Goal: Task Accomplishment & Management: Manage account settings

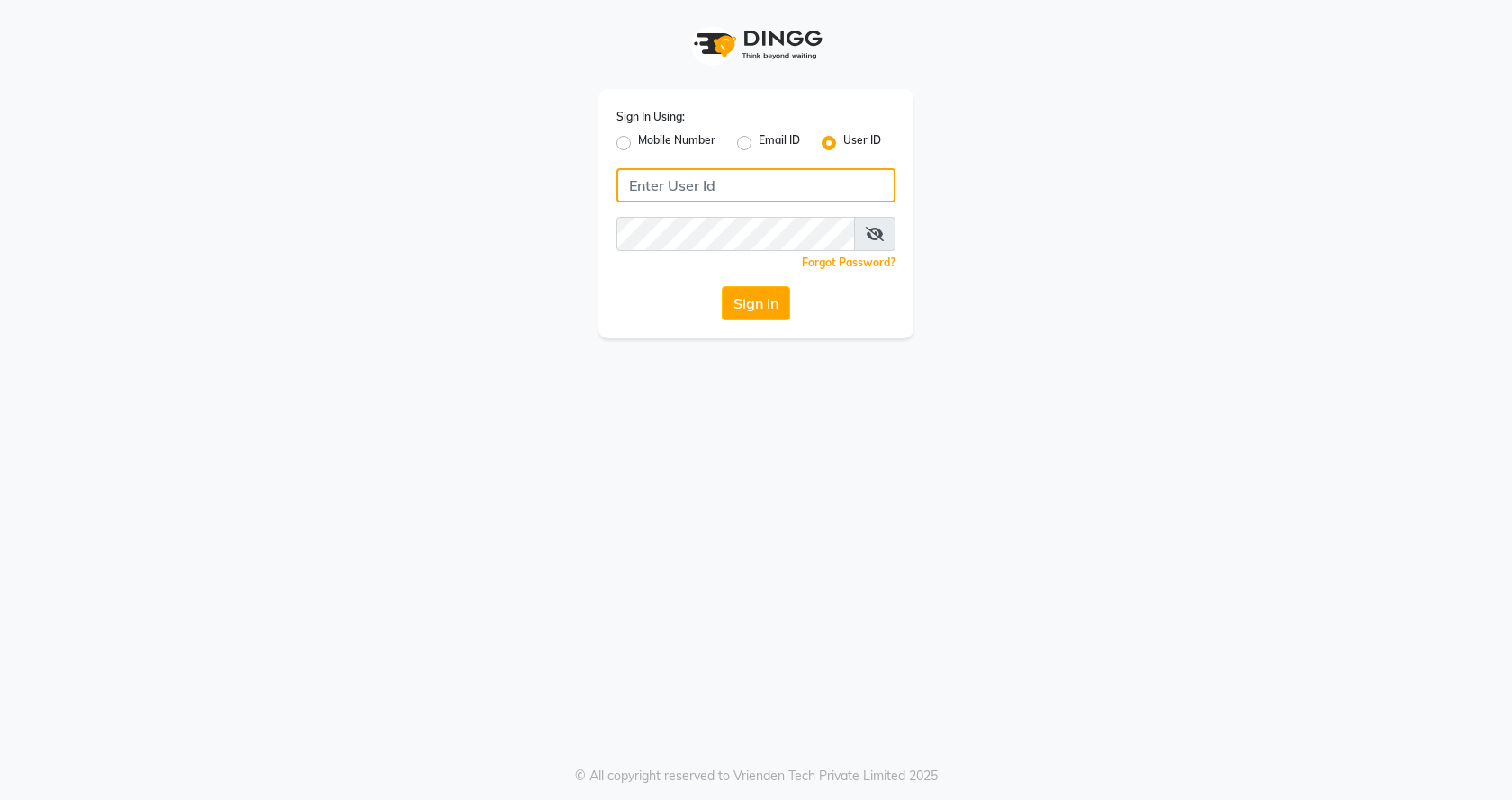
type input "flyingscissor"
click at [720, 307] on div "Sign In" at bounding box center [756, 303] width 279 height 34
click at [736, 308] on button "Sign In" at bounding box center [756, 303] width 69 height 34
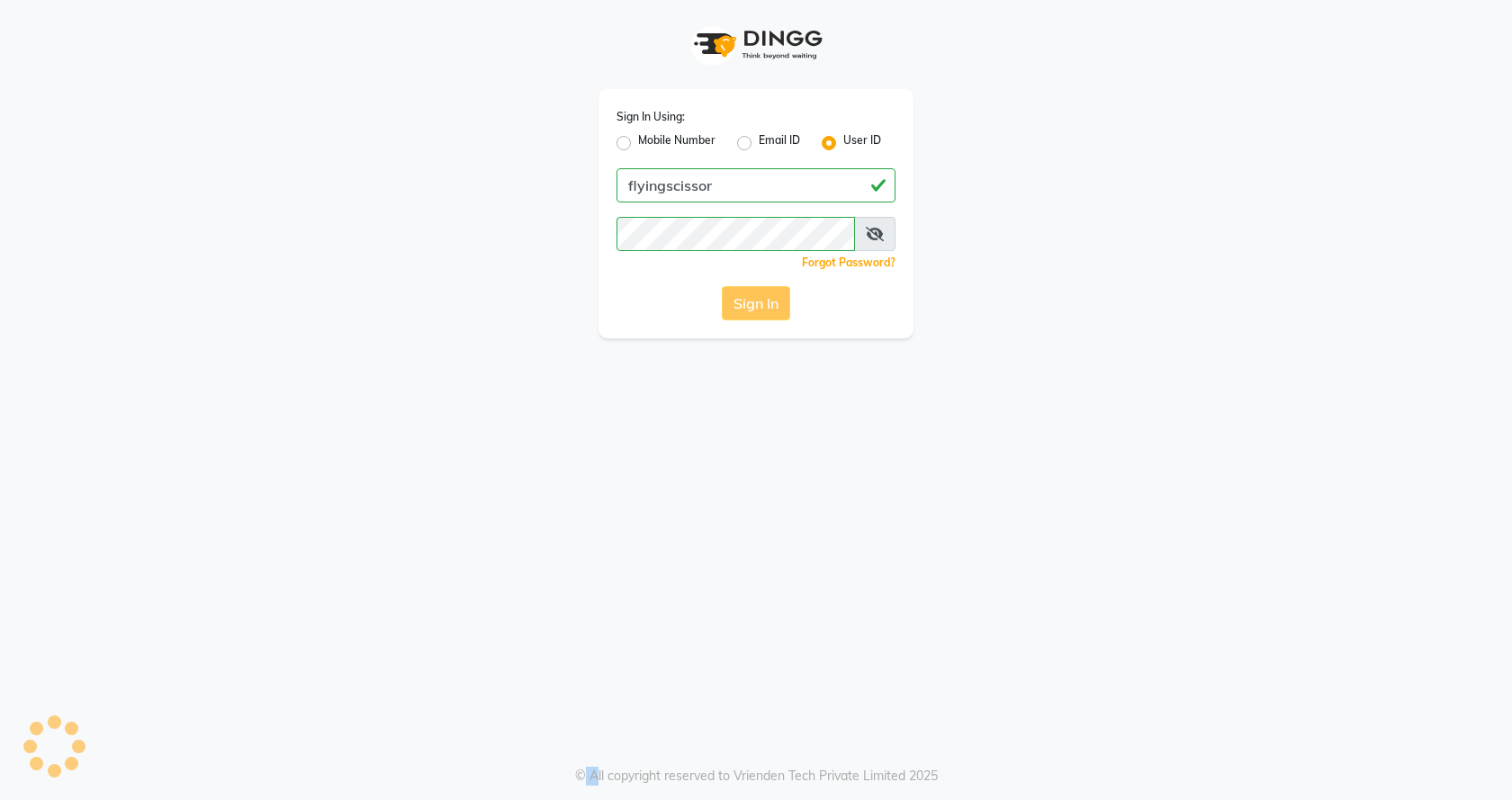
click at [736, 308] on div "Sign In" at bounding box center [756, 303] width 279 height 34
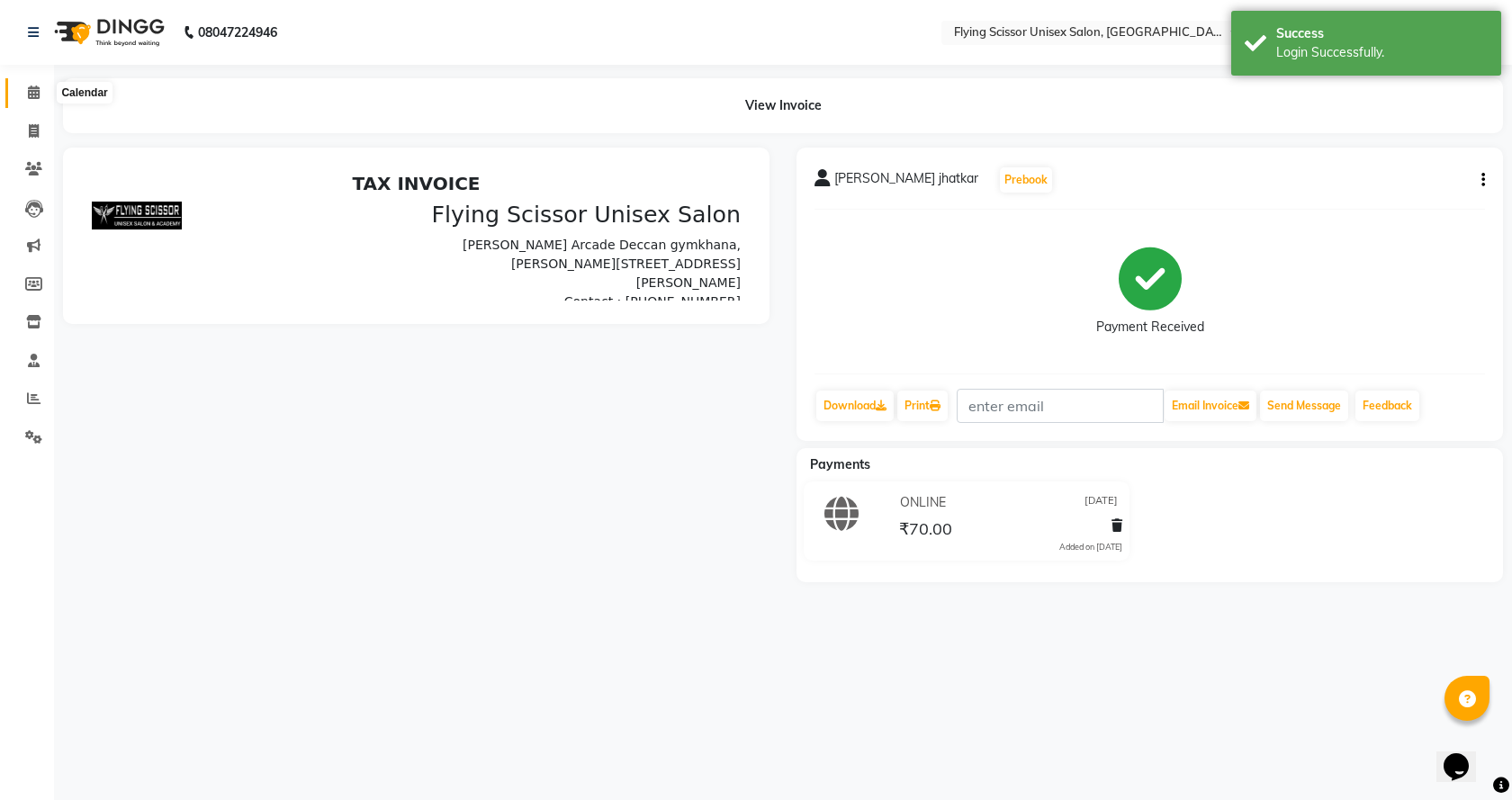
click at [46, 99] on span at bounding box center [33, 93] width 31 height 21
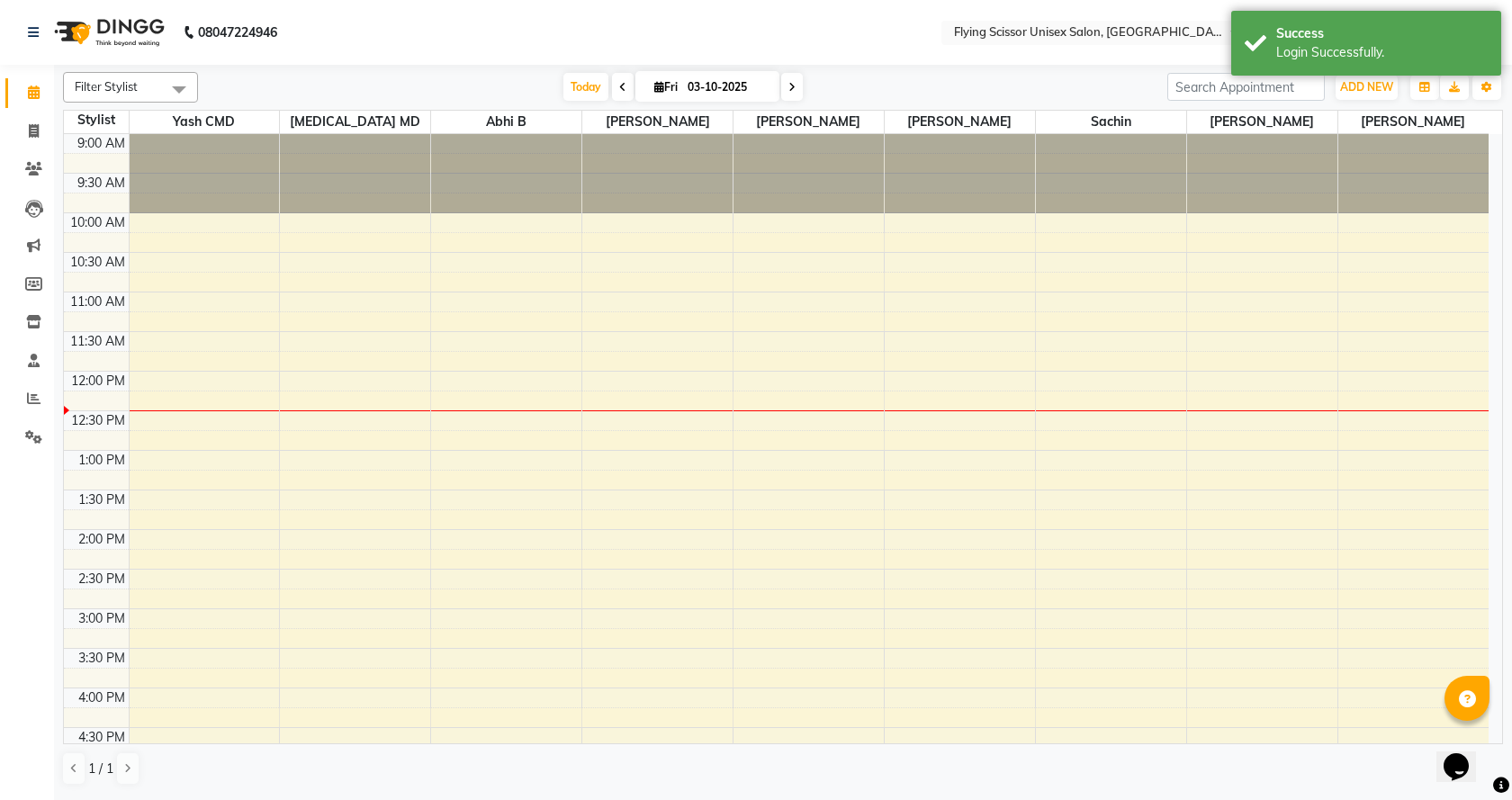
click at [240, 691] on div "9:00 AM 9:30 AM 10:00 AM 10:30 AM 11:00 AM 11:30 AM 12:00 PM 12:30 PM 1:00 PM 1…" at bounding box center [776, 648] width 1424 height 1029
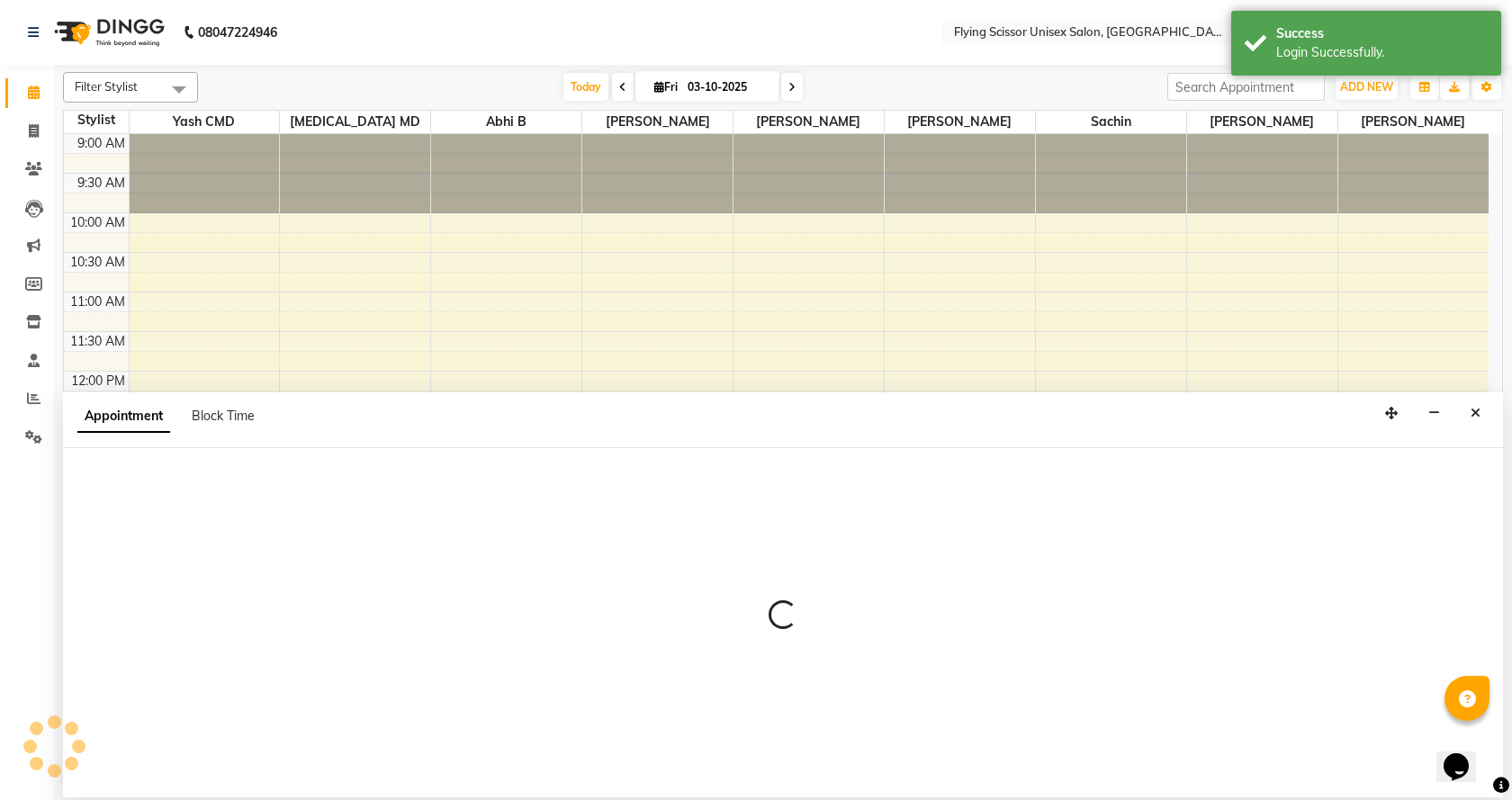
select select "1679"
select select "tentative"
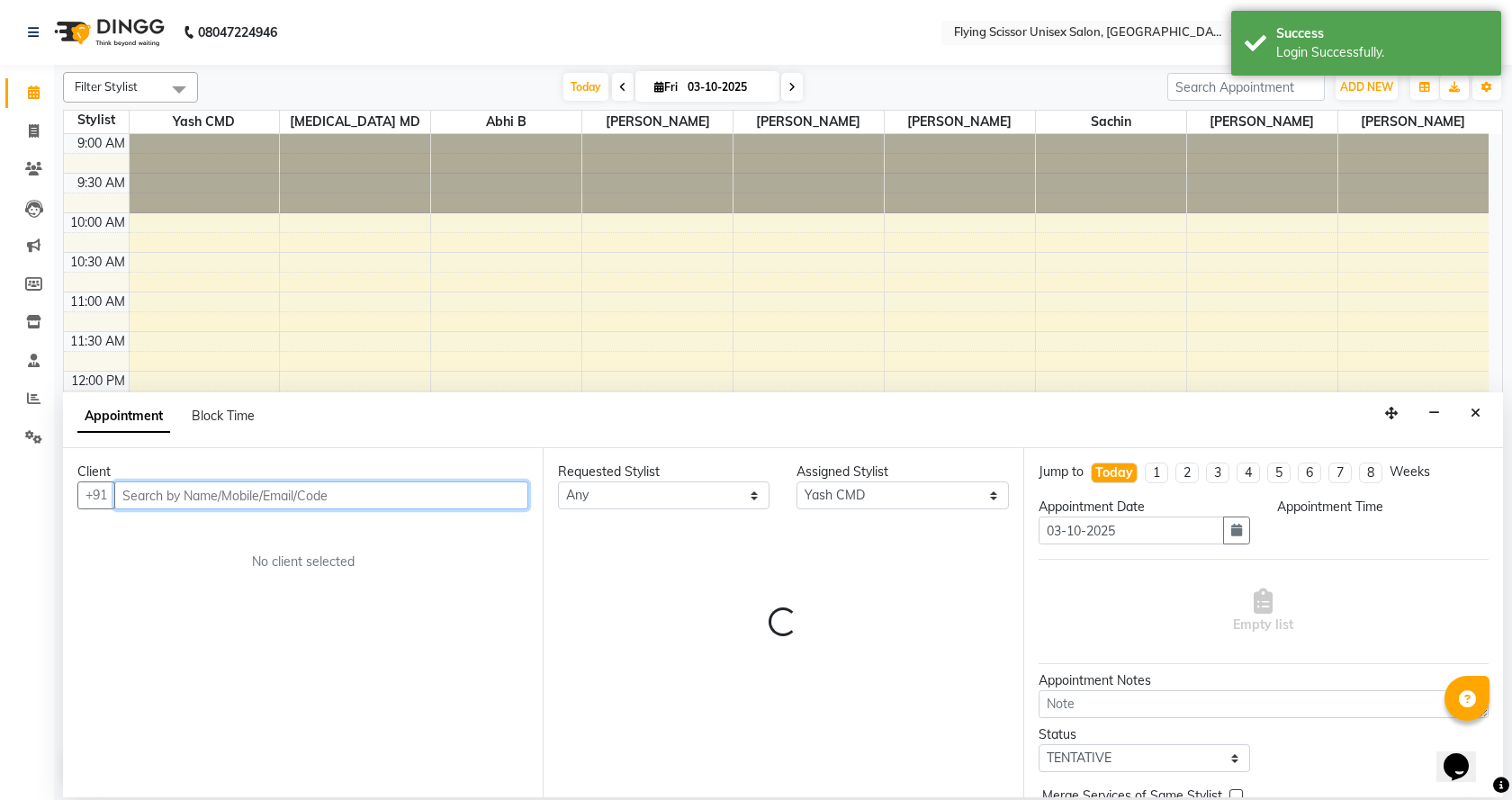
select select "960"
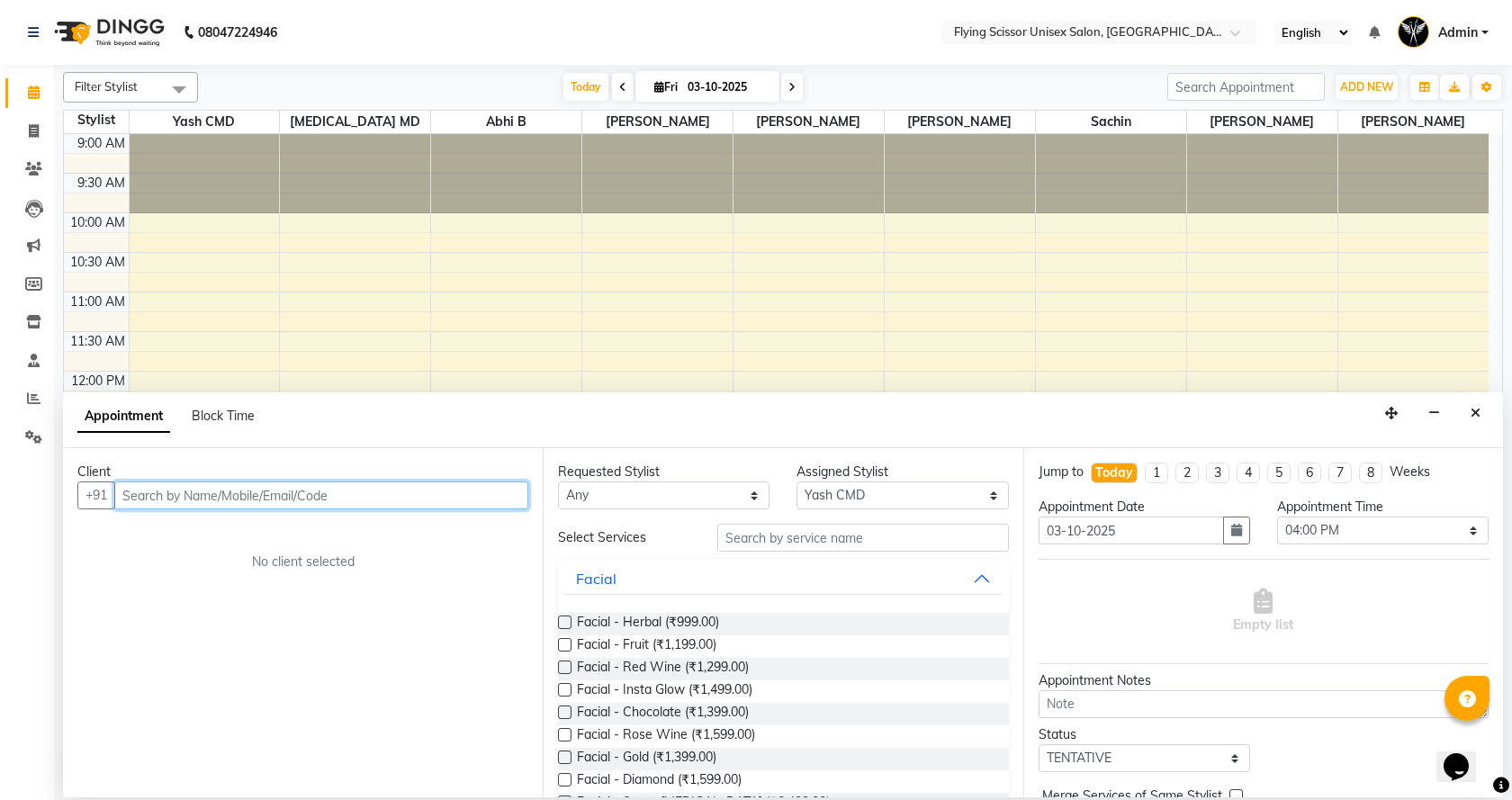
click at [234, 490] on input "text" at bounding box center [321, 496] width 414 height 28
type input "9518520922"
click at [513, 487] on button "Add Client" at bounding box center [490, 496] width 74 height 28
select select "22"
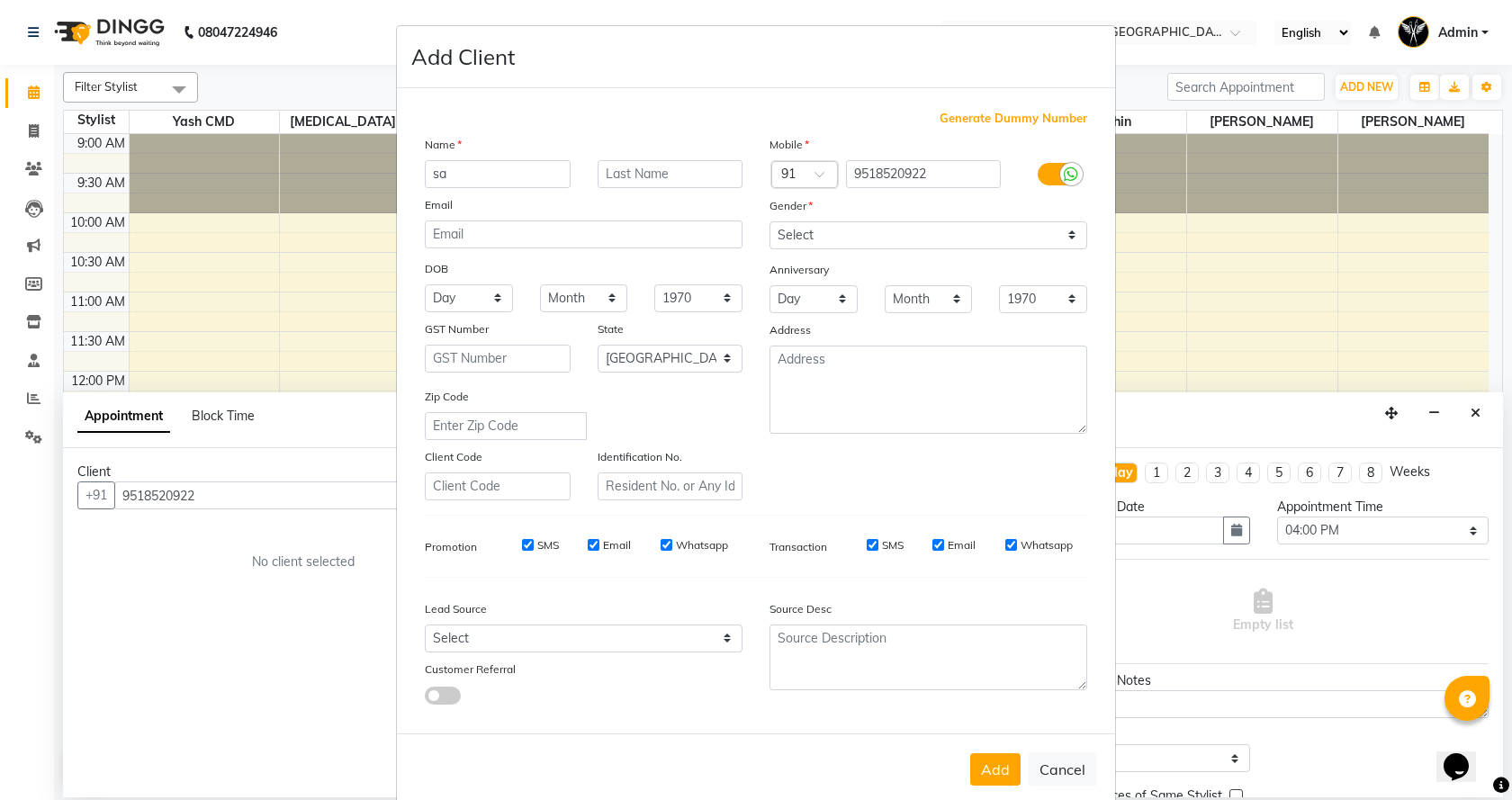
type input "sa"
click at [823, 238] on select "Select [DEMOGRAPHIC_DATA] [DEMOGRAPHIC_DATA] Other Prefer Not To Say" at bounding box center [929, 235] width 318 height 28
select select "[DEMOGRAPHIC_DATA]"
click at [770, 221] on select "Select [DEMOGRAPHIC_DATA] [DEMOGRAPHIC_DATA] Other Prefer Not To Say" at bounding box center [929, 235] width 318 height 28
click at [982, 758] on button "Add" at bounding box center [995, 770] width 51 height 32
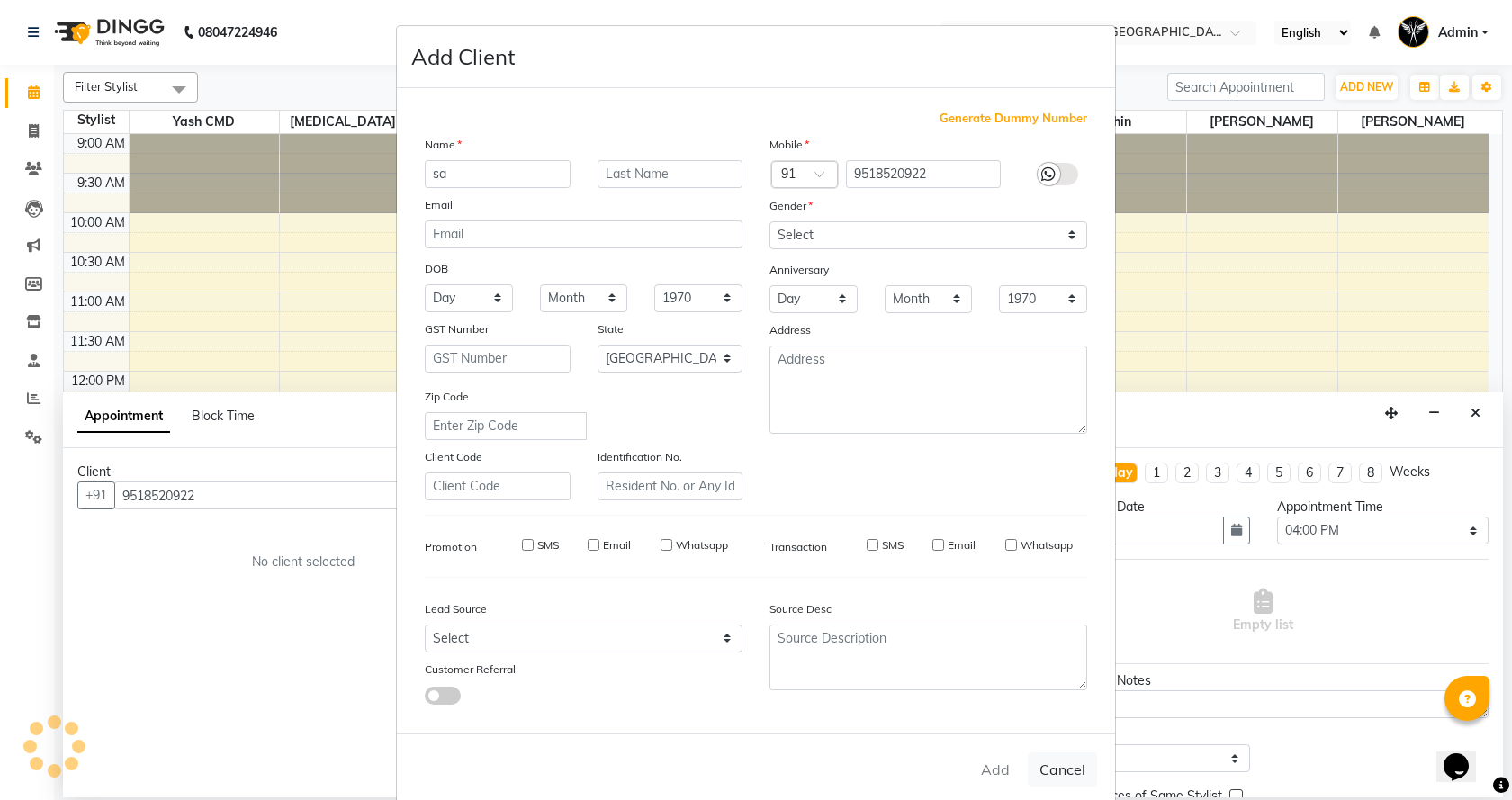
select select
select select "null"
select select
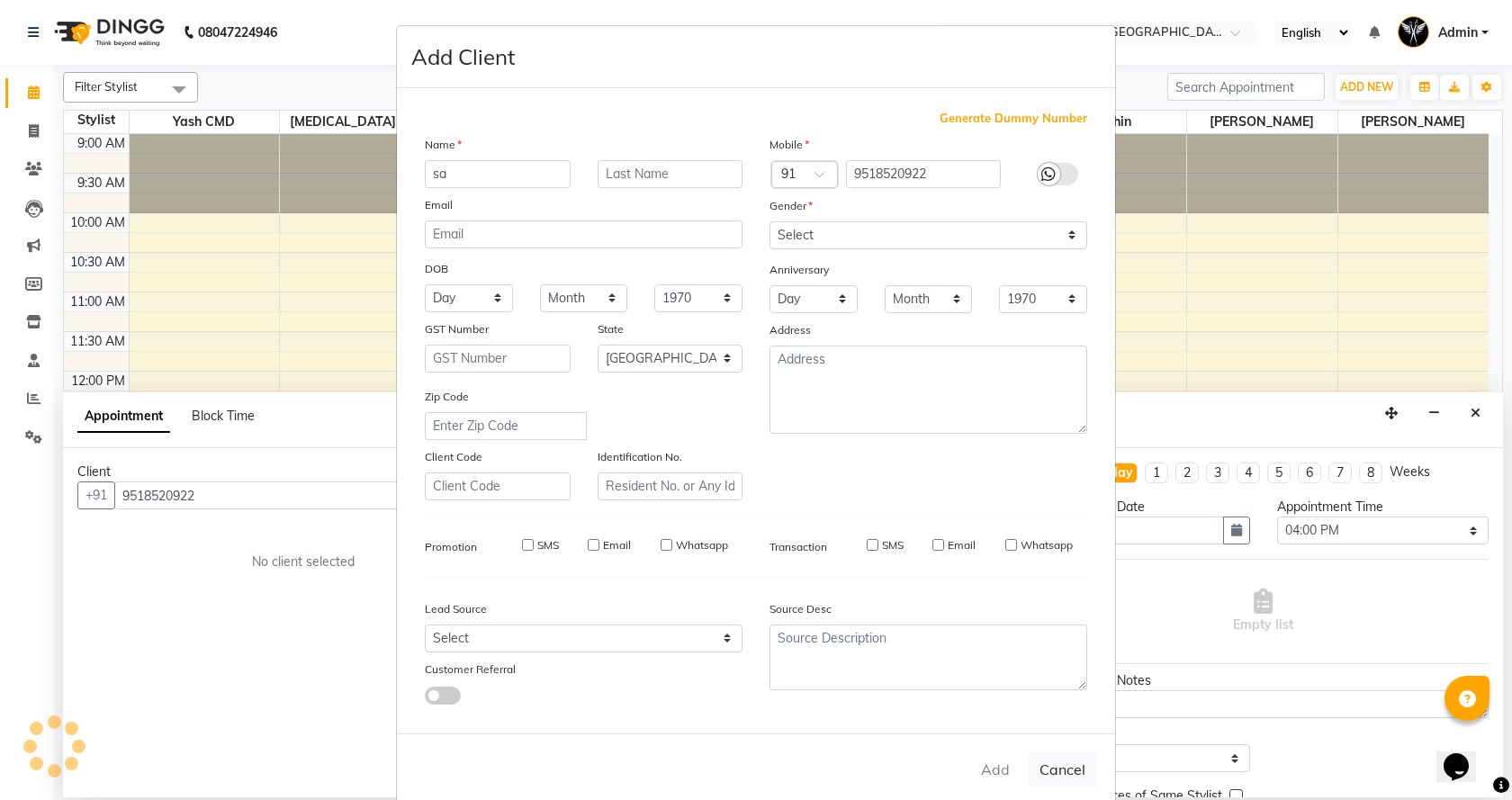
select select
checkbox input "false"
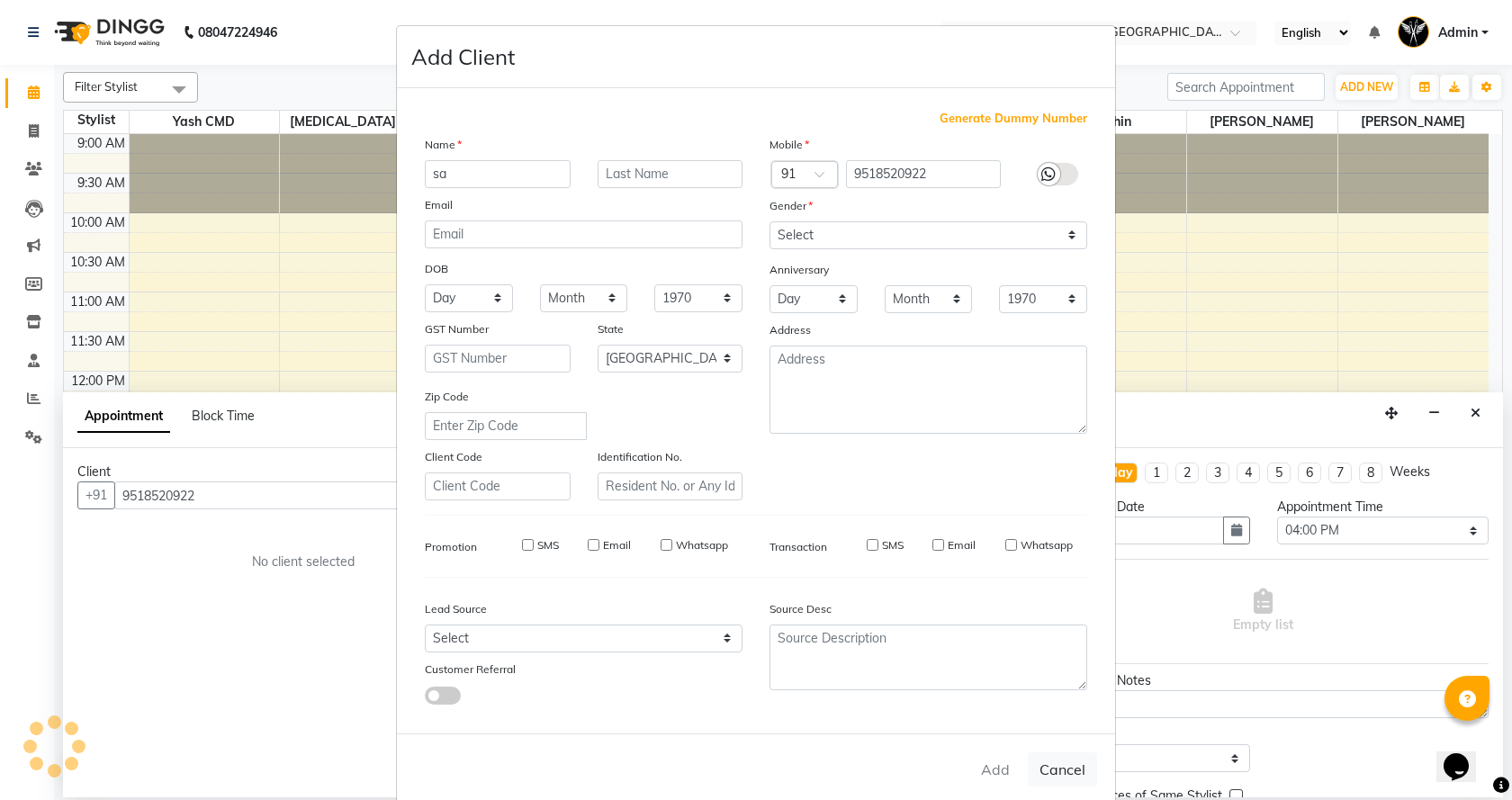
checkbox input "false"
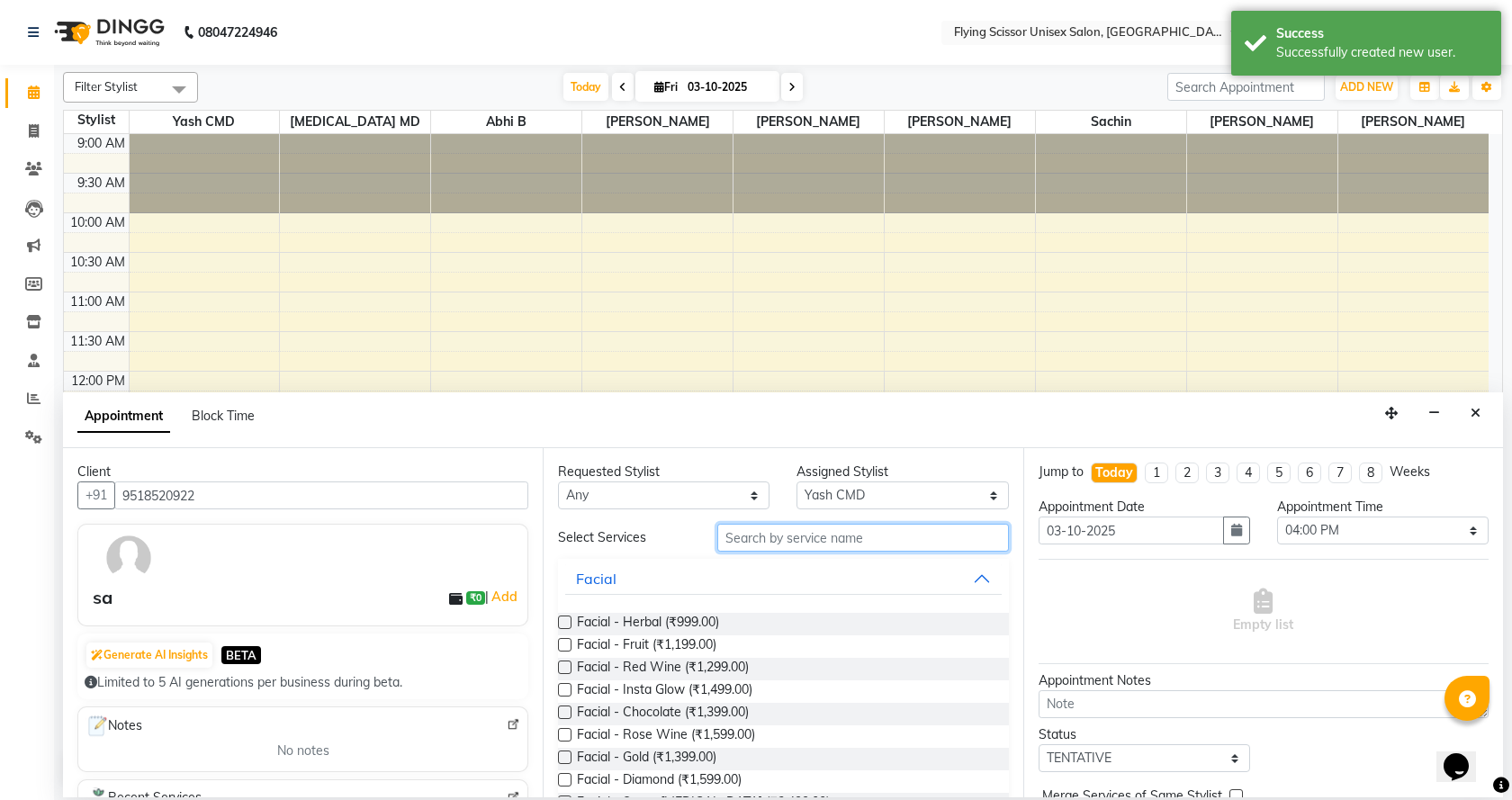
click at [792, 545] on input "text" at bounding box center [863, 538] width 292 height 28
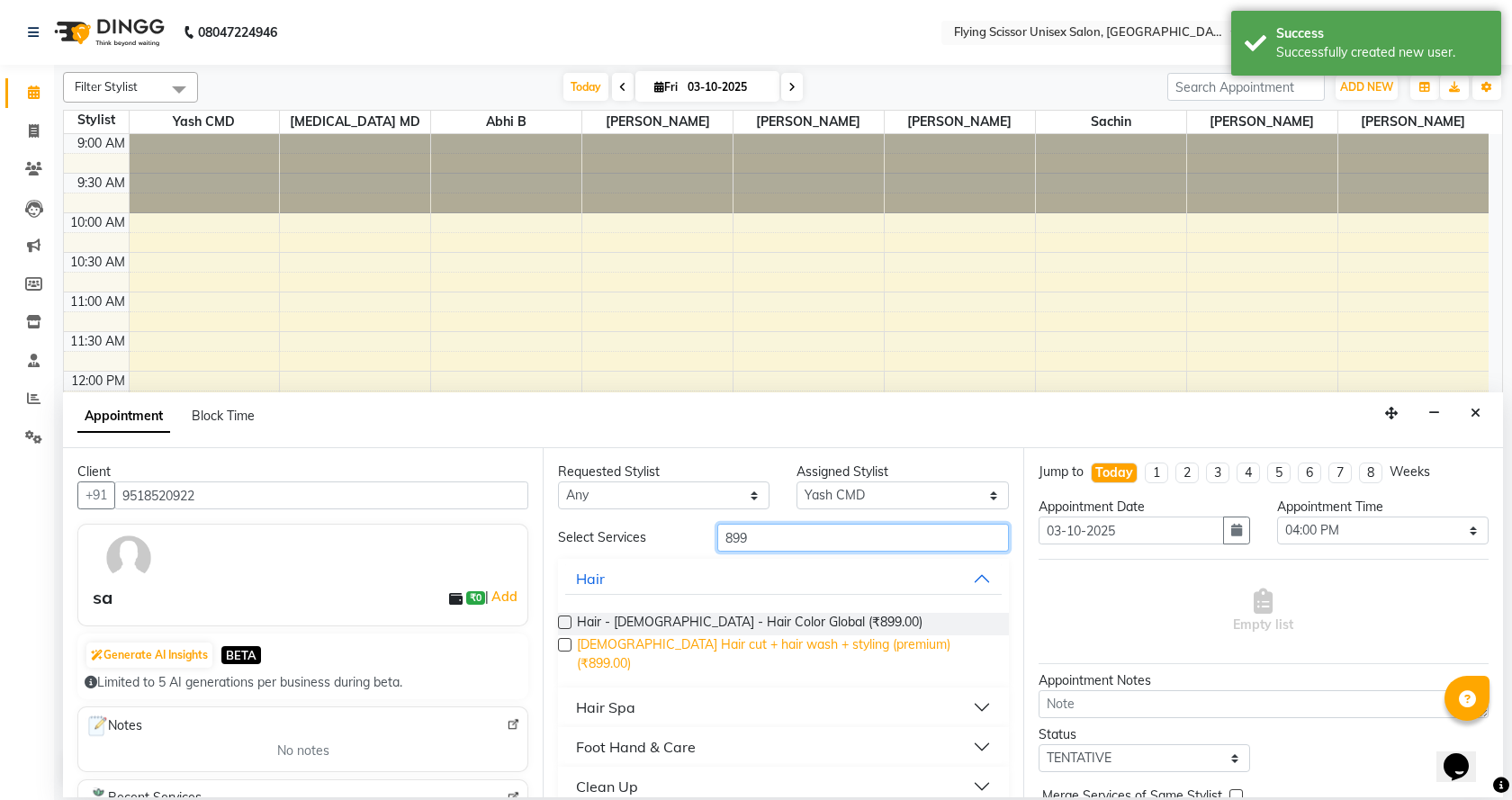
type input "899"
click at [718, 641] on span "[DEMOGRAPHIC_DATA] Hair cut + hair wash + styling (premium) (₹899.00)" at bounding box center [785, 654] width 417 height 38
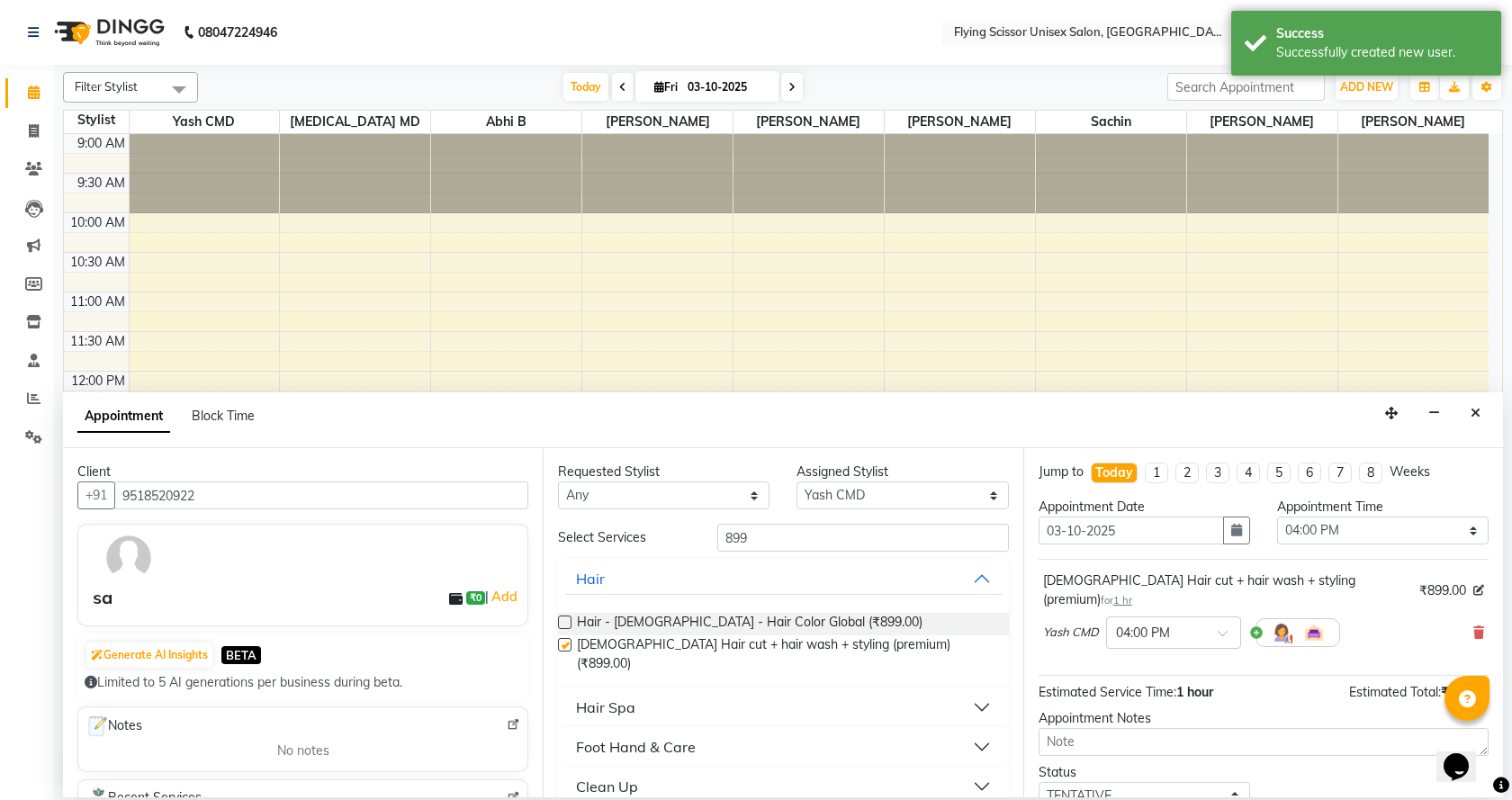
checkbox input "false"
click at [775, 537] on input "899" at bounding box center [863, 538] width 292 height 28
type input "8"
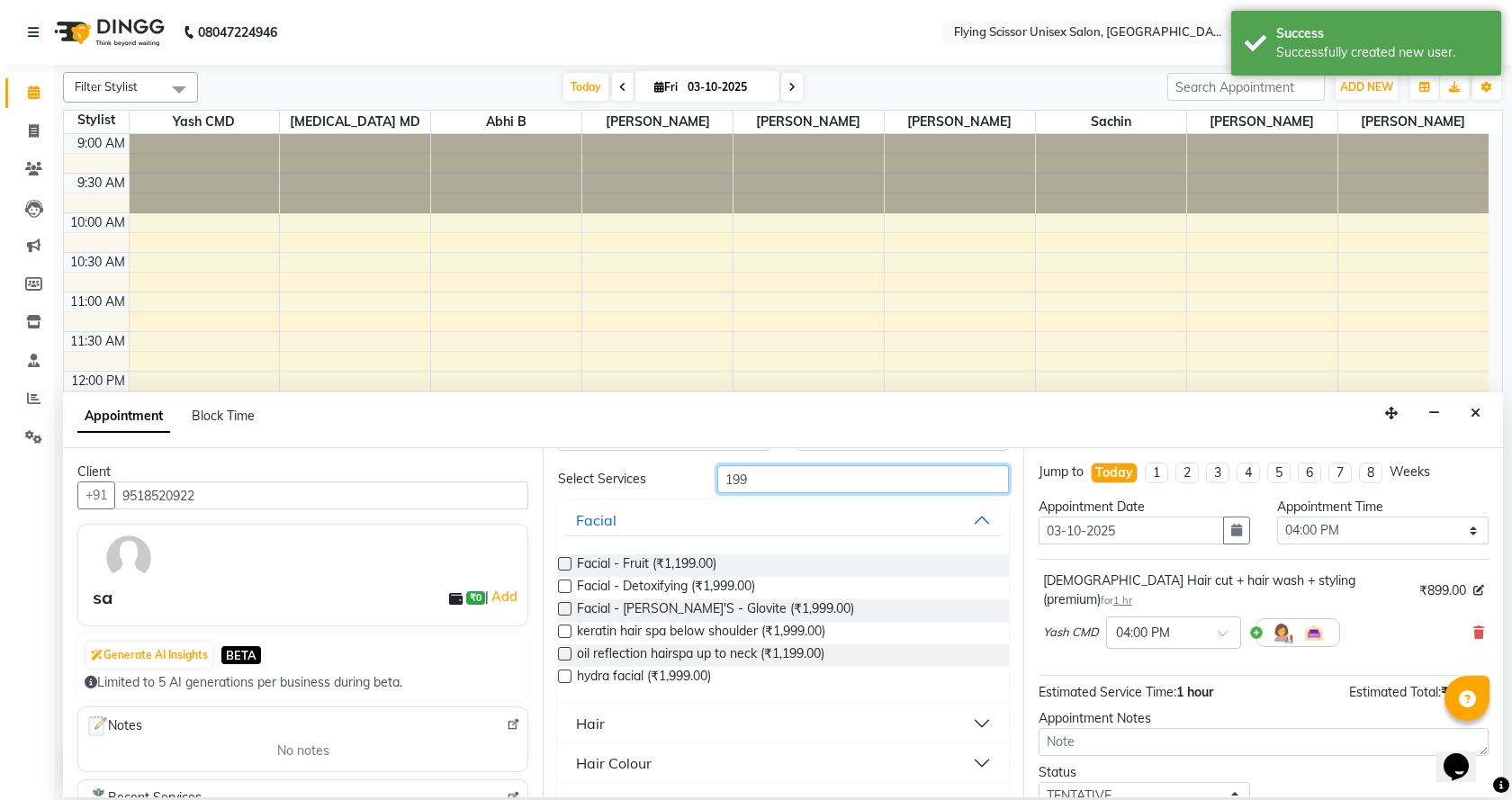
scroll to position [90, 0]
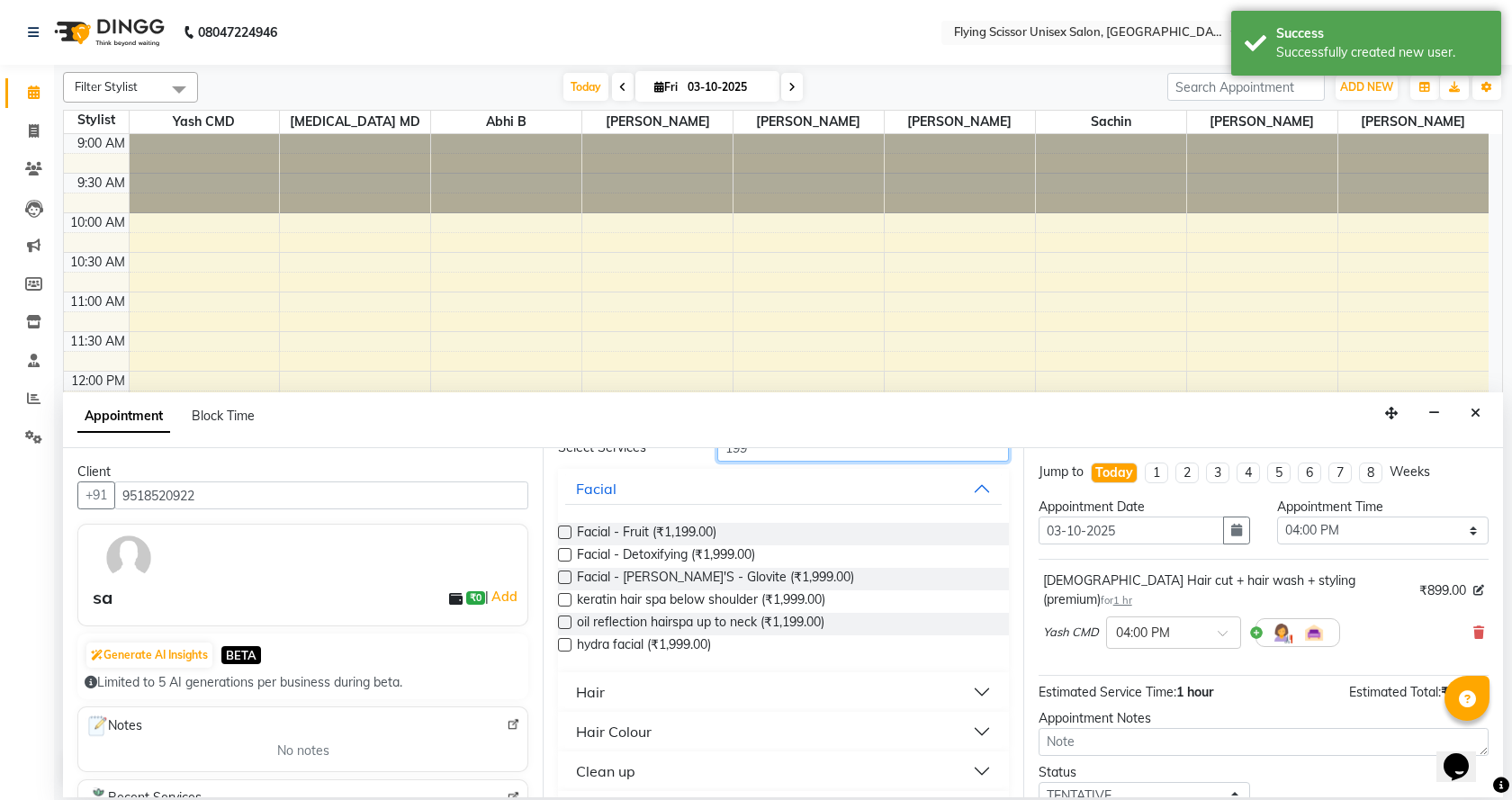
type input "199"
drag, startPoint x: 605, startPoint y: 683, endPoint x: 599, endPoint y: 704, distance: 21.8
click at [602, 690] on button "Hair" at bounding box center [783, 692] width 436 height 32
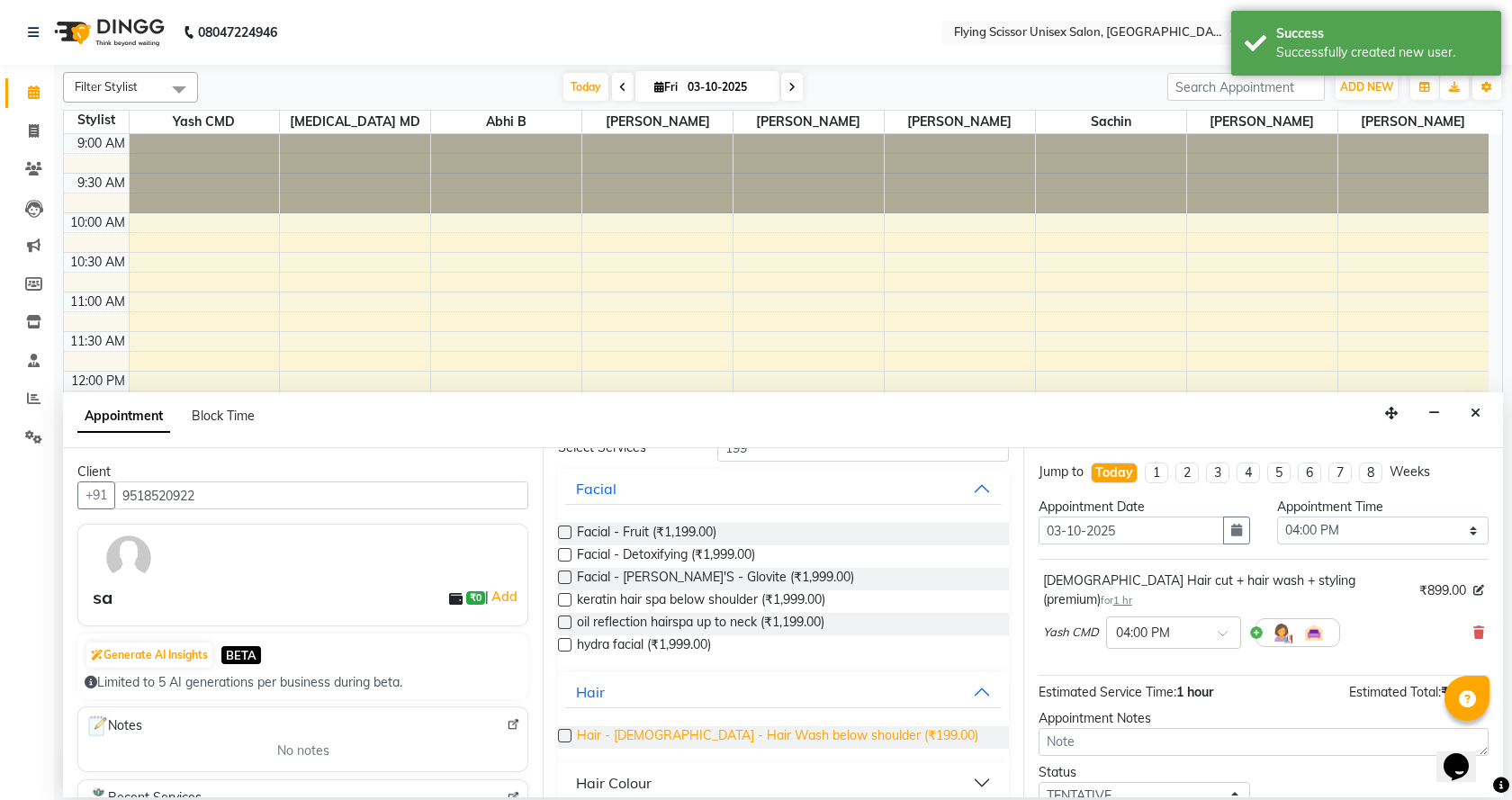
click at [607, 733] on span "Hair - [DEMOGRAPHIC_DATA] - Hair Wash below shoulder (₹199.00)" at bounding box center [777, 738] width 402 height 23
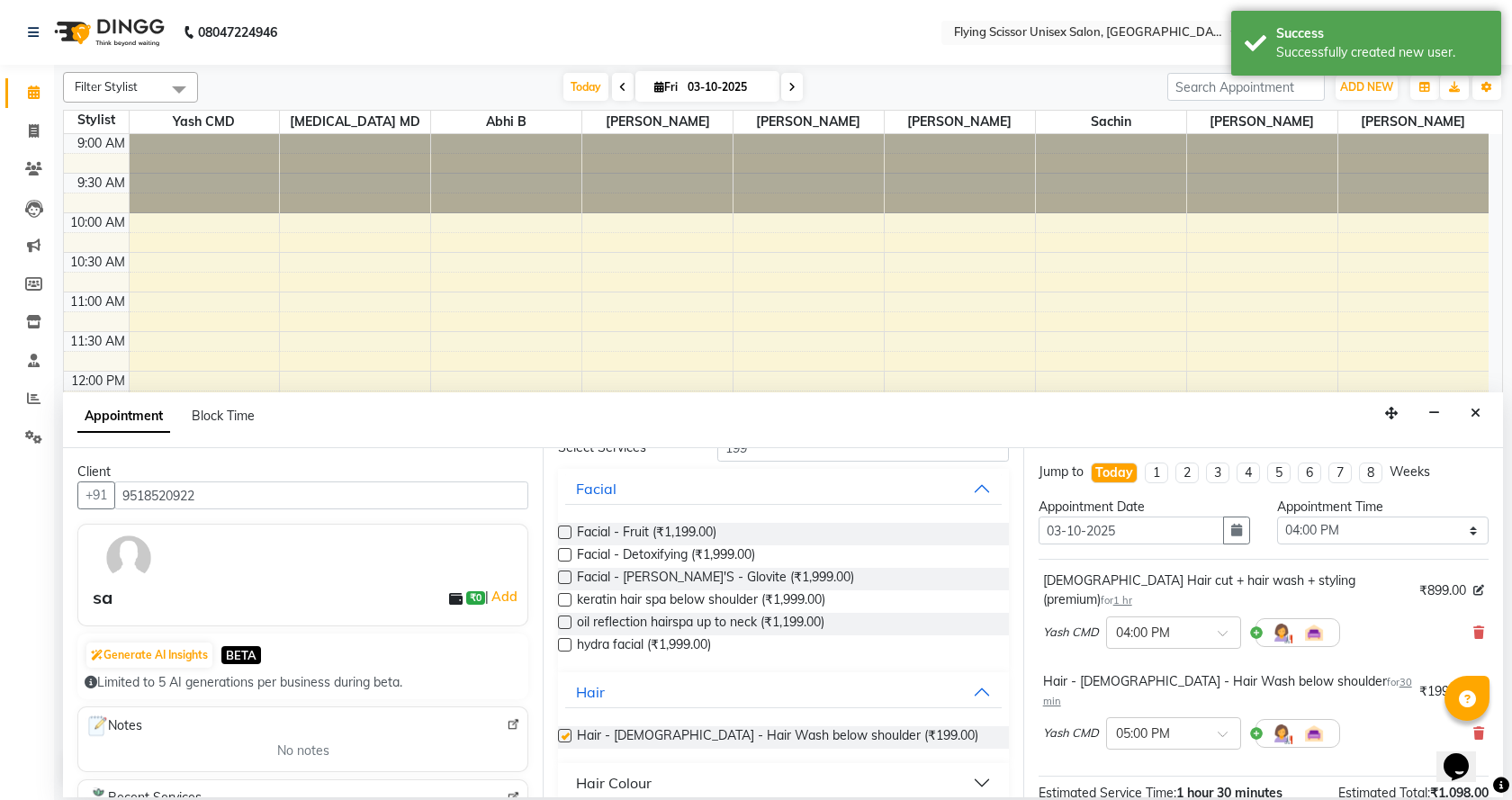
checkbox input "false"
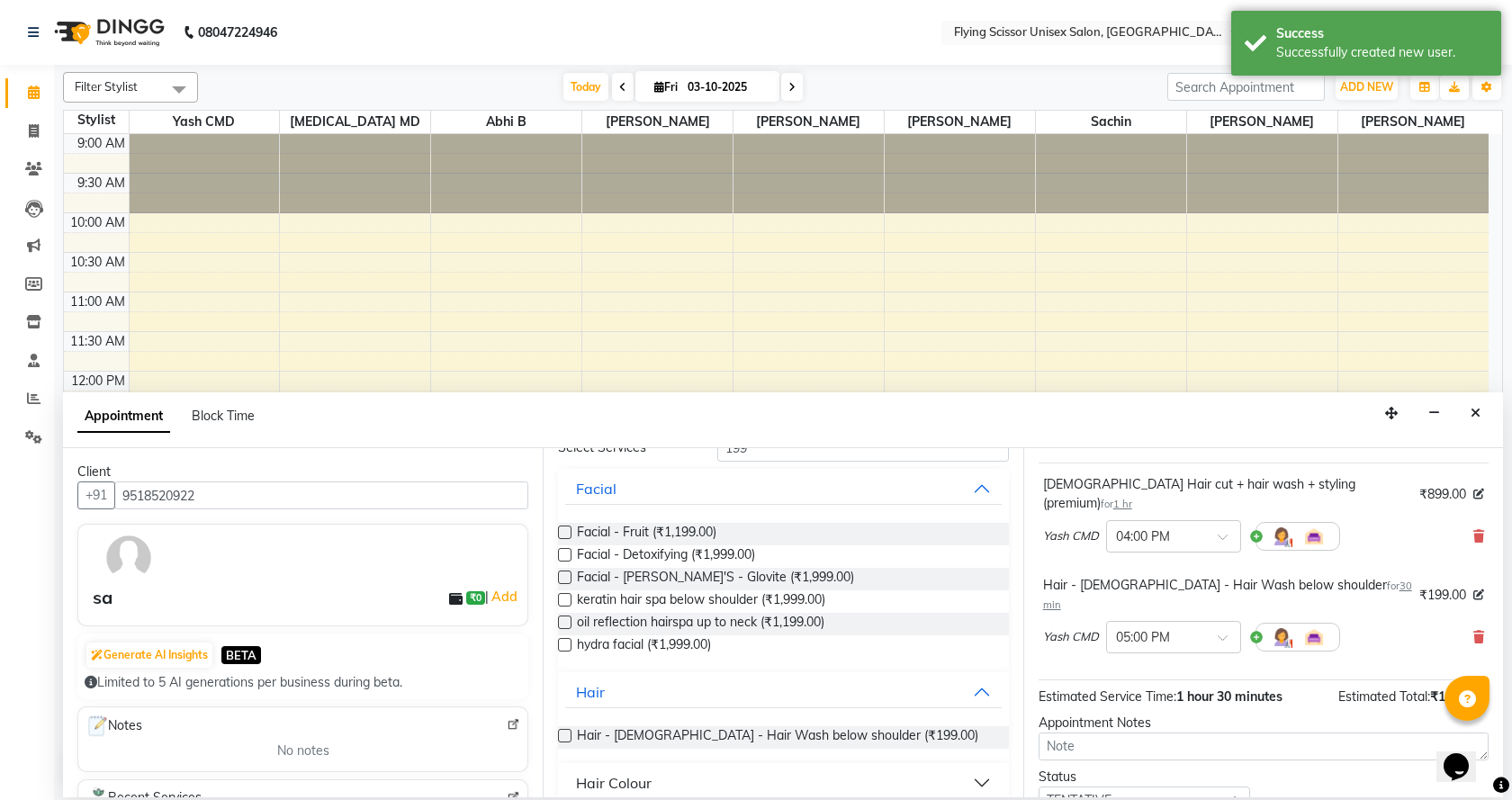
scroll to position [189, 0]
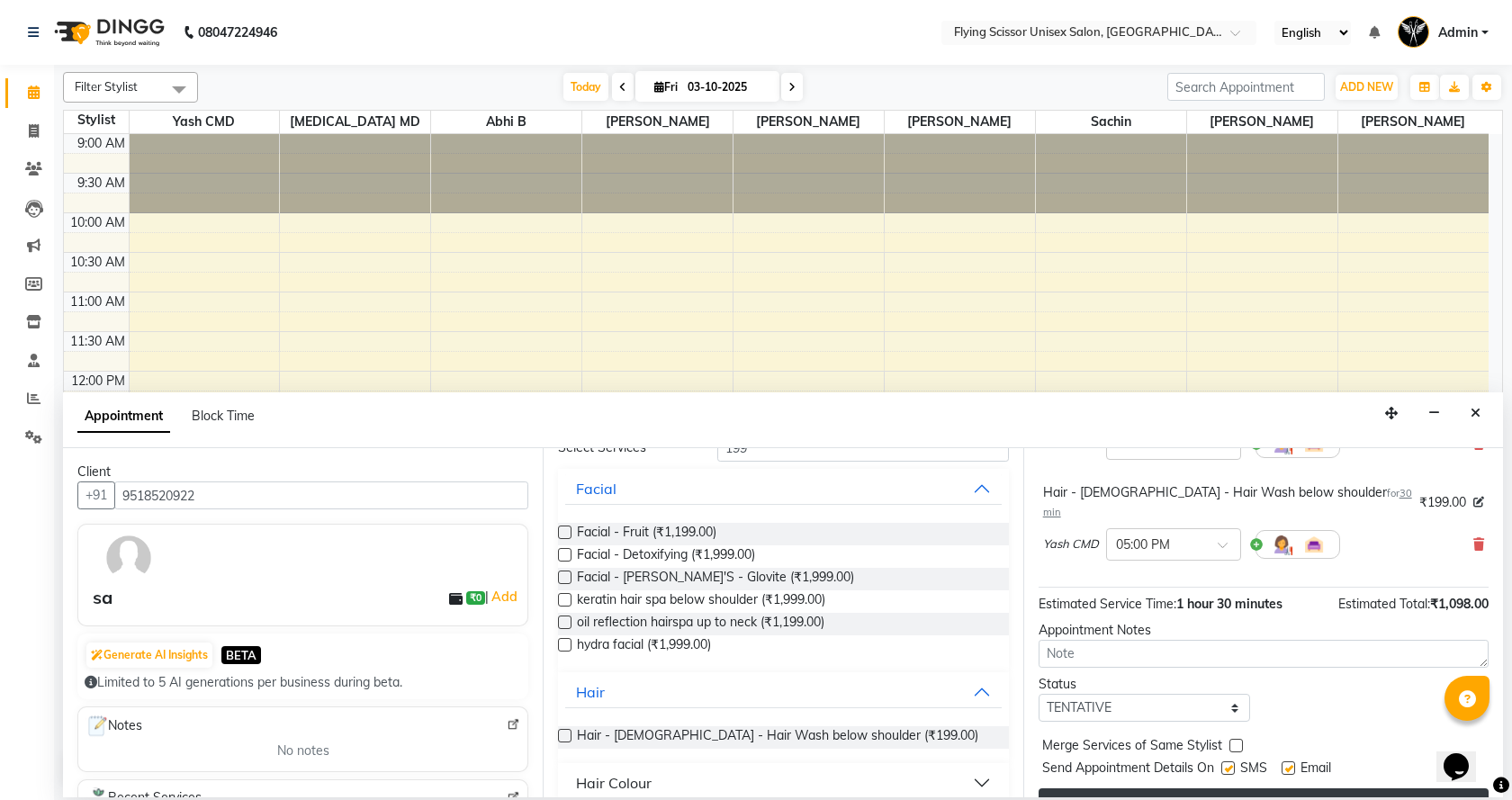
click at [1099, 789] on button "Book" at bounding box center [1264, 805] width 450 height 32
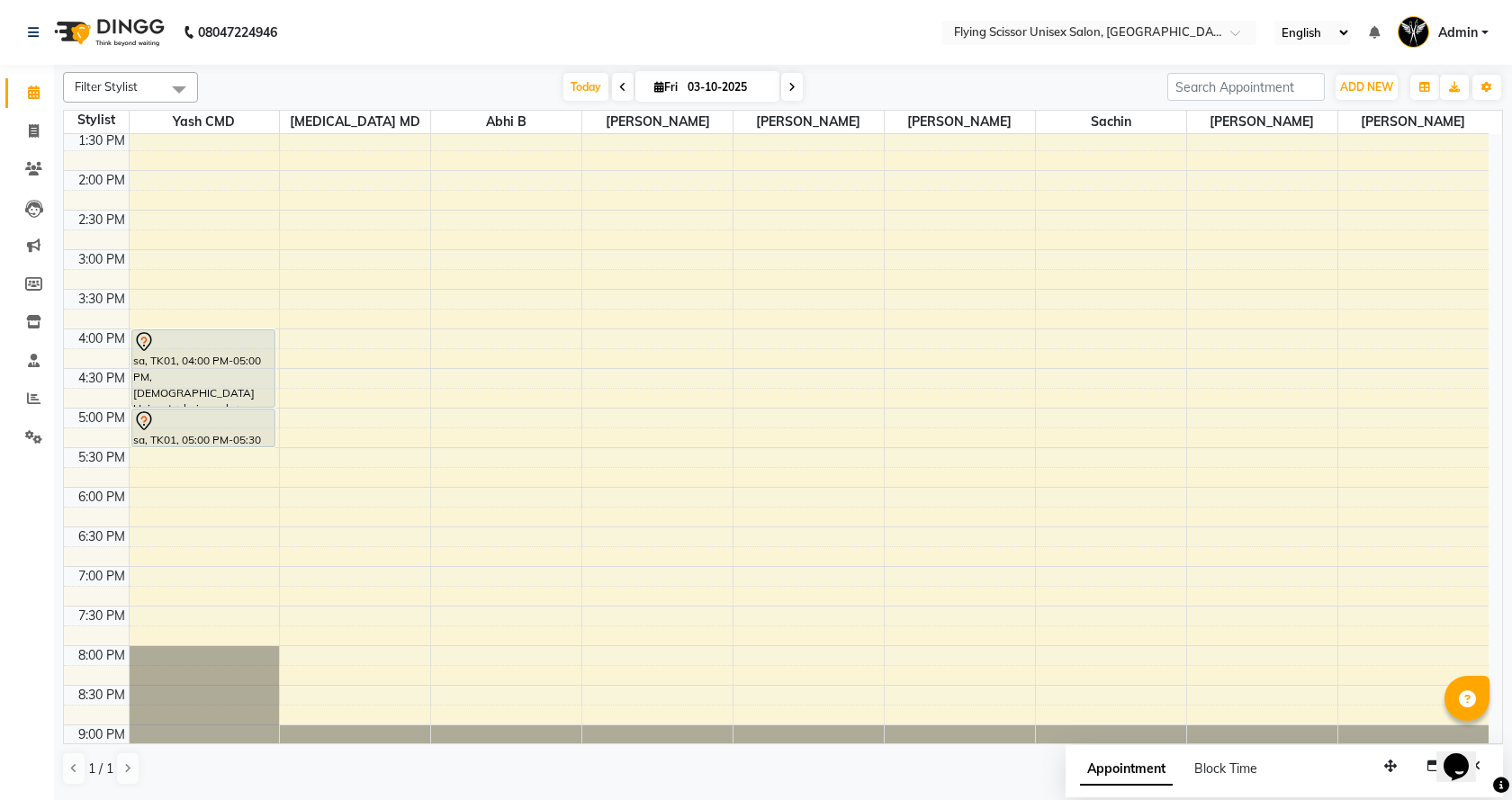
scroll to position [360, 0]
click at [1247, 491] on div "9:00 AM 9:30 AM 10:00 AM 10:30 AM 11:00 AM 11:30 AM 12:00 PM 12:30 PM 1:00 PM 1…" at bounding box center [776, 288] width 1424 height 1029
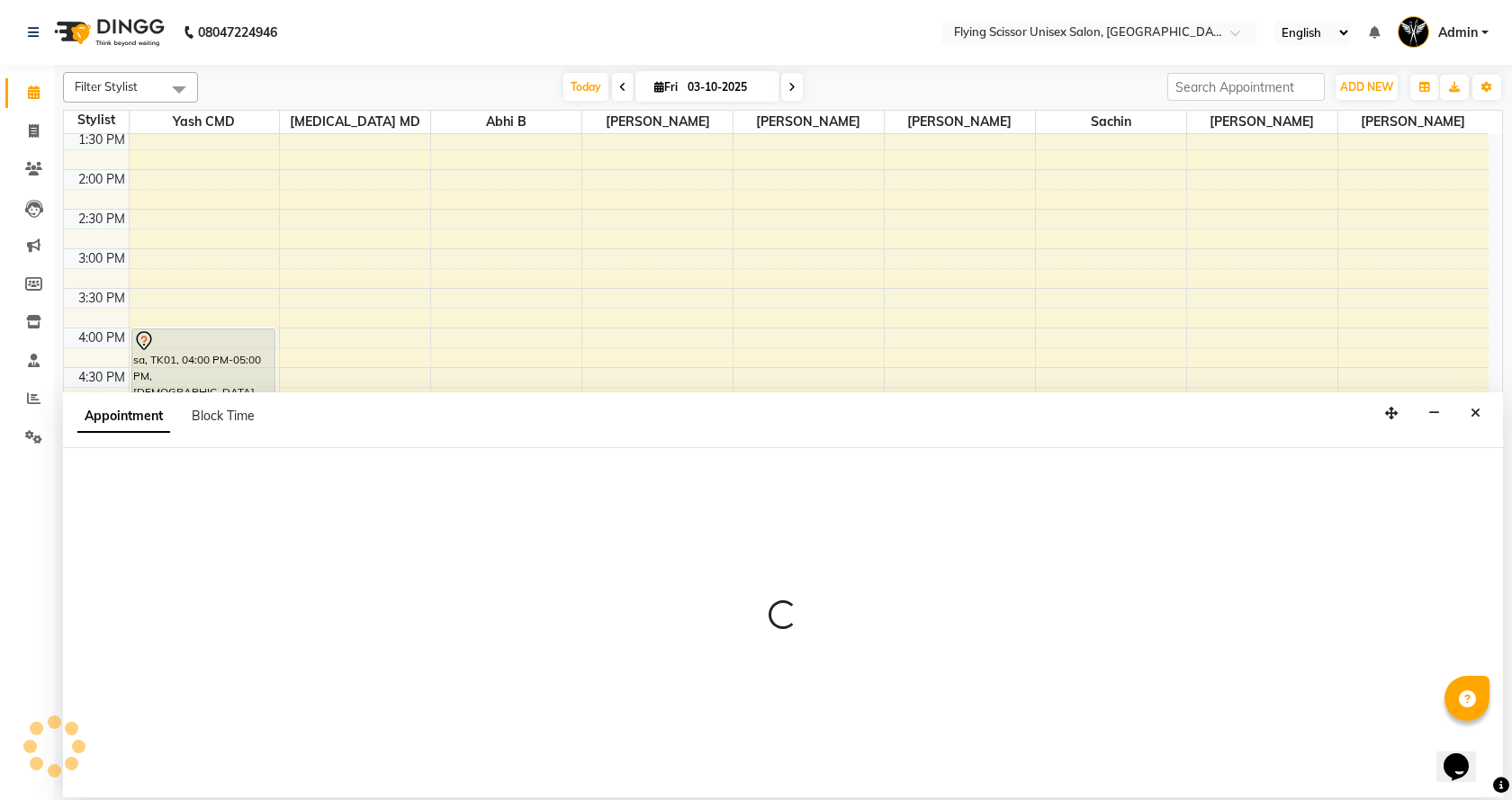
select select "70618"
select select "1080"
select select "tentative"
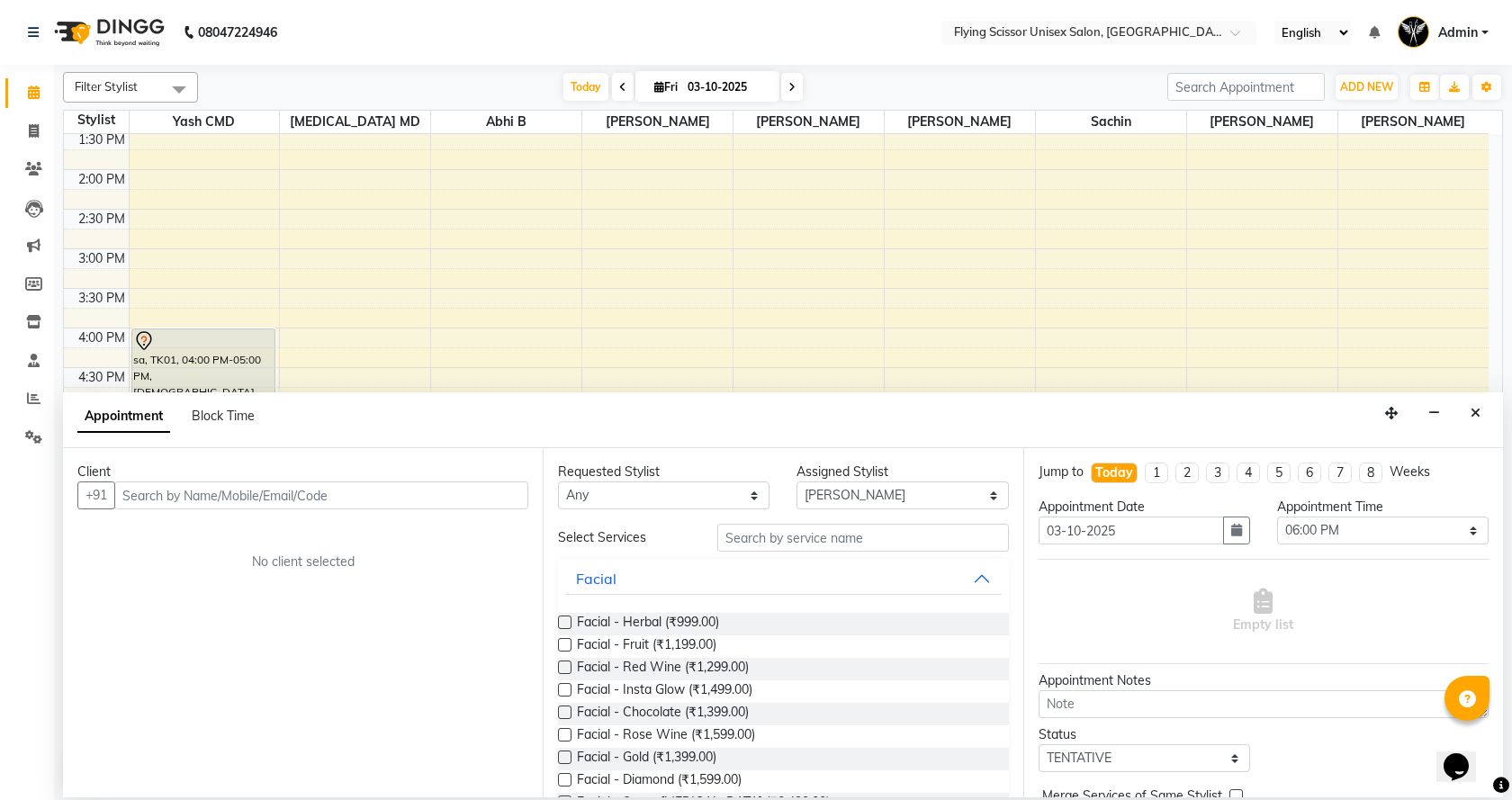
click at [237, 497] on input "text" at bounding box center [321, 496] width 414 height 28
type input "8482968892"
click at [497, 504] on button "Add Client" at bounding box center [490, 496] width 74 height 28
select select "22"
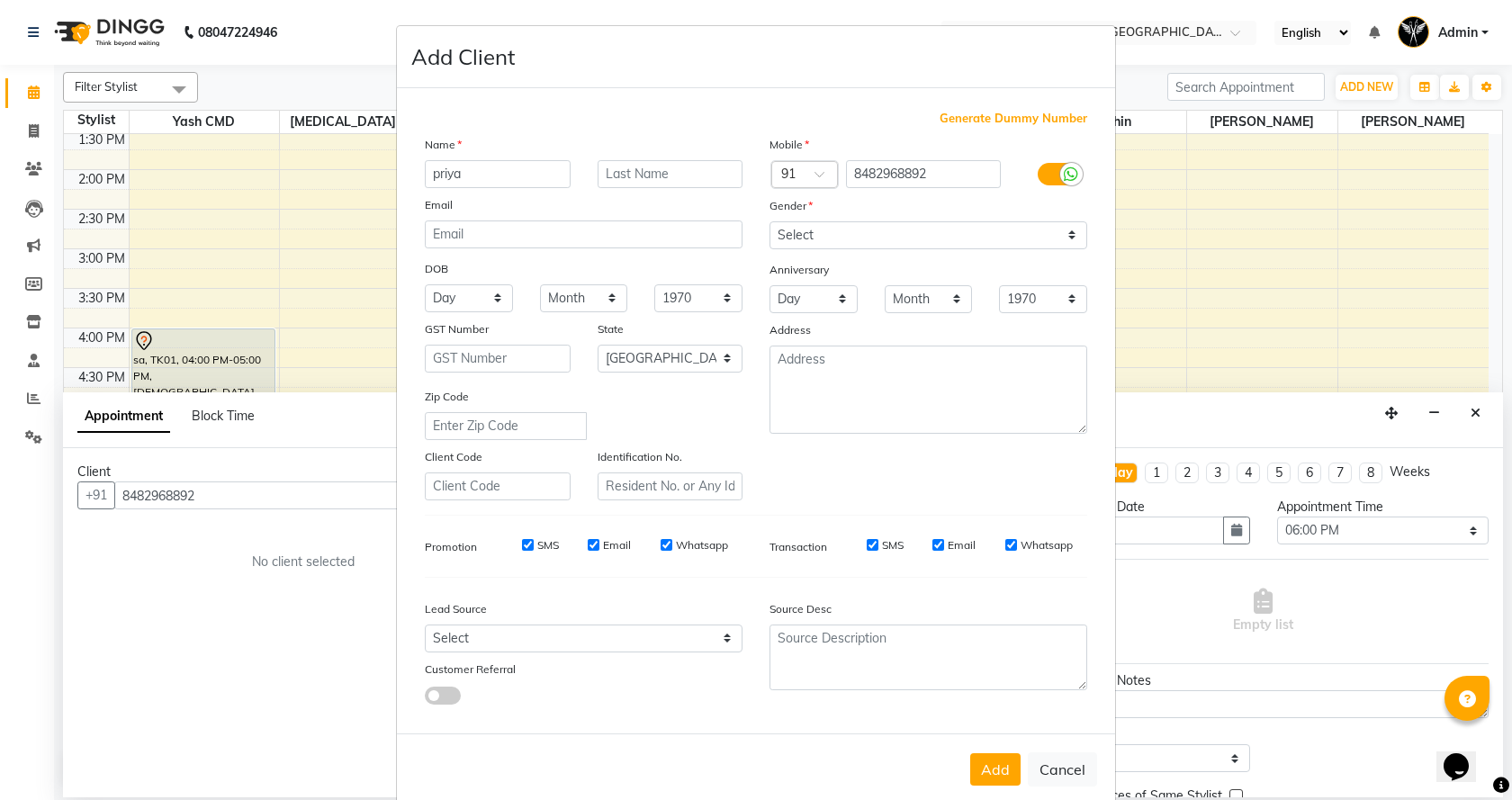
type input "priya"
click at [663, 168] on input "text" at bounding box center [670, 174] width 146 height 28
type input "singh"
click at [770, 244] on select "Select [DEMOGRAPHIC_DATA] [DEMOGRAPHIC_DATA] Other Prefer Not To Say" at bounding box center [929, 235] width 318 height 28
select select "[DEMOGRAPHIC_DATA]"
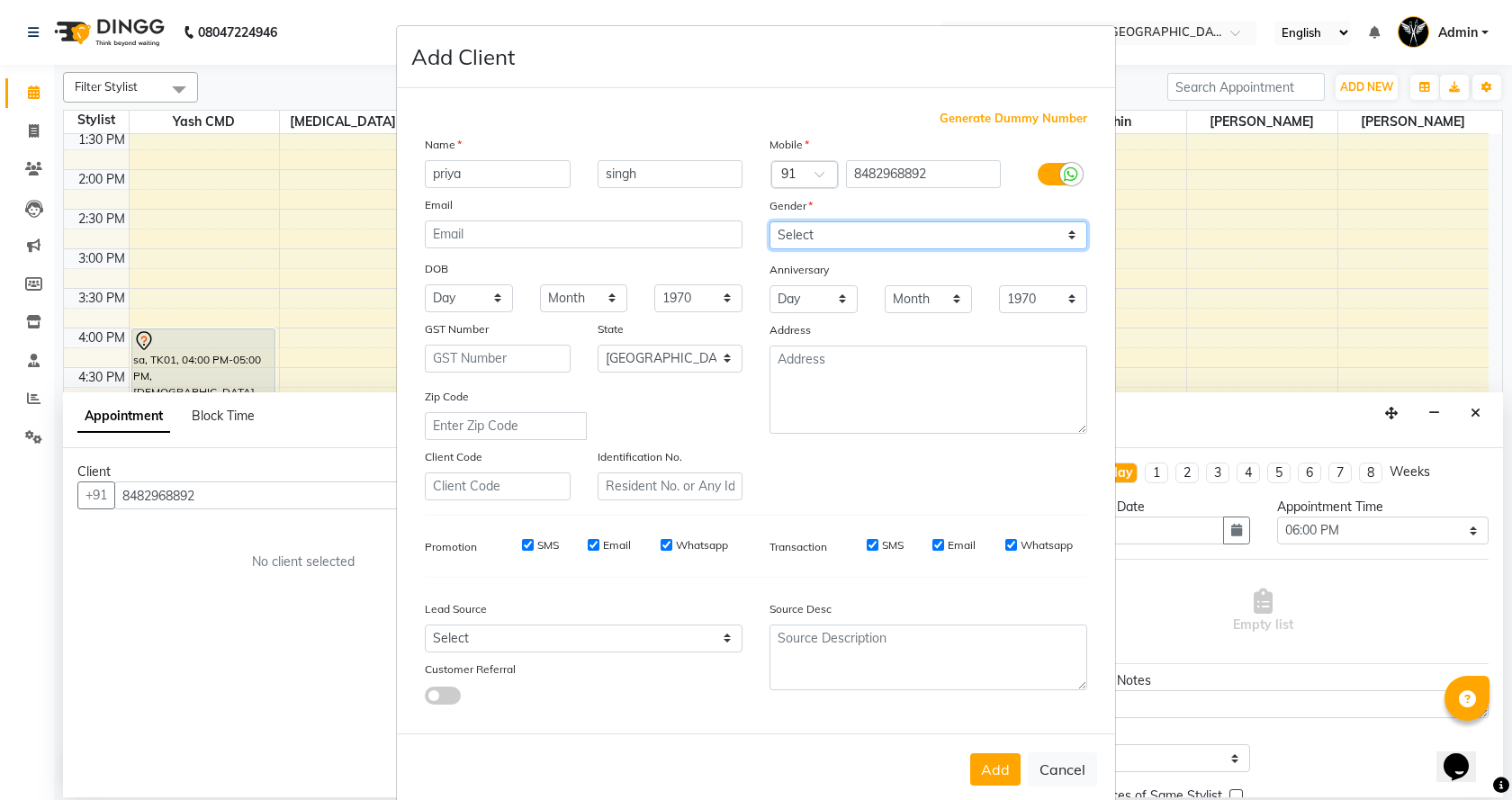
click at [770, 221] on select "Select [DEMOGRAPHIC_DATA] [DEMOGRAPHIC_DATA] Other Prefer Not To Say" at bounding box center [929, 235] width 318 height 28
click at [985, 763] on button "Add" at bounding box center [995, 770] width 51 height 32
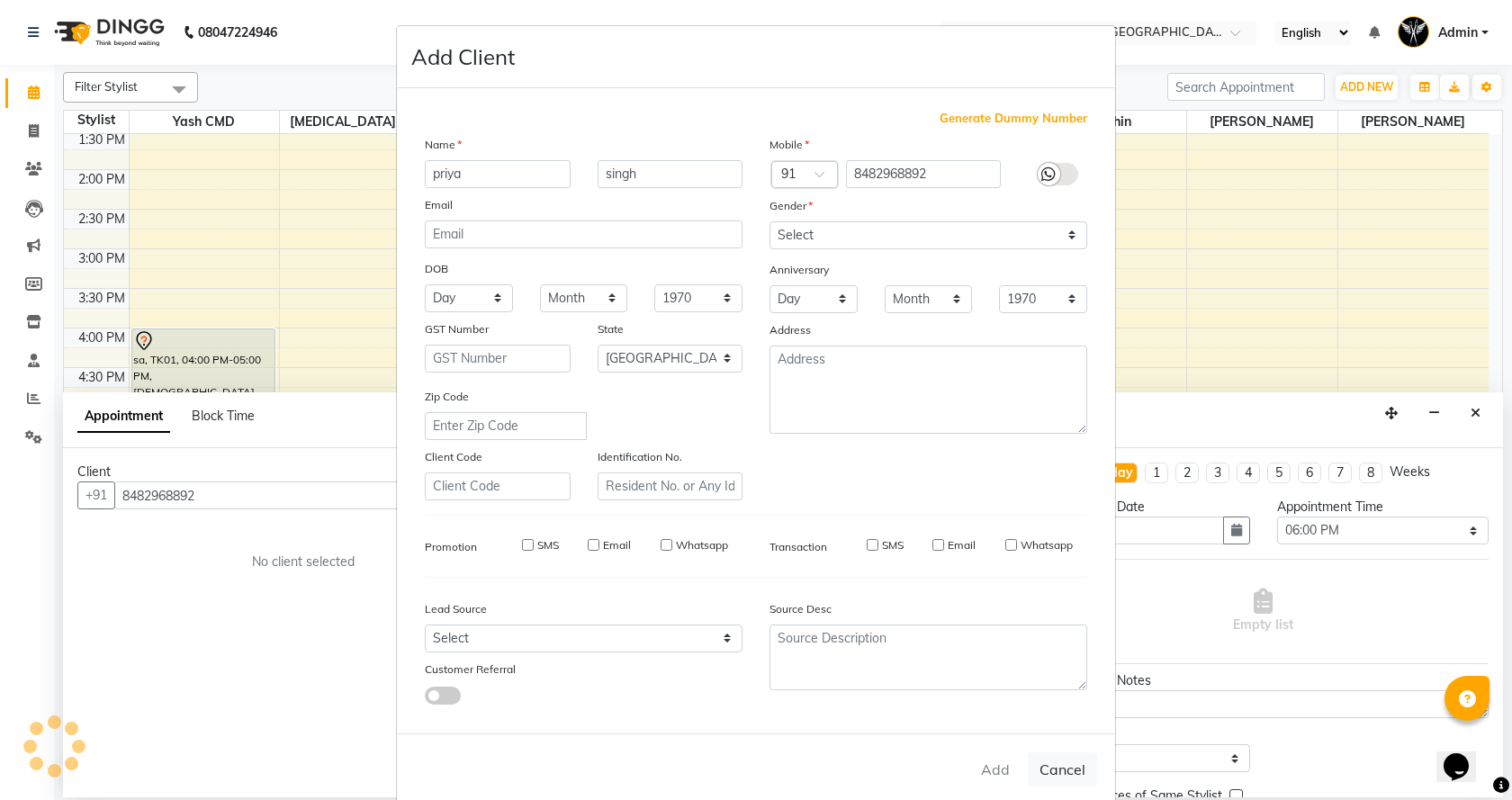
select select
select select "null"
select select
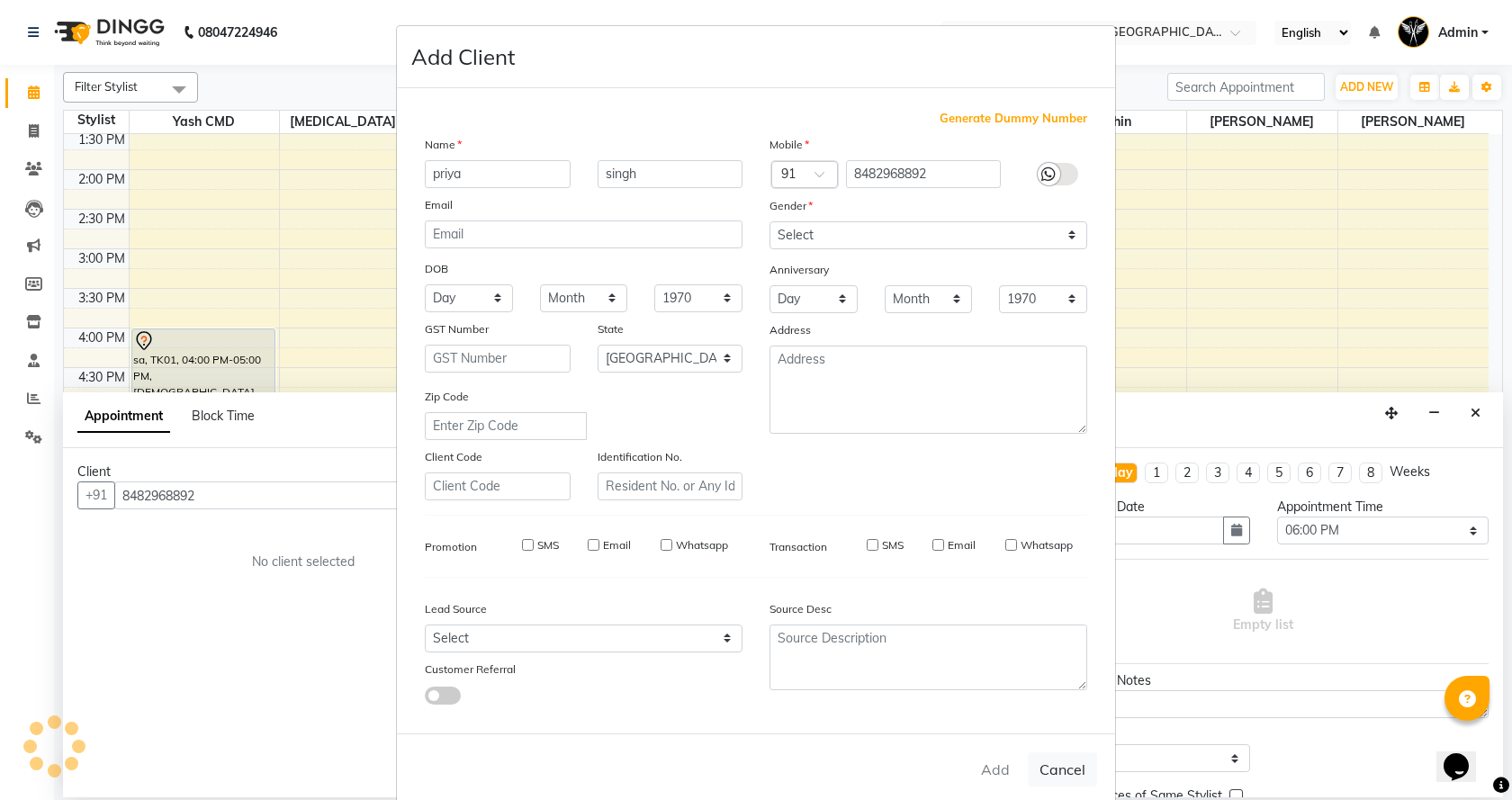
select select
checkbox input "false"
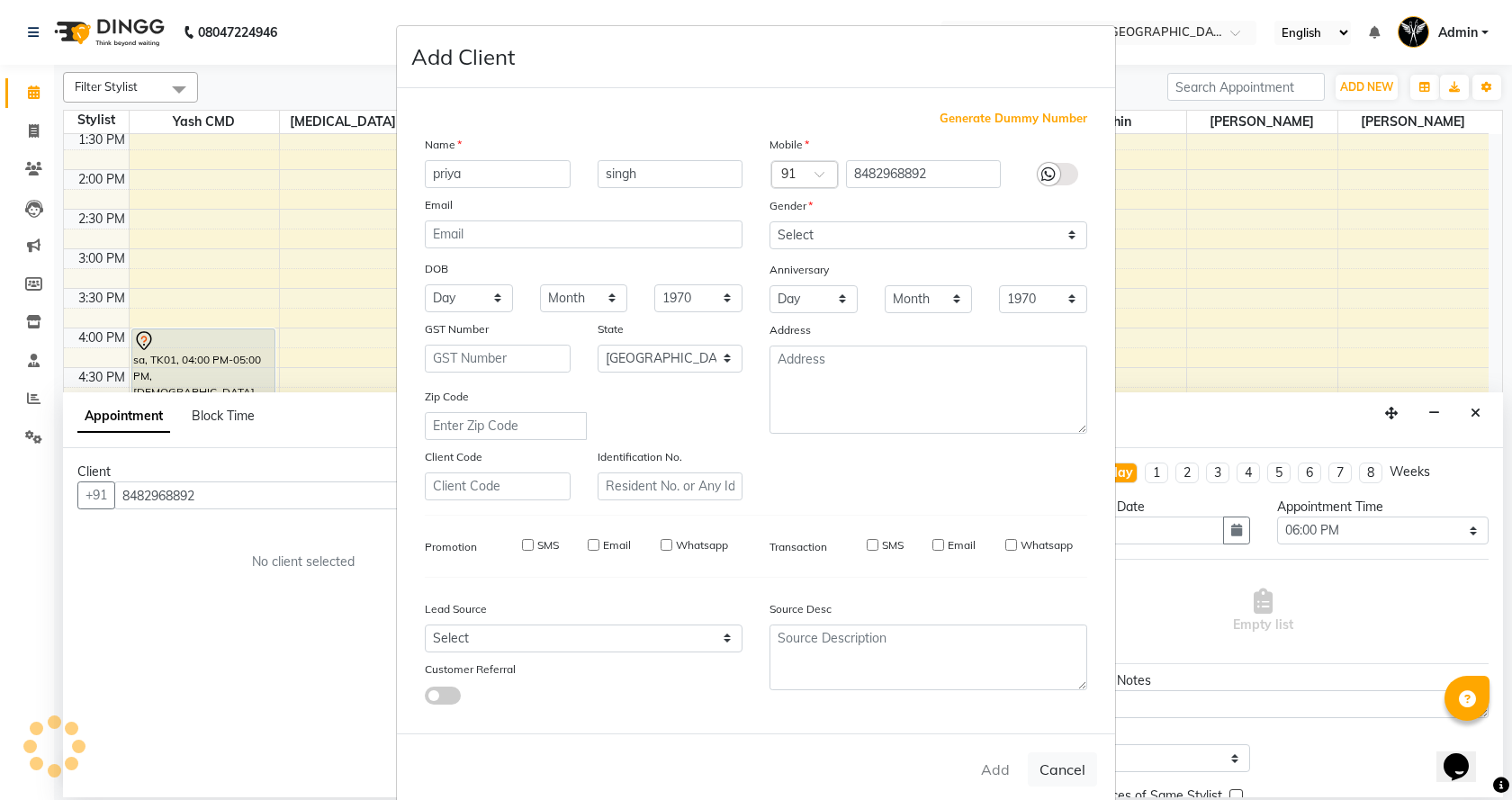
checkbox input "false"
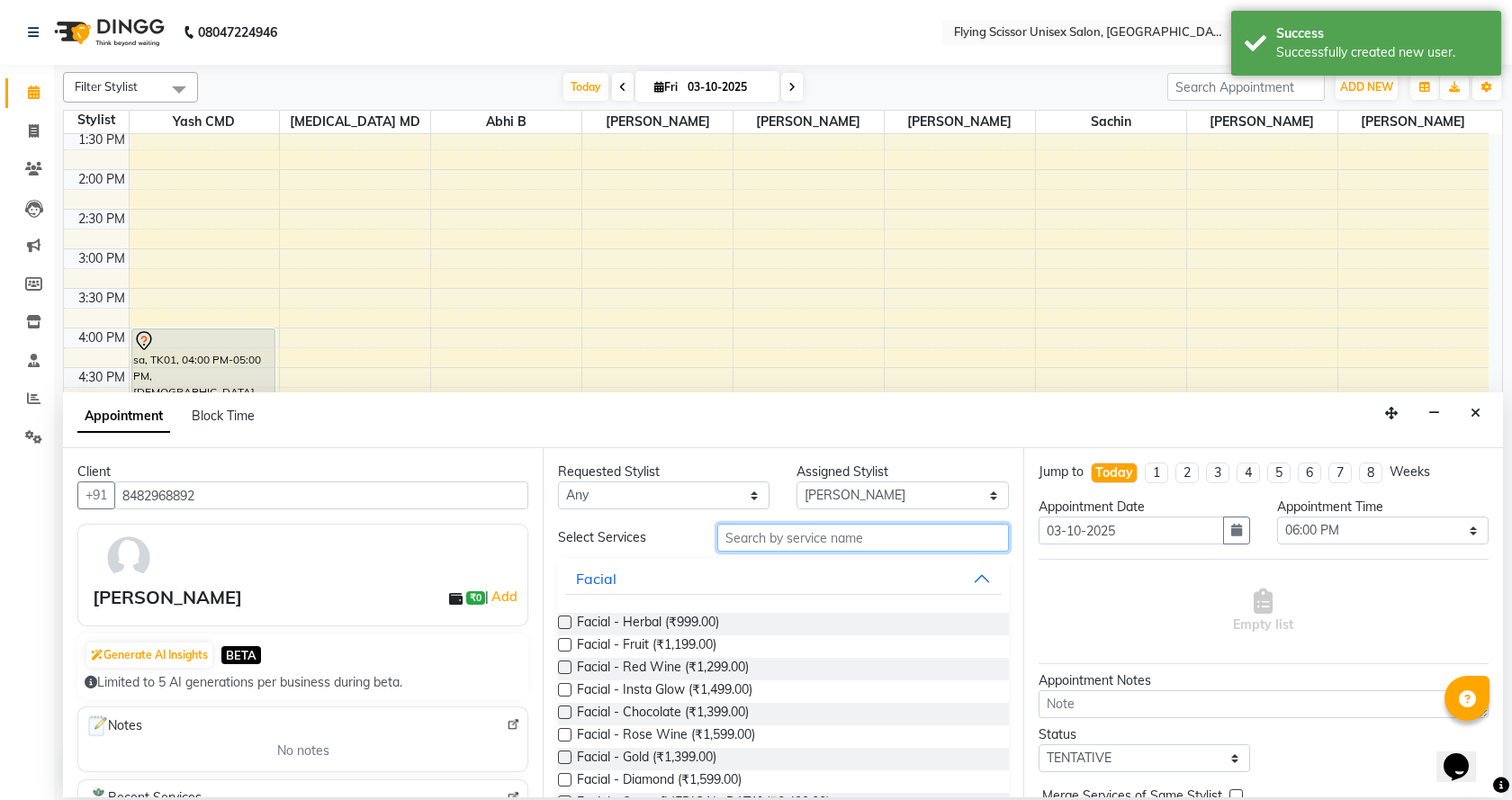
click at [940, 541] on input "text" at bounding box center [863, 538] width 292 height 28
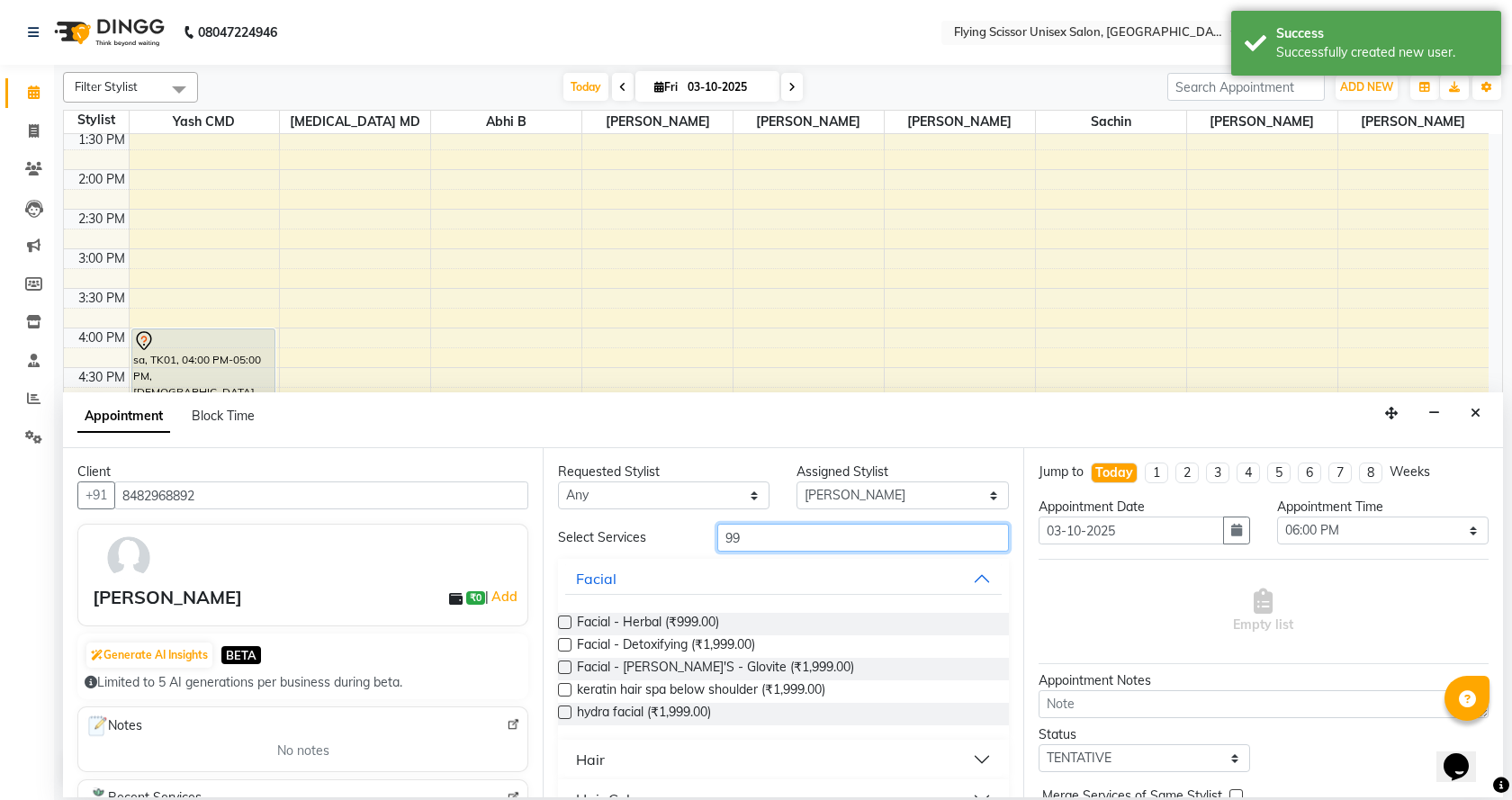
type input "9"
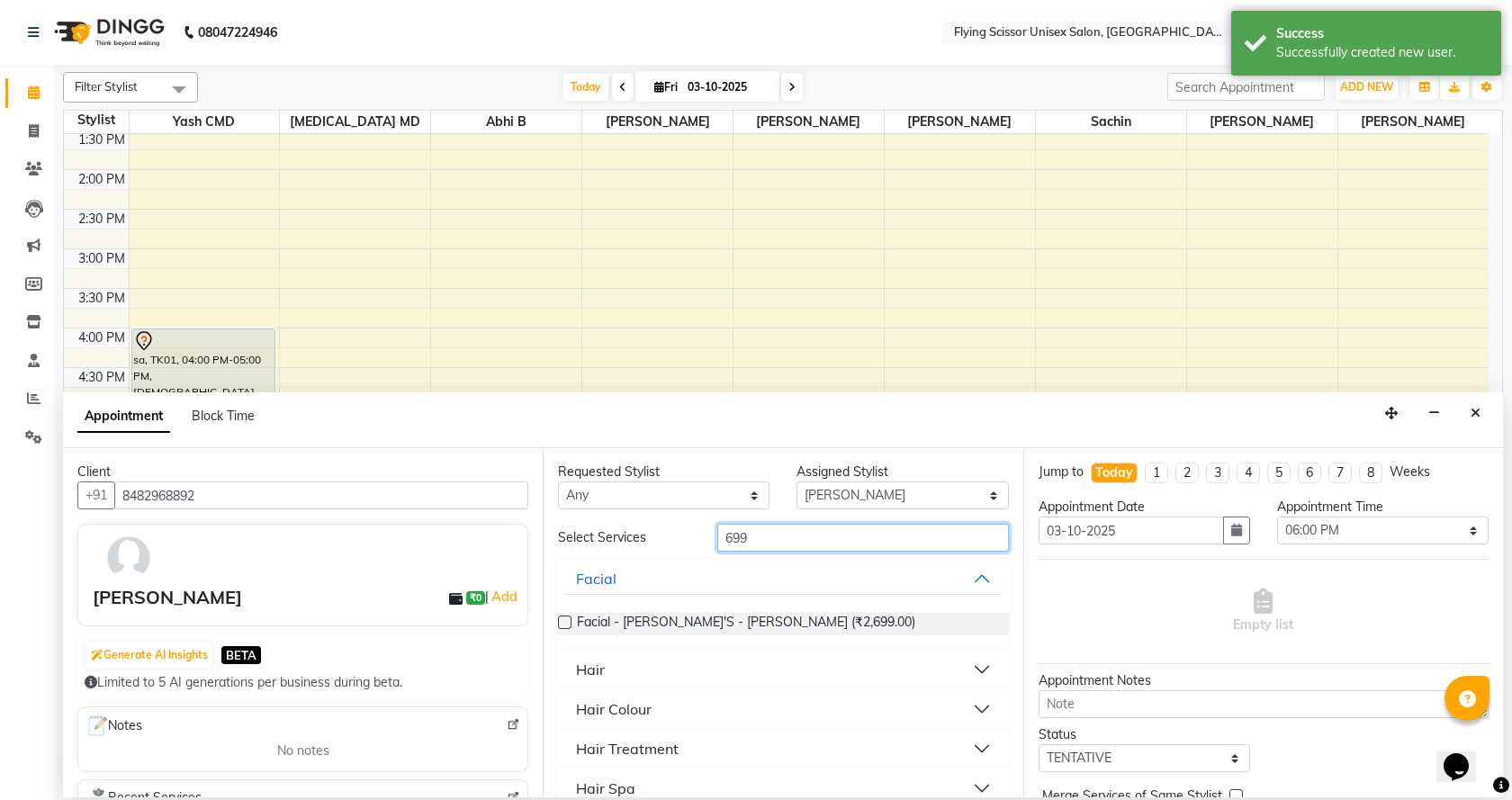
type input "699"
drag, startPoint x: 606, startPoint y: 666, endPoint x: 610, endPoint y: 685, distance: 19.4
click at [606, 672] on button "Hair" at bounding box center [783, 669] width 436 height 32
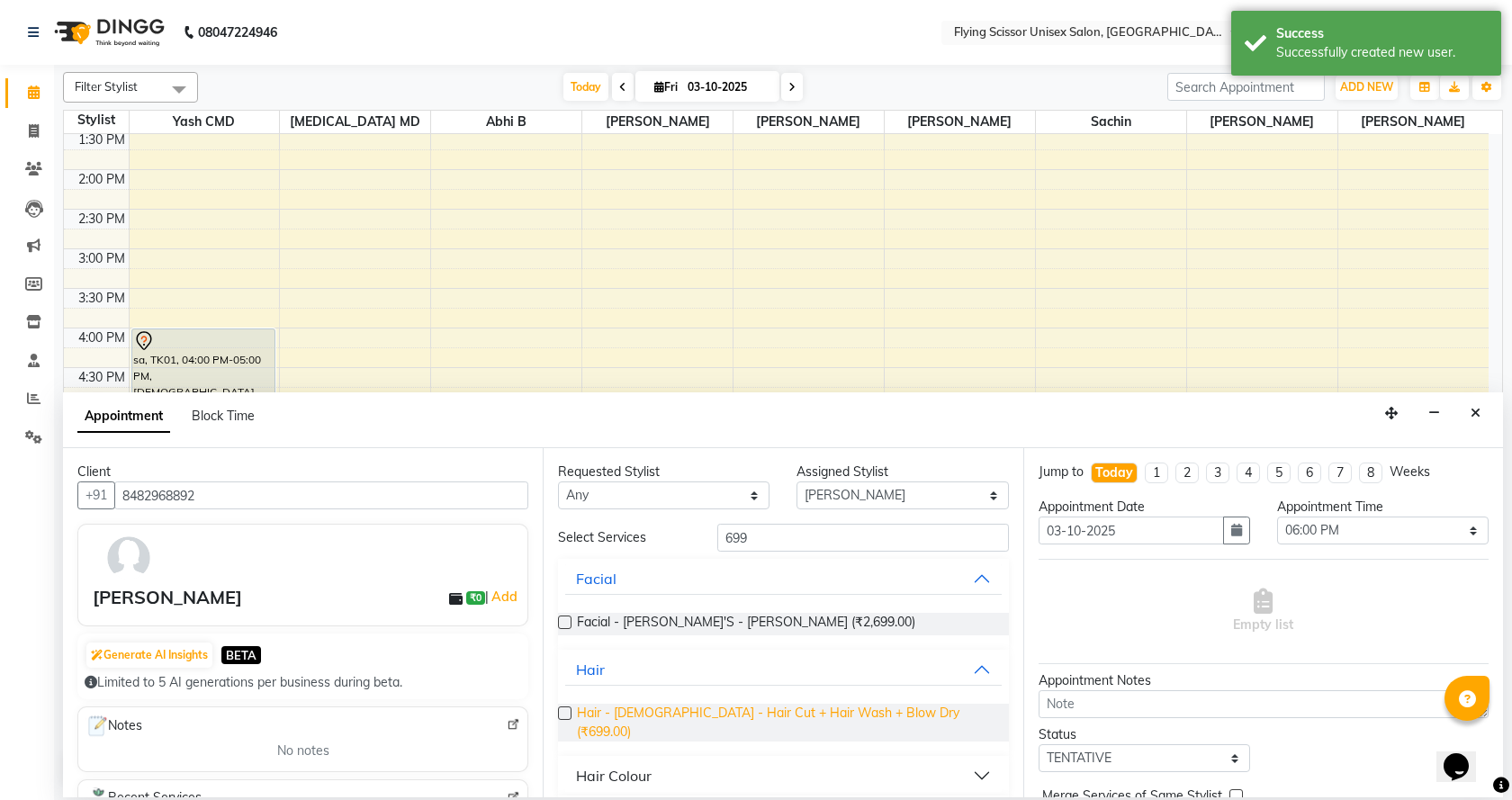
click at [670, 718] on span "Hair - [DEMOGRAPHIC_DATA] - Hair Cut + Hair Wash + Blow Dry (₹699.00)" at bounding box center [785, 723] width 417 height 38
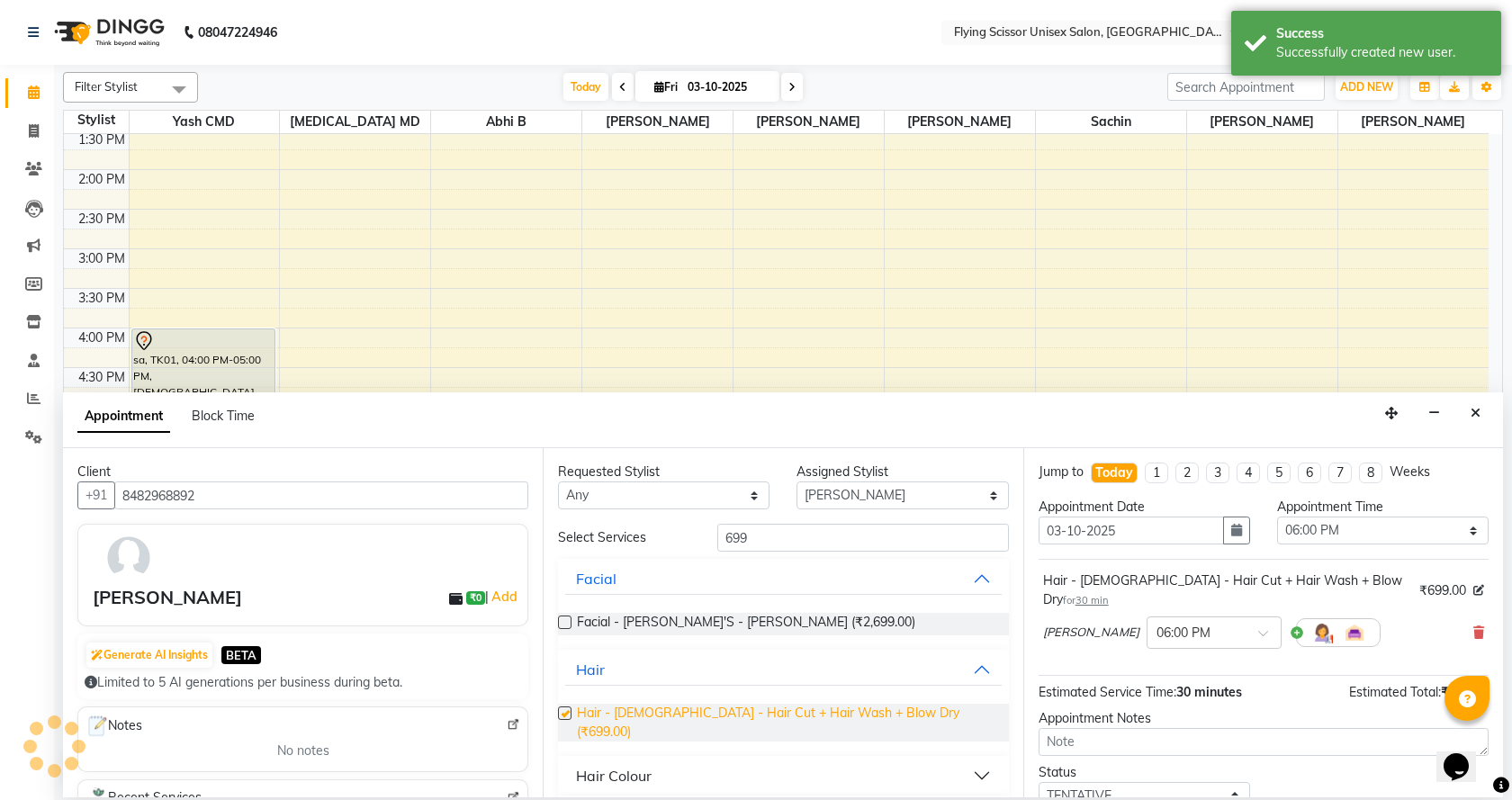
checkbox input "false"
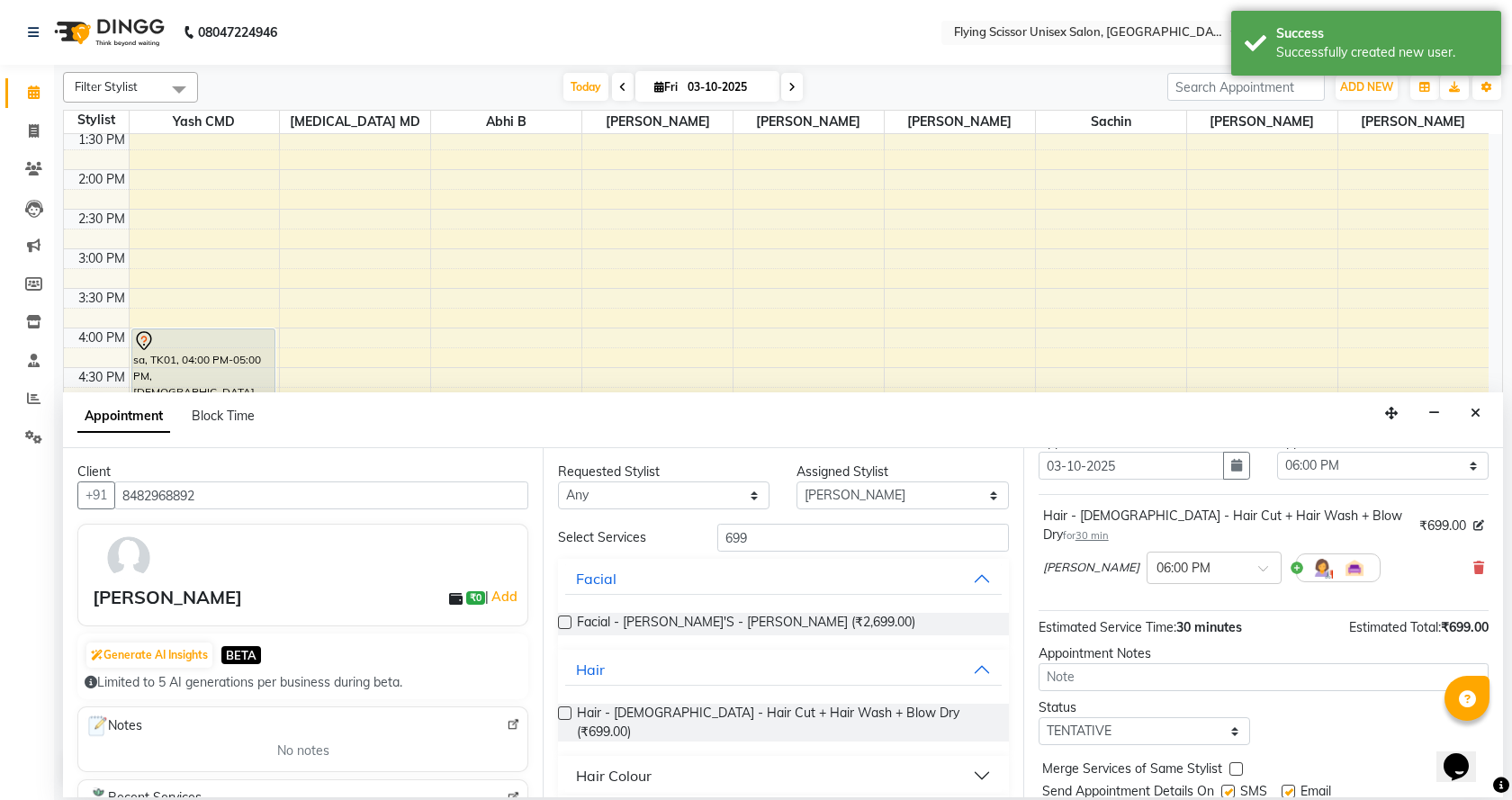
scroll to position [107, 0]
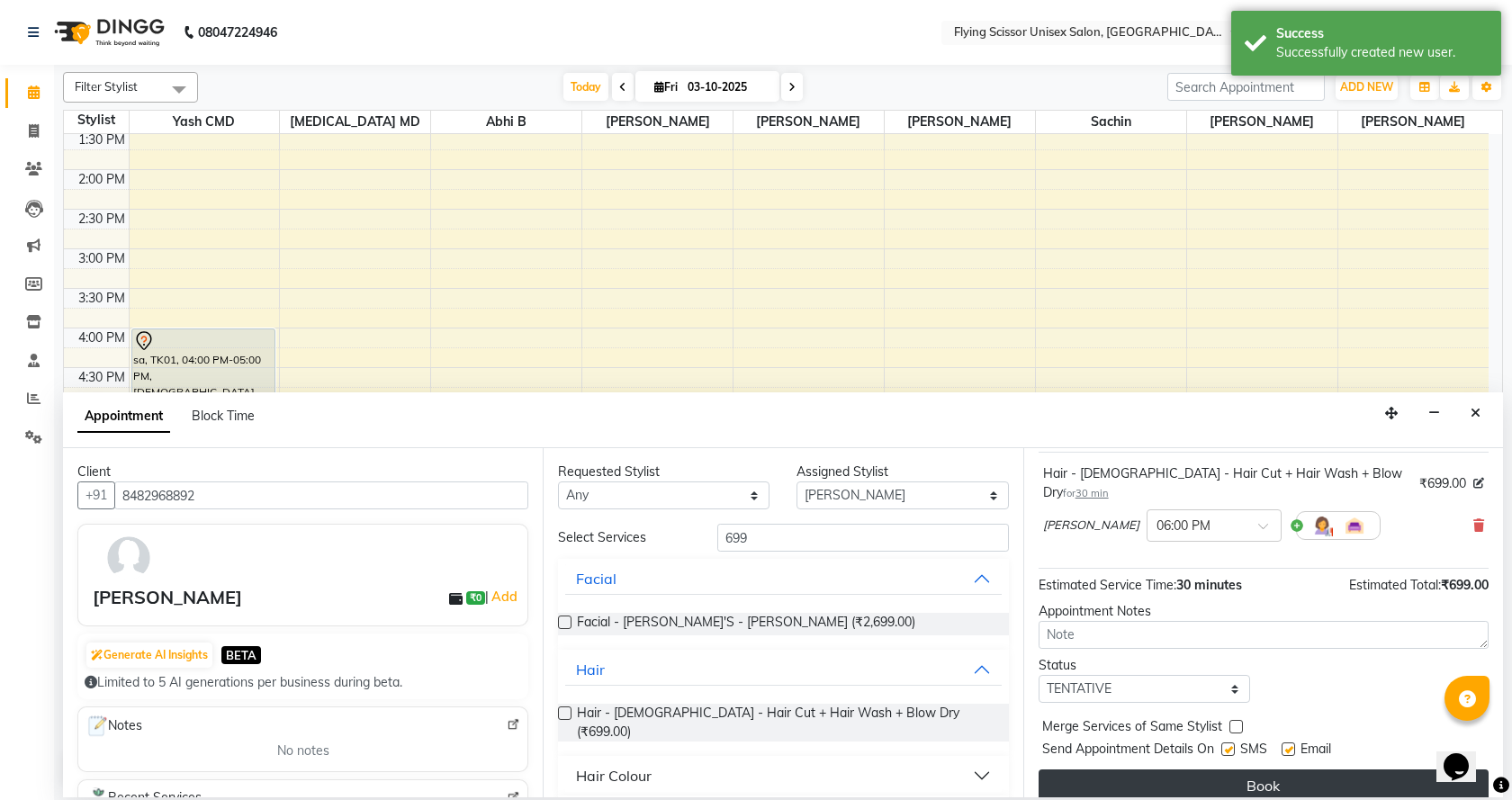
click at [1150, 770] on button "Book" at bounding box center [1264, 786] width 450 height 32
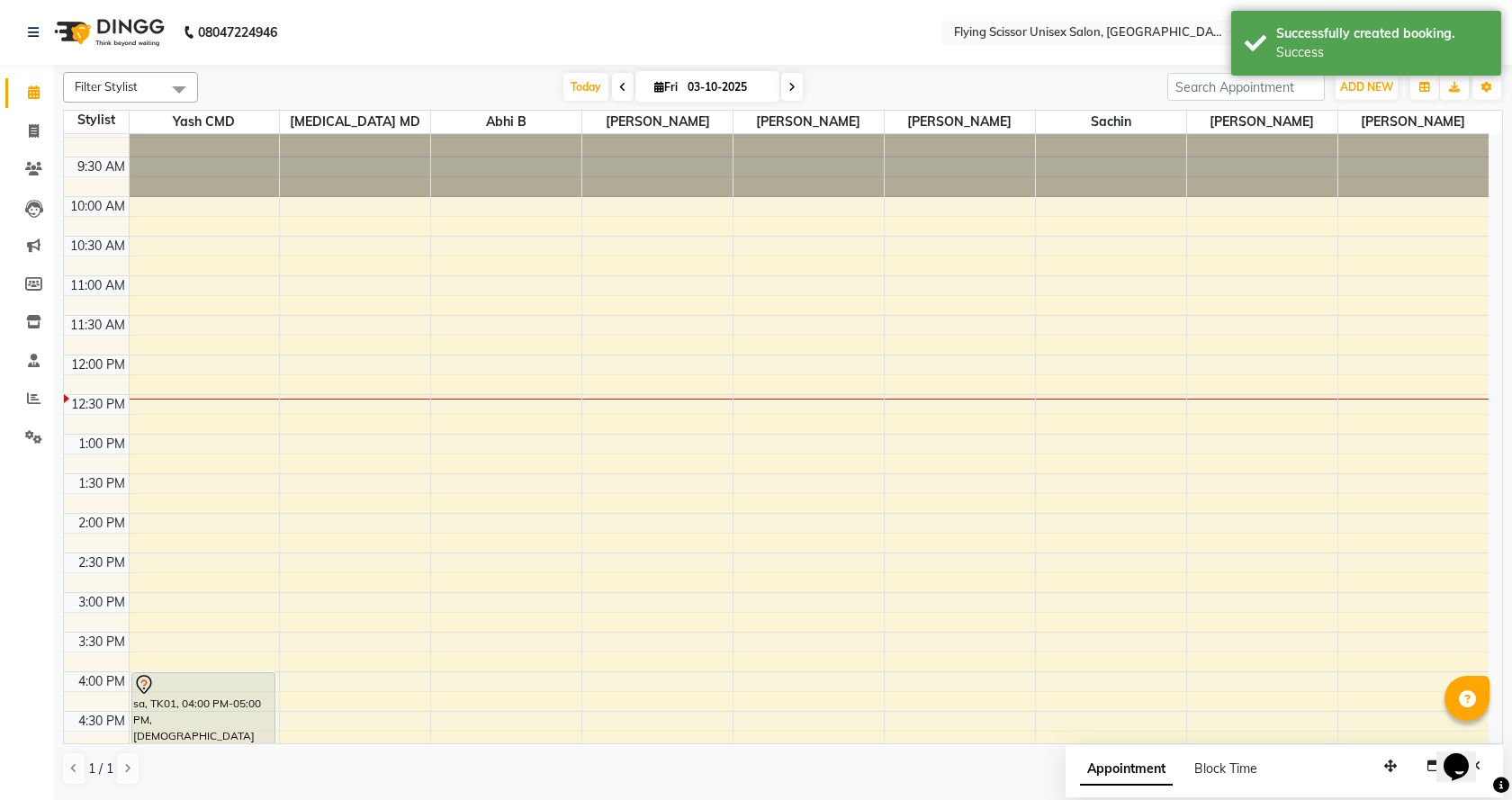
scroll to position [0, 0]
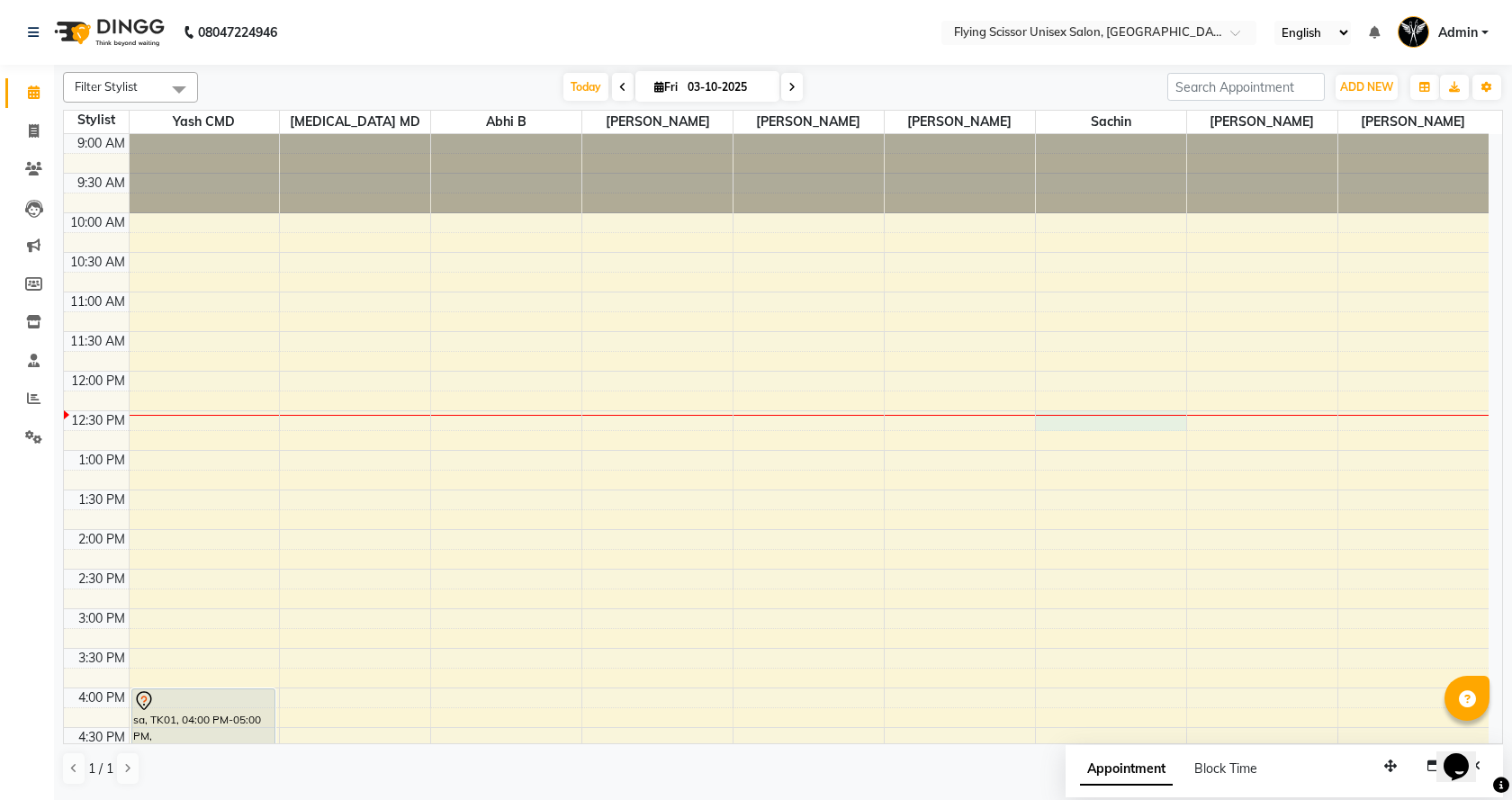
click at [1065, 416] on div "9:00 AM 9:30 AM 10:00 AM 10:30 AM 11:00 AM 11:30 AM 12:00 PM 12:30 PM 1:00 PM 1…" at bounding box center [776, 648] width 1424 height 1029
select select "67686"
select select "750"
select select "tentative"
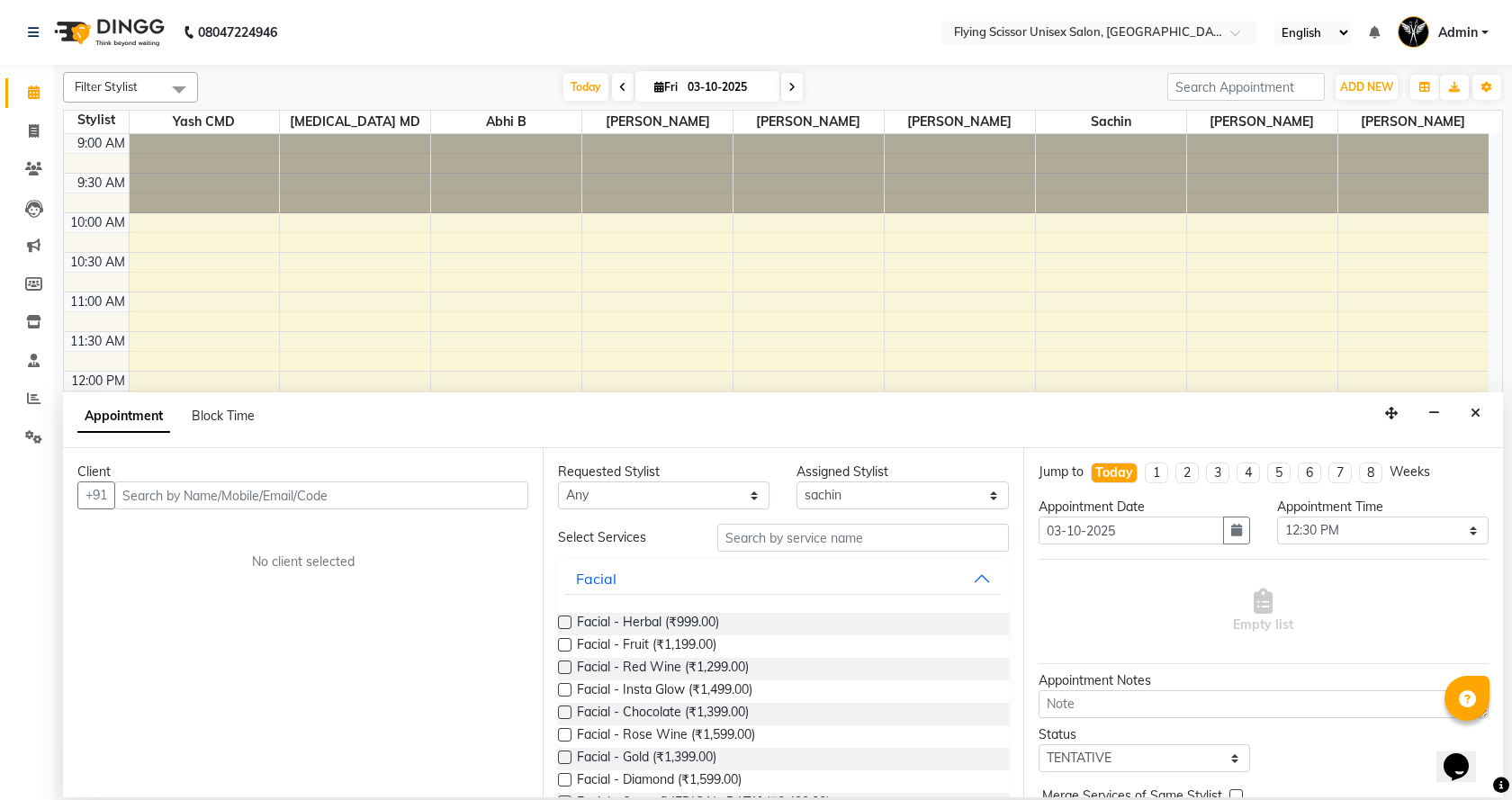
click at [441, 501] on input "text" at bounding box center [321, 496] width 414 height 28
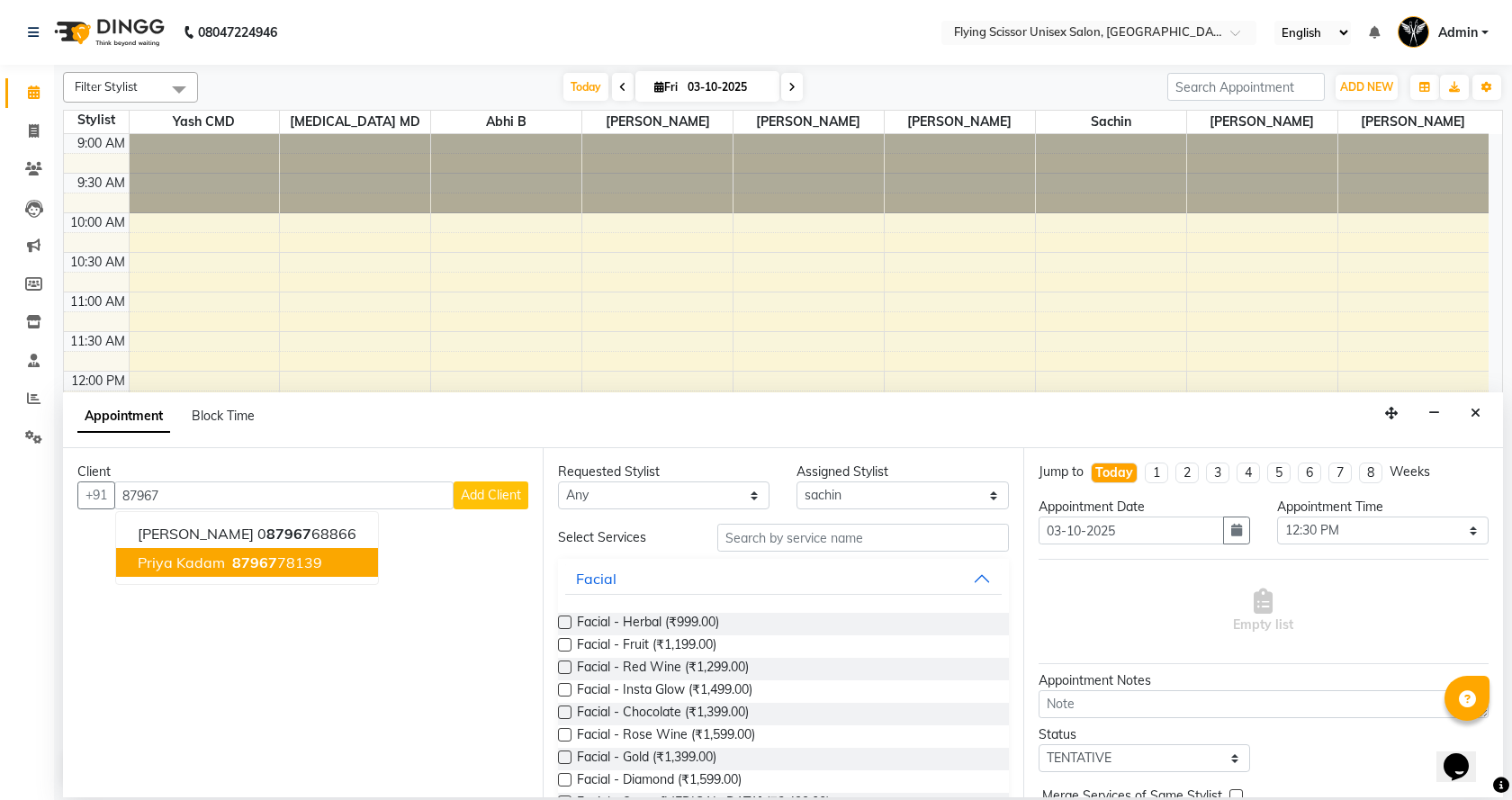
click at [311, 562] on ngb-highlight "87967 78139" at bounding box center [275, 562] width 93 height 18
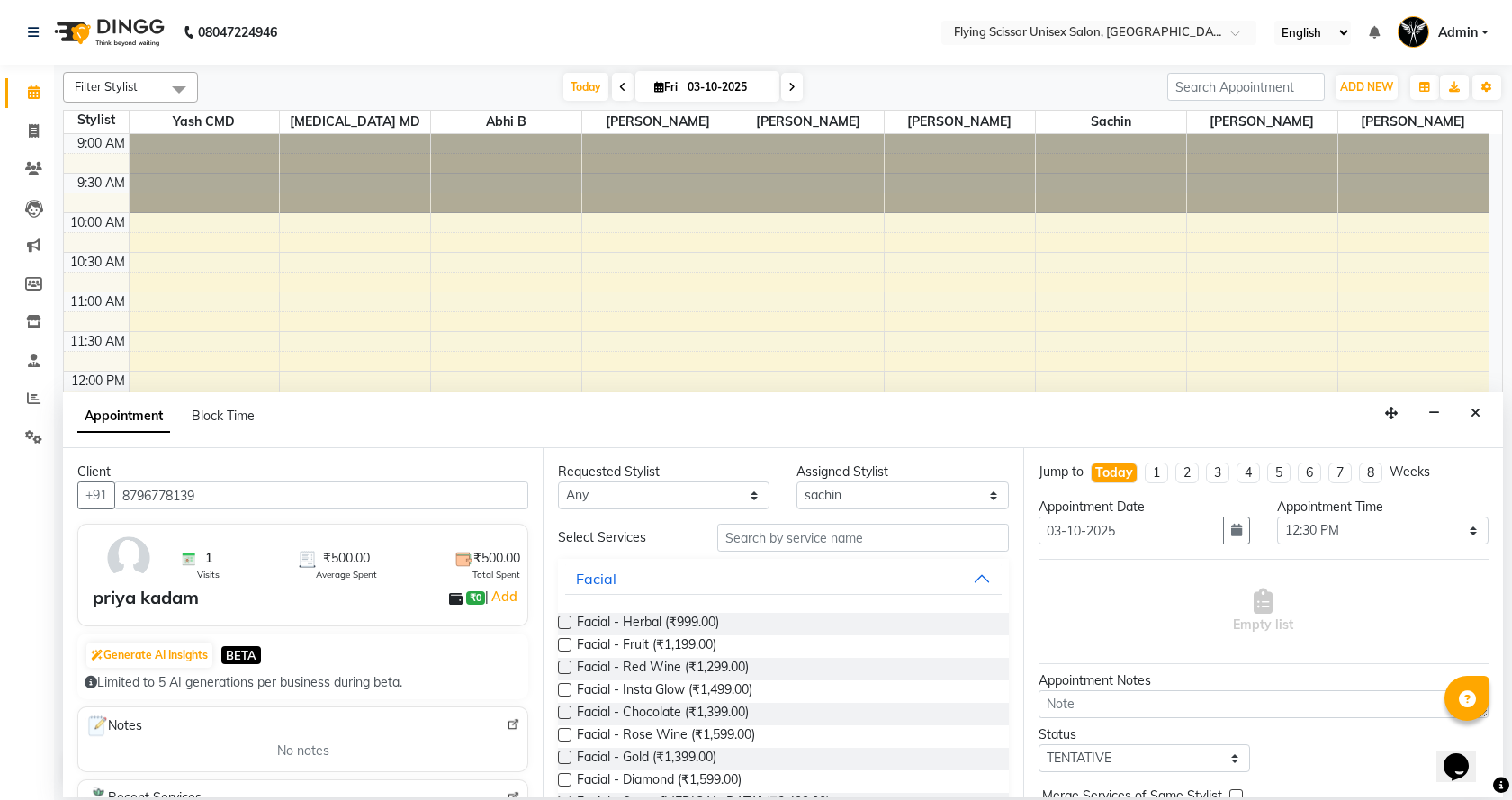
type input "8796778139"
click at [762, 537] on input "text" at bounding box center [863, 538] width 292 height 28
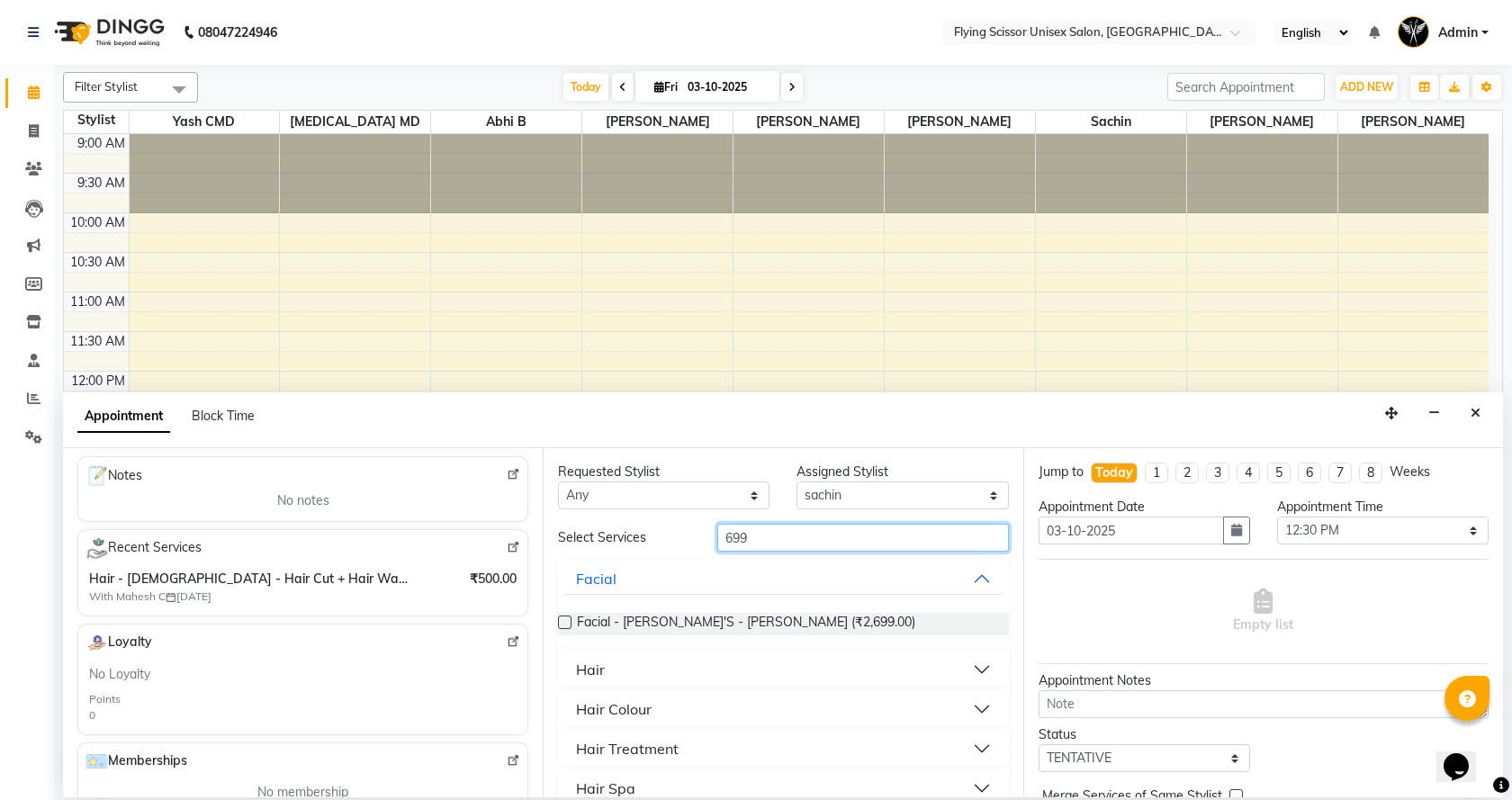
scroll to position [270, 0]
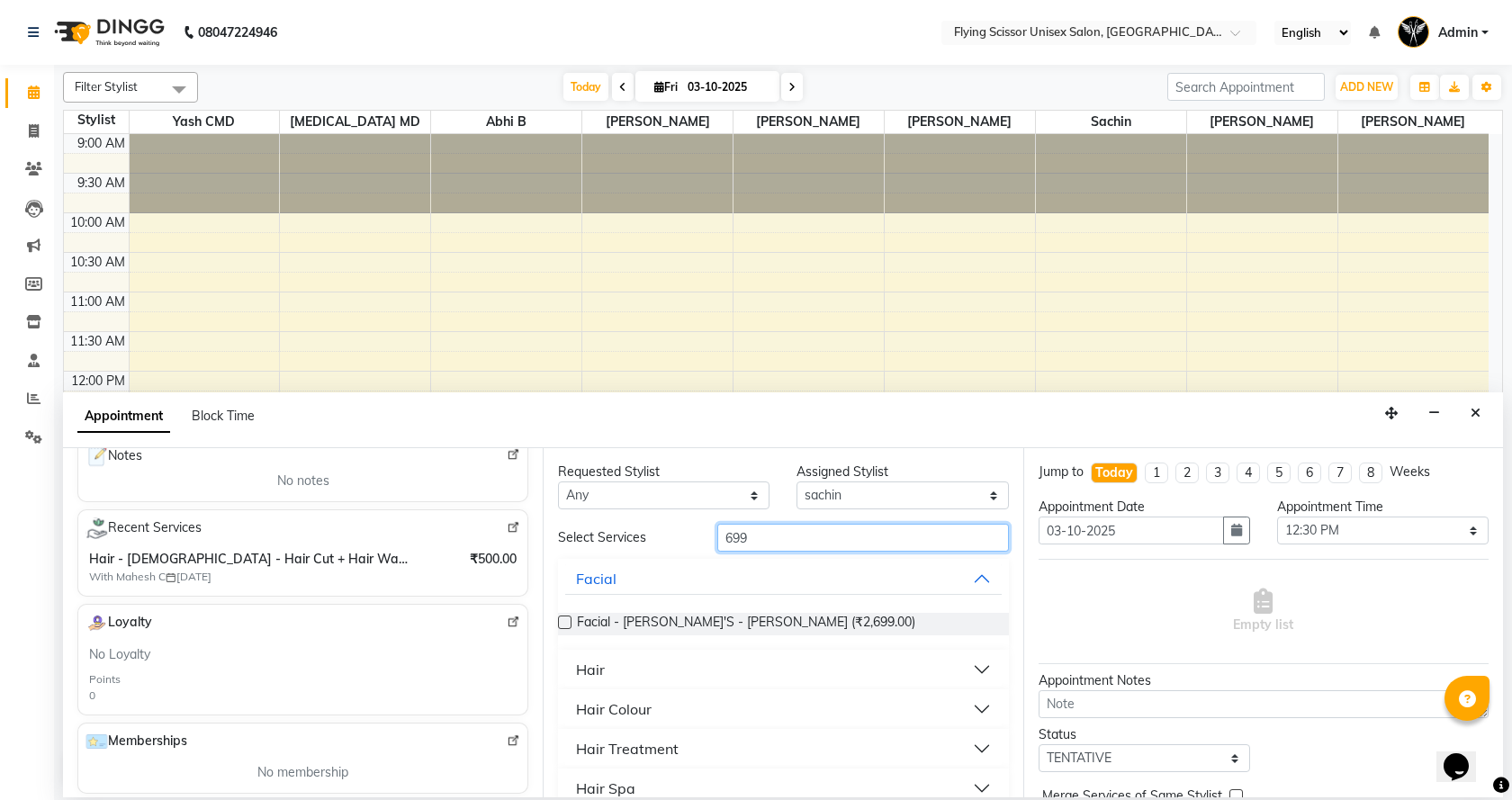
type input "699"
drag, startPoint x: 644, startPoint y: 671, endPoint x: 642, endPoint y: 682, distance: 11.2
click at [643, 671] on button "Hair" at bounding box center [783, 669] width 436 height 32
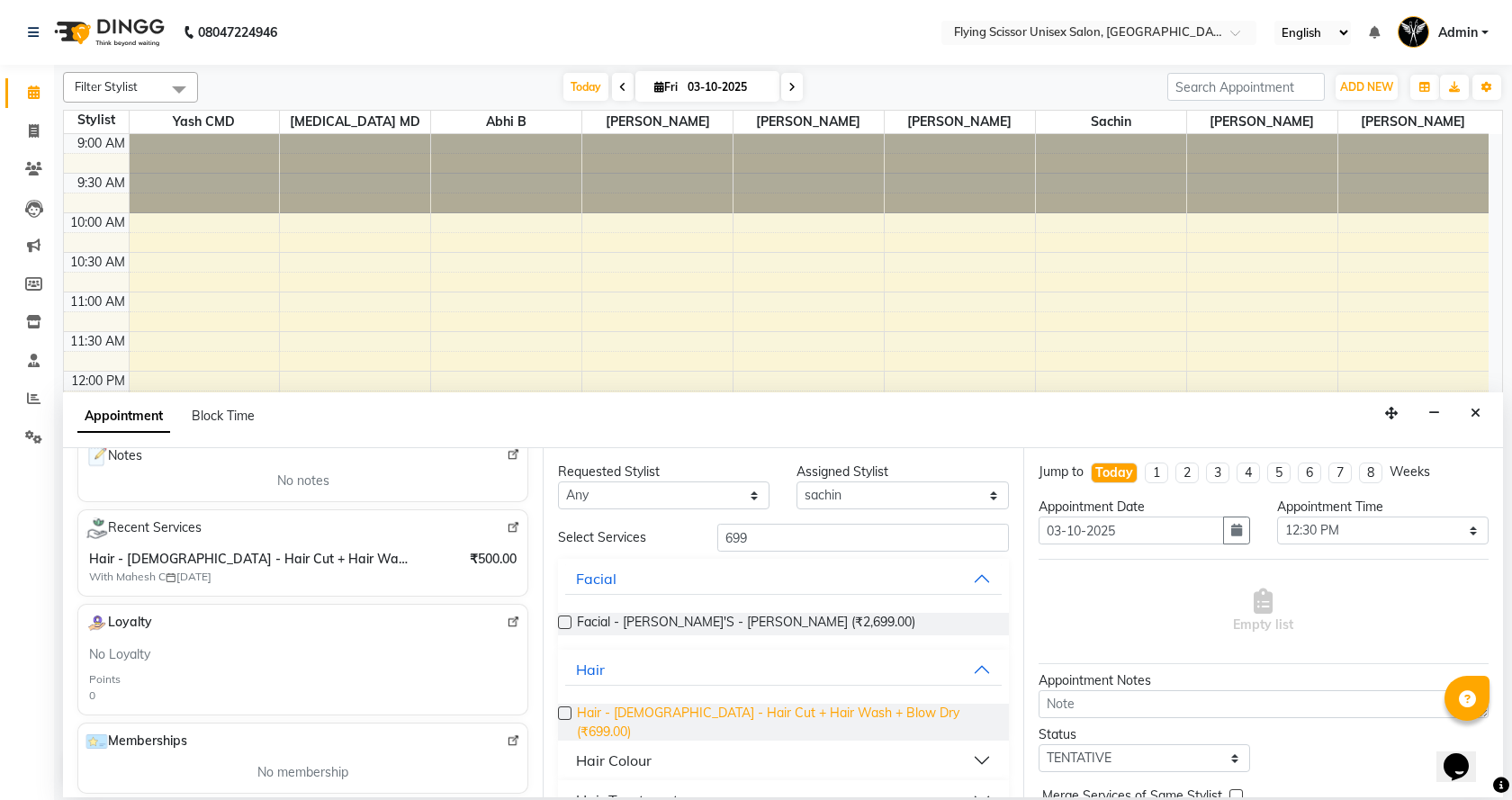
click at [649, 721] on span "Hair - [DEMOGRAPHIC_DATA] - Hair Cut + Hair Wash + Blow Dry (₹699.00)" at bounding box center [785, 723] width 417 height 38
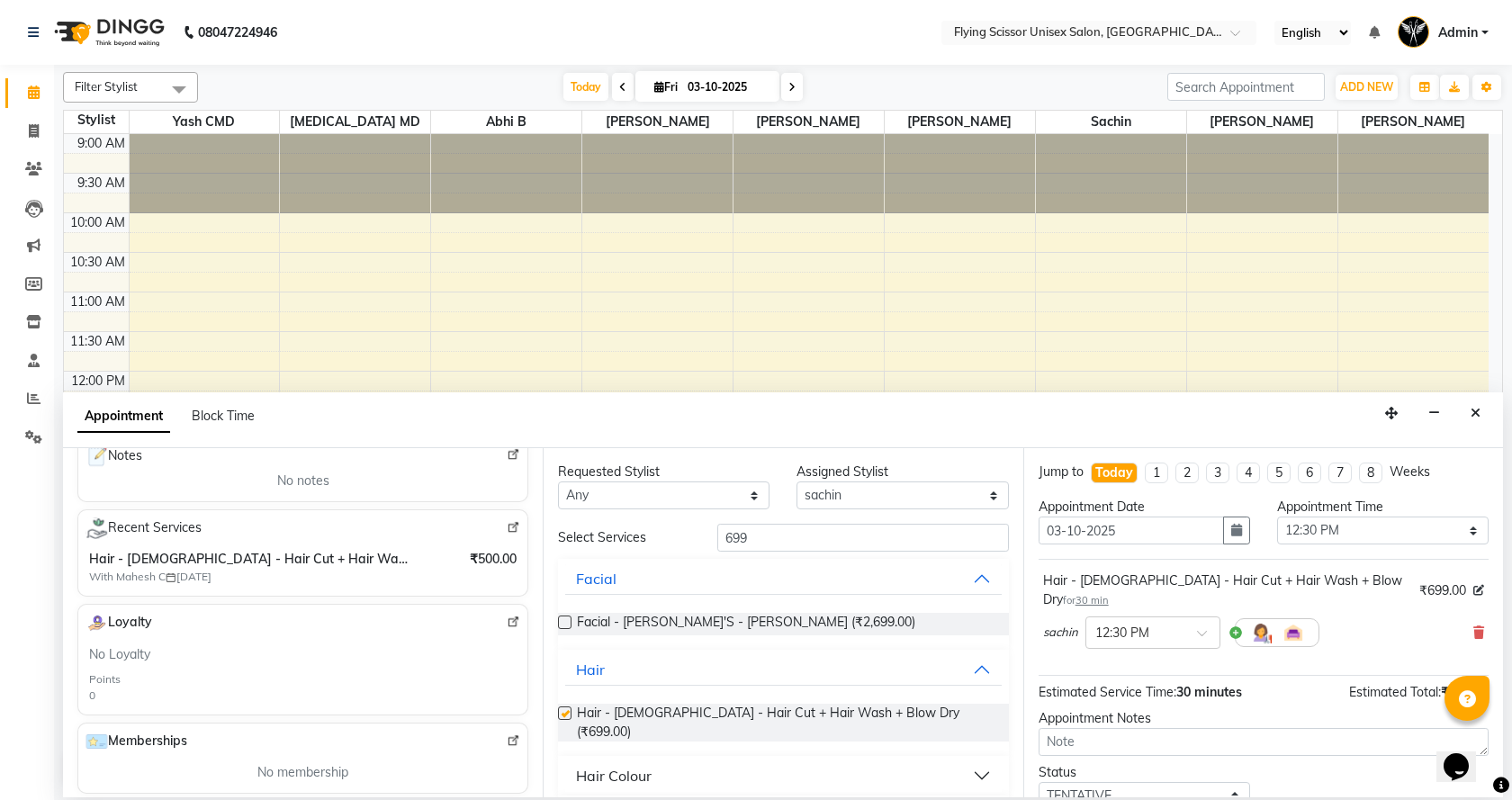
checkbox input "false"
click at [821, 504] on select "Select Abhi B [PERSON_NAME] K [PERSON_NAME] [PERSON_NAME] MD [PERSON_NAME] L sa…" at bounding box center [901, 496] width 212 height 28
select select "70618"
click at [796, 482] on select "Select Abhi B [PERSON_NAME] K [PERSON_NAME] [PERSON_NAME] MD [PERSON_NAME] L sa…" at bounding box center [901, 496] width 212 height 28
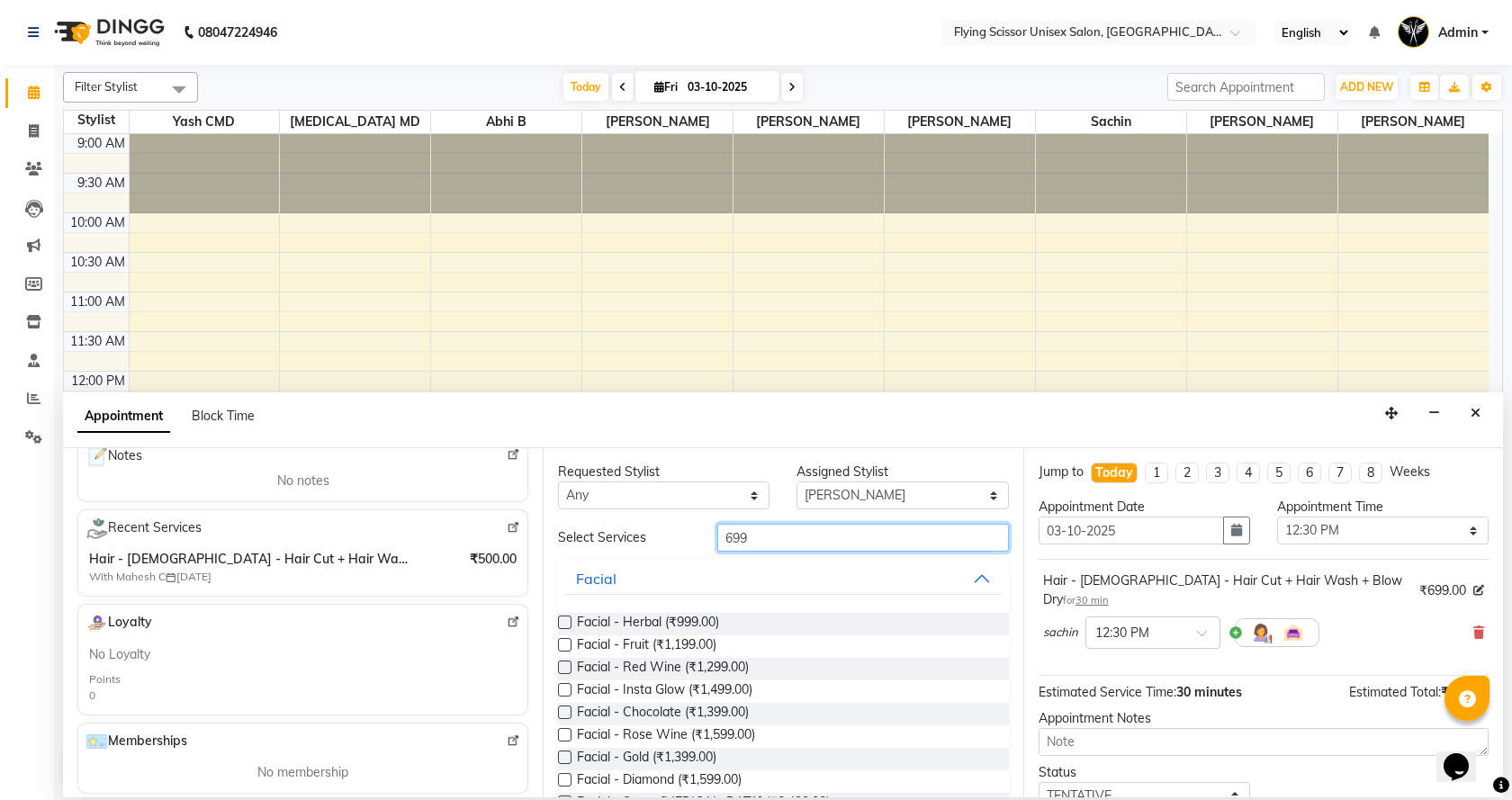
click at [776, 536] on input "699" at bounding box center [863, 538] width 292 height 28
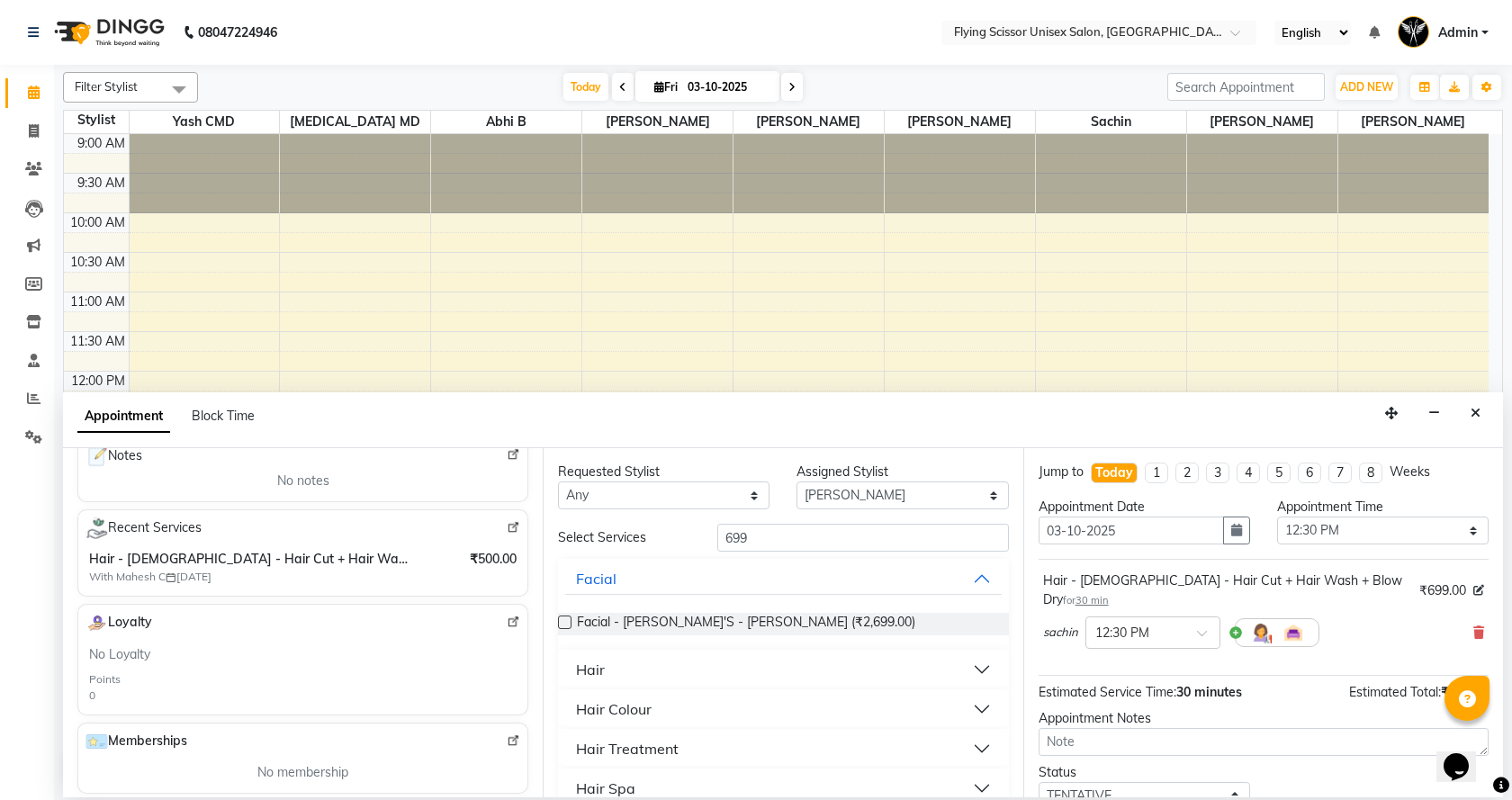
drag, startPoint x: 582, startPoint y: 665, endPoint x: 618, endPoint y: 681, distance: 39.4
click at [585, 667] on button "Hair" at bounding box center [783, 669] width 436 height 32
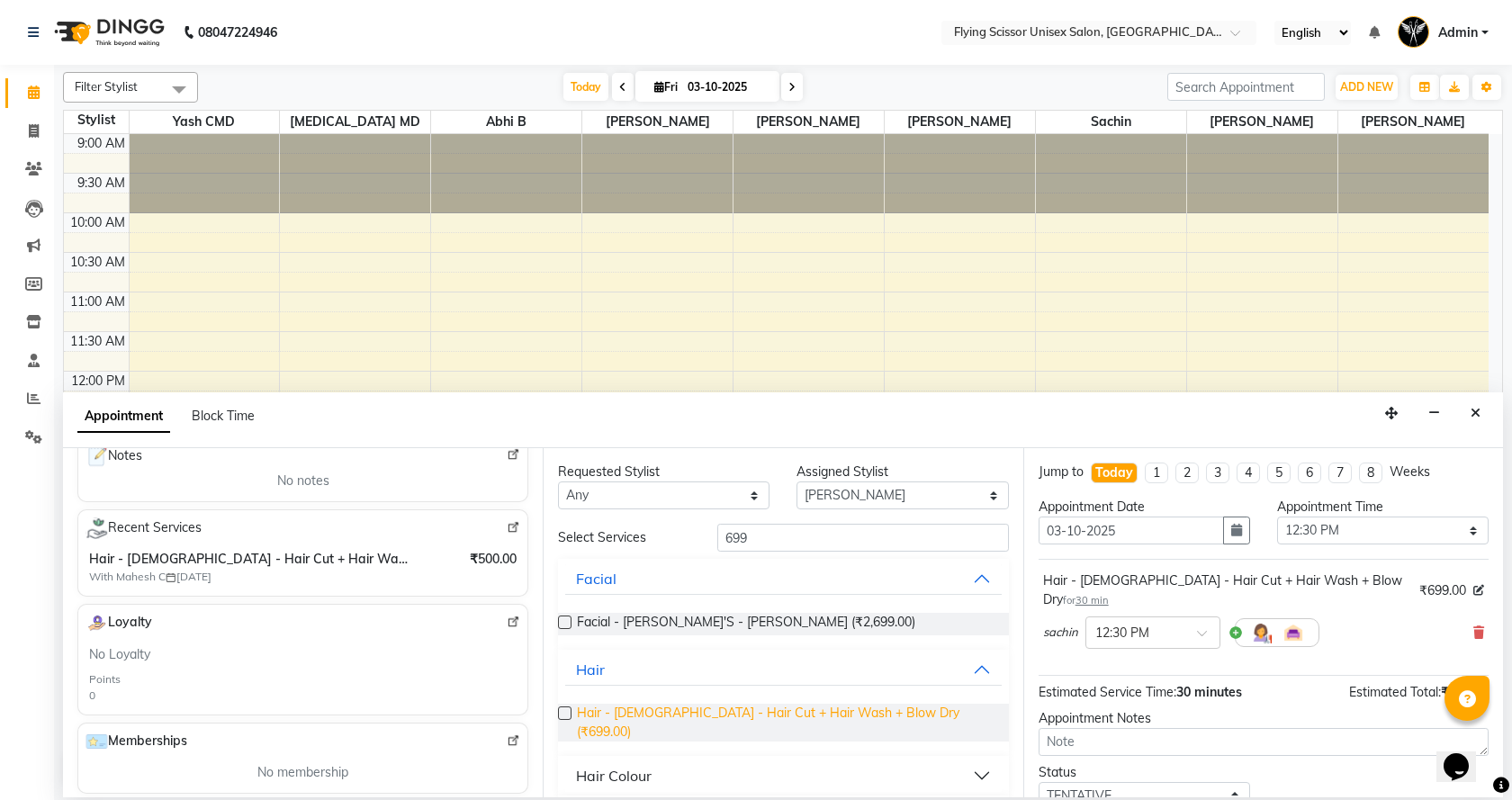
click at [642, 712] on span "Hair - [DEMOGRAPHIC_DATA] - Hair Cut + Hair Wash + Blow Dry (₹699.00)" at bounding box center [785, 723] width 417 height 38
checkbox input "false"
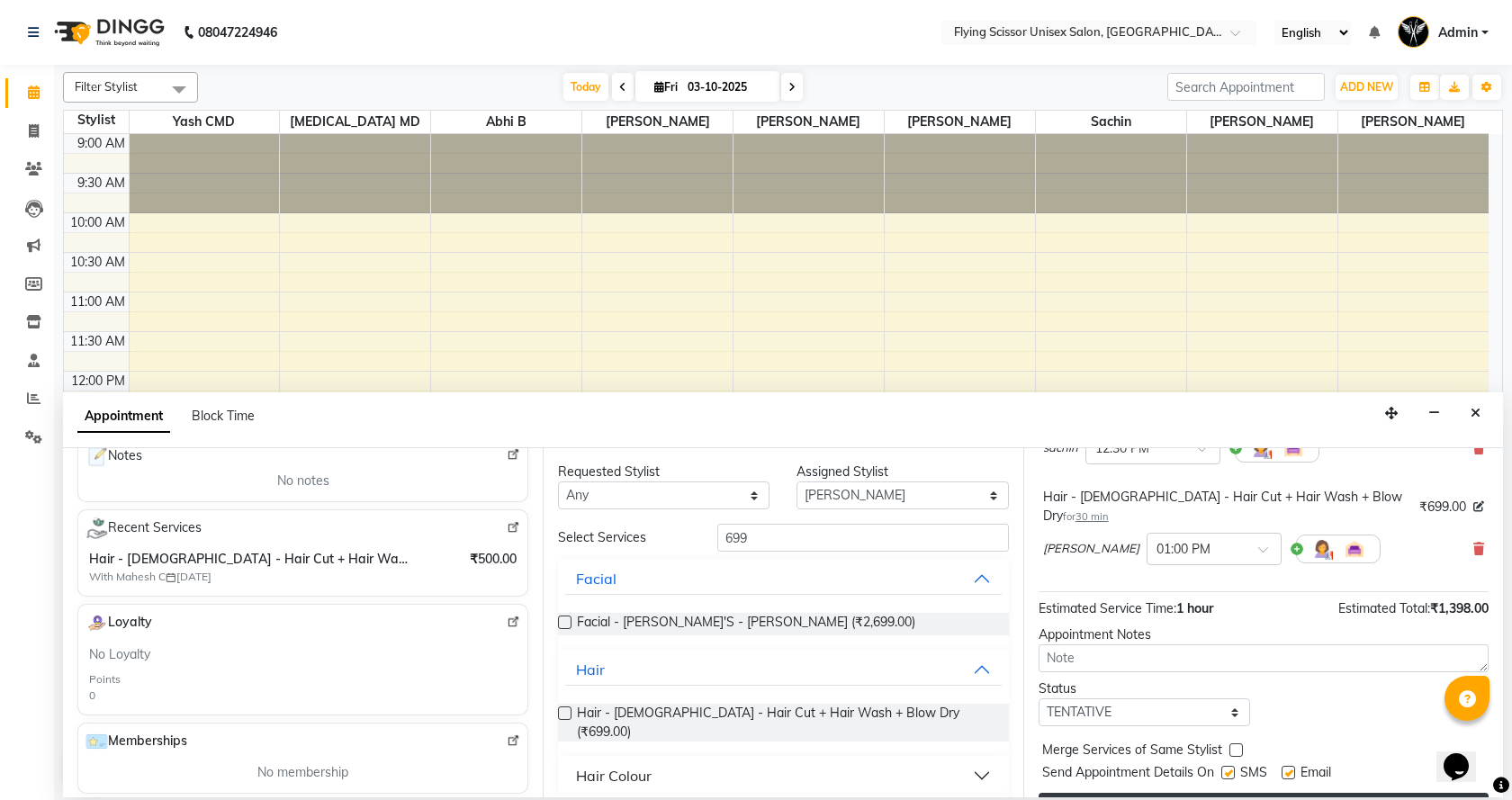
scroll to position [189, 0]
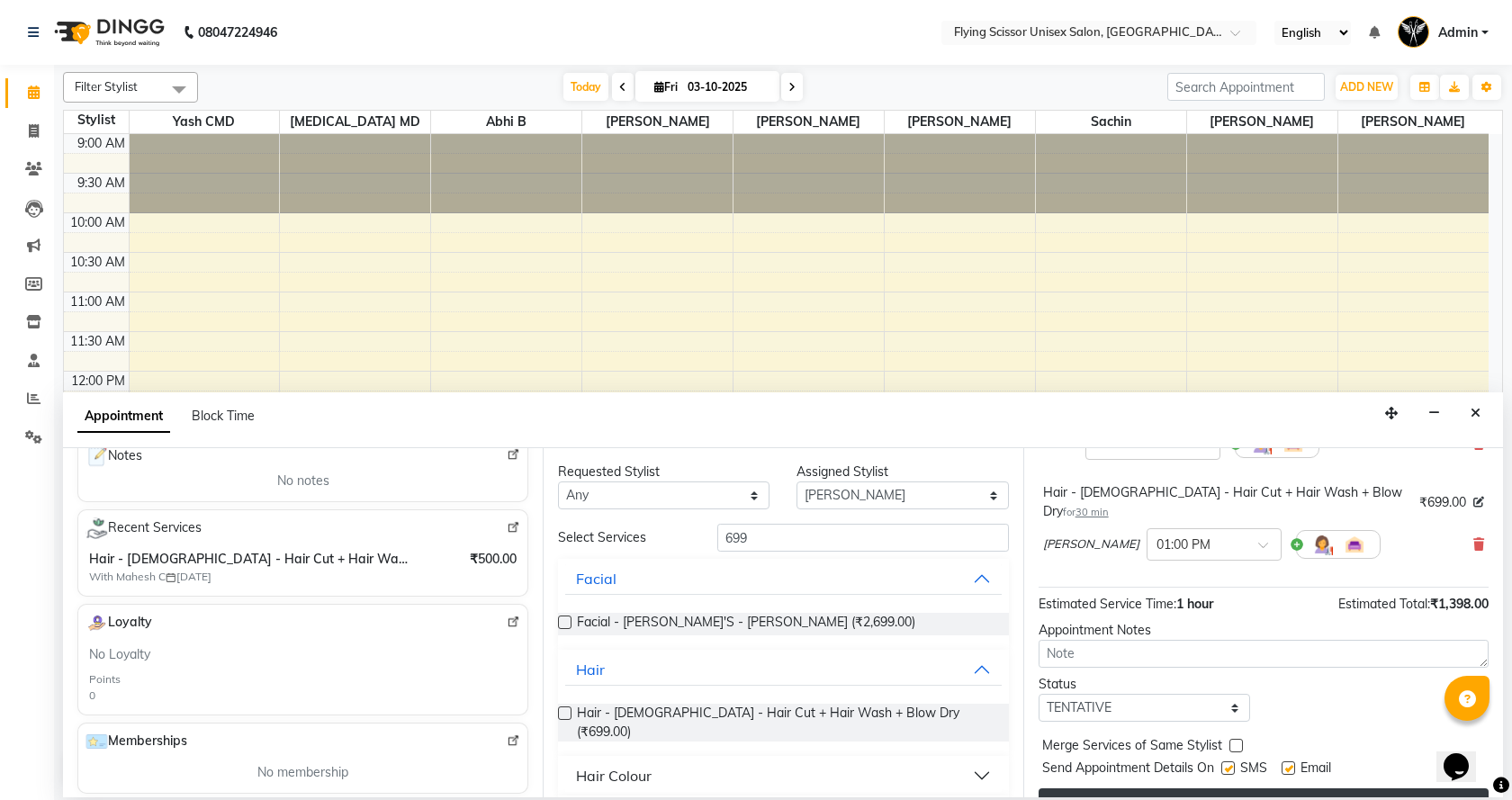
click at [1382, 789] on button "Book" at bounding box center [1264, 805] width 450 height 32
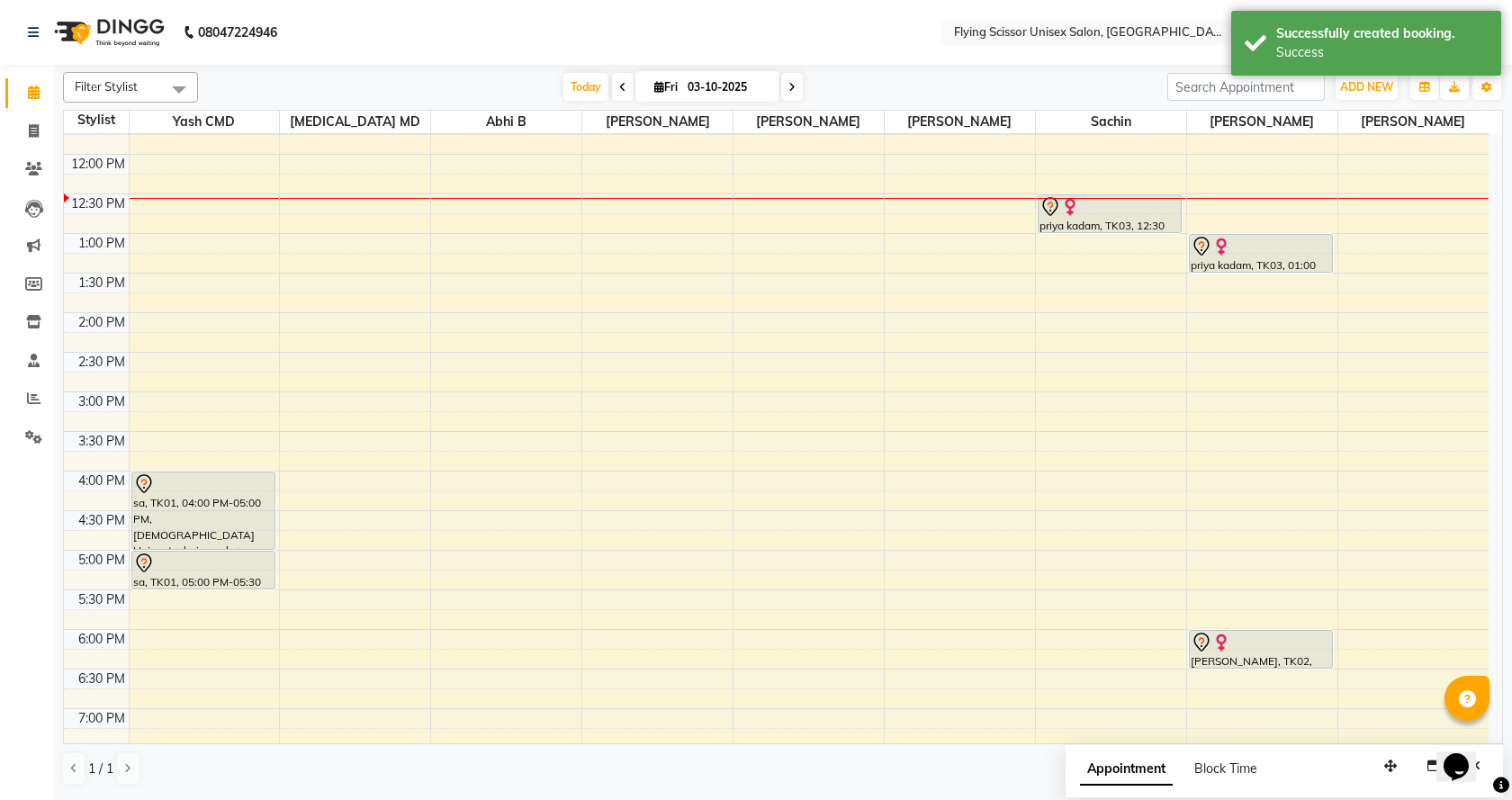
scroll to position [270, 0]
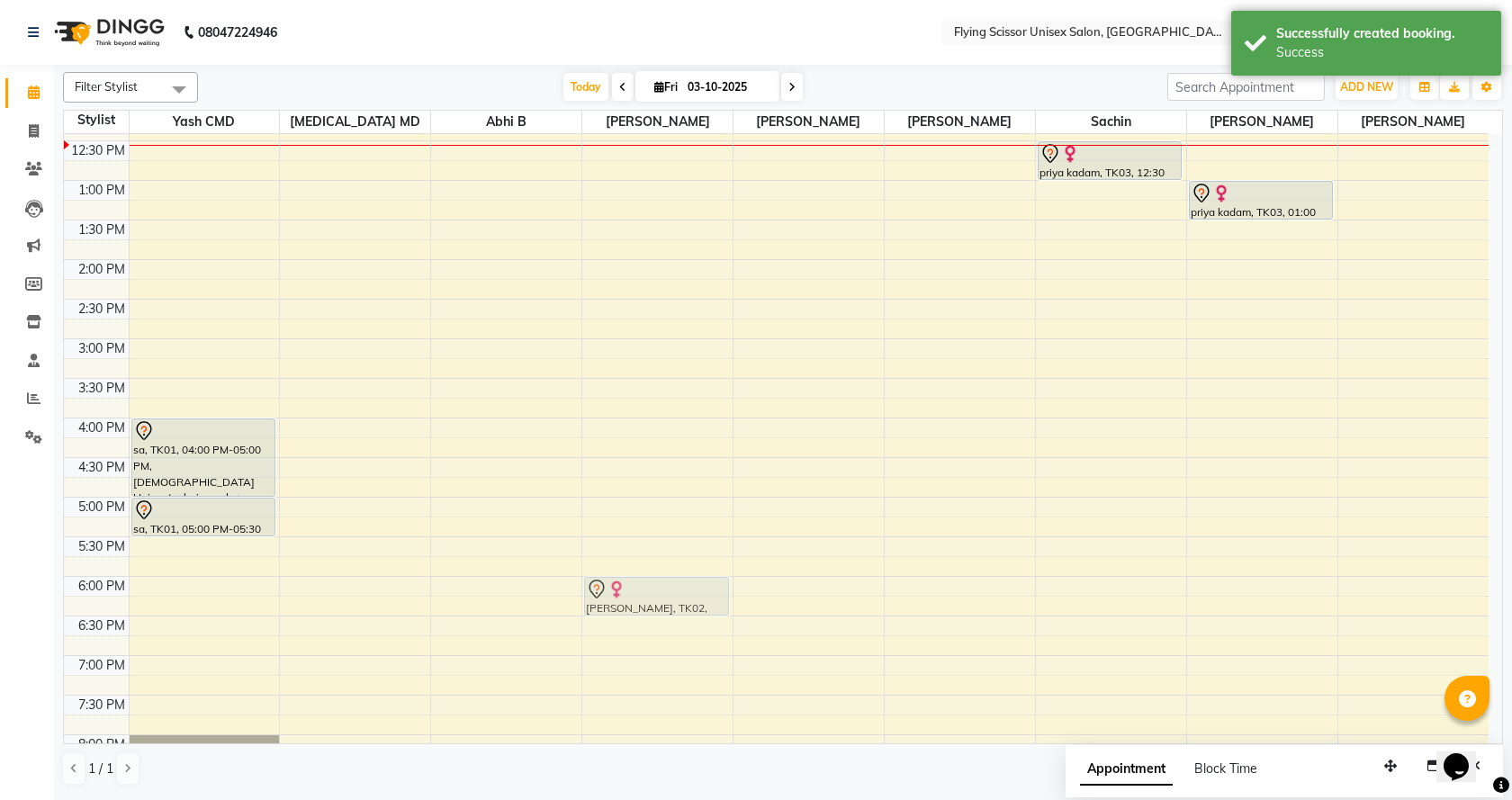
drag, startPoint x: 1197, startPoint y: 592, endPoint x: 637, endPoint y: 597, distance: 560.0
click at [637, 597] on tr "sa, TK01, 04:00 PM-05:00 PM, [DEMOGRAPHIC_DATA] Hair cut + hair wash + styling …" at bounding box center [776, 378] width 1424 height 1029
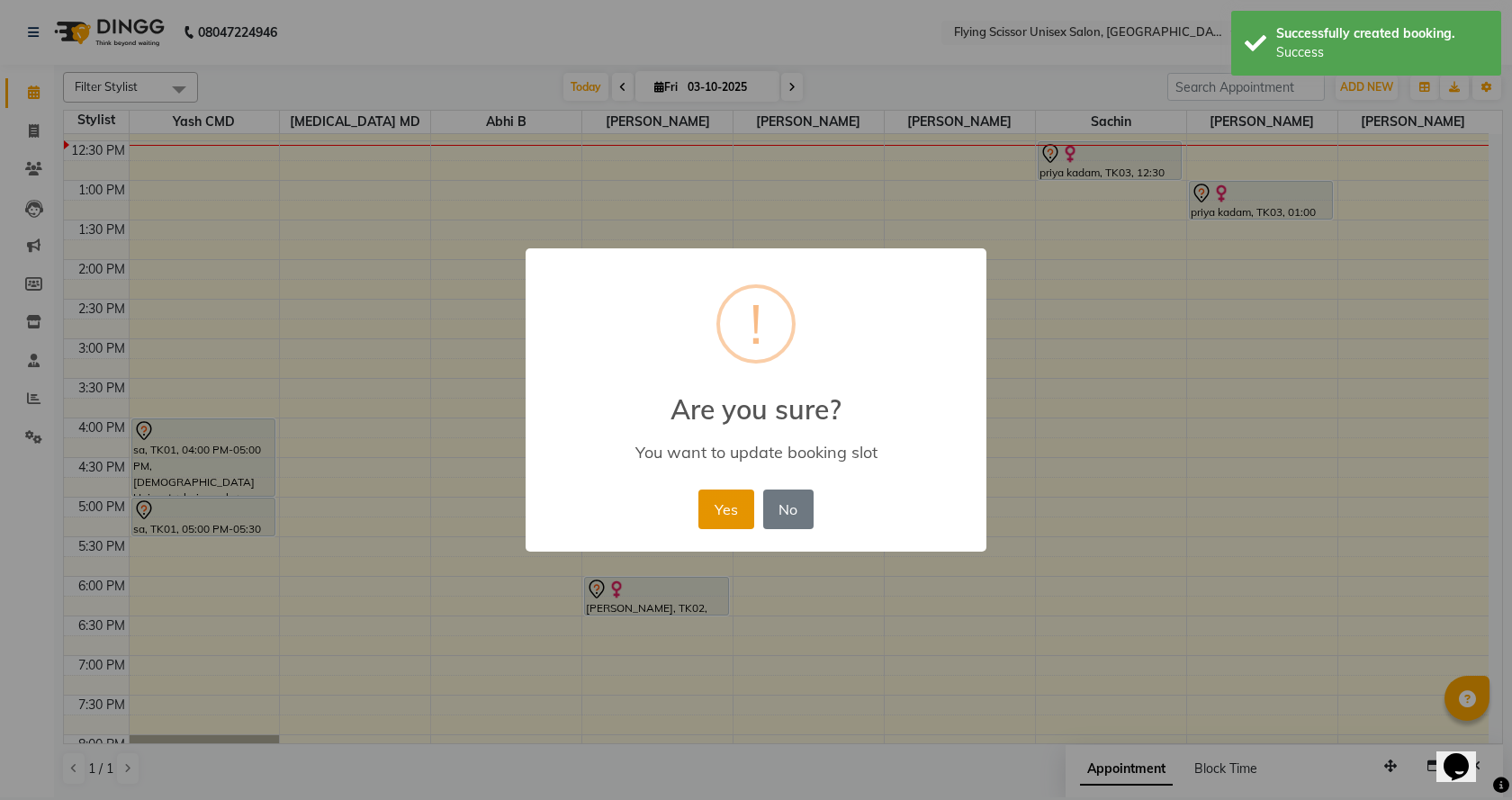
click at [726, 502] on button "Yes" at bounding box center [725, 509] width 55 height 40
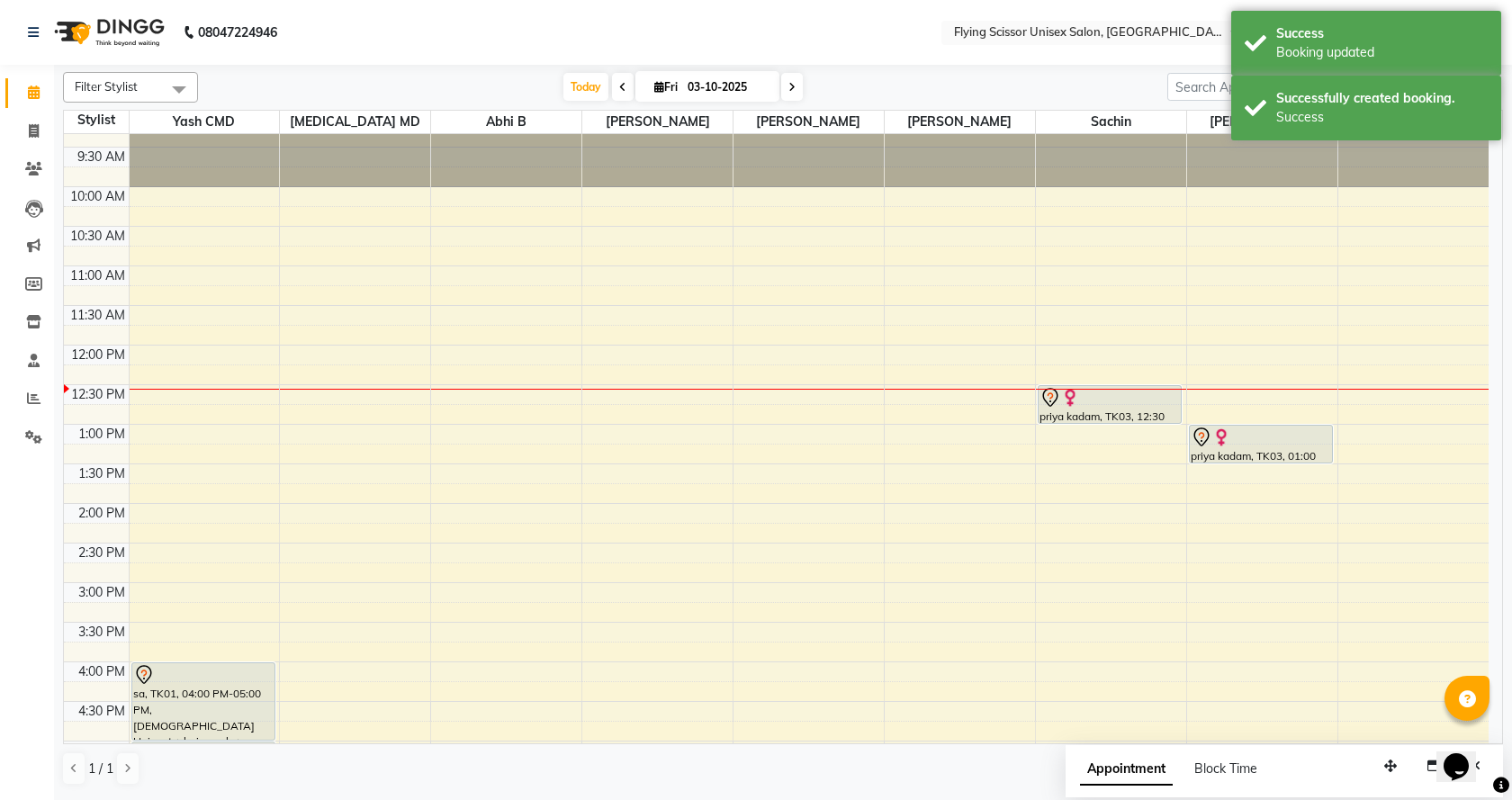
scroll to position [0, 0]
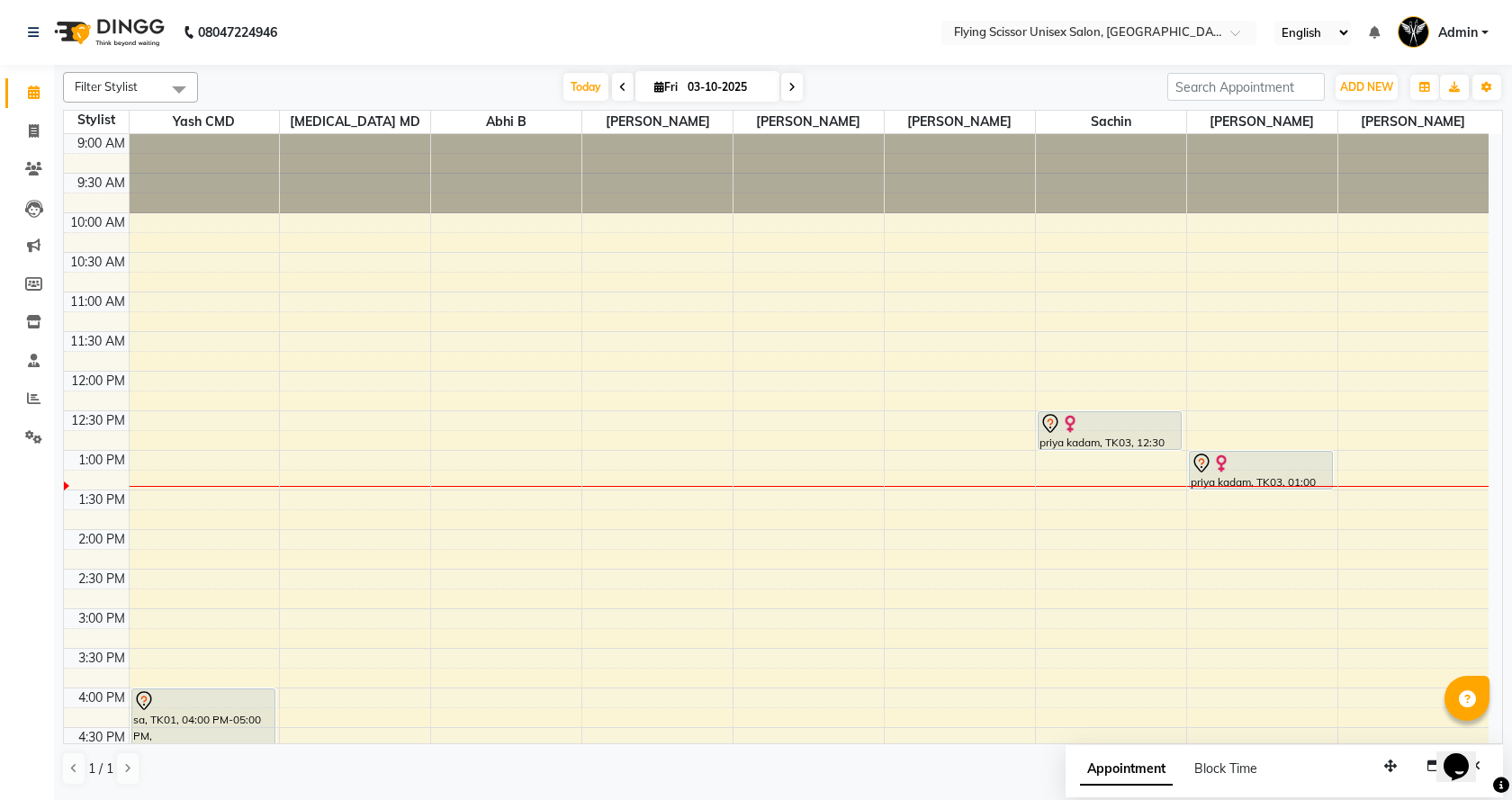
click at [781, 90] on span at bounding box center [791, 87] width 22 height 28
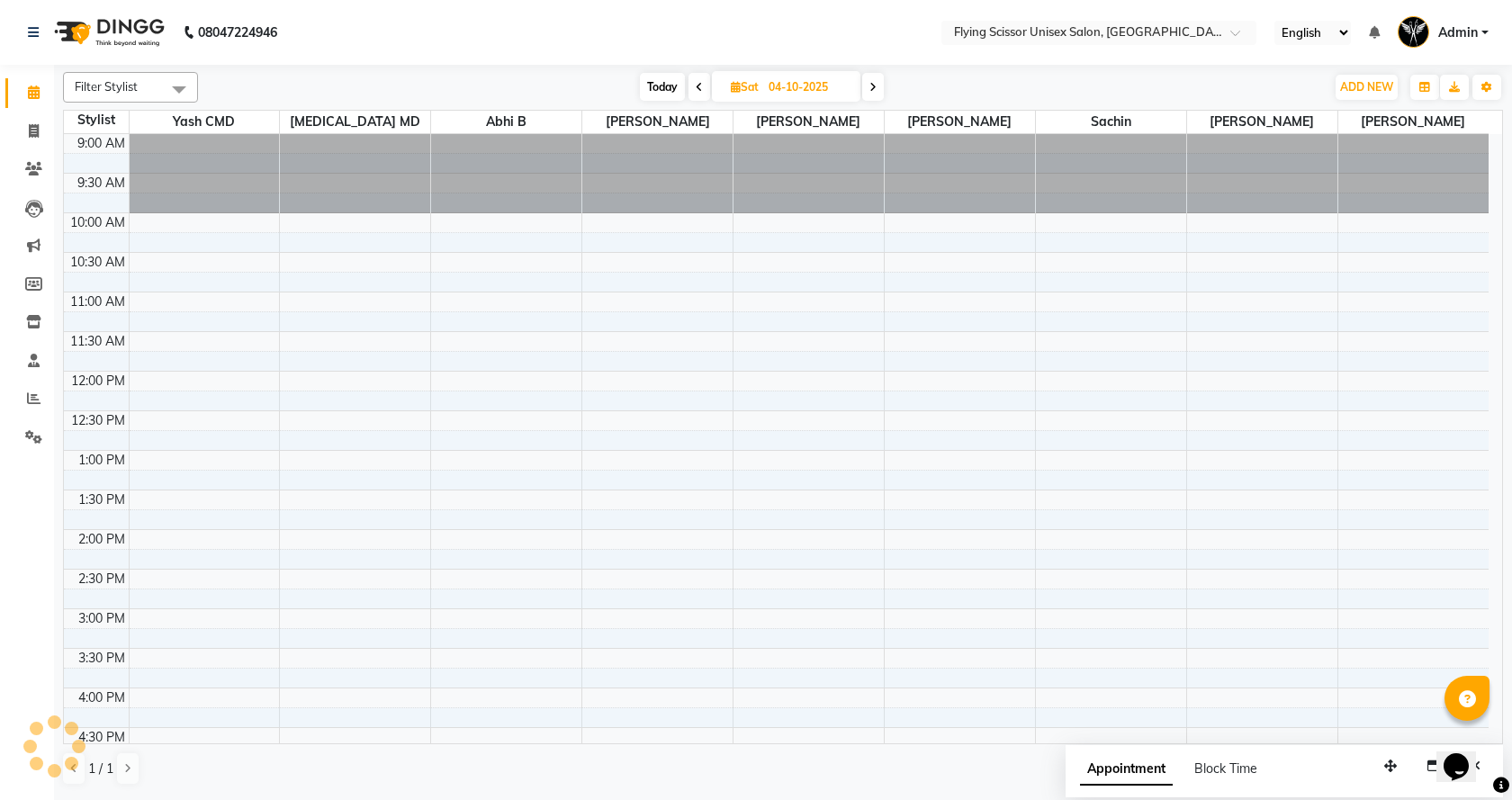
scroll to position [318, 0]
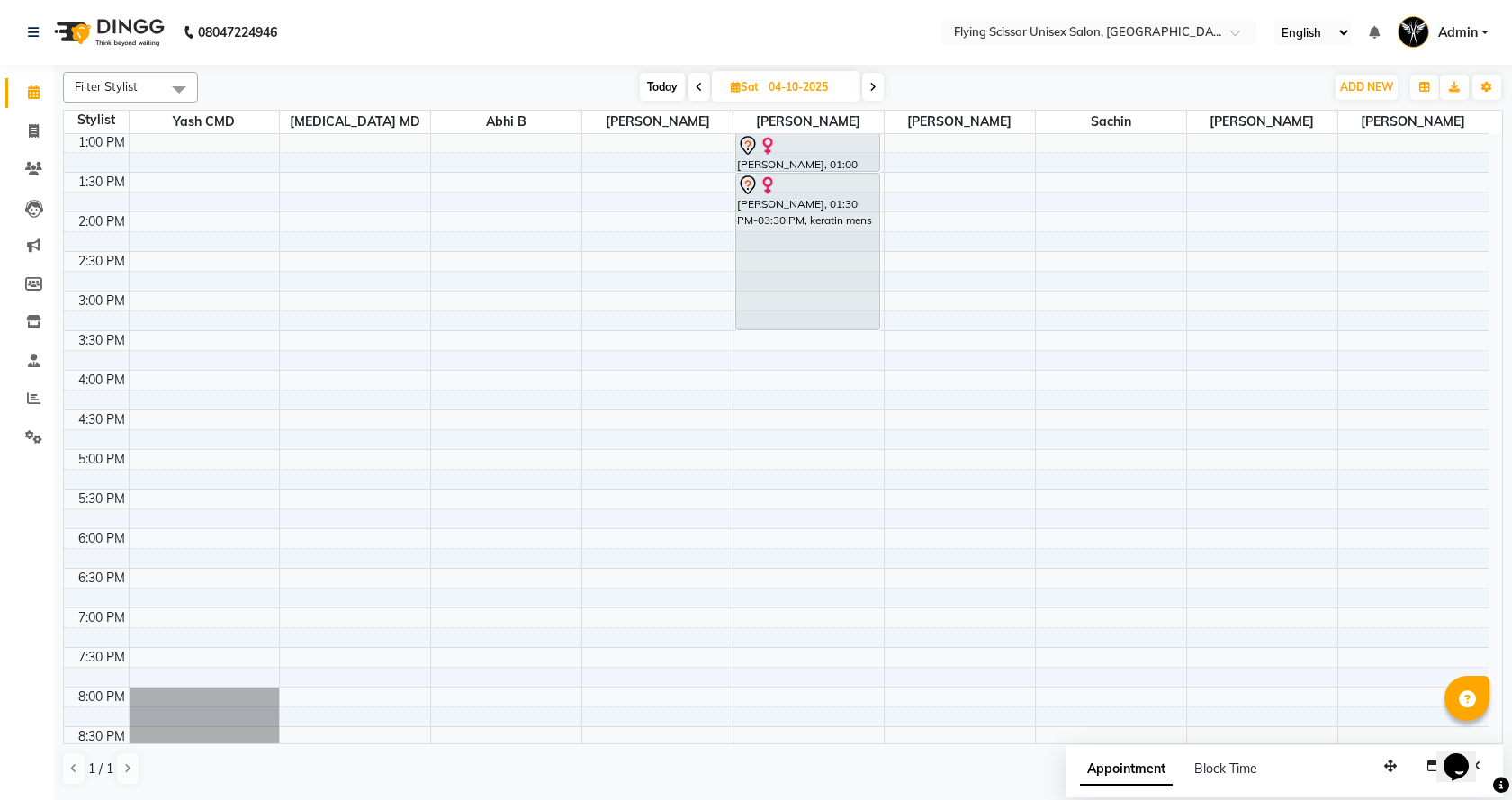
click at [868, 90] on span at bounding box center [872, 87] width 22 height 28
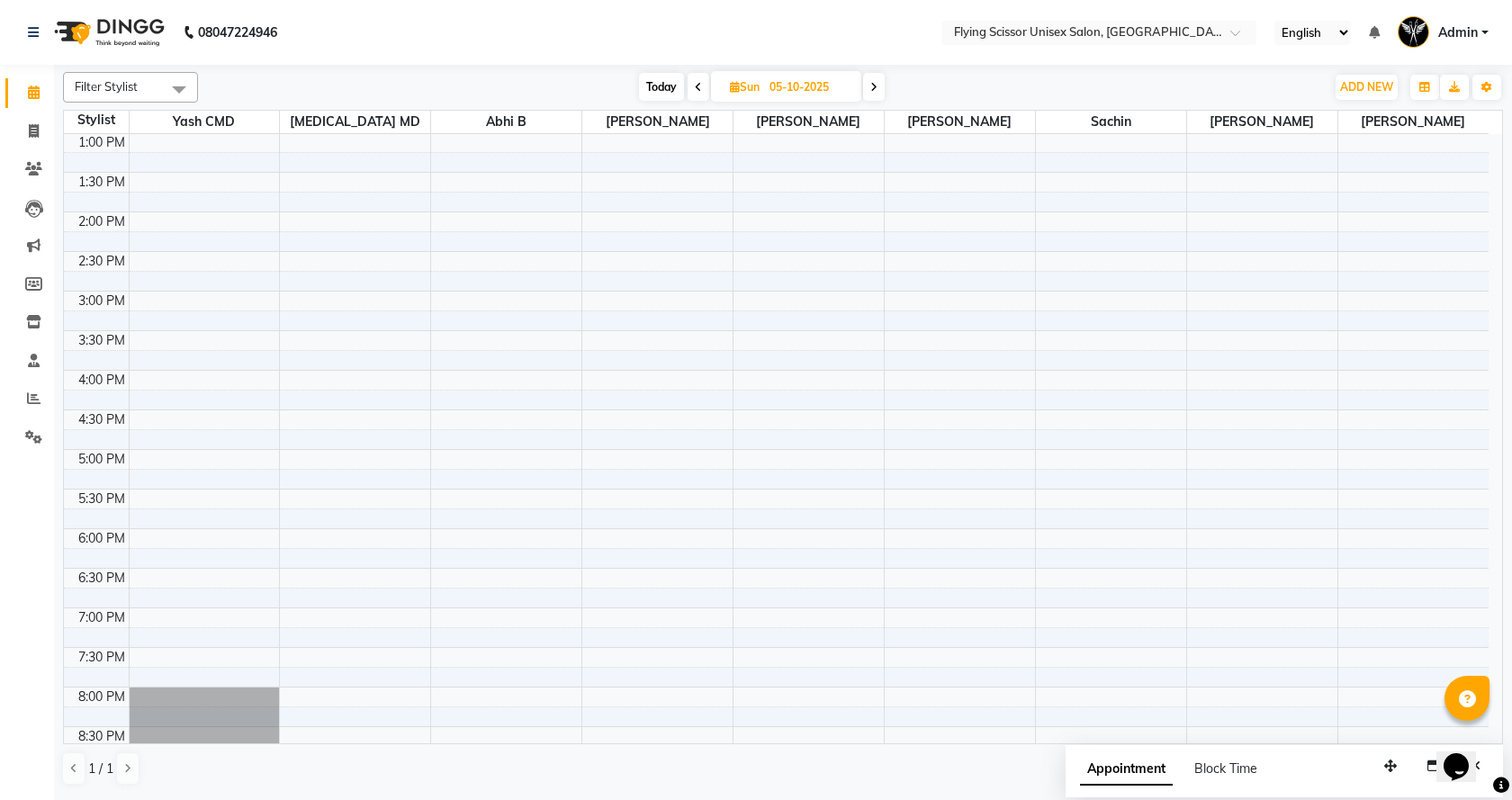
click at [682, 84] on div "[DATE] [DATE]" at bounding box center [761, 87] width 249 height 27
click at [613, 110] on table "Stylist Yash CMD [PERSON_NAME] MD [PERSON_NAME] J [PERSON_NAME] L sachin [PERSO…" at bounding box center [783, 427] width 1440 height 634
click at [666, 87] on span "Today" at bounding box center [661, 87] width 45 height 28
type input "03-10-2025"
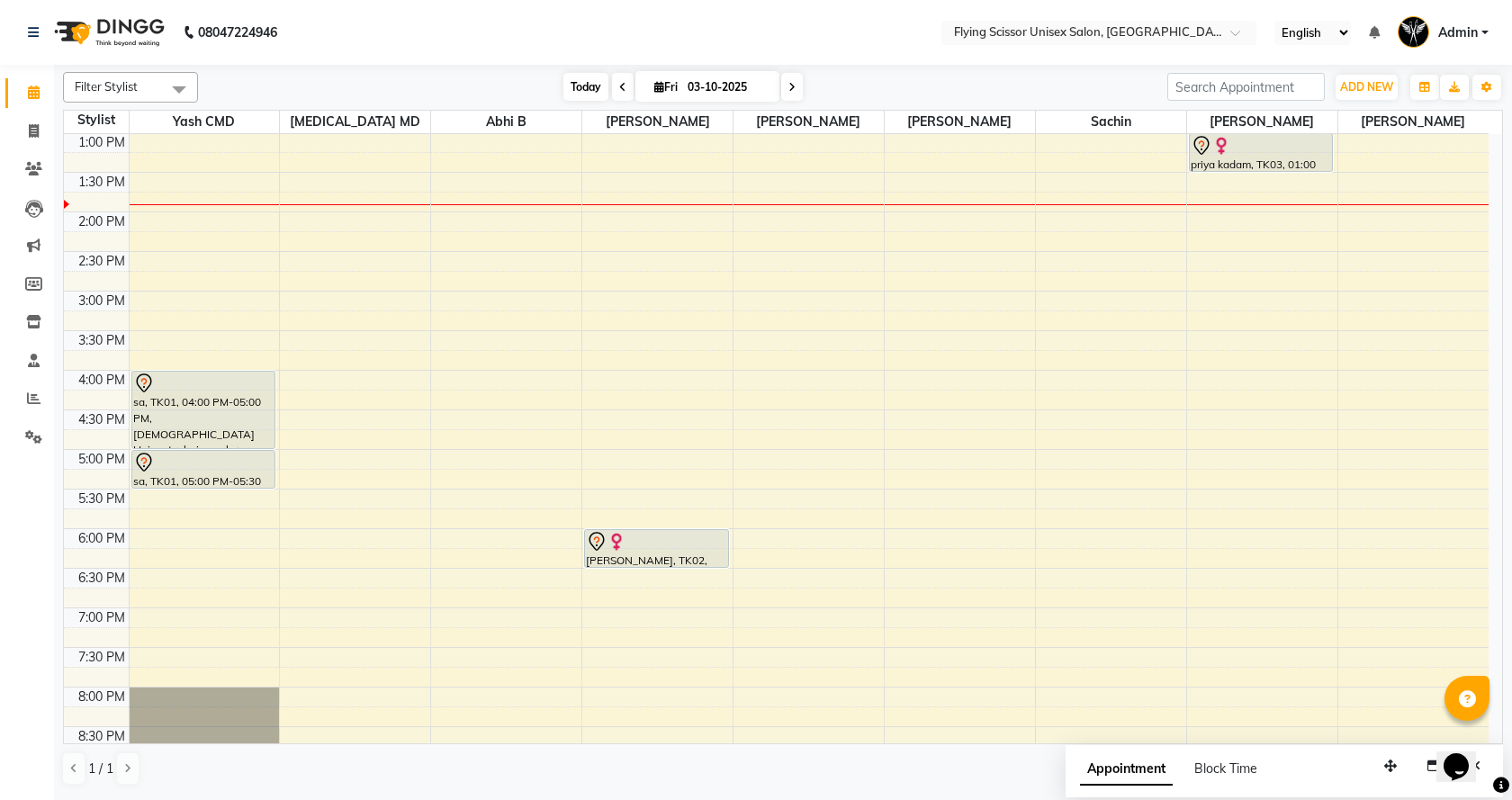
click at [565, 89] on span "Today" at bounding box center [586, 87] width 45 height 28
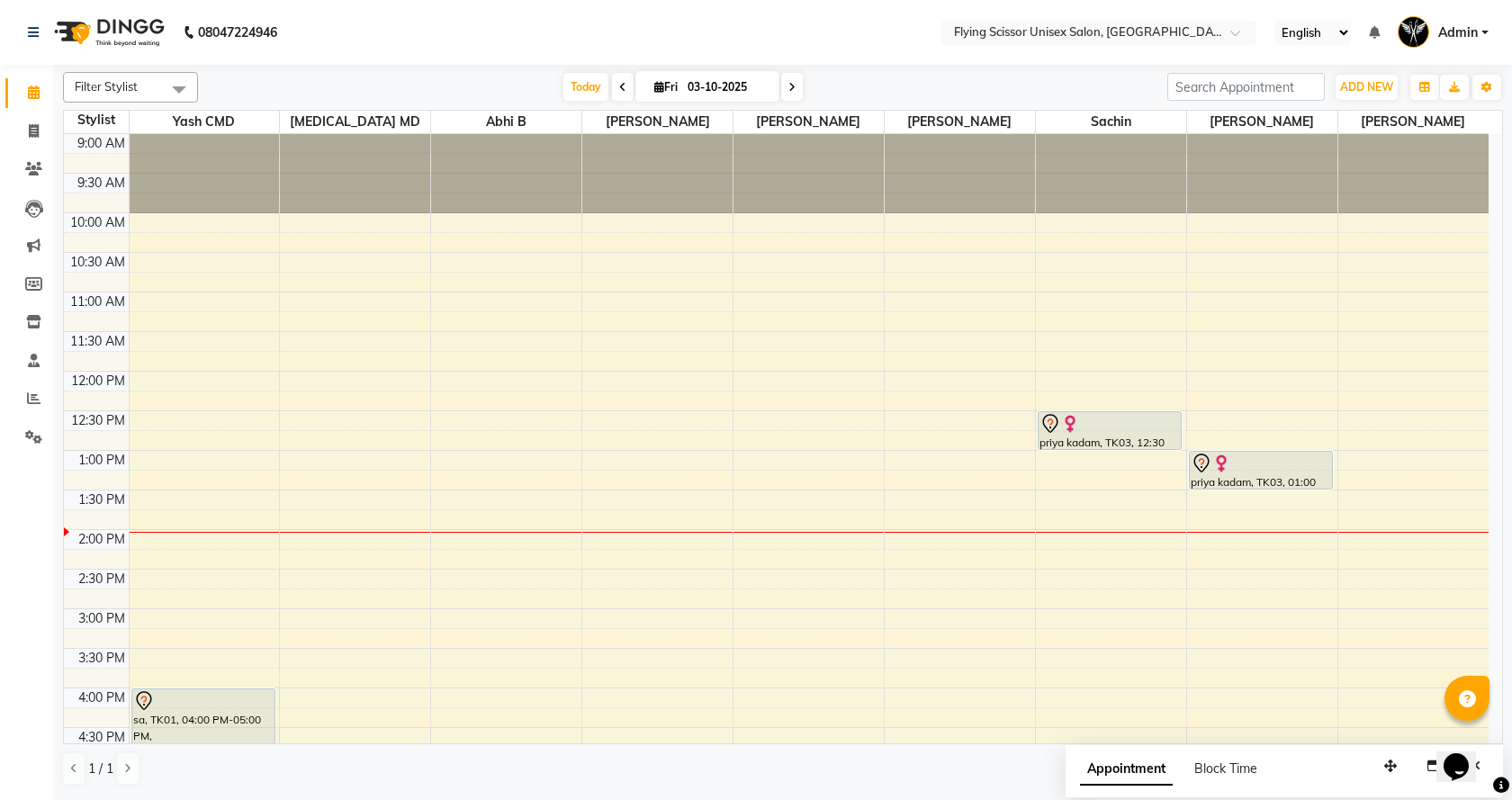
scroll to position [420, 0]
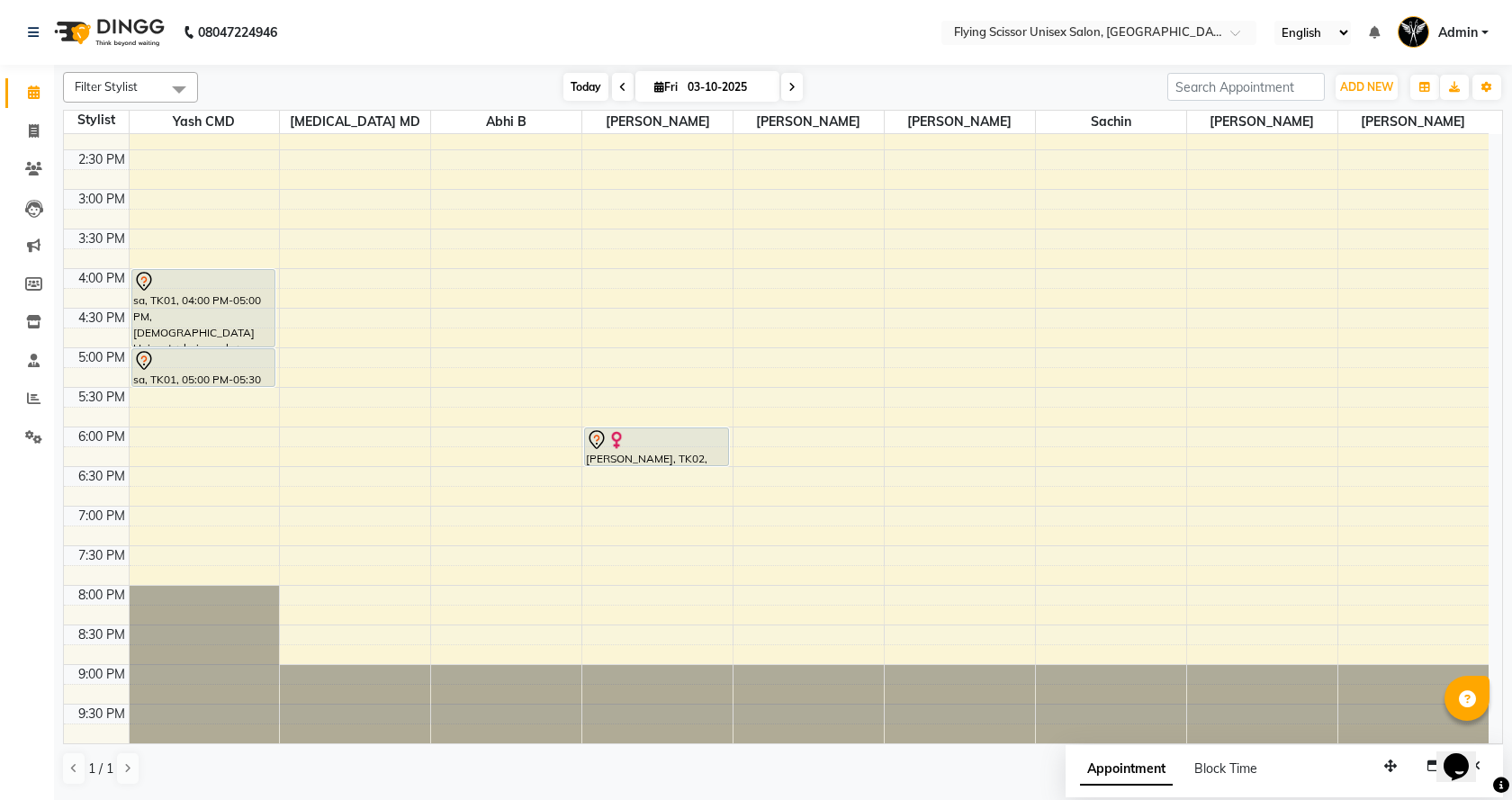
click at [582, 82] on span "Today" at bounding box center [586, 87] width 45 height 28
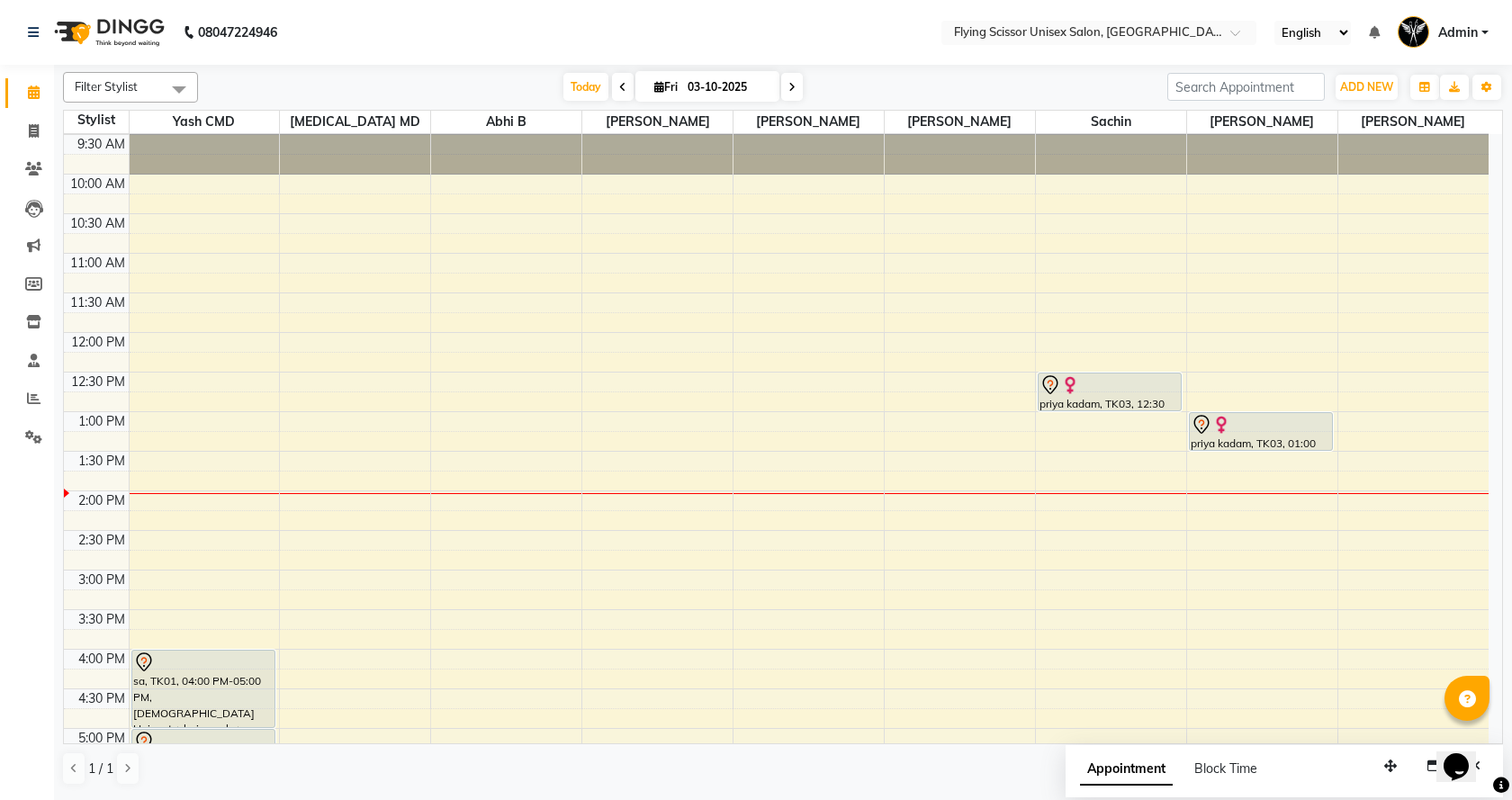
scroll to position [37, 0]
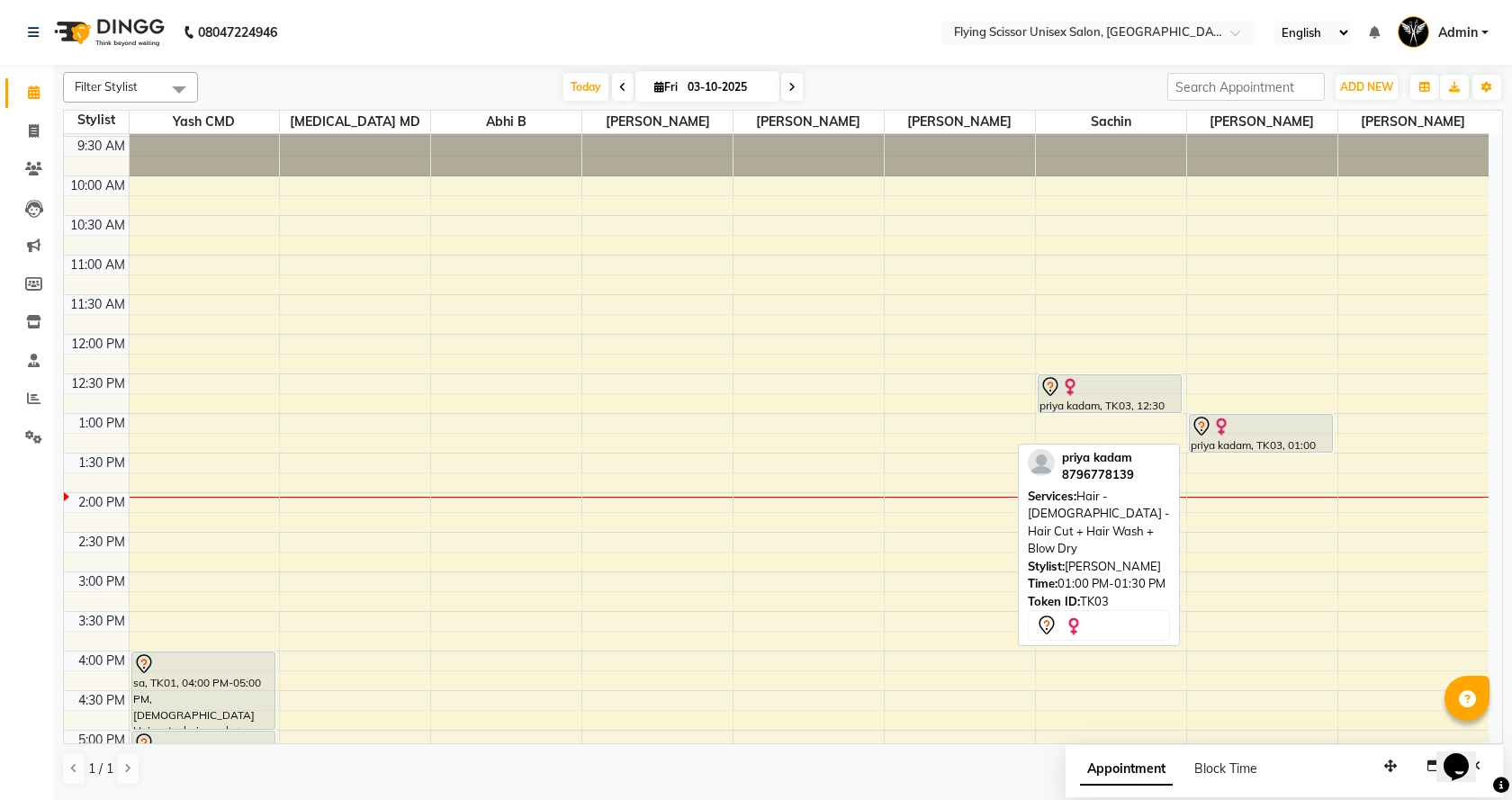
click at [1247, 432] on div at bounding box center [1261, 426] width 141 height 22
click at [1264, 436] on div at bounding box center [1261, 426] width 141 height 22
select select "7"
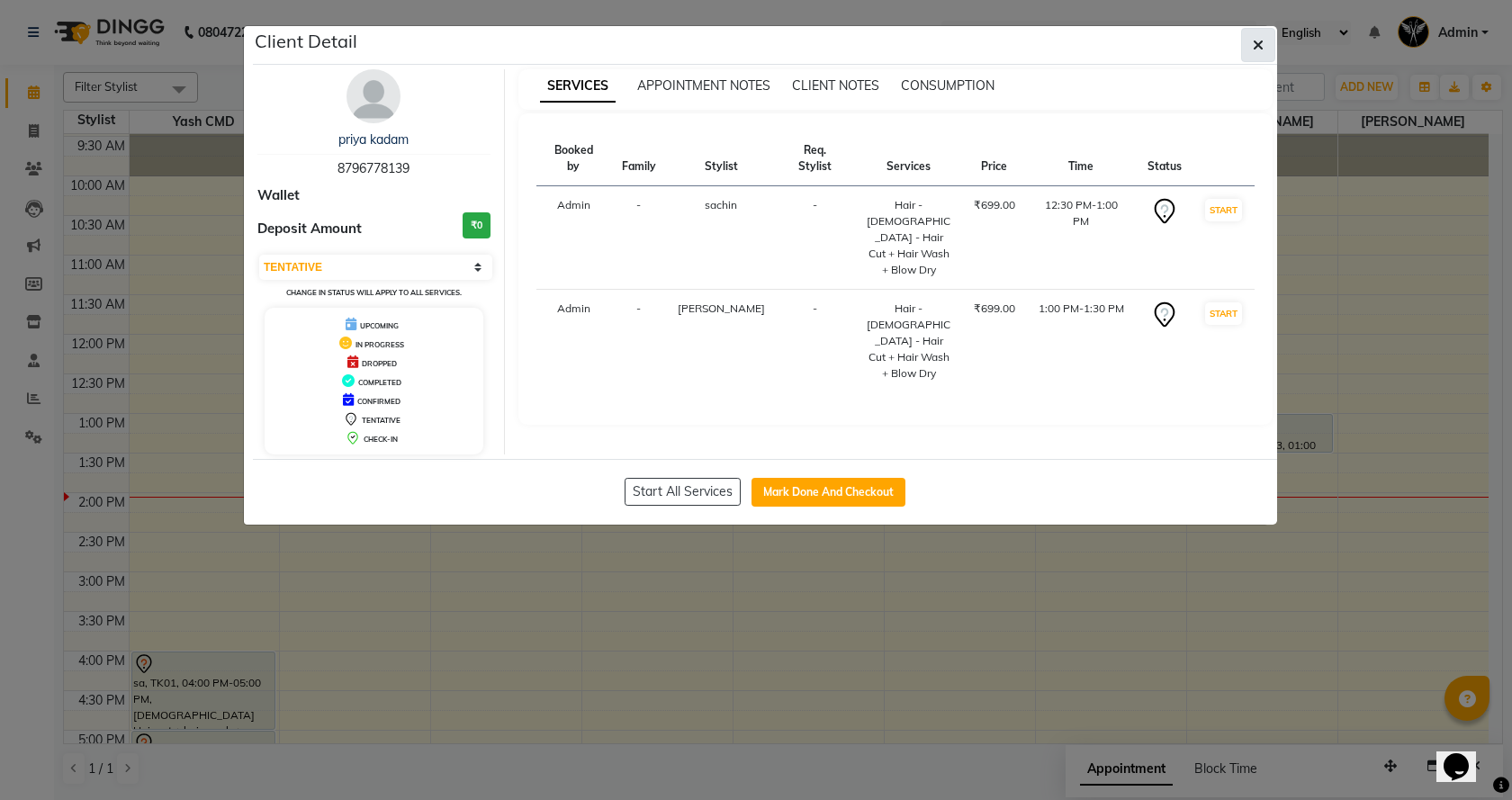
click at [1264, 45] on button "button" at bounding box center [1258, 45] width 34 height 34
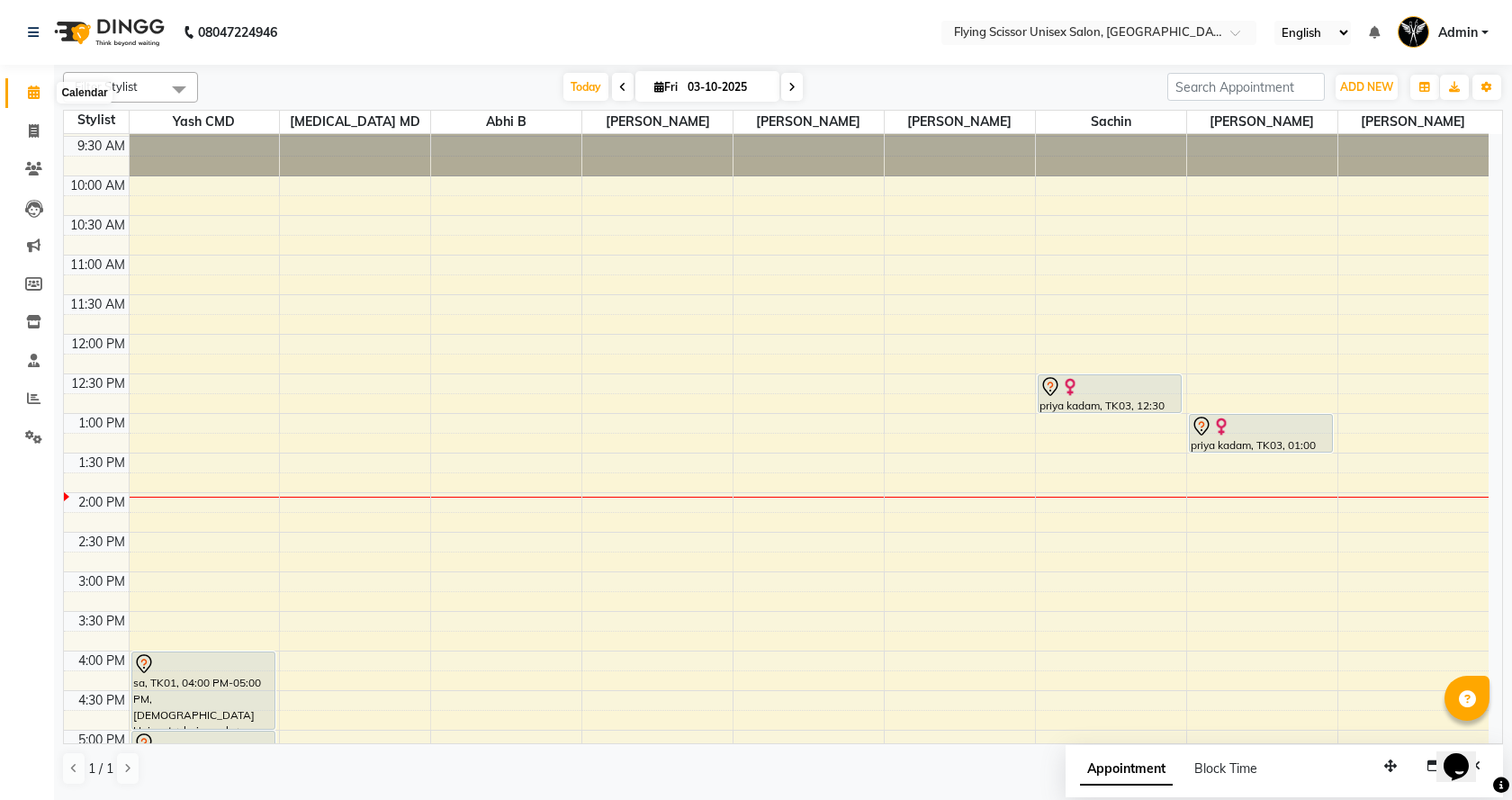
click at [41, 93] on span at bounding box center [33, 93] width 31 height 21
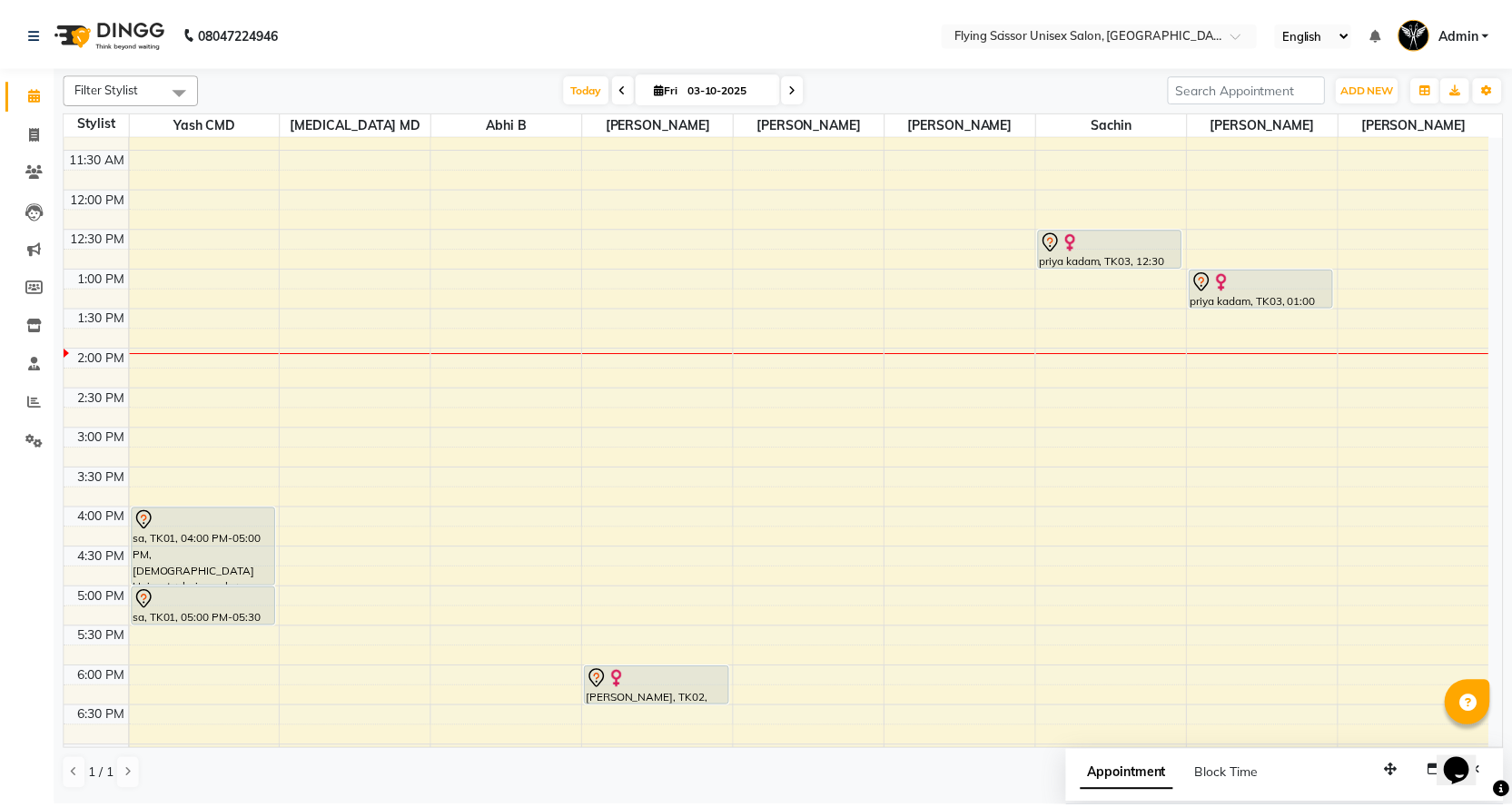
scroll to position [0, 0]
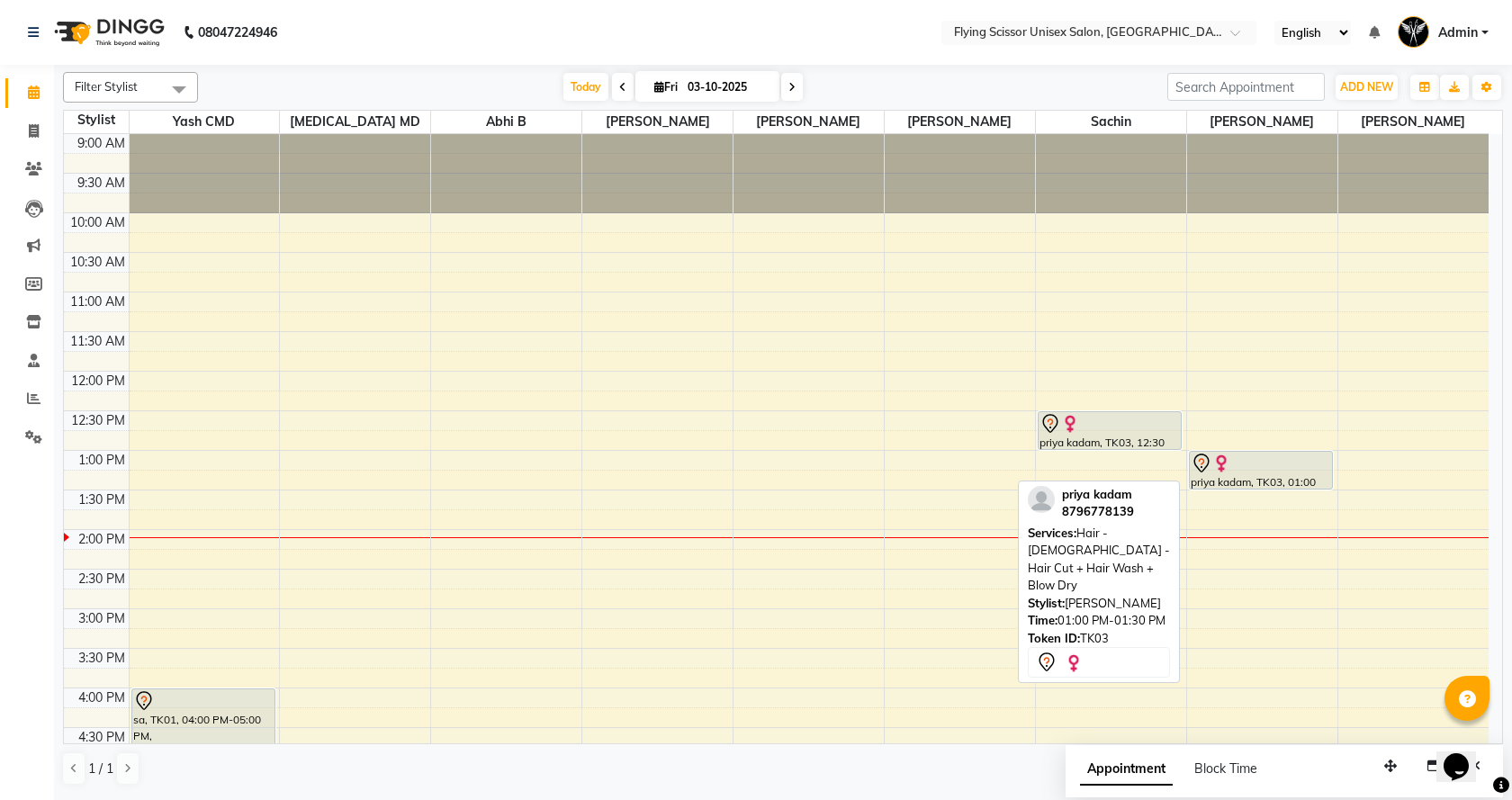
click at [1246, 467] on div at bounding box center [1261, 463] width 141 height 22
select select "7"
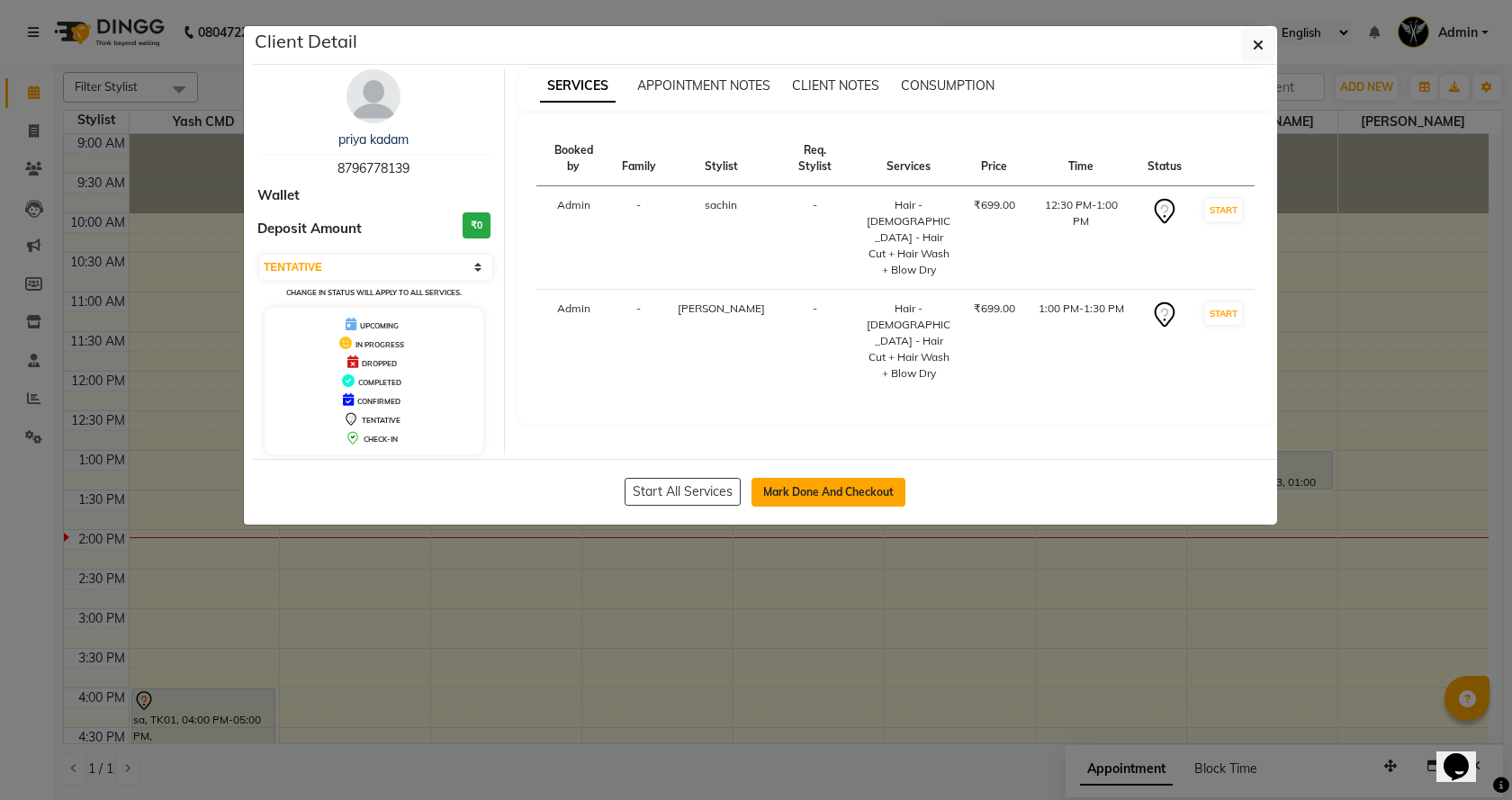
click at [800, 487] on button "Mark Done And Checkout" at bounding box center [829, 492] width 154 height 29
select select "service"
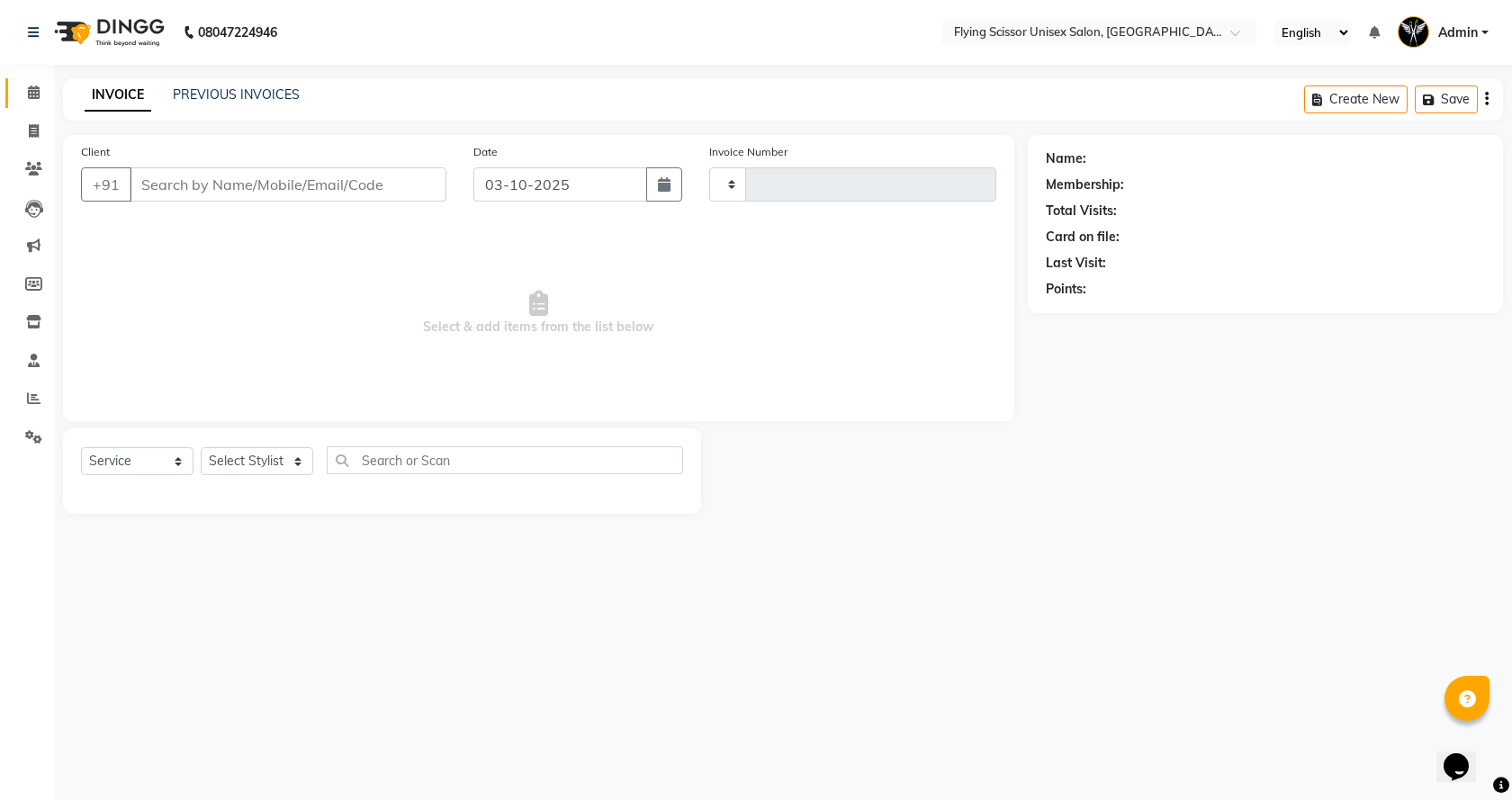
type input "1801"
select select "3"
select select "46"
select select "membership"
type input "8796778139"
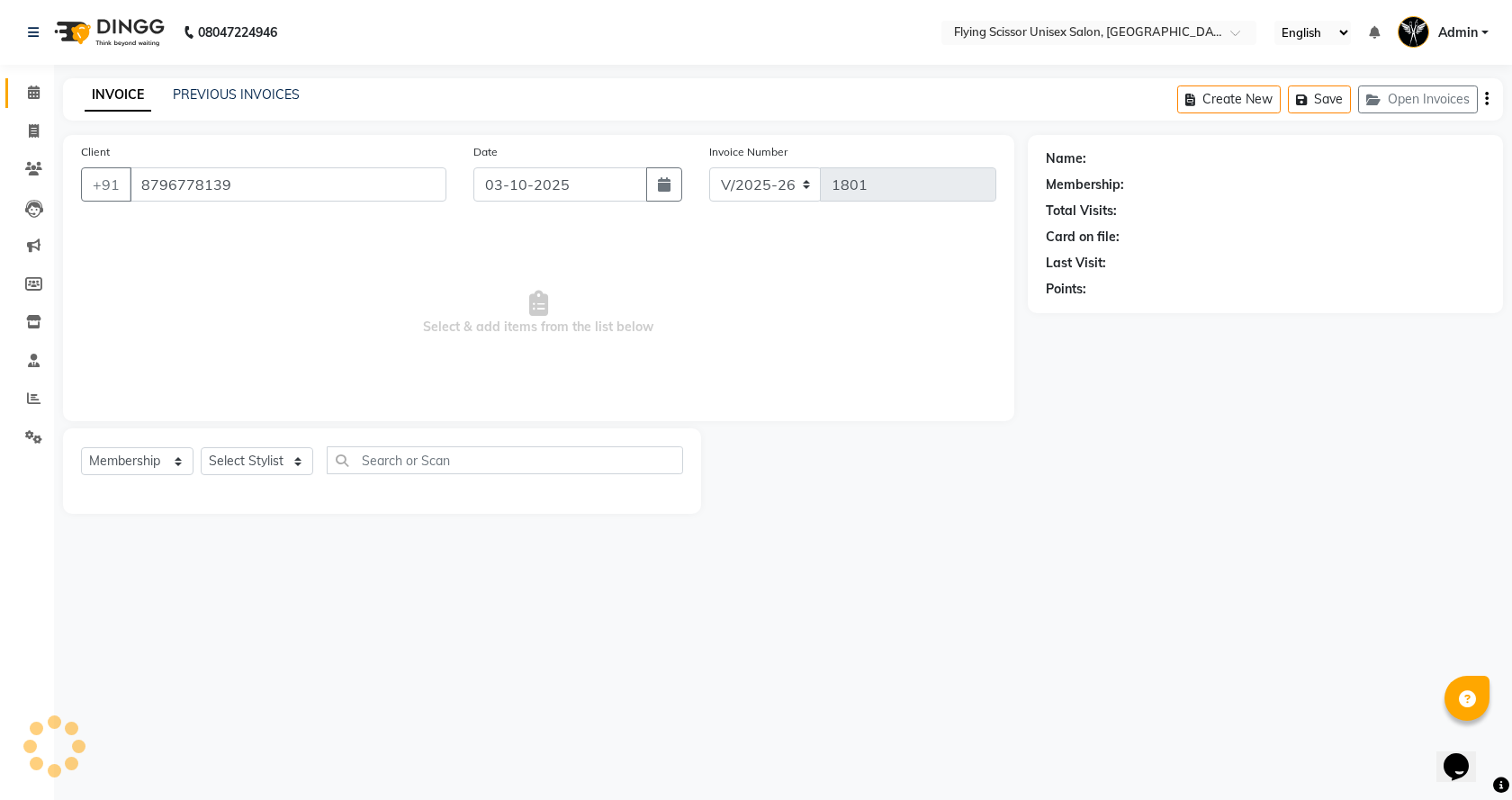
select select "18390"
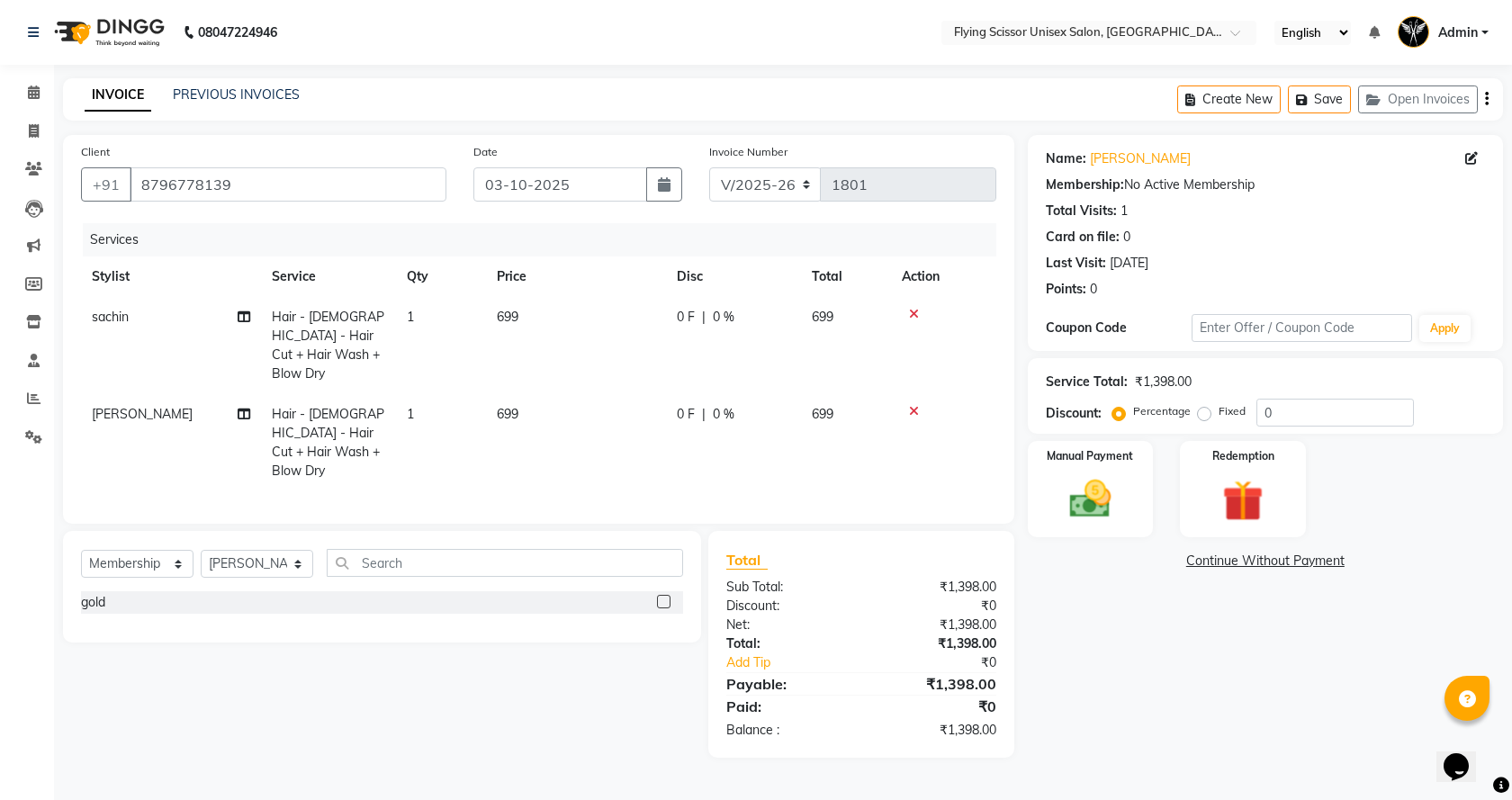
click at [914, 311] on icon at bounding box center [914, 313] width 10 height 12
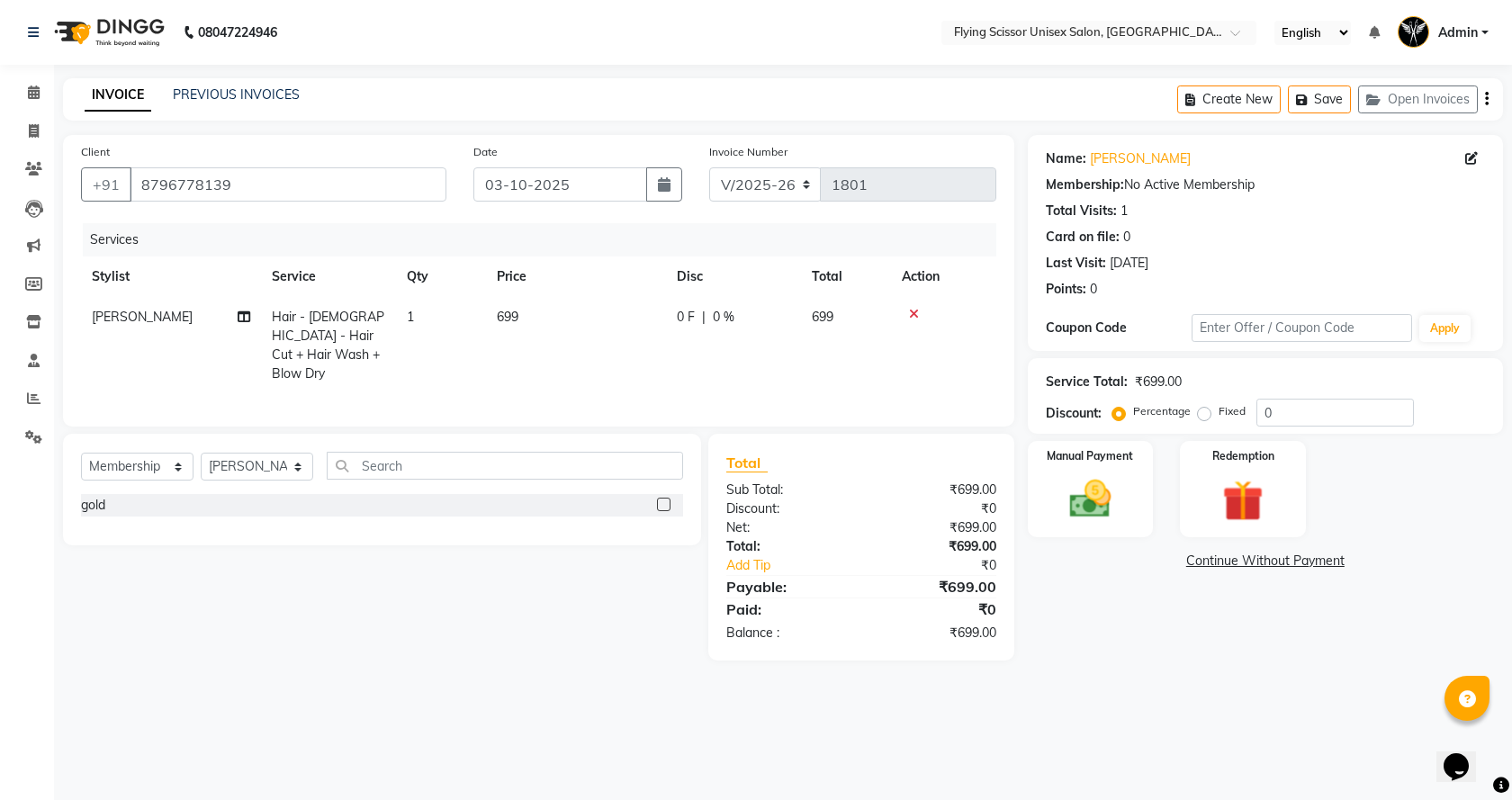
click at [540, 312] on td "699" at bounding box center [576, 345] width 180 height 97
select select "70618"
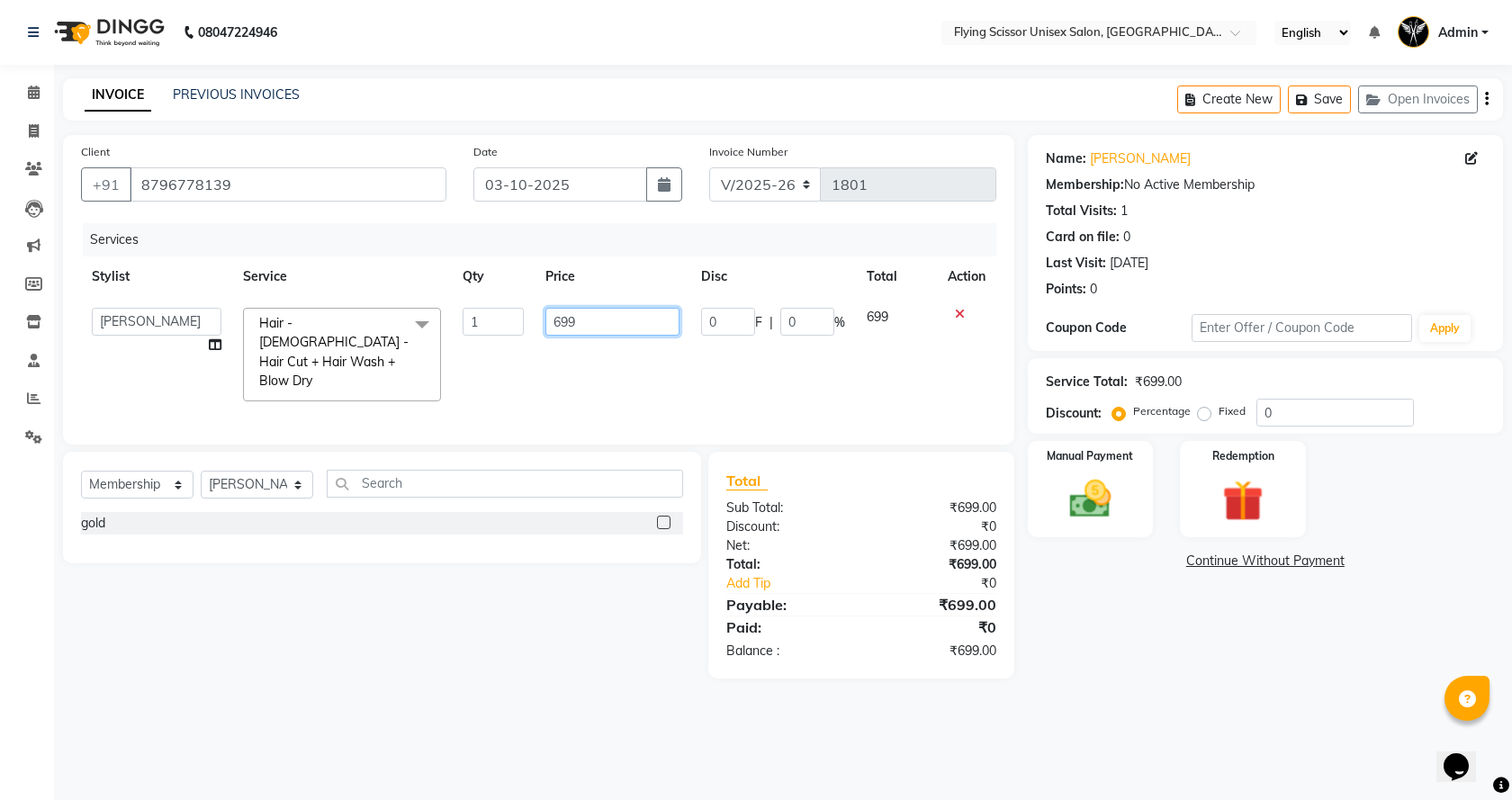
drag, startPoint x: 609, startPoint y: 319, endPoint x: 0, endPoint y: 451, distance: 623.1
click at [0, 451] on app-home "08047224946 Select Location × Flying Scissor Unisex Salon, Shivaji Nagar Englis…" at bounding box center [756, 353] width 1512 height 706
type input "700"
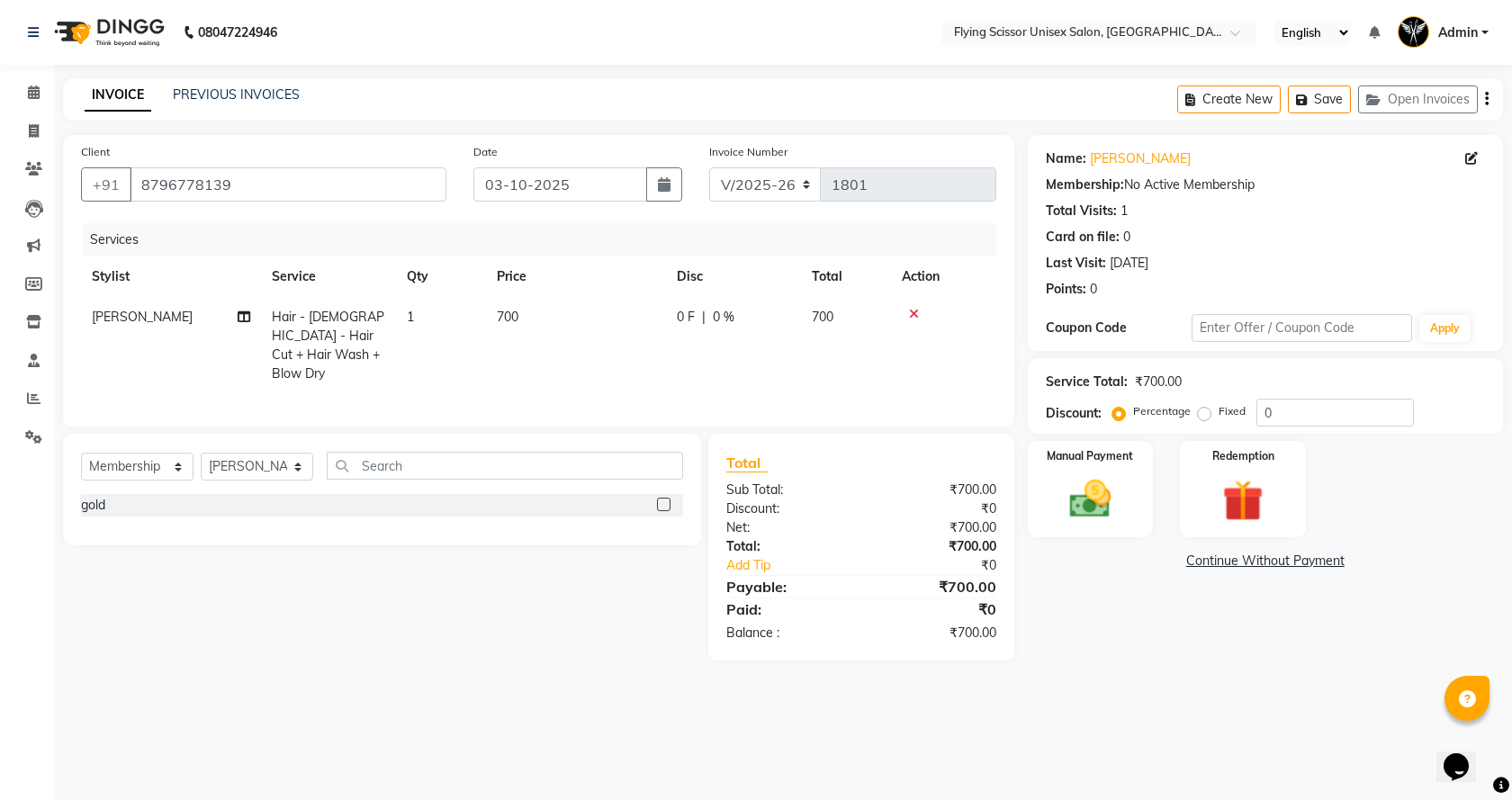
click at [1151, 719] on div "08047224946 Select Location × Flying Scissor Unisex Salon, Shivaji Nagar Englis…" at bounding box center [756, 400] width 1512 height 800
click at [1106, 515] on img at bounding box center [1090, 499] width 71 height 50
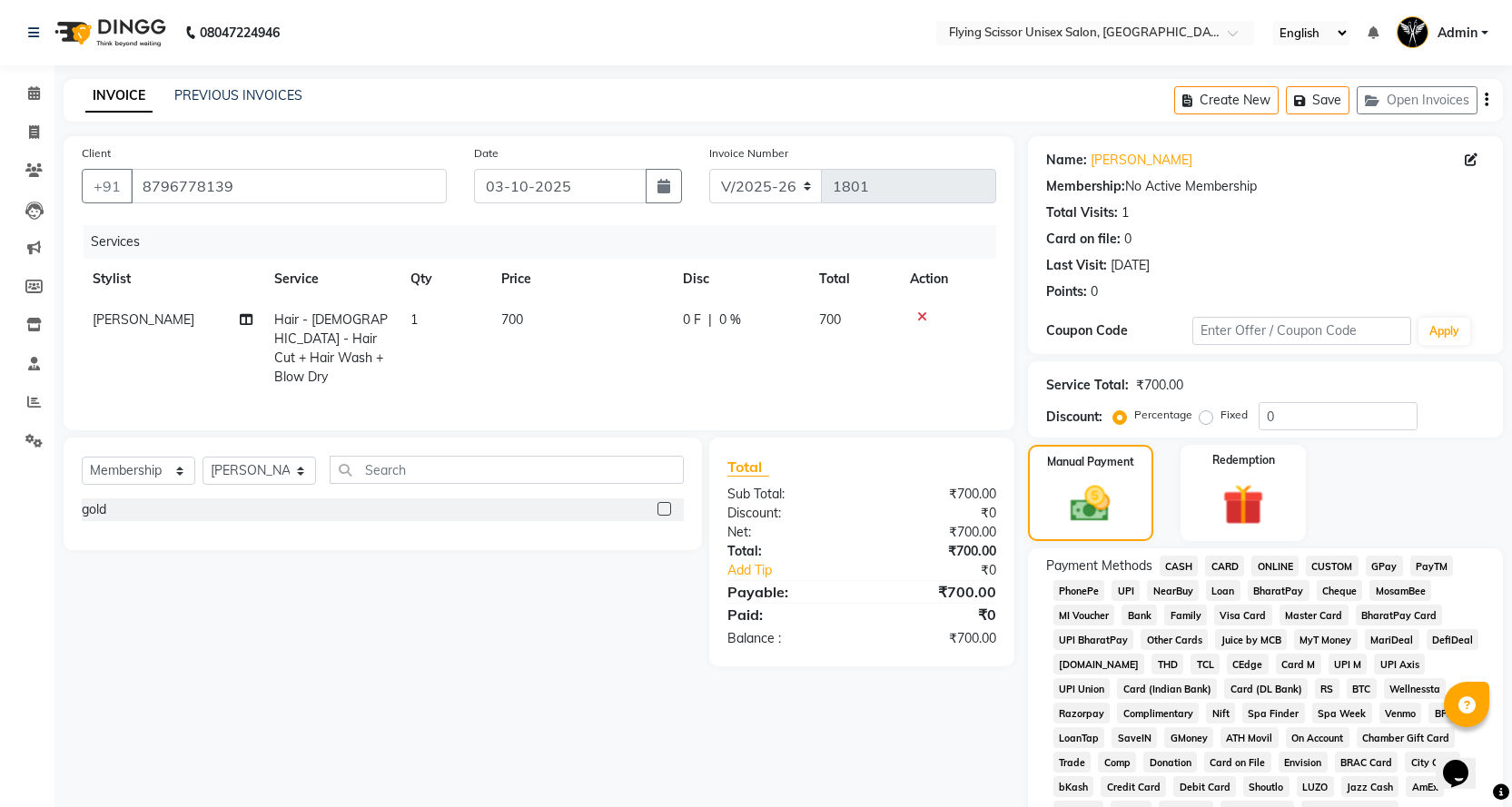
click at [1265, 564] on span "ONLINE" at bounding box center [1275, 566] width 47 height 21
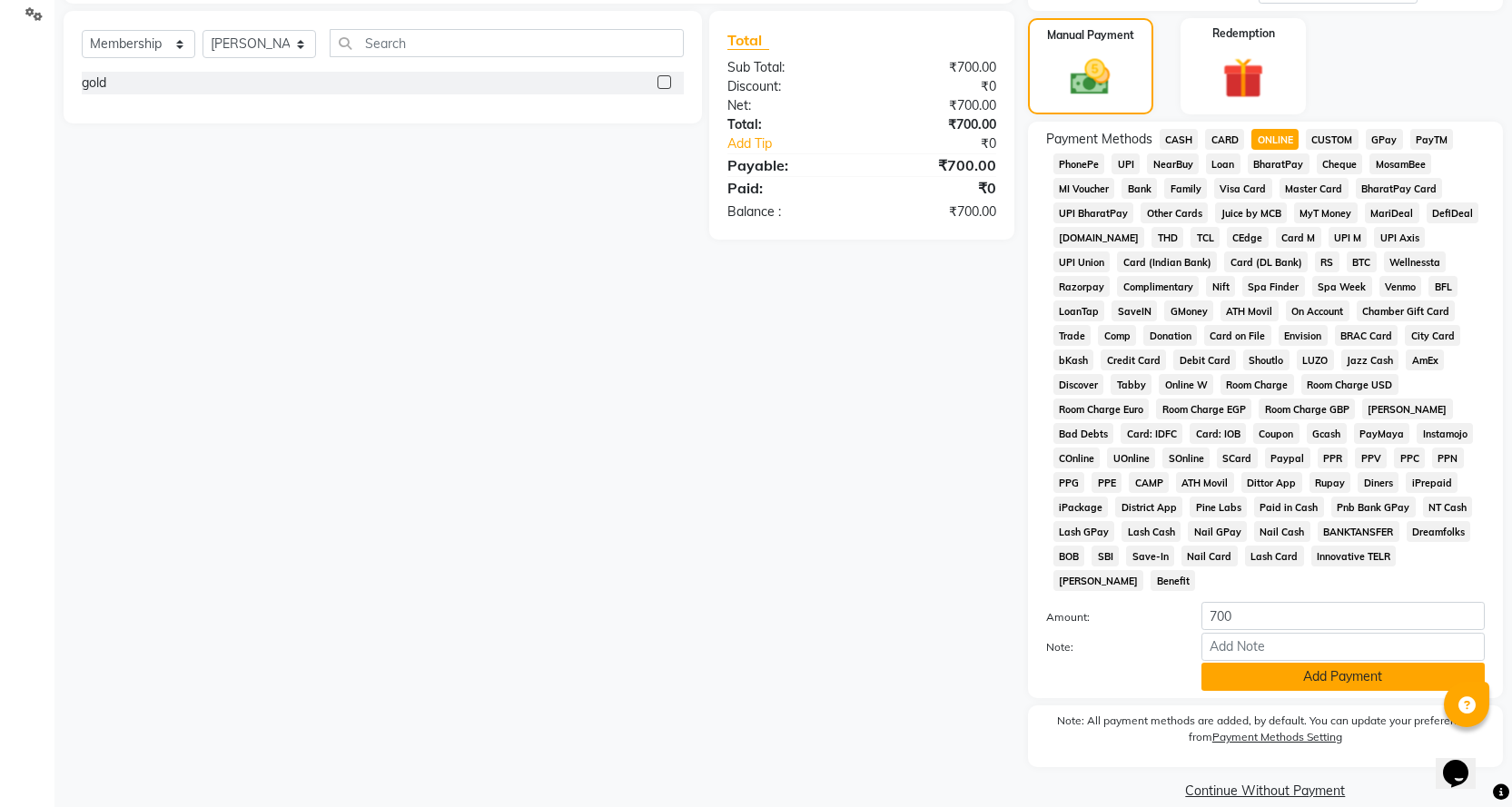
click at [1279, 663] on button "Add Payment" at bounding box center [1342, 677] width 283 height 28
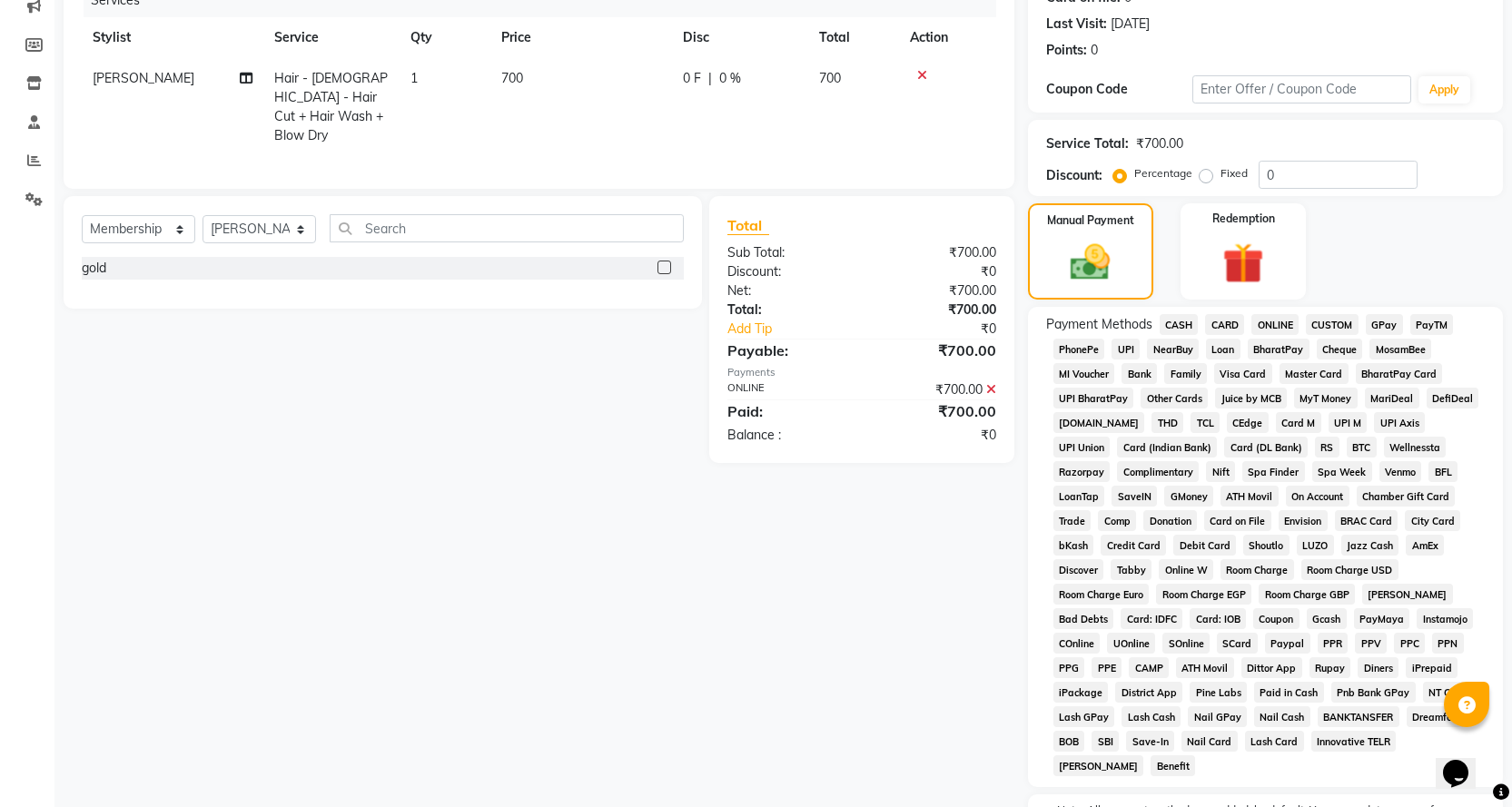
scroll to position [433, 0]
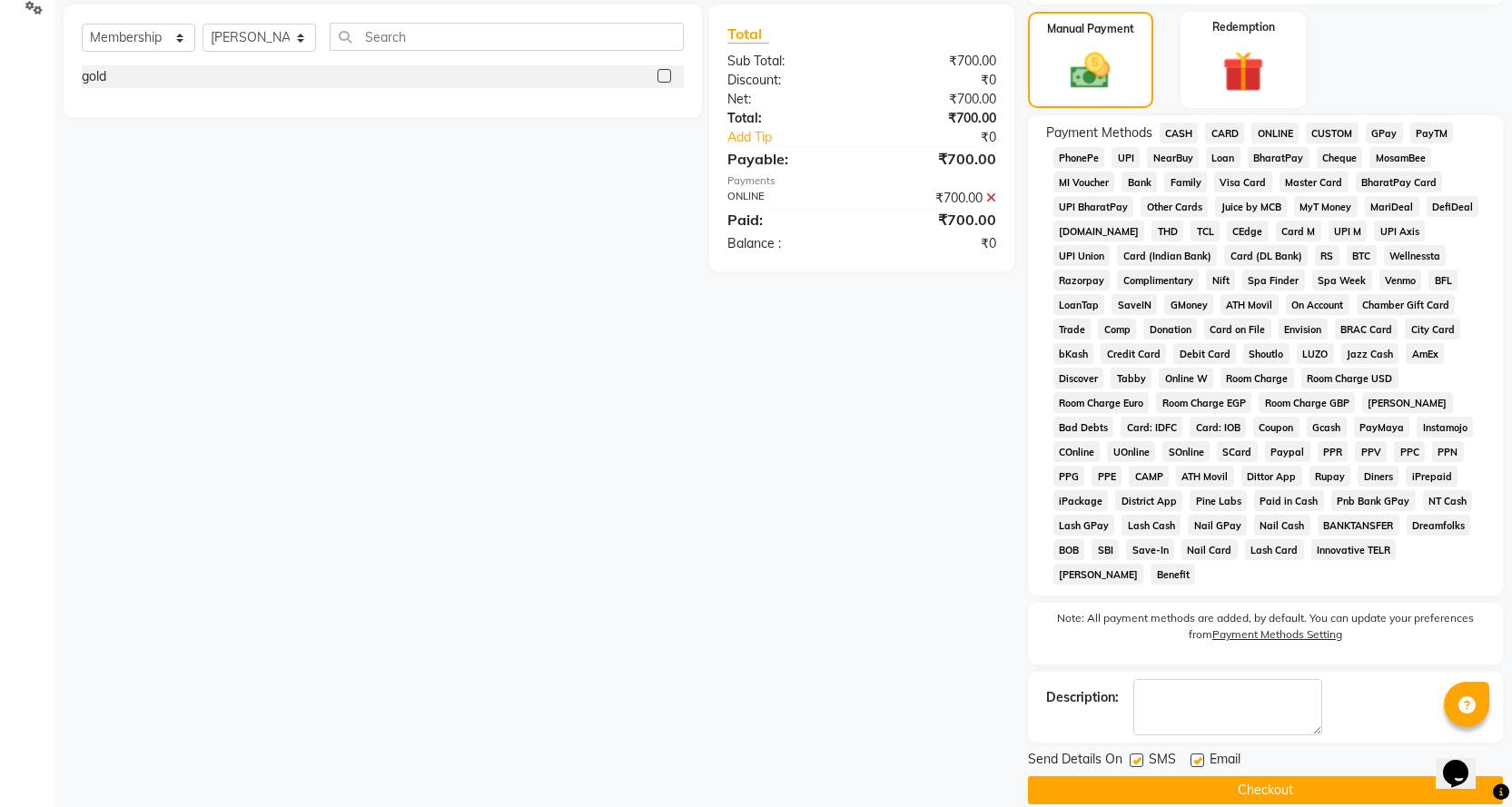
click at [1220, 777] on button "Checkout" at bounding box center [1265, 791] width 475 height 28
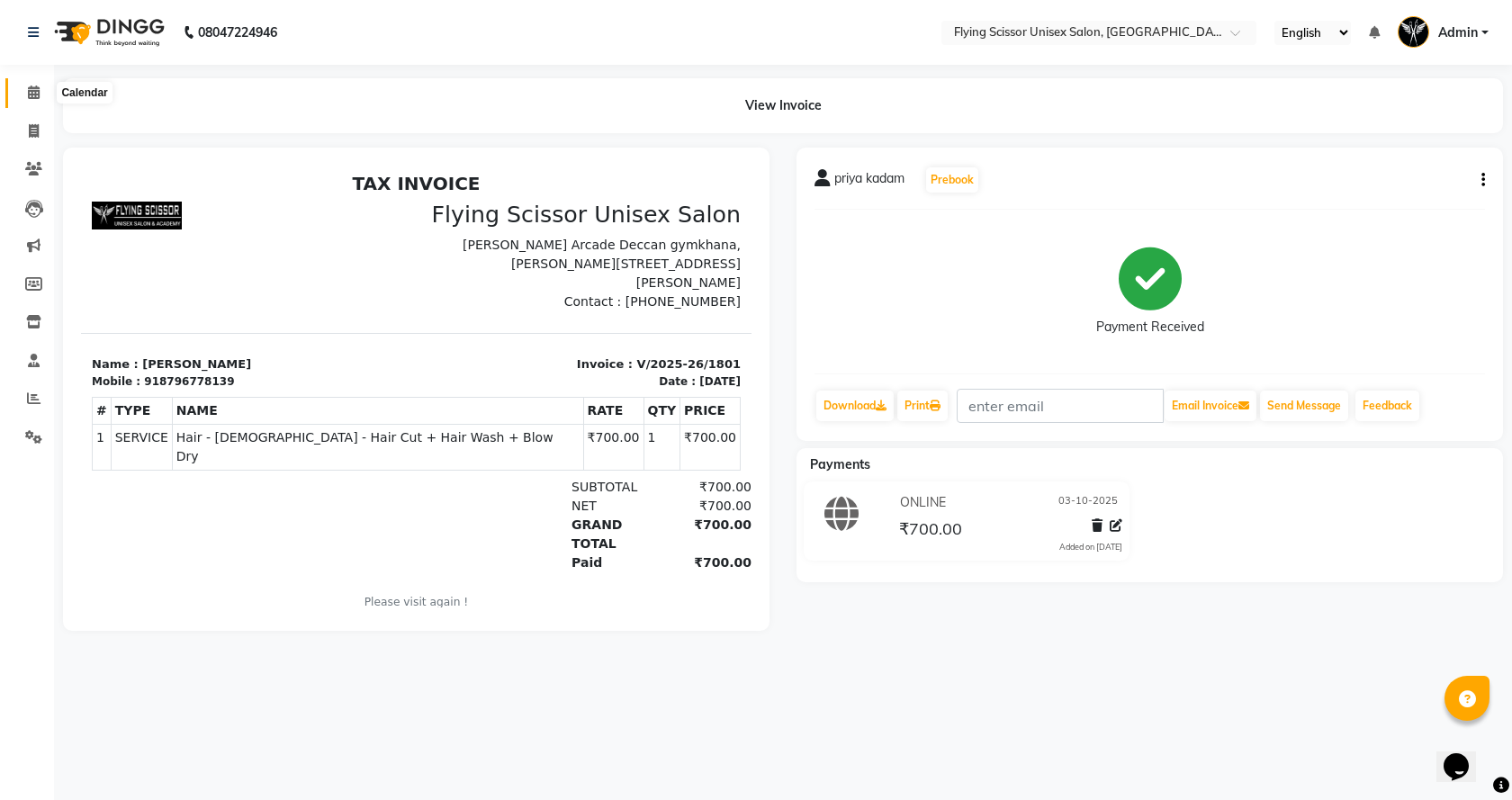
click at [36, 92] on icon at bounding box center [34, 92] width 11 height 13
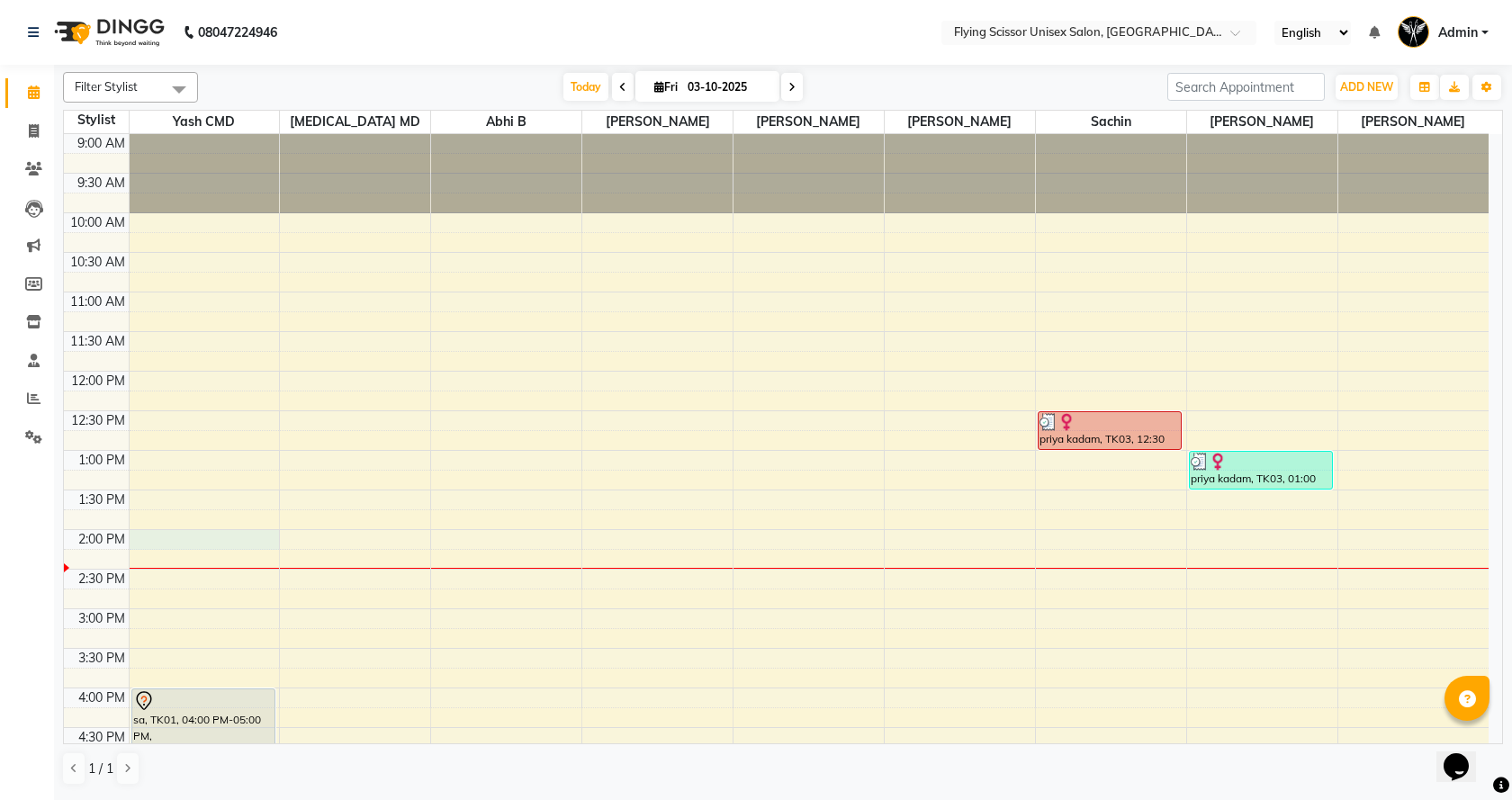
click at [238, 539] on div "9:00 AM 9:30 AM 10:00 AM 10:30 AM 11:00 AM 11:30 AM 12:00 PM 12:30 PM 1:00 PM 1…" at bounding box center [776, 648] width 1424 height 1029
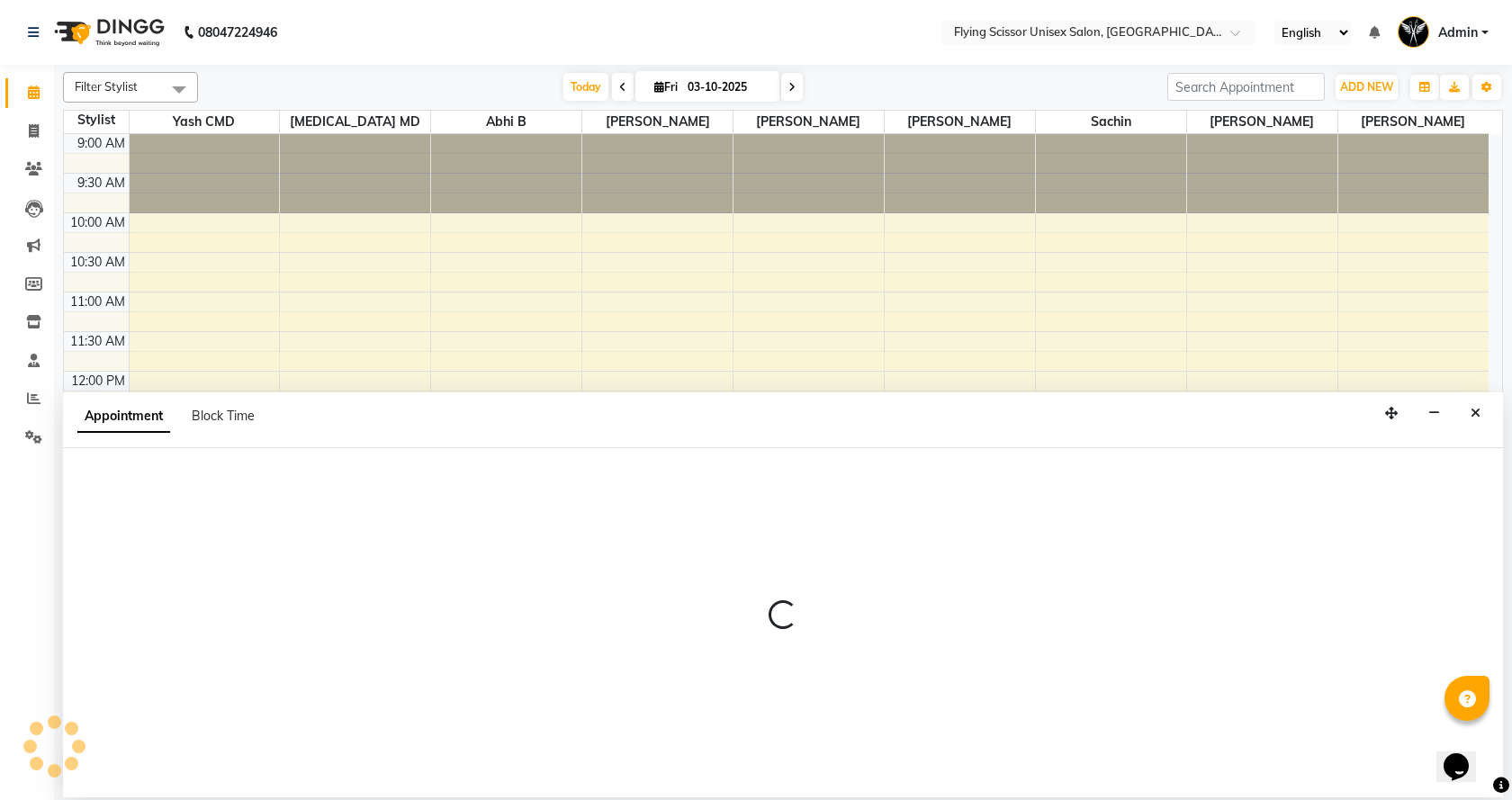
select select "1679"
select select "840"
select select "tentative"
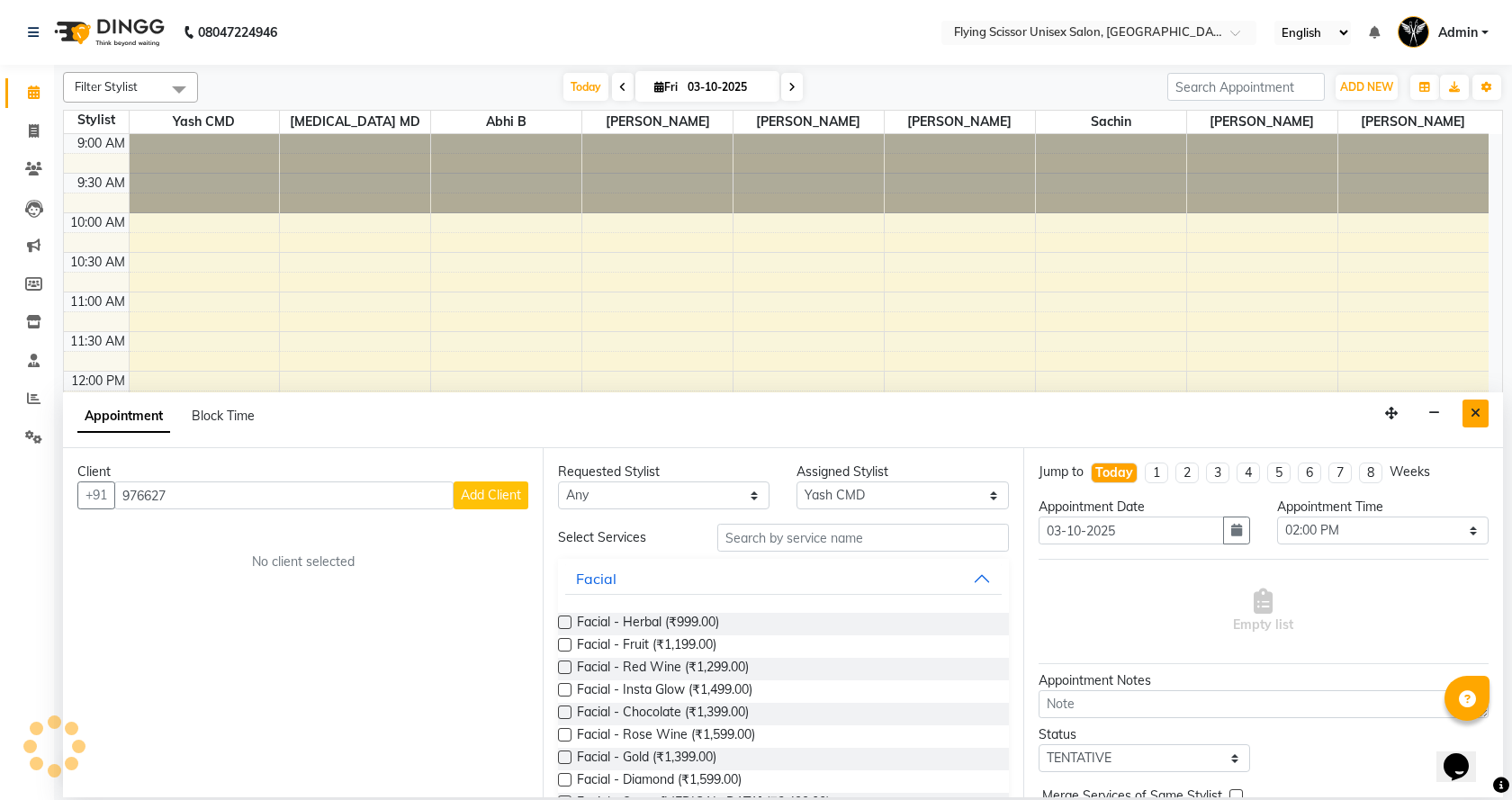
type input "976627"
click at [1471, 402] on button "Close" at bounding box center [1475, 414] width 26 height 28
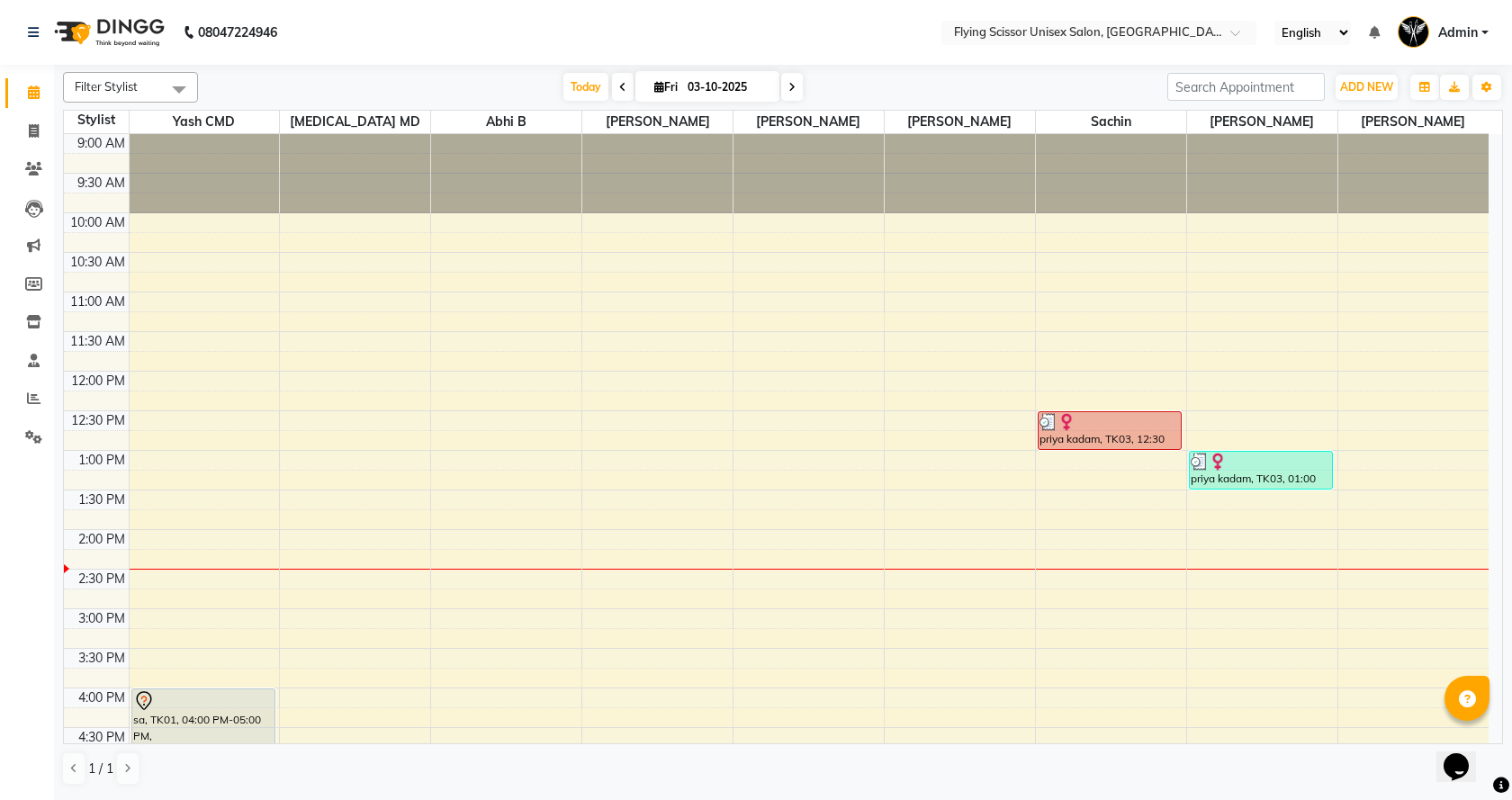
click at [223, 535] on div "9:00 AM 9:30 AM 10:00 AM 10:30 AM 11:00 AM 11:30 AM 12:00 PM 12:30 PM 1:00 PM 1…" at bounding box center [776, 648] width 1424 height 1029
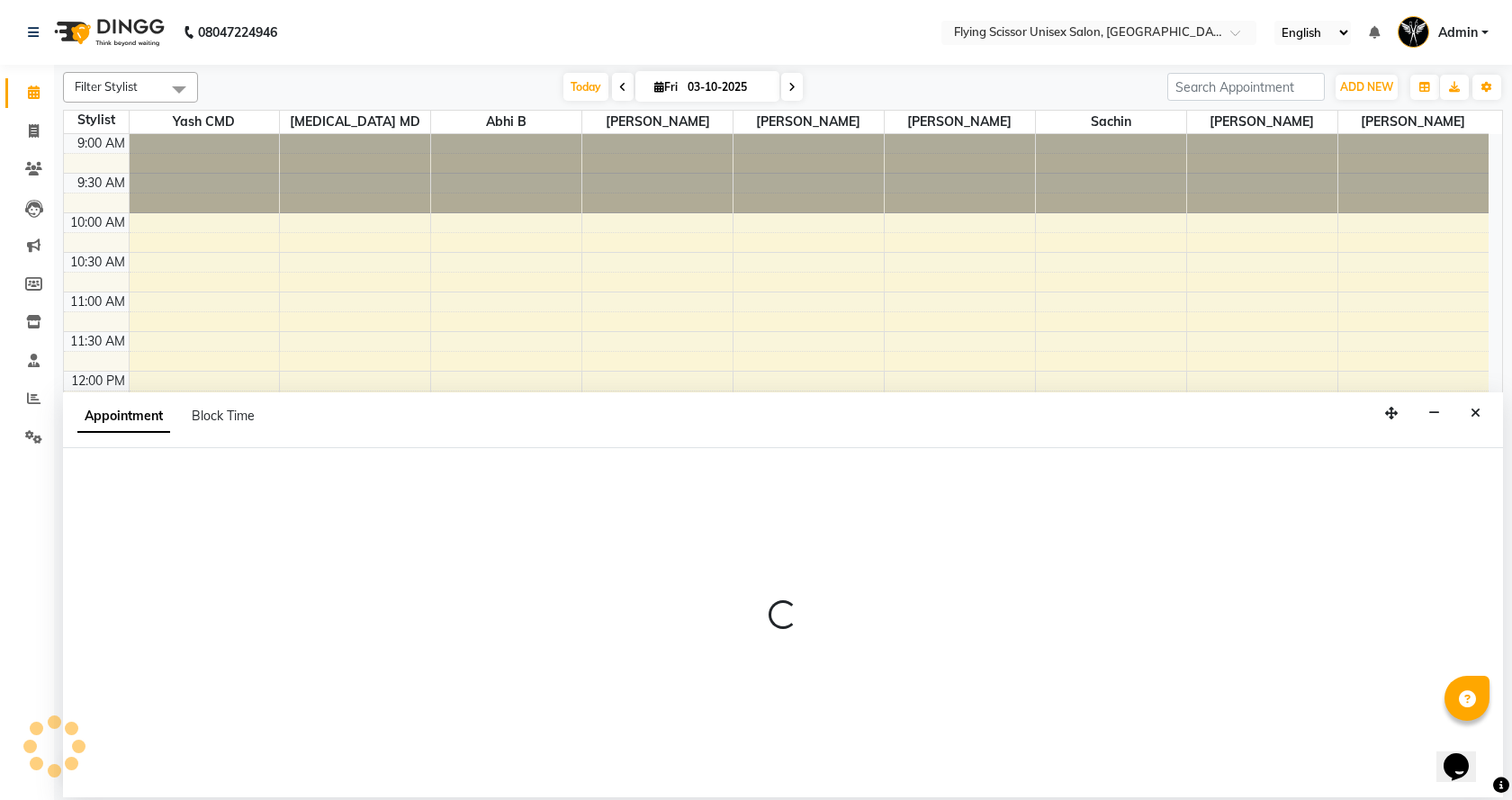
select select "1679"
select select "840"
select select "tentative"
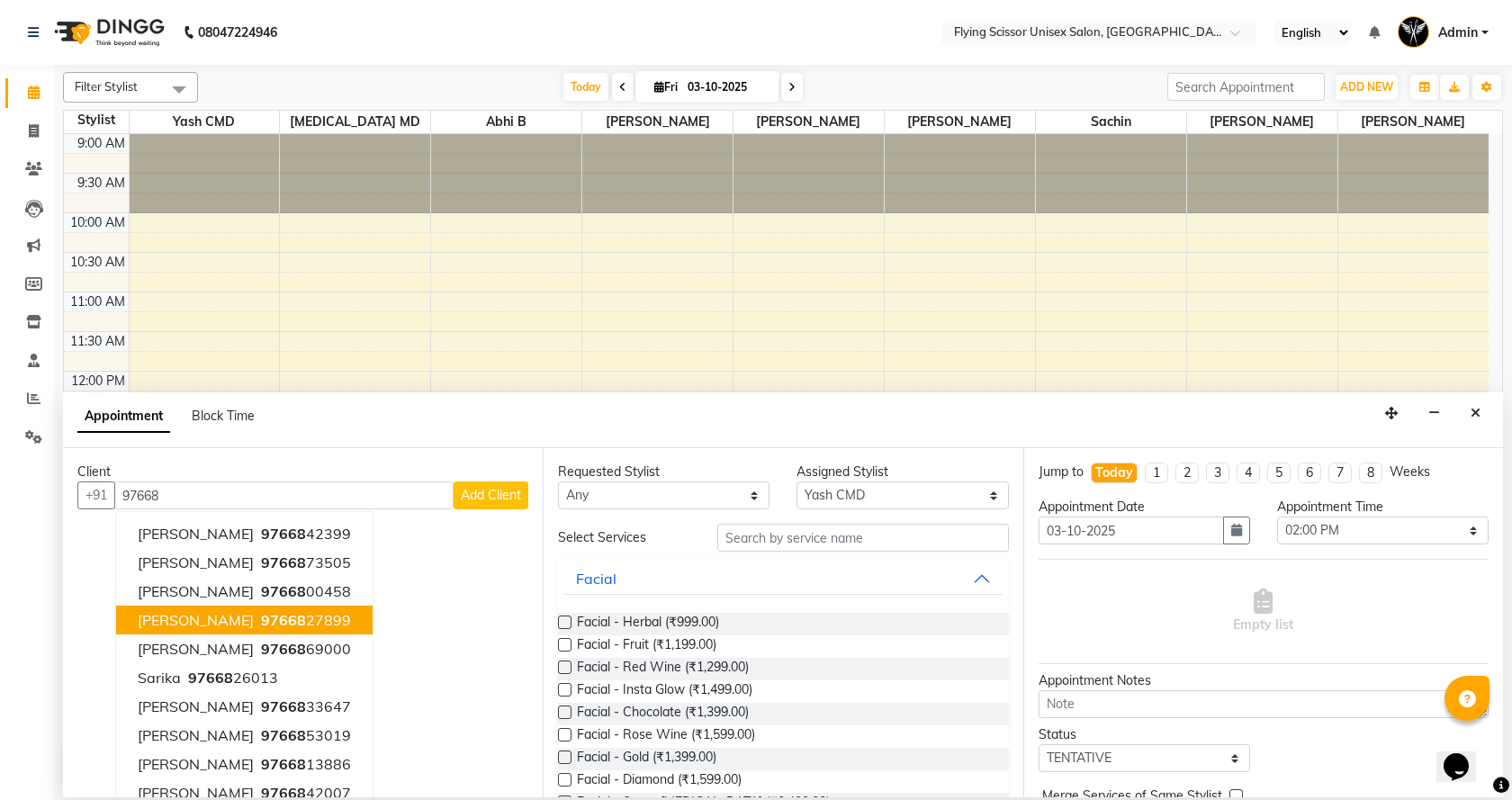
click at [270, 616] on span "97668" at bounding box center [283, 619] width 45 height 18
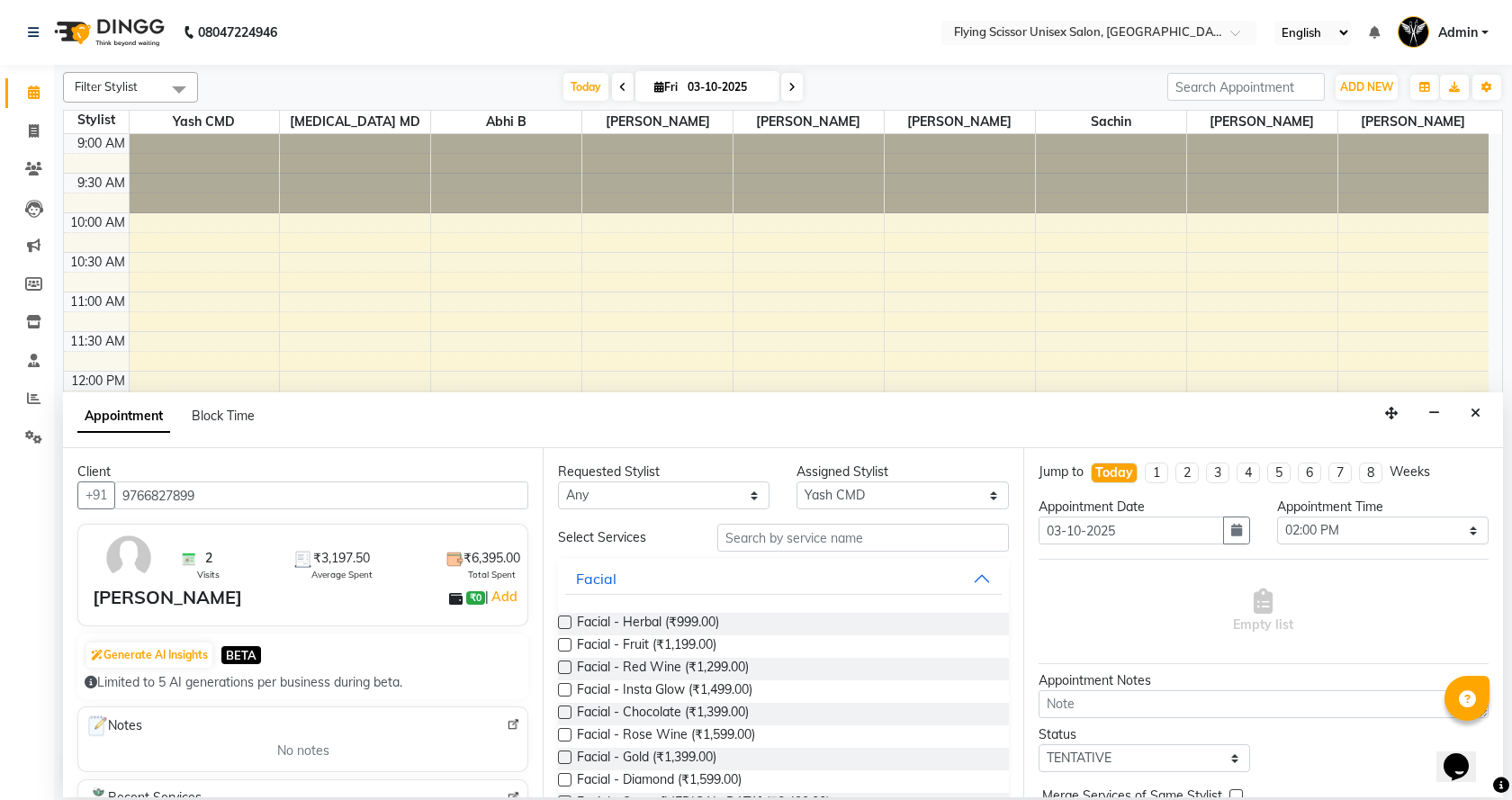
type input "9766827899"
click at [796, 532] on input "text" at bounding box center [863, 538] width 292 height 28
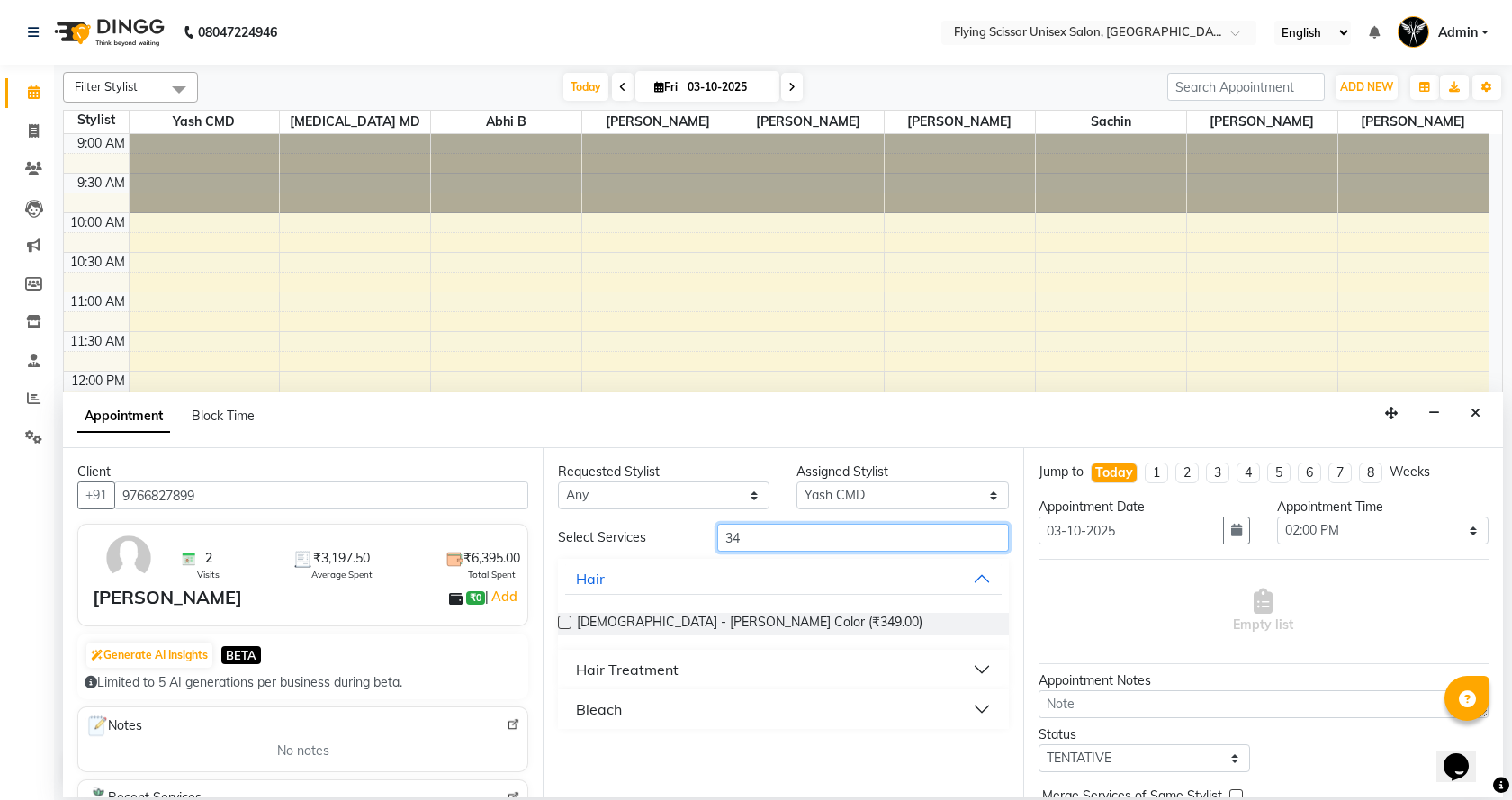
type input "3"
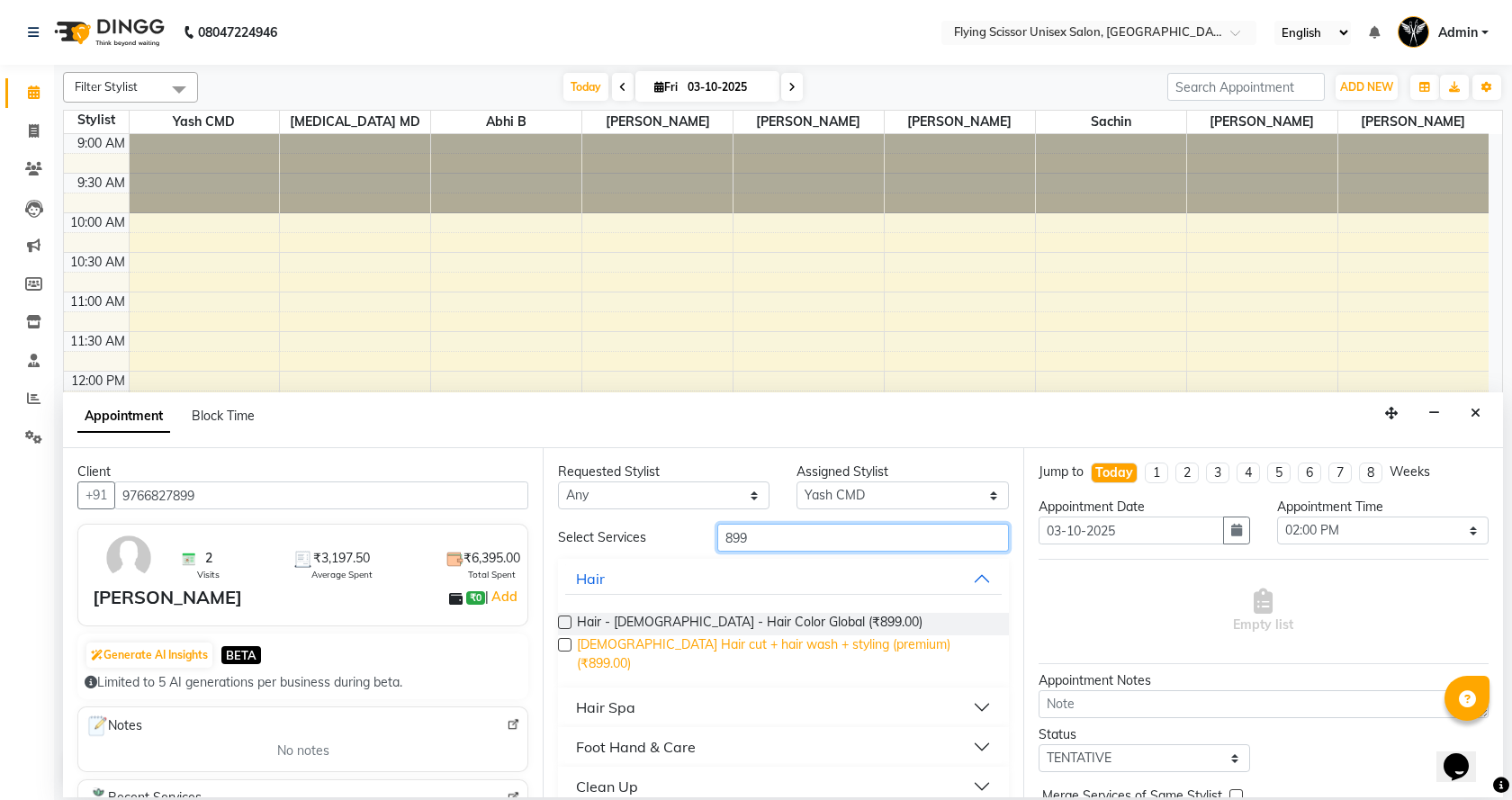
type input "899"
click at [765, 644] on span "[DEMOGRAPHIC_DATA] Hair cut + hair wash + styling (premium) (₹899.00)" at bounding box center [785, 654] width 417 height 38
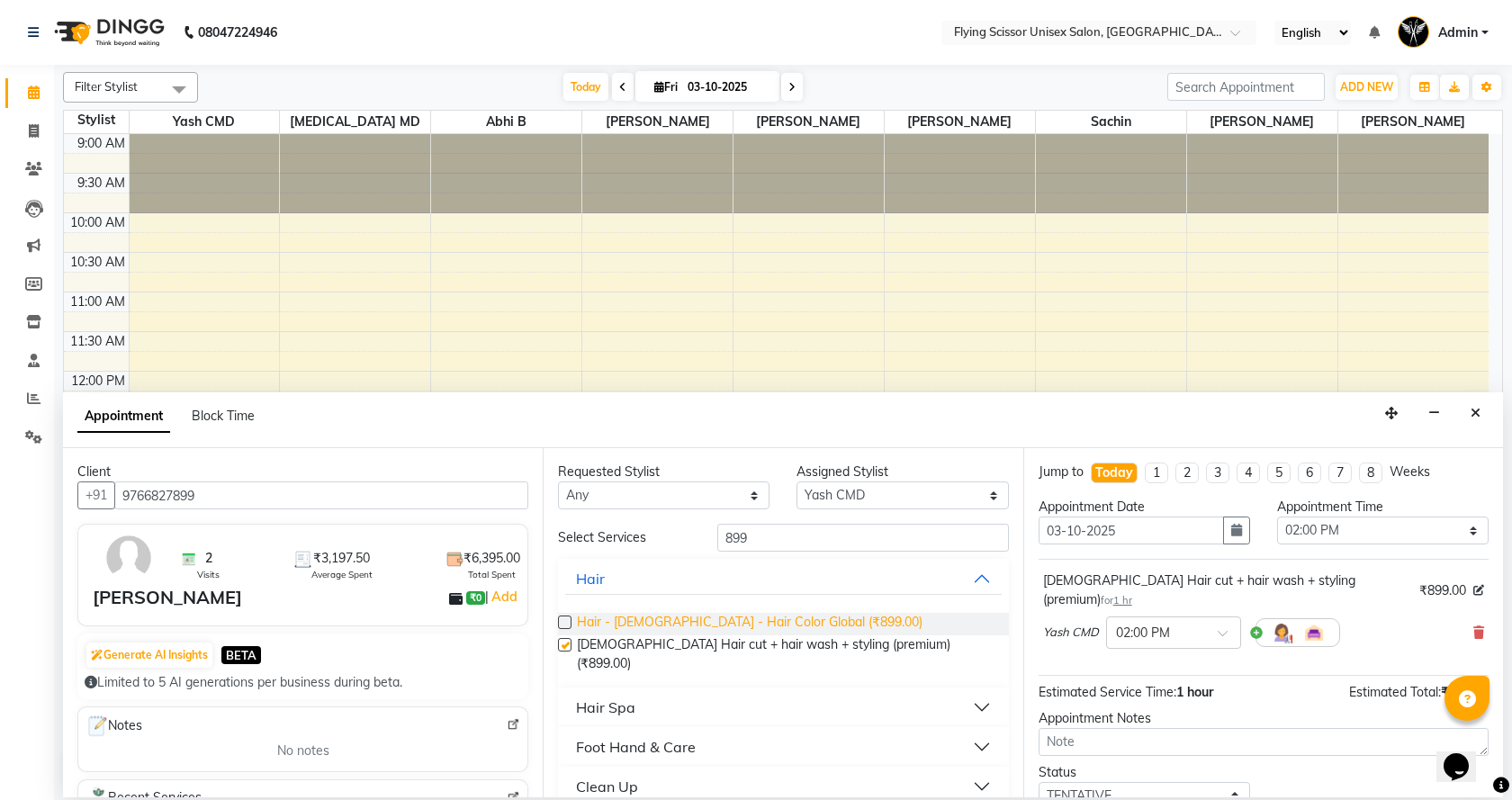
checkbox input "false"
click at [840, 531] on input "899" at bounding box center [863, 538] width 292 height 28
type input "8"
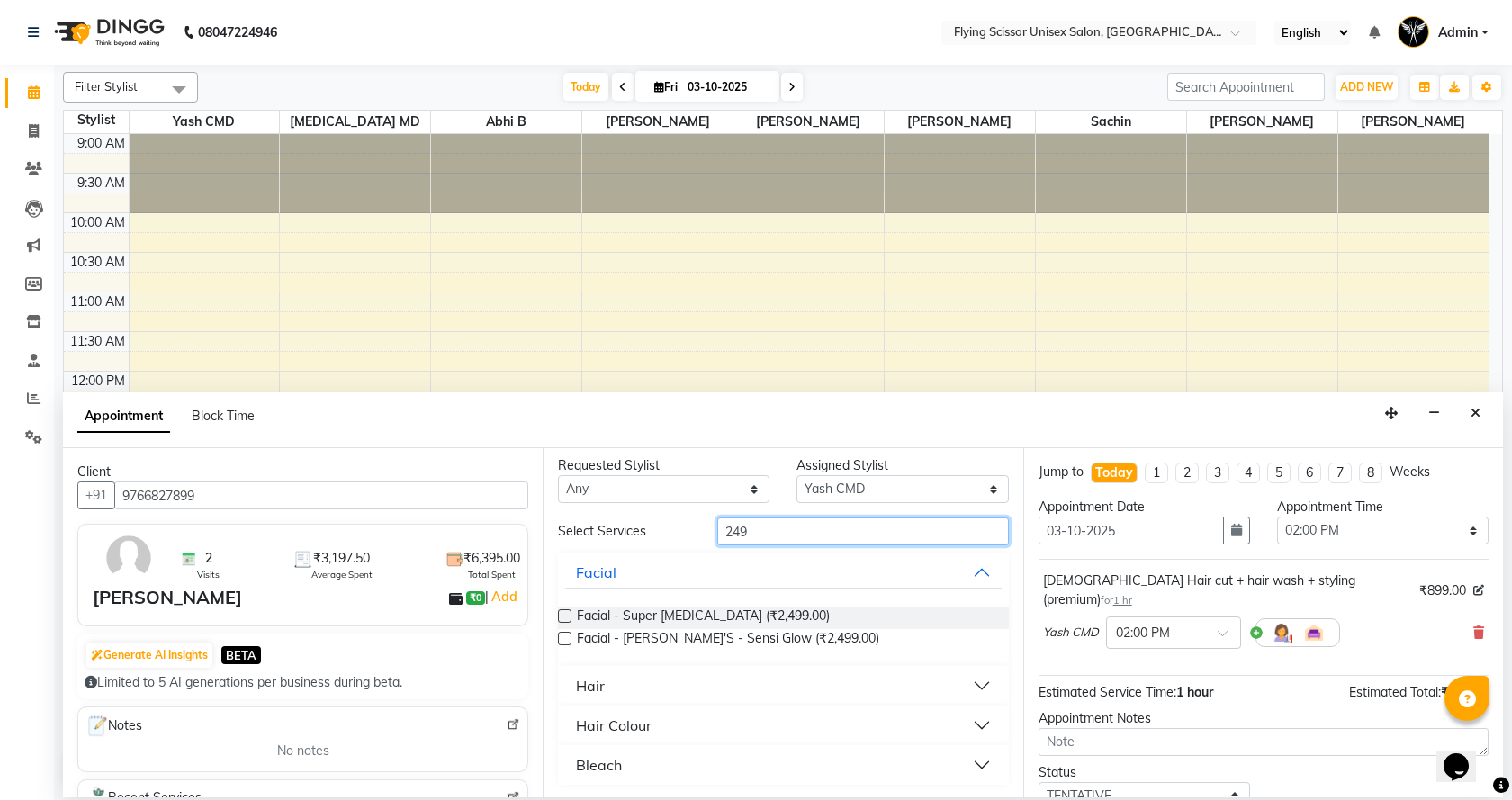
scroll to position [8, 0]
type input "249"
drag, startPoint x: 601, startPoint y: 673, endPoint x: 604, endPoint y: 692, distance: 19.2
click at [600, 675] on div "Hair" at bounding box center [590, 683] width 29 height 22
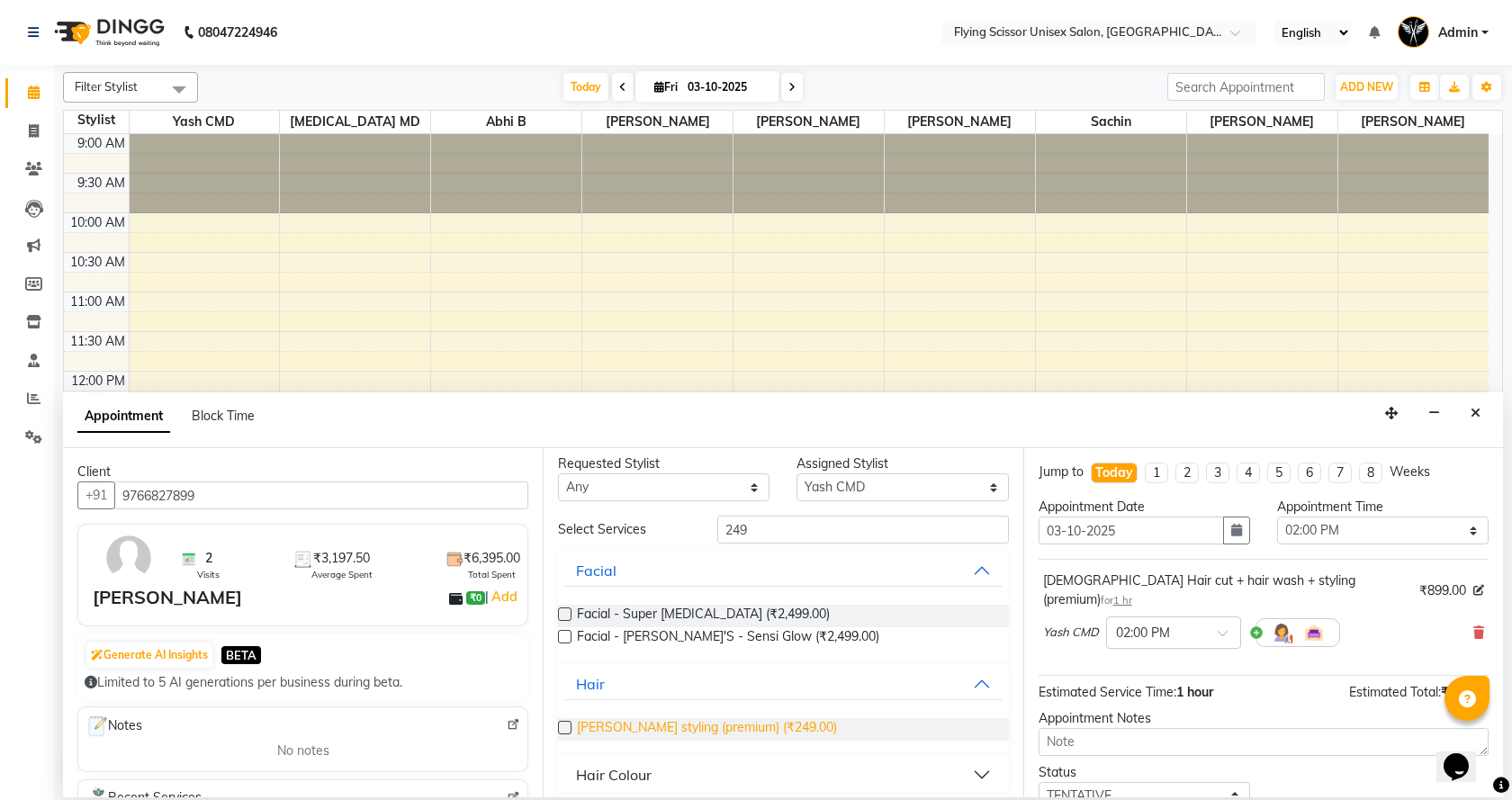
click at [615, 721] on span "[PERSON_NAME] styling (premium) (₹249.00)" at bounding box center [707, 729] width 260 height 23
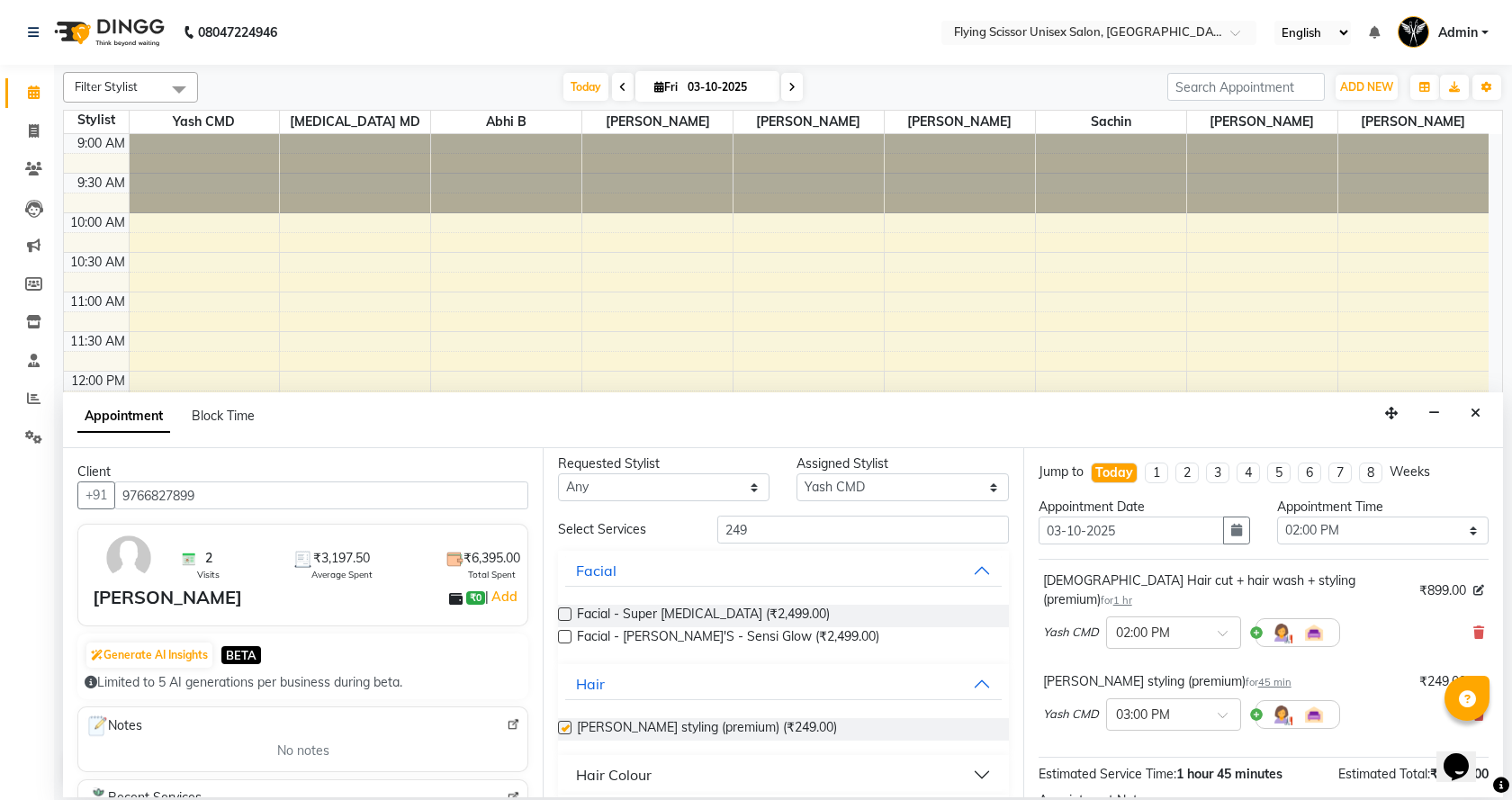
checkbox input "false"
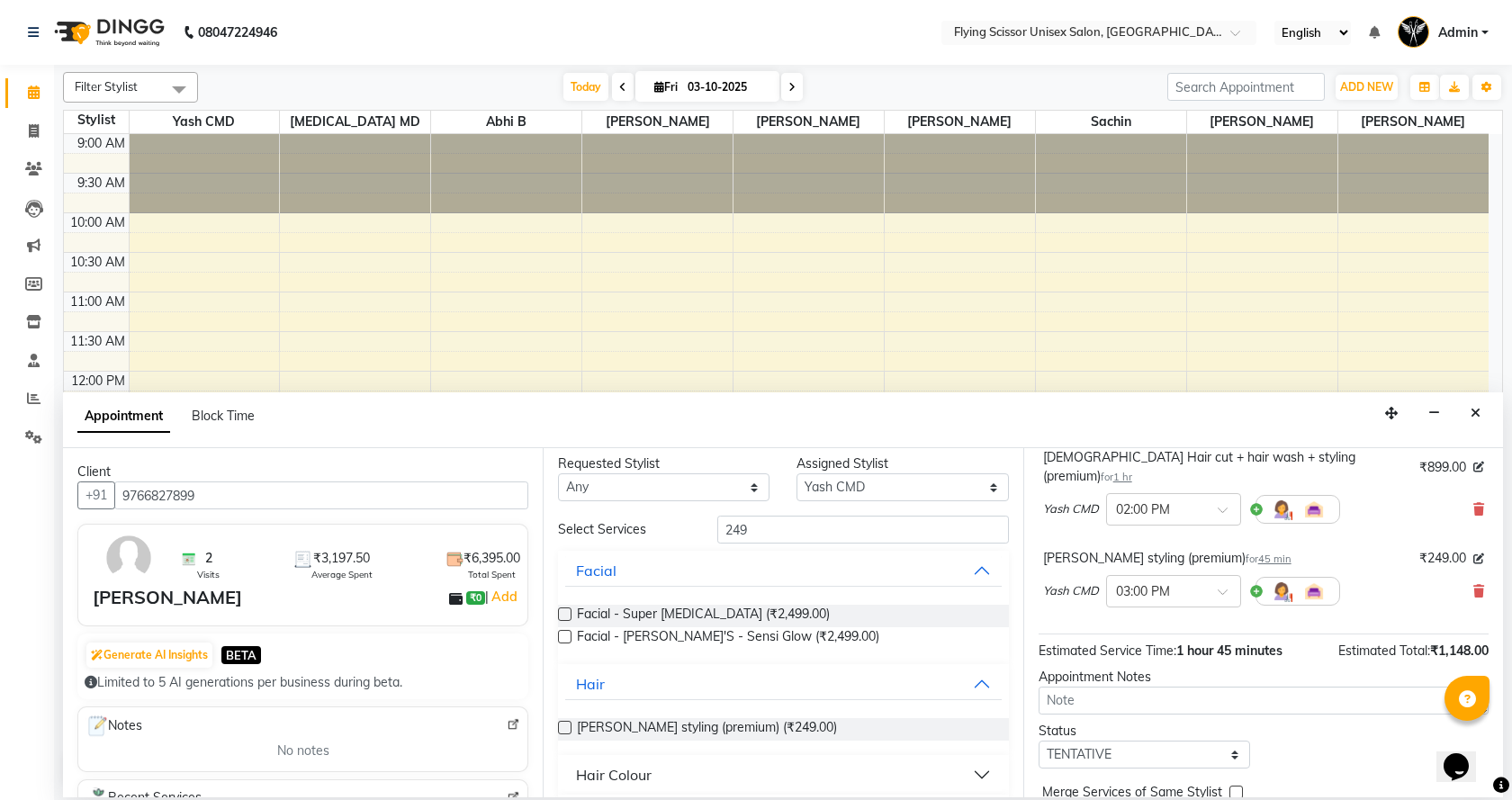
scroll to position [189, 0]
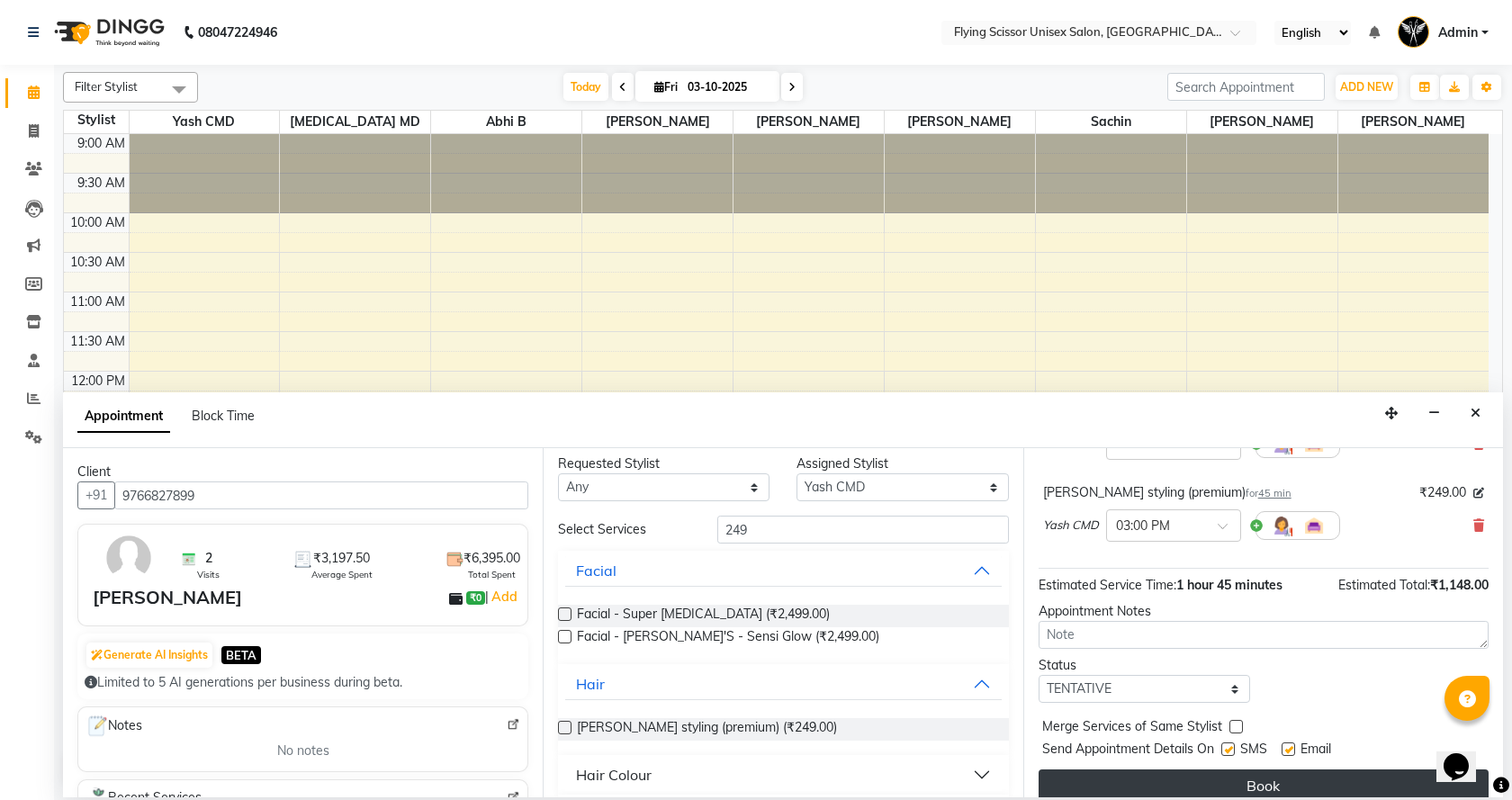
click at [1130, 781] on button "Book" at bounding box center [1264, 786] width 450 height 32
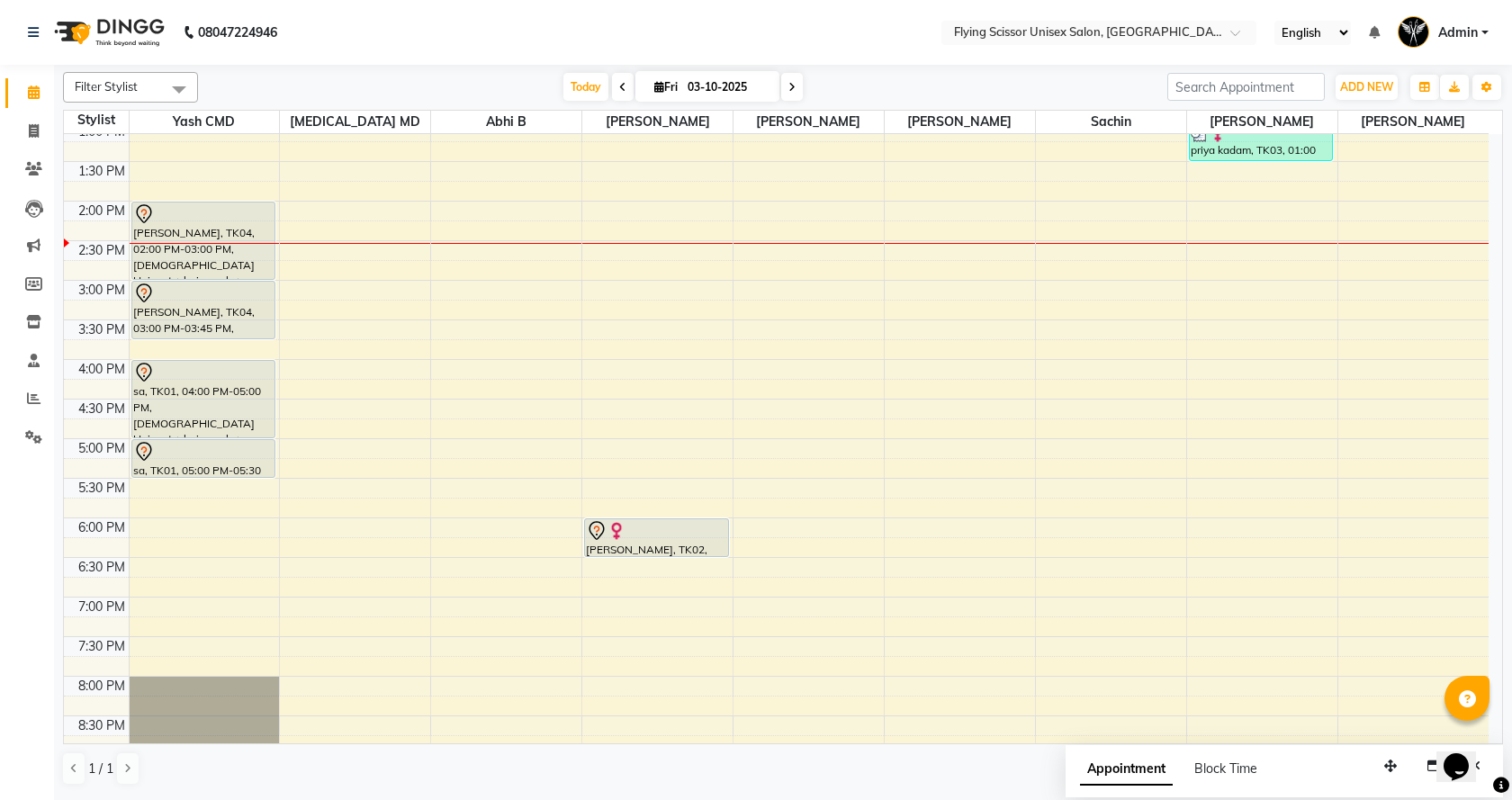
scroll to position [360, 0]
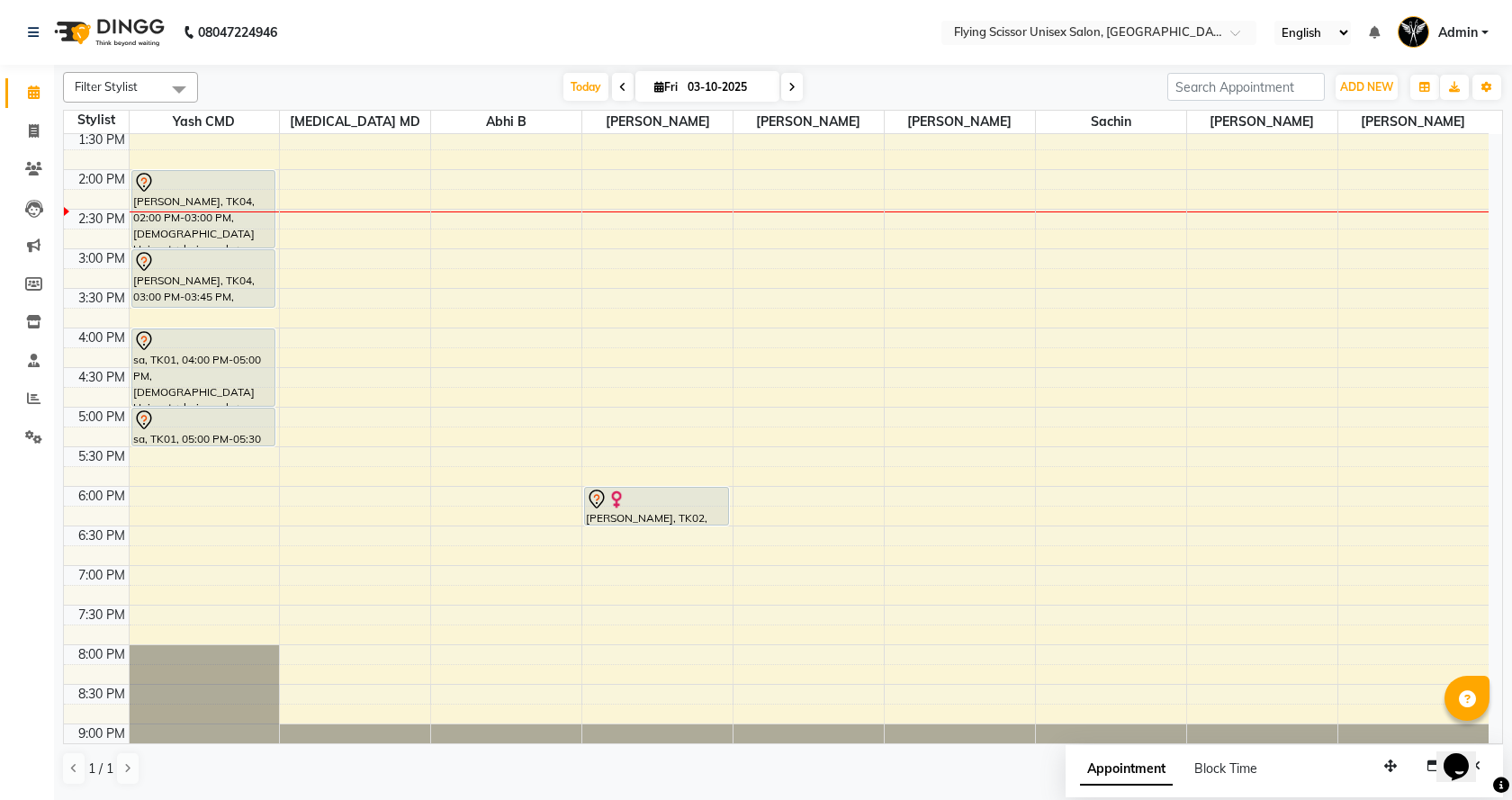
click at [199, 499] on div "9:00 AM 9:30 AM 10:00 AM 10:30 AM 11:00 AM 11:30 AM 12:00 PM 12:30 PM 1:00 PM 1…" at bounding box center [776, 288] width 1424 height 1029
select select "1679"
select select "tentative"
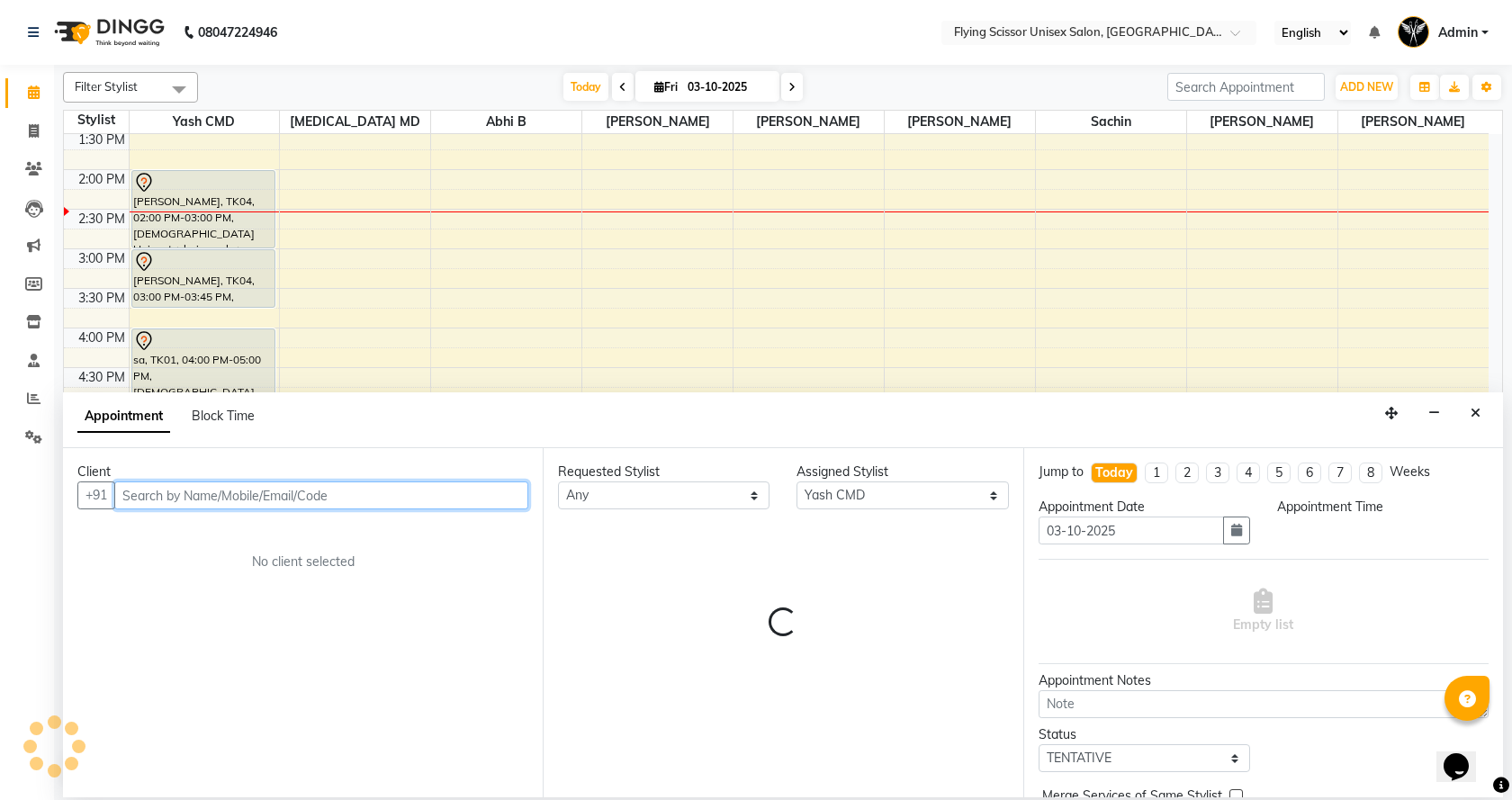
select select "1080"
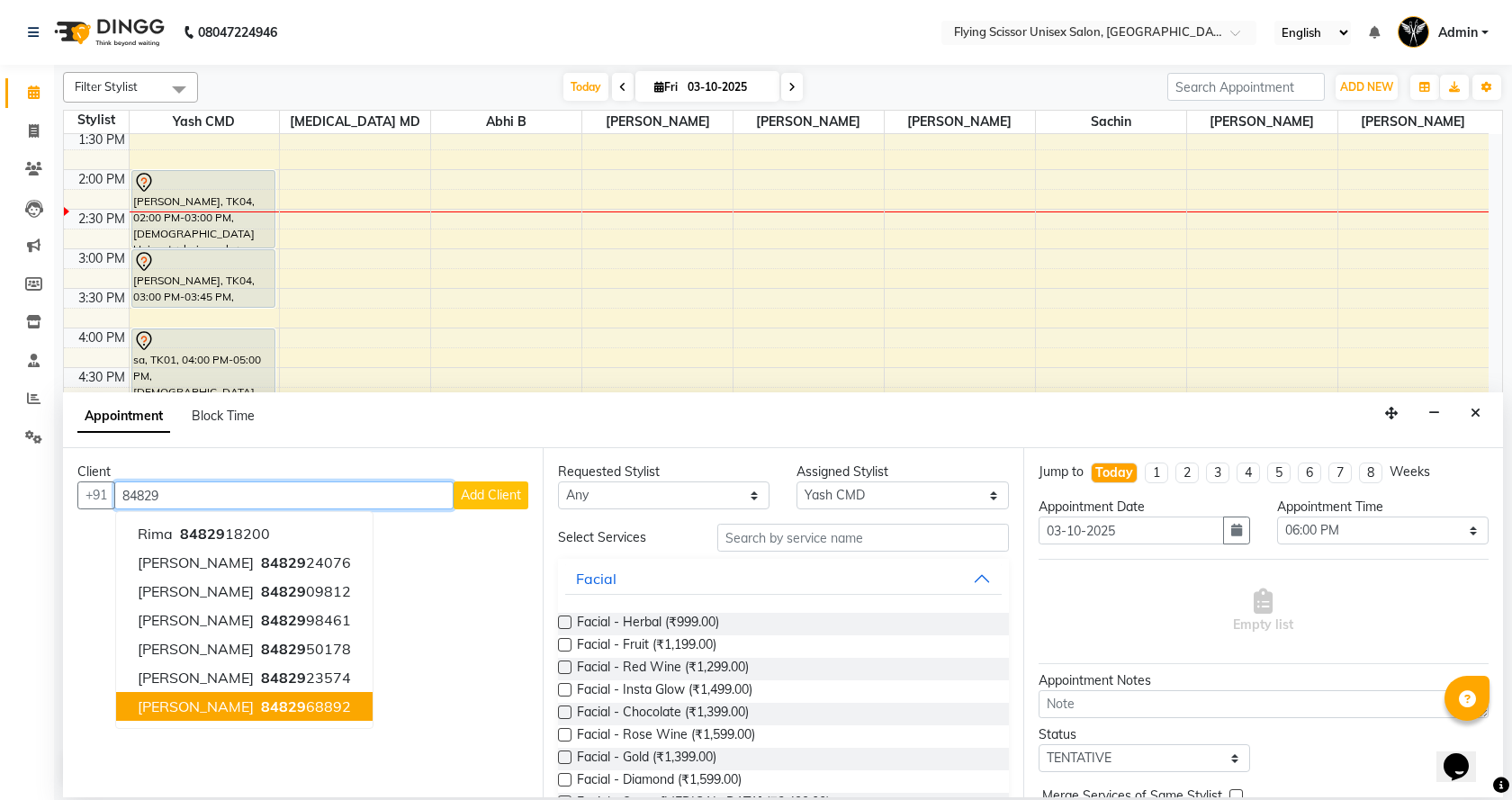
click at [169, 713] on span "[PERSON_NAME]" at bounding box center [195, 706] width 116 height 18
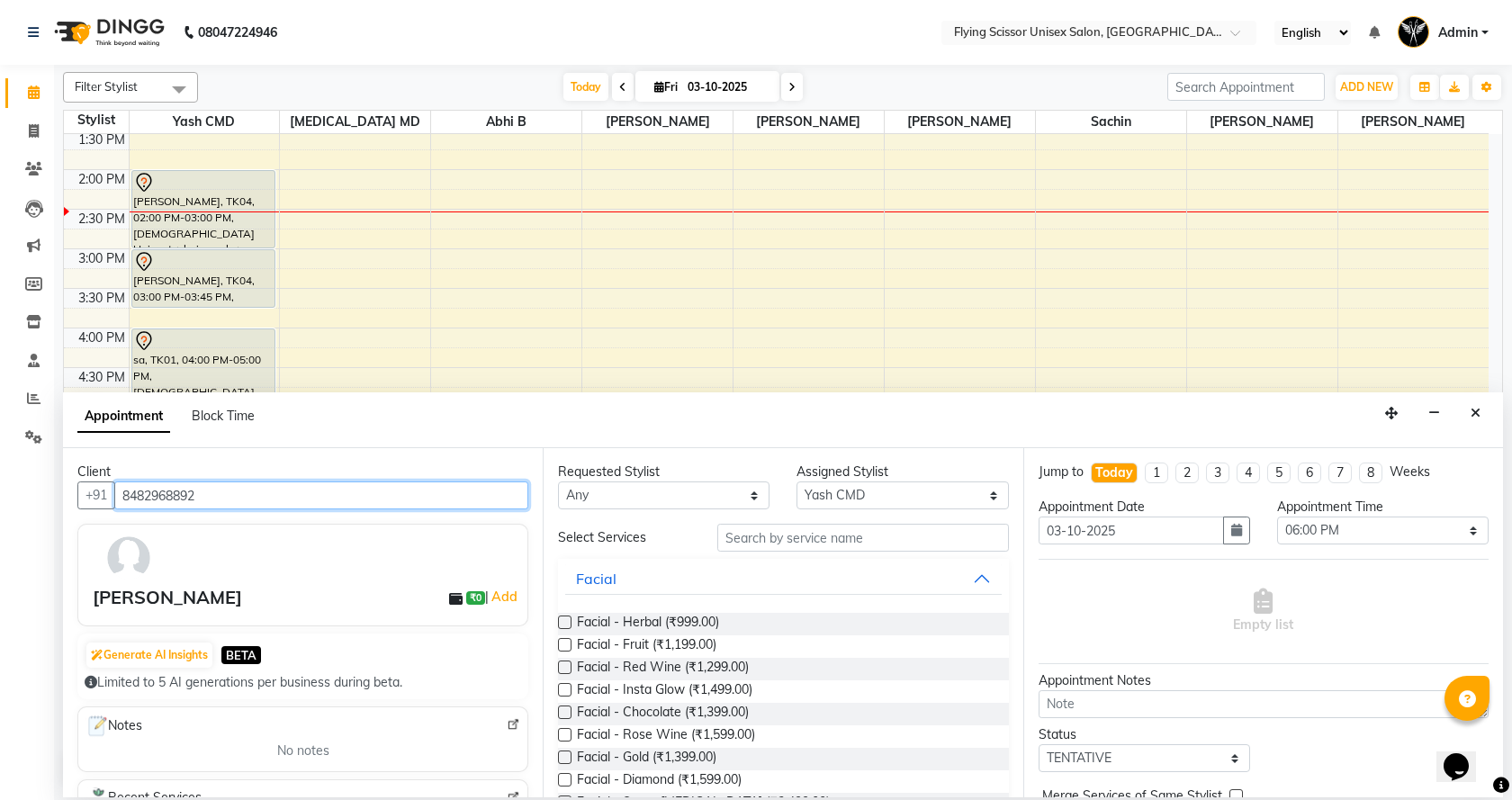
type input "8482968892"
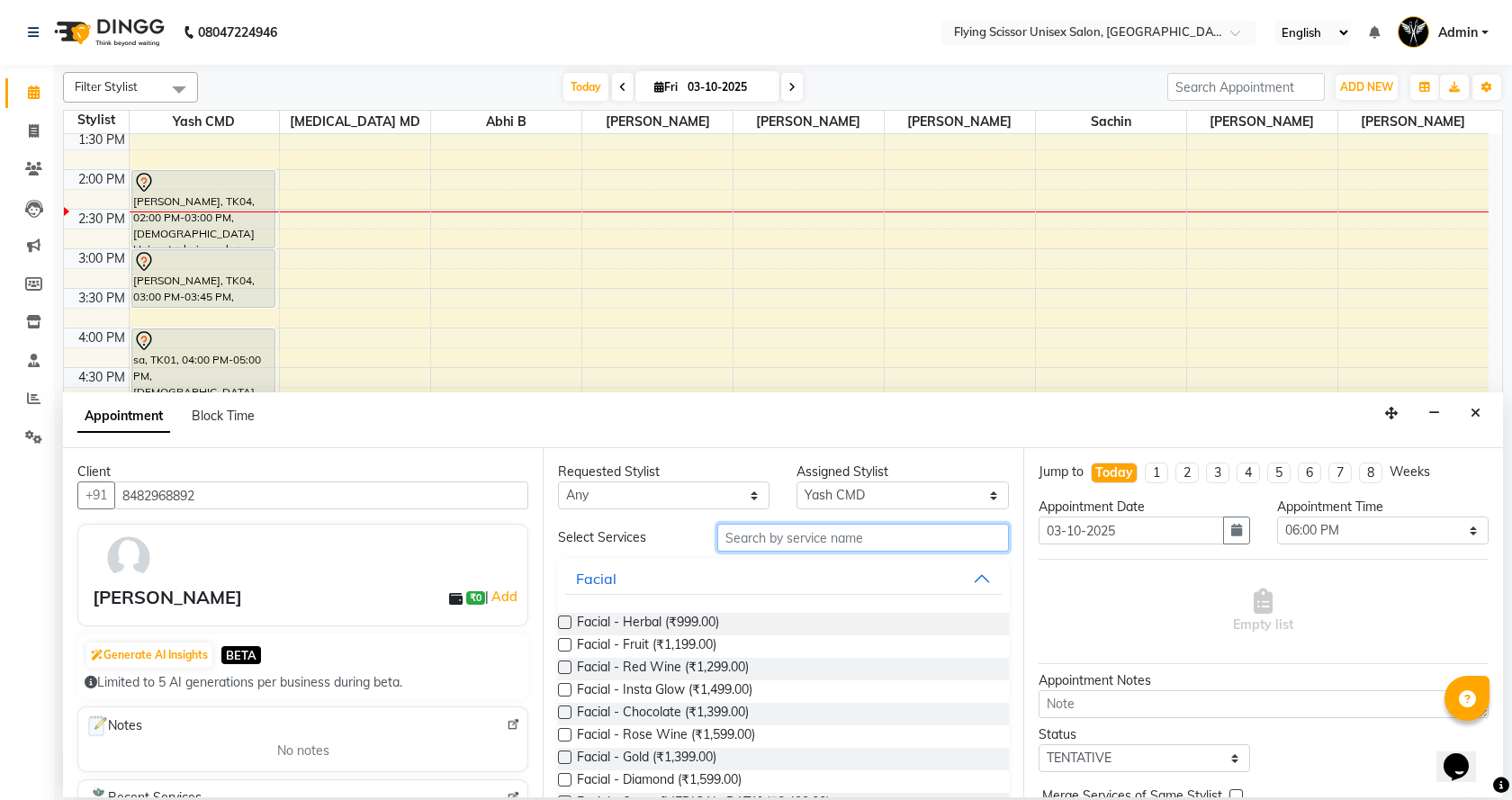
click at [815, 547] on input "text" at bounding box center [863, 538] width 292 height 28
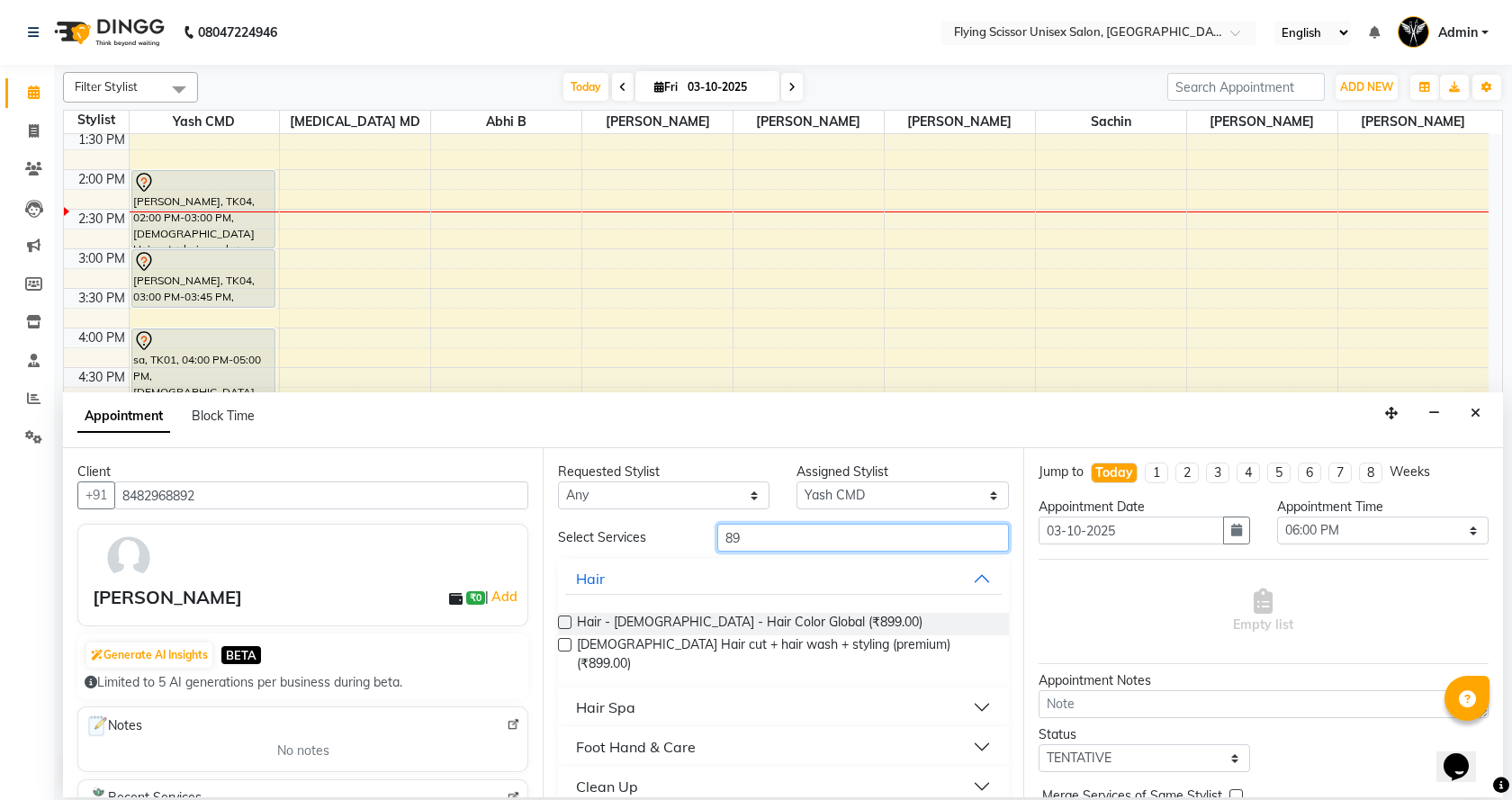
type input "8"
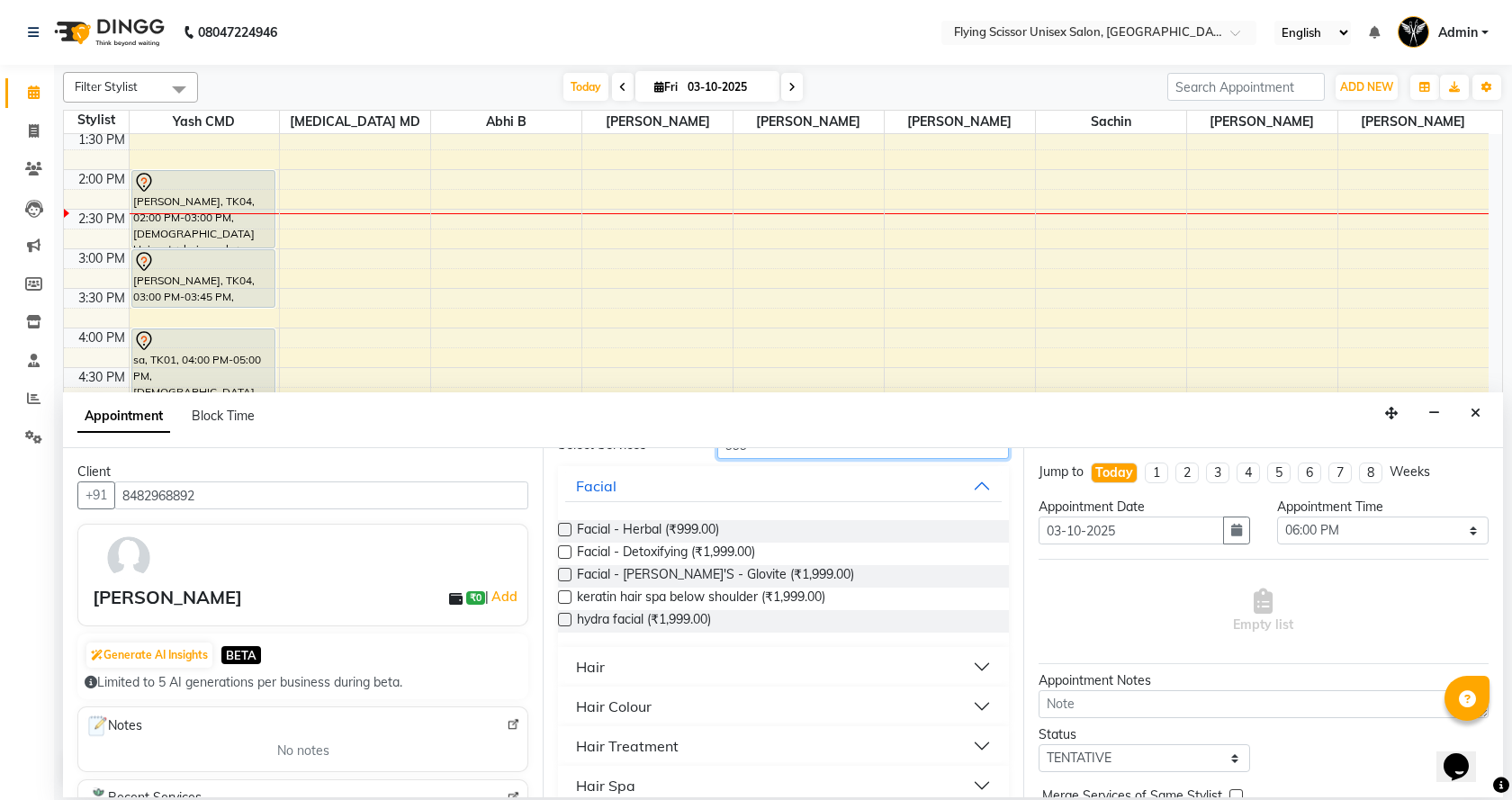
scroll to position [180, 0]
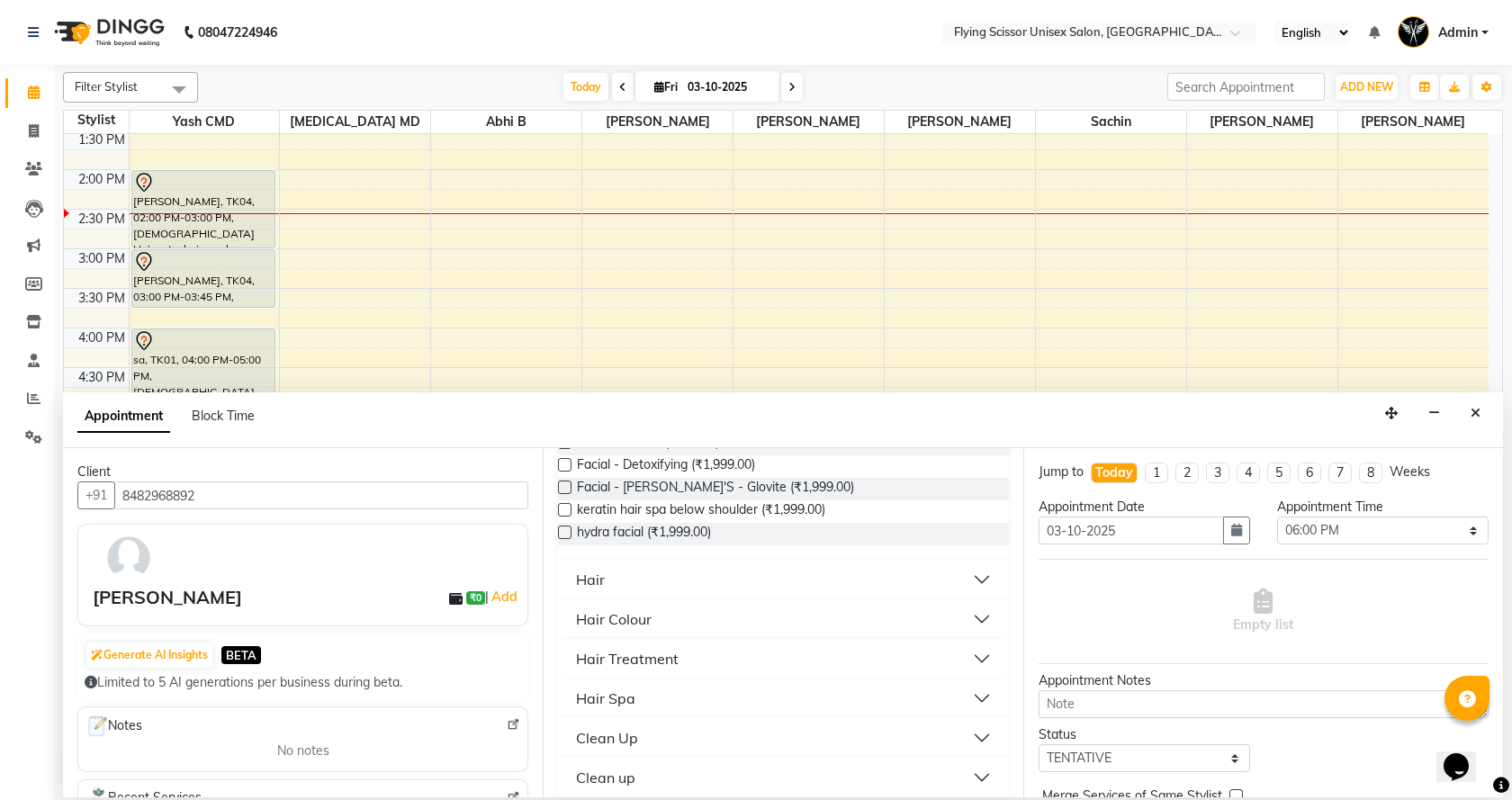
type input "999"
click at [593, 586] on div "Hair" at bounding box center [590, 580] width 29 height 22
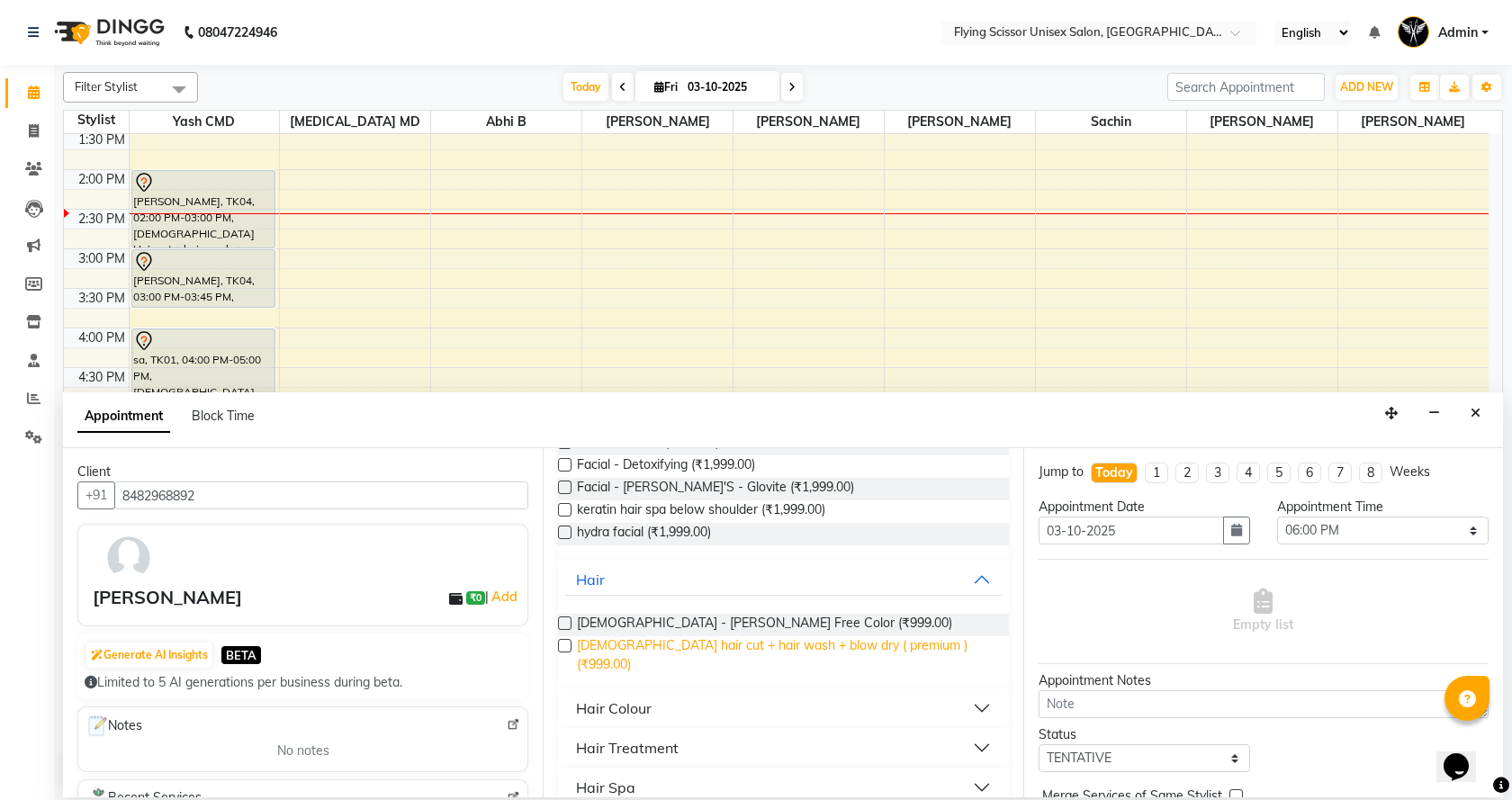
click at [590, 648] on span "[DEMOGRAPHIC_DATA] hair cut + hair wash + blow dry ( premium ) (₹999.00)" at bounding box center [785, 655] width 417 height 38
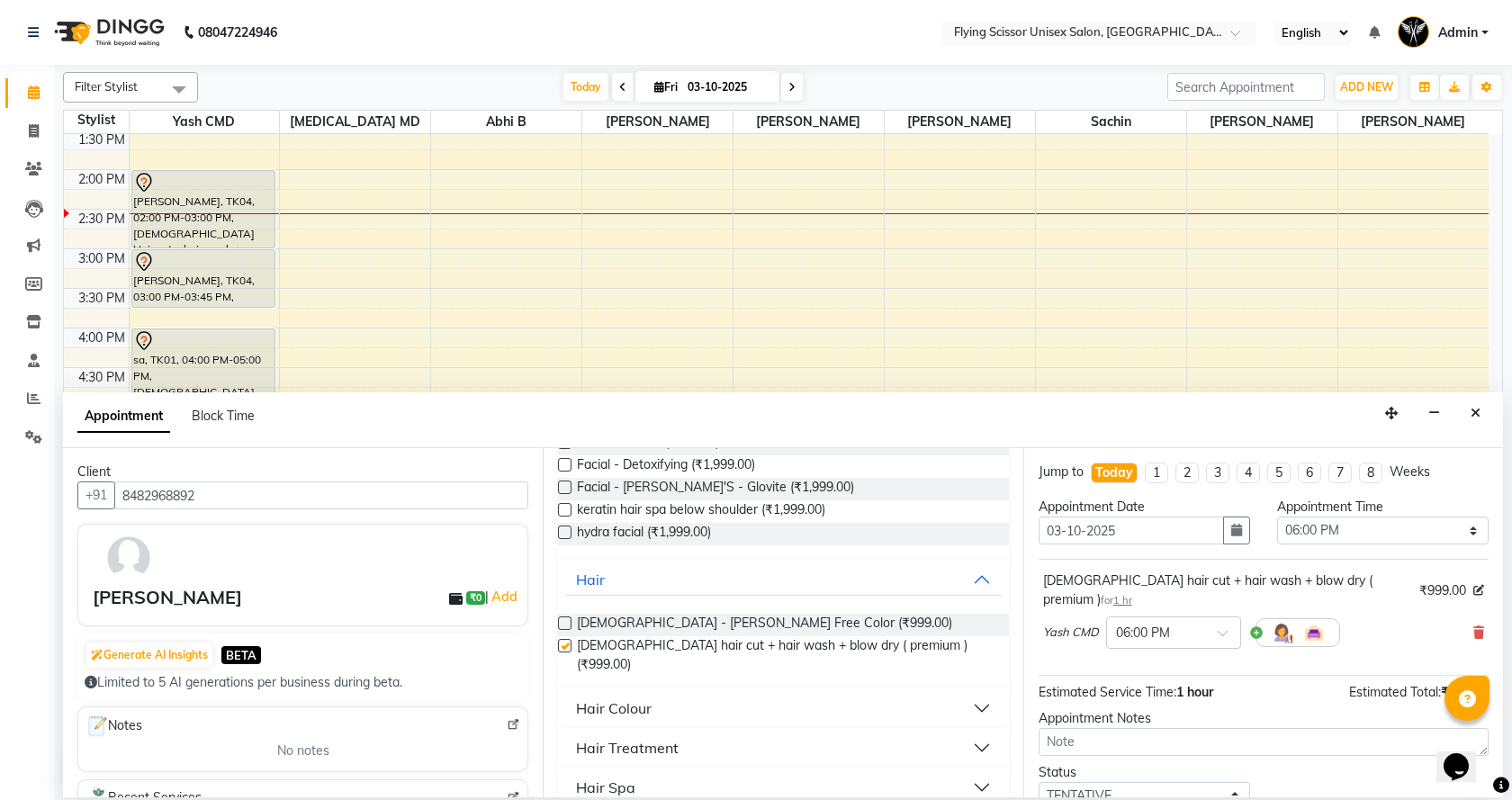
checkbox input "false"
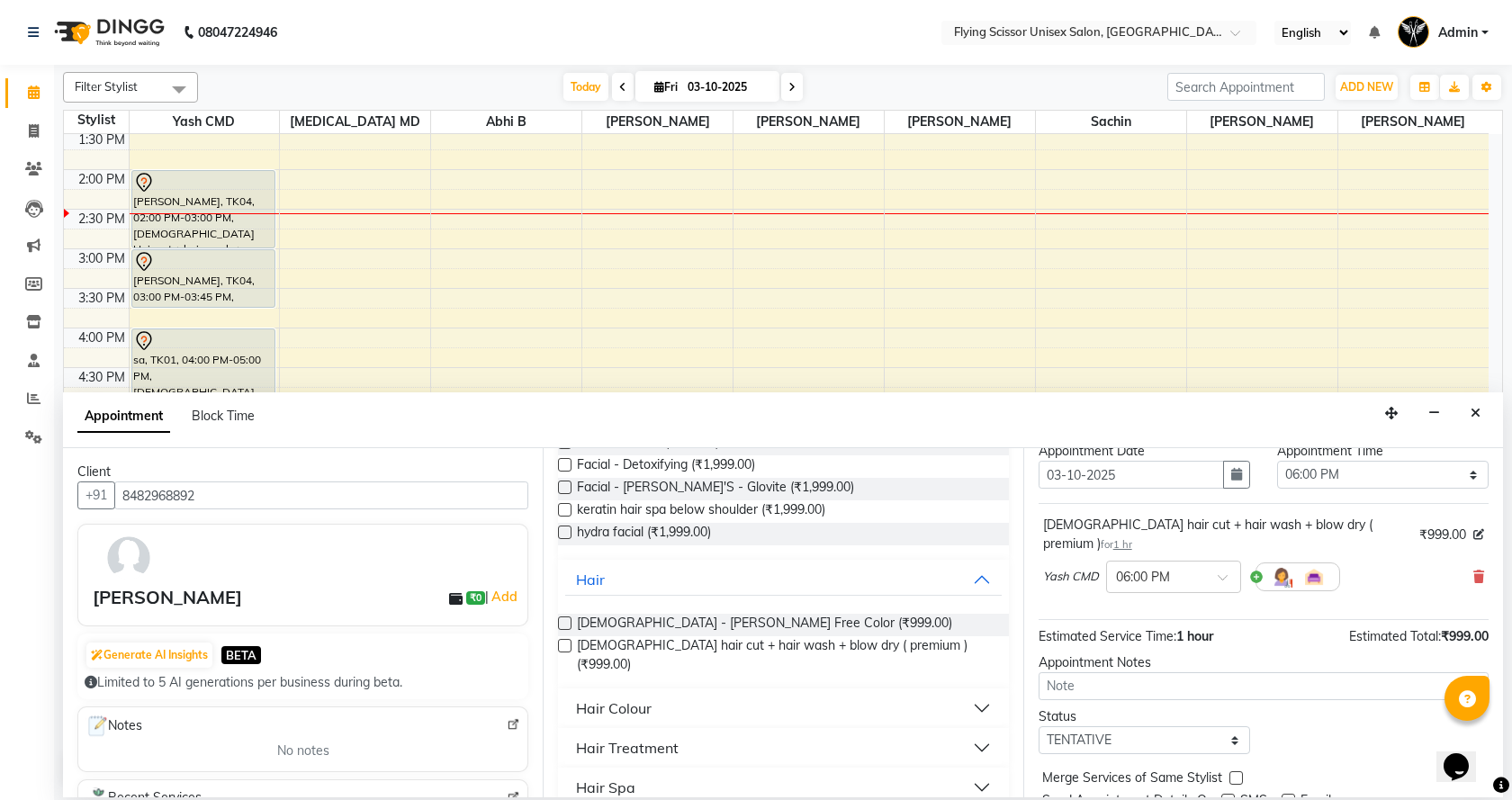
scroll to position [107, 0]
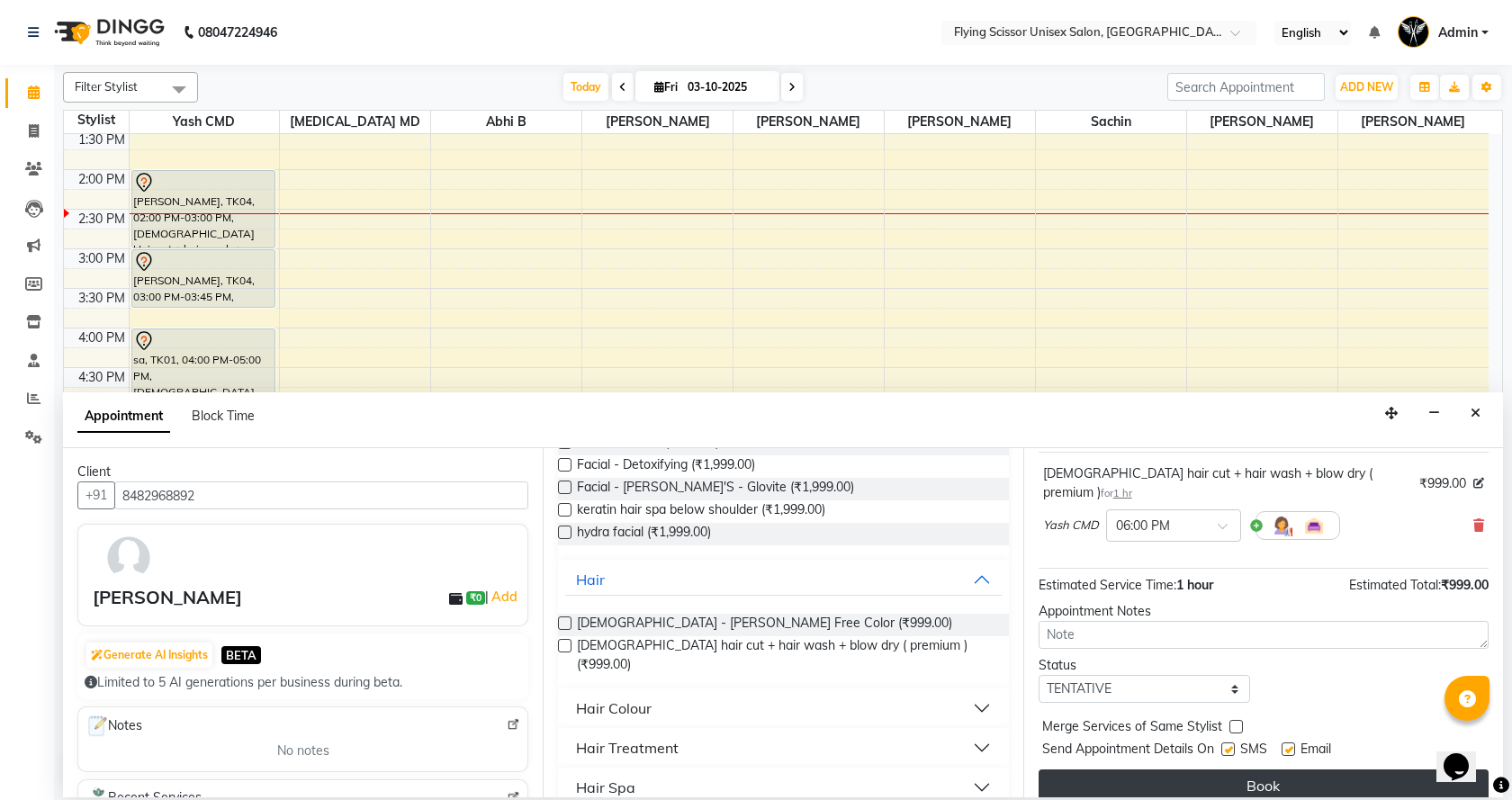
click at [1173, 777] on button "Book" at bounding box center [1264, 786] width 450 height 32
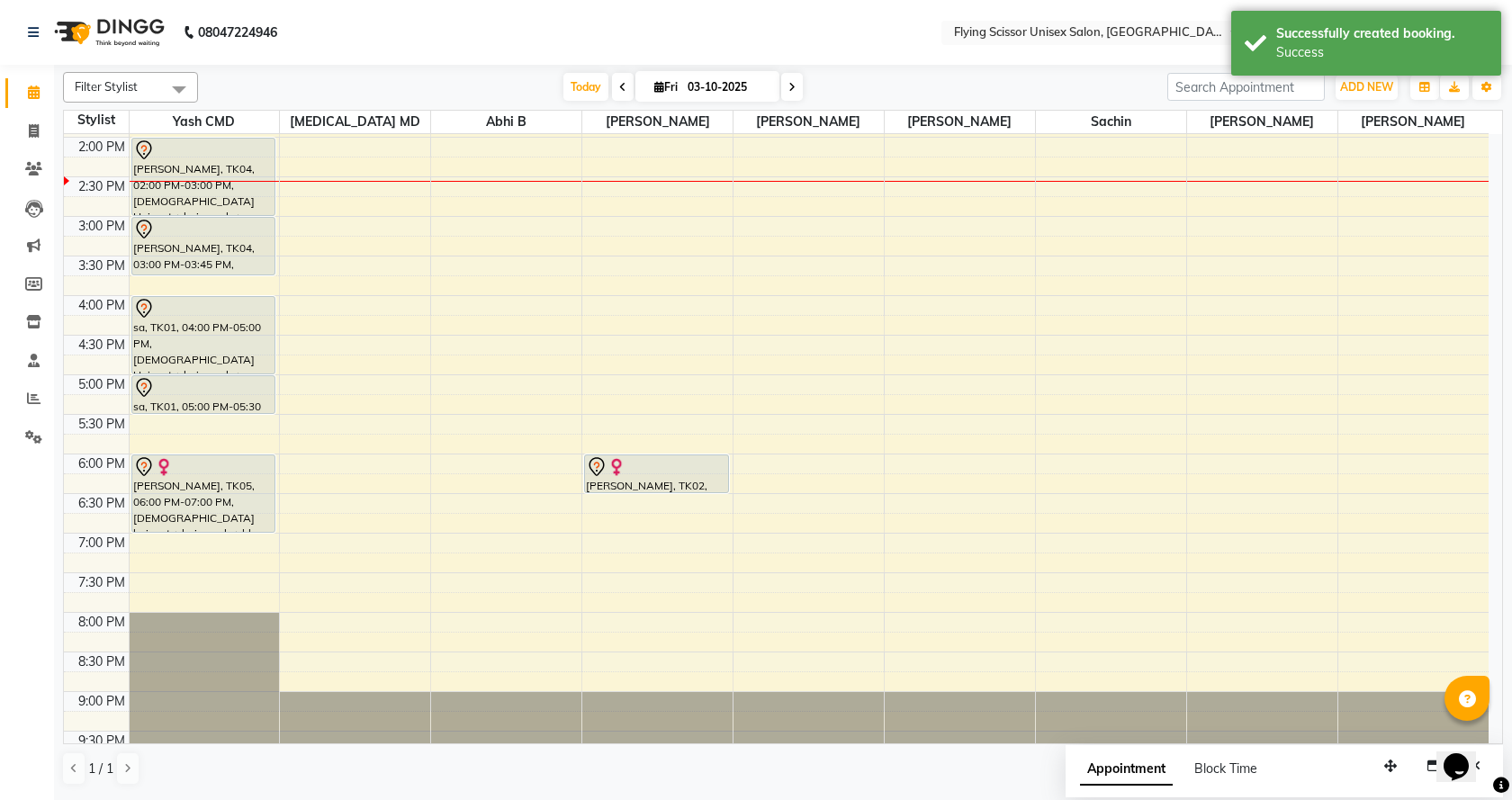
scroll to position [420, 0]
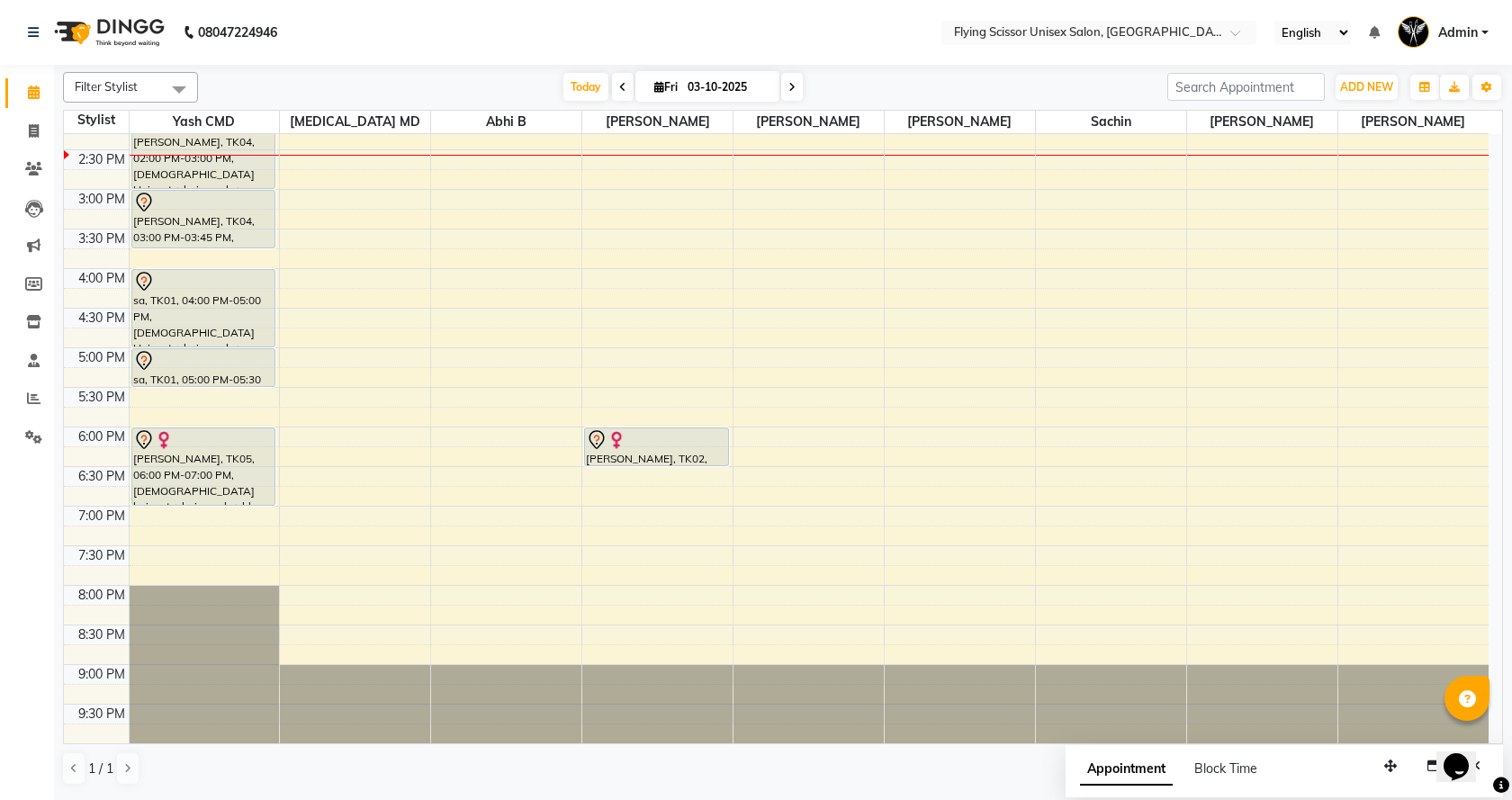
click at [619, 519] on div "9:00 AM 9:30 AM 10:00 AM 10:30 AM 11:00 AM 11:30 AM 12:00 PM 12:30 PM 1:00 PM 1…" at bounding box center [776, 229] width 1424 height 1029
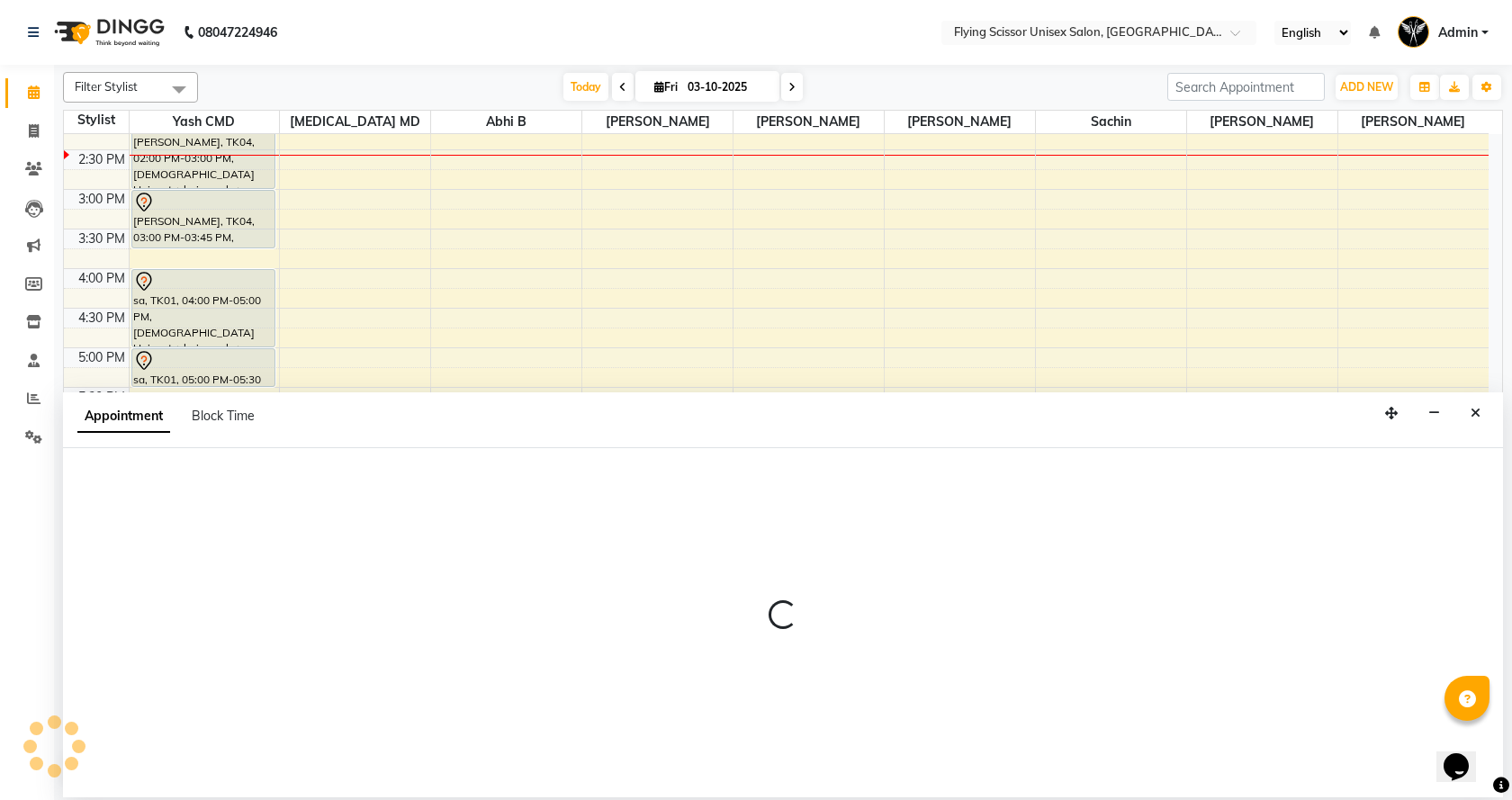
select select "15730"
select select "1140"
select select "tentative"
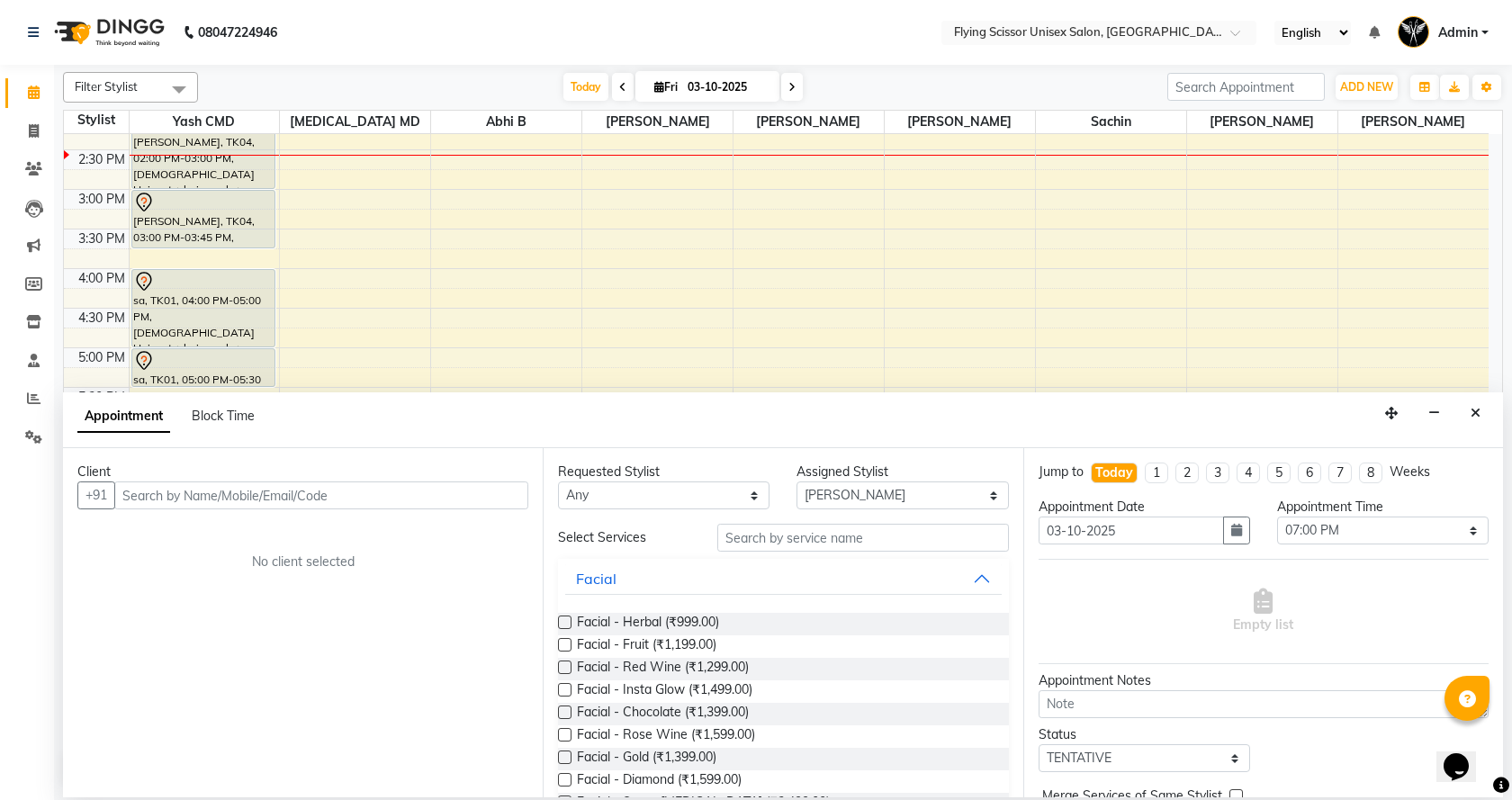
click at [404, 501] on input "text" at bounding box center [321, 496] width 414 height 28
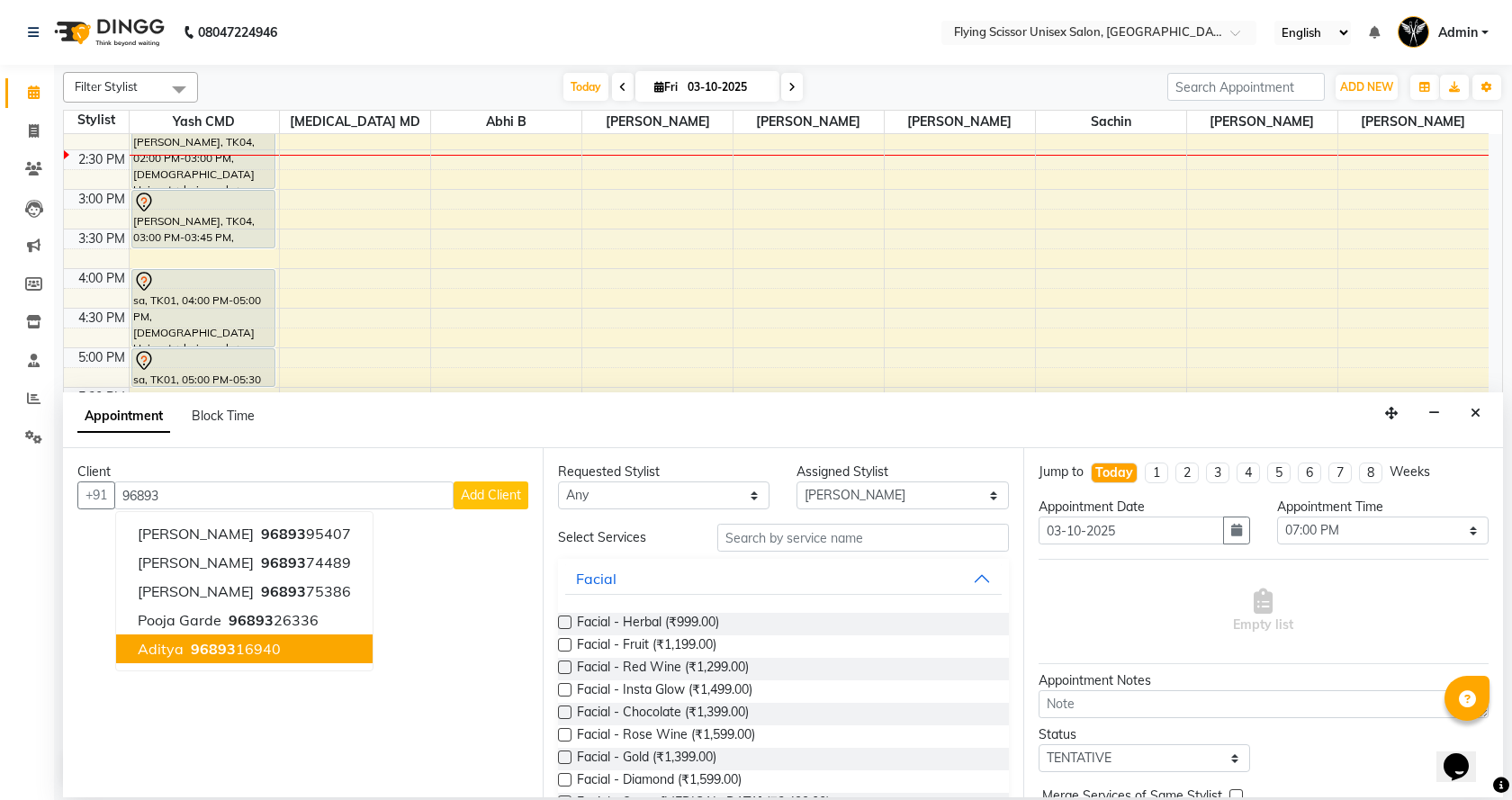
click at [139, 653] on span "aditya" at bounding box center [160, 648] width 46 height 18
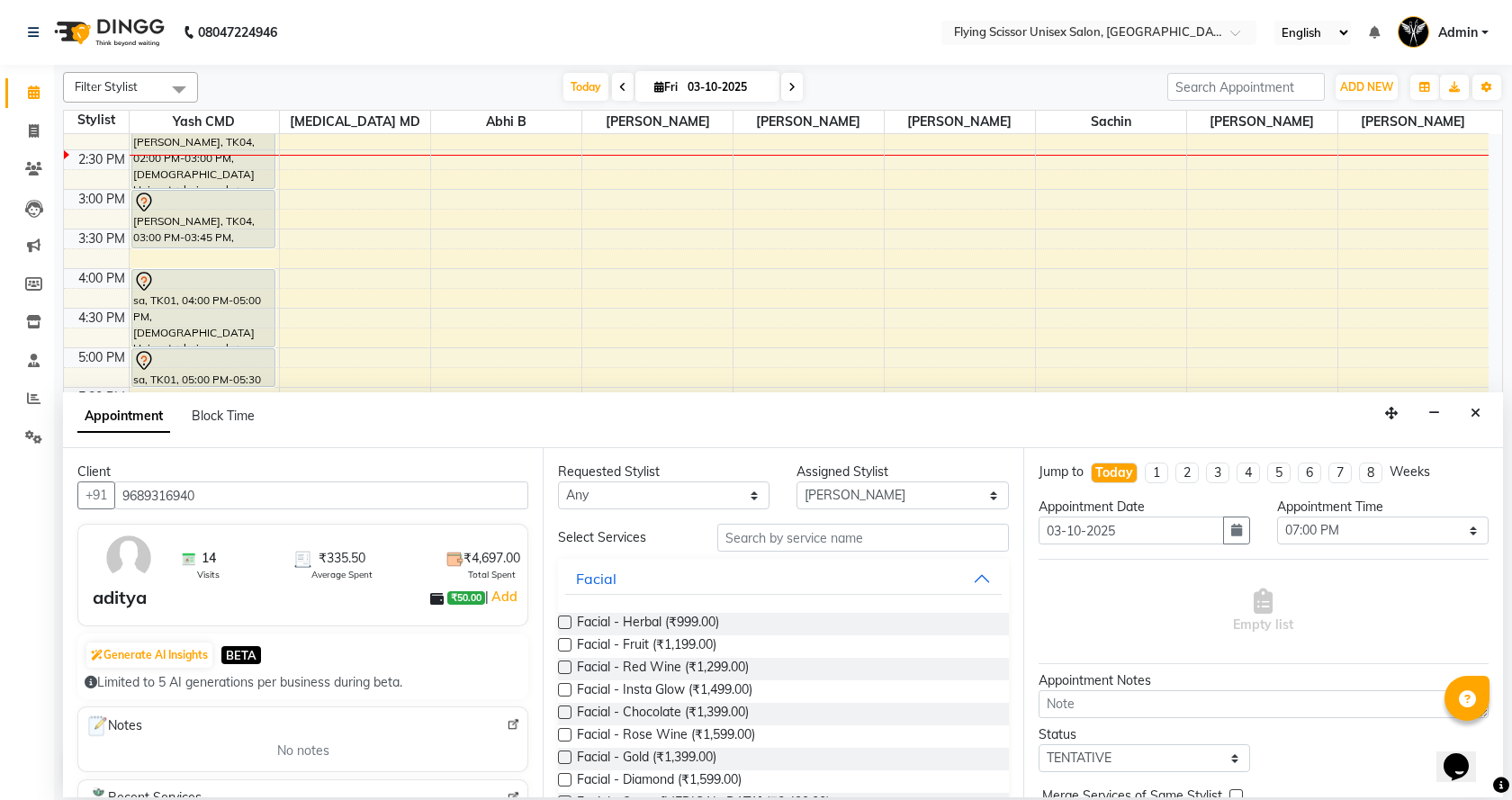
type input "9689316940"
click at [923, 547] on input "text" at bounding box center [863, 538] width 292 height 28
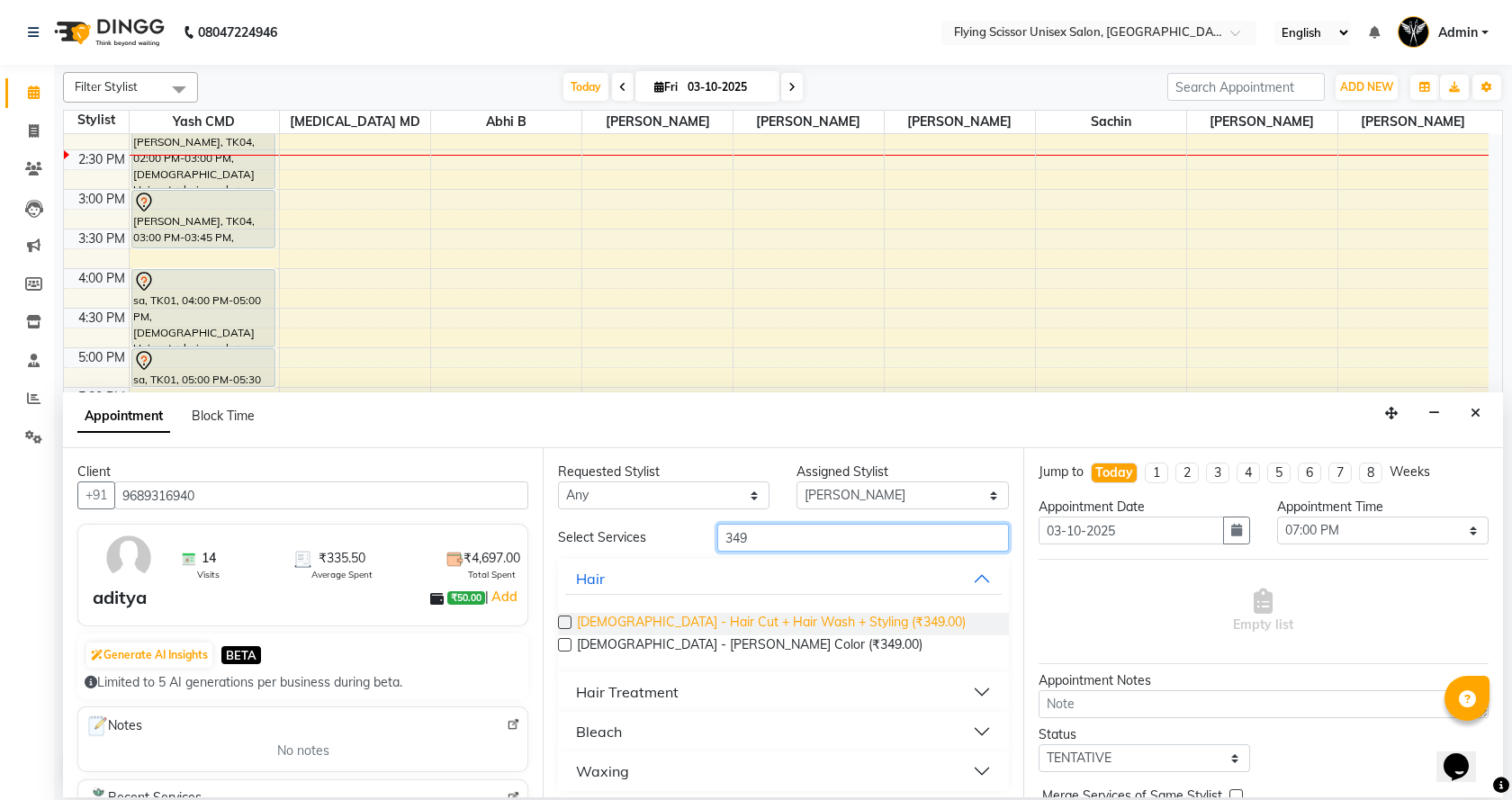
type input "349"
click at [785, 617] on span "[DEMOGRAPHIC_DATA] - Hair Cut + Hair Wash + Styling (₹349.00)" at bounding box center [771, 624] width 389 height 23
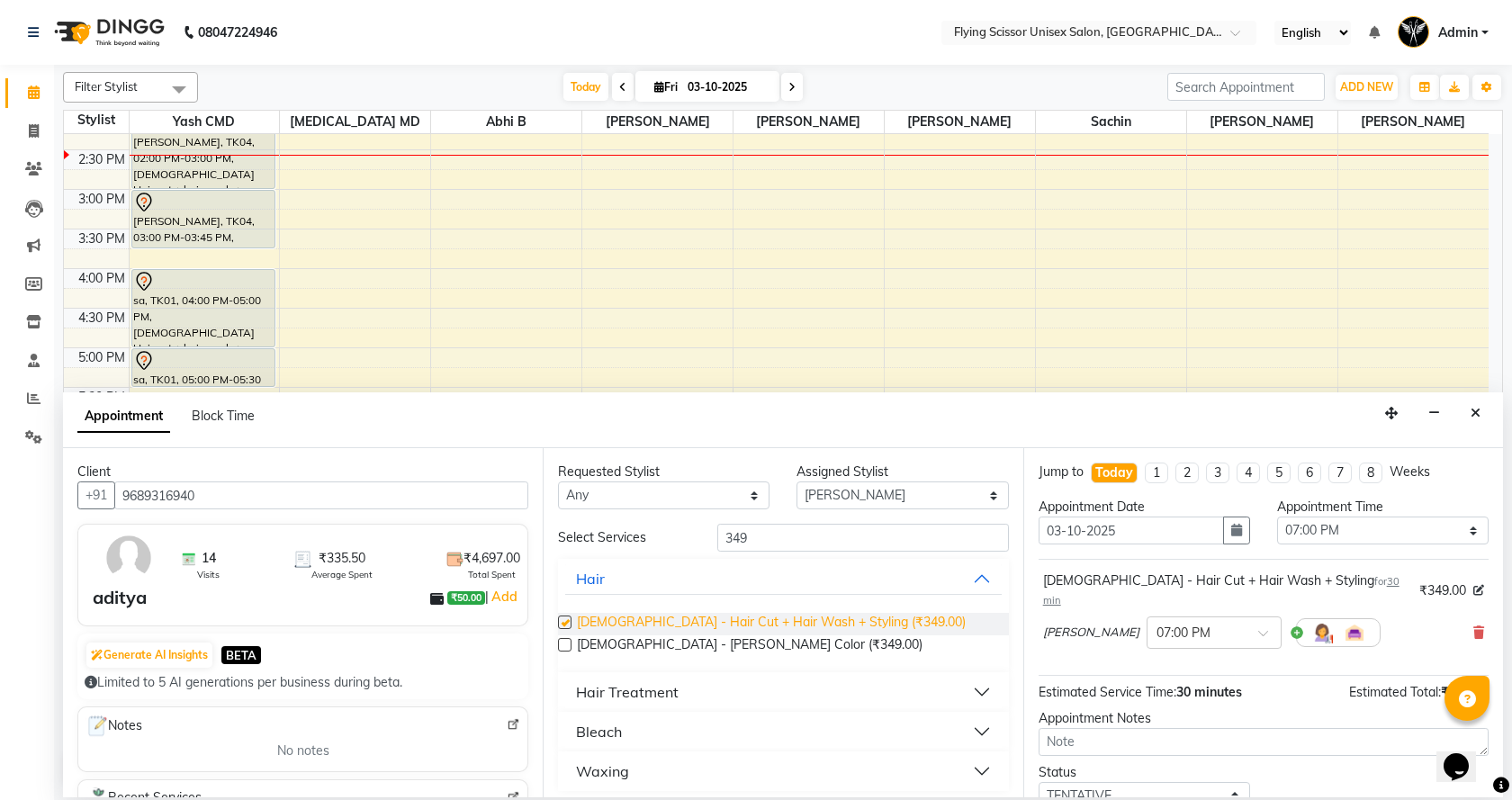
checkbox input "false"
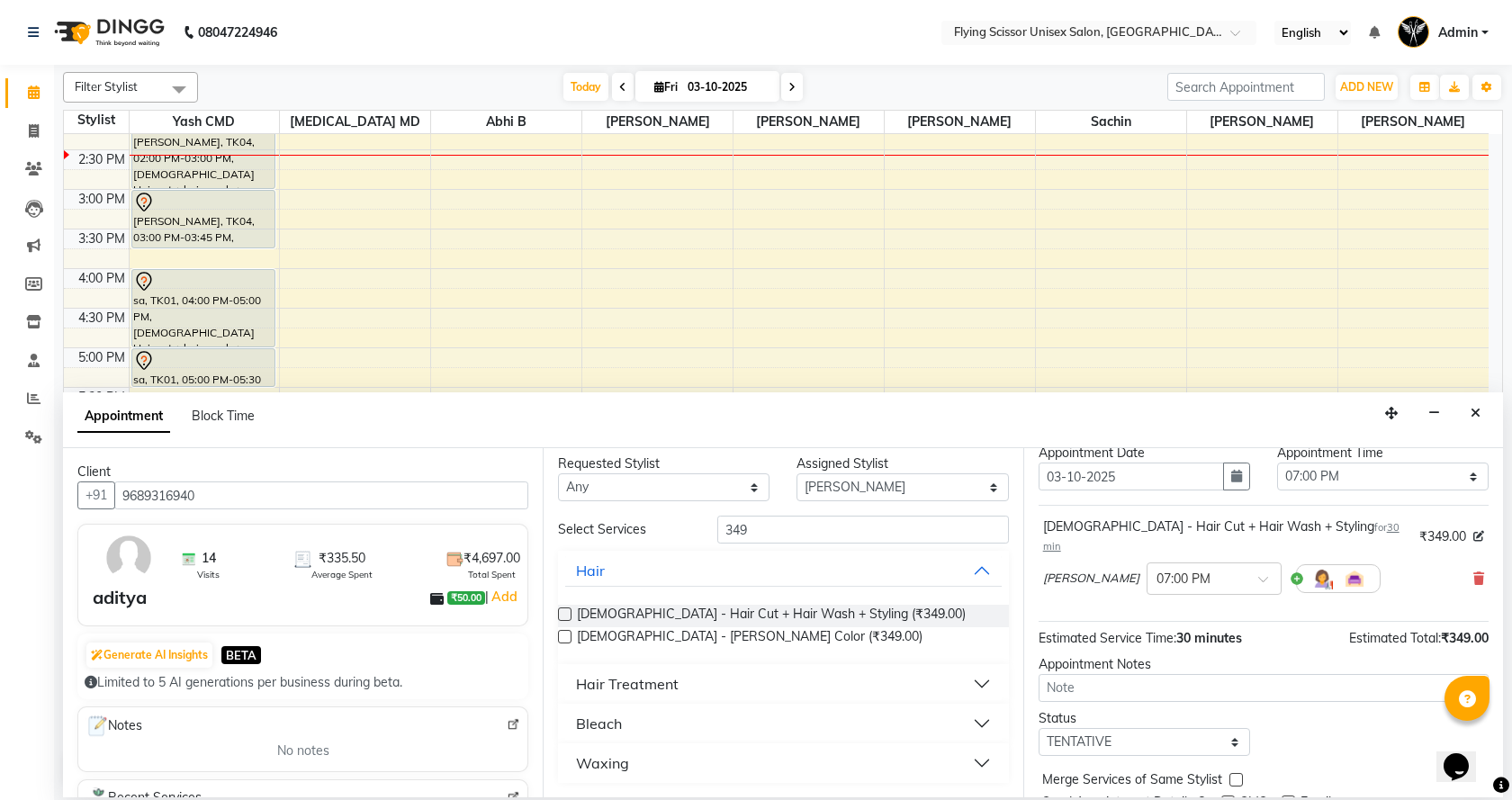
scroll to position [107, 0]
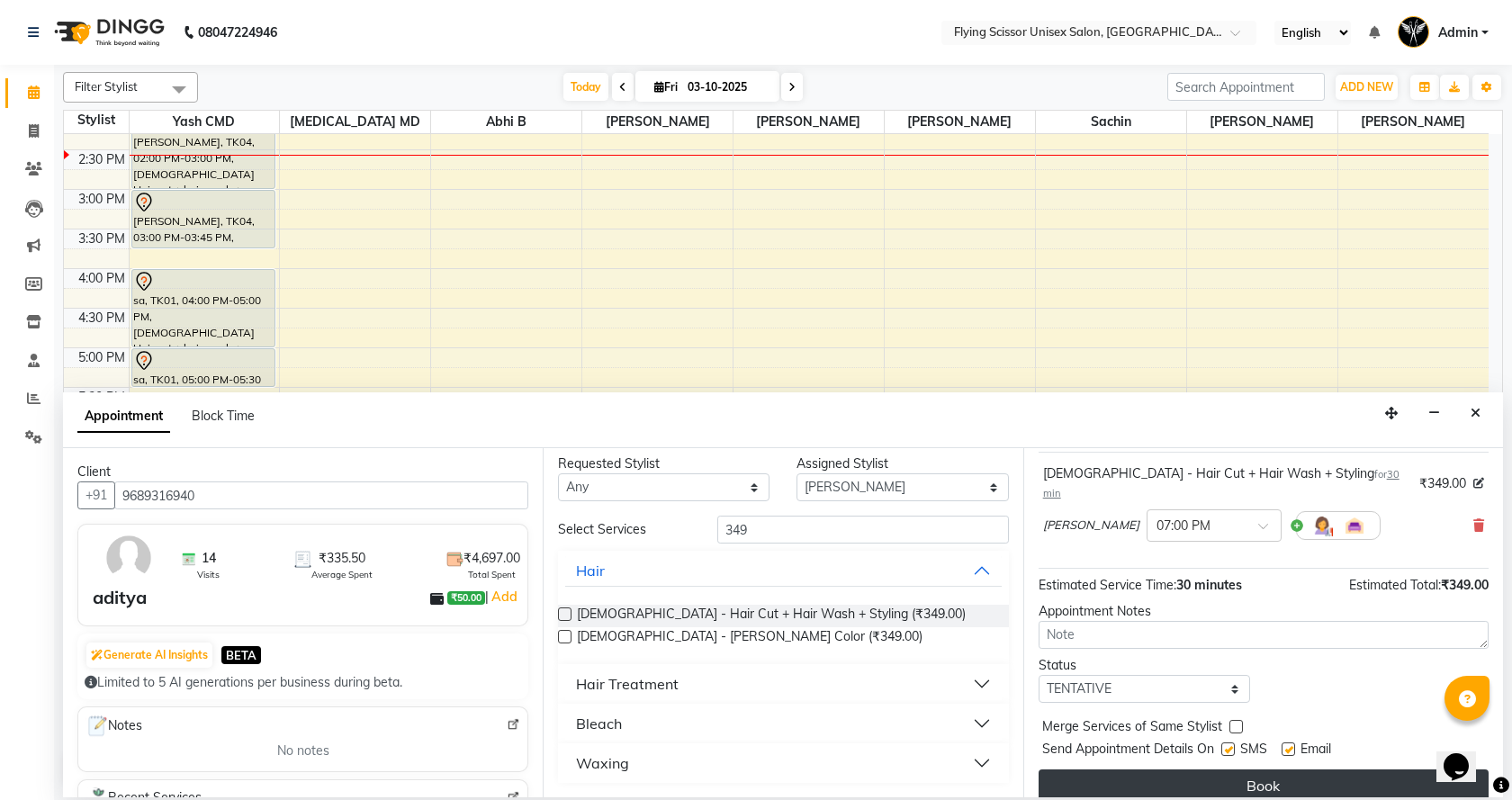
click at [1202, 770] on button "Book" at bounding box center [1264, 786] width 450 height 32
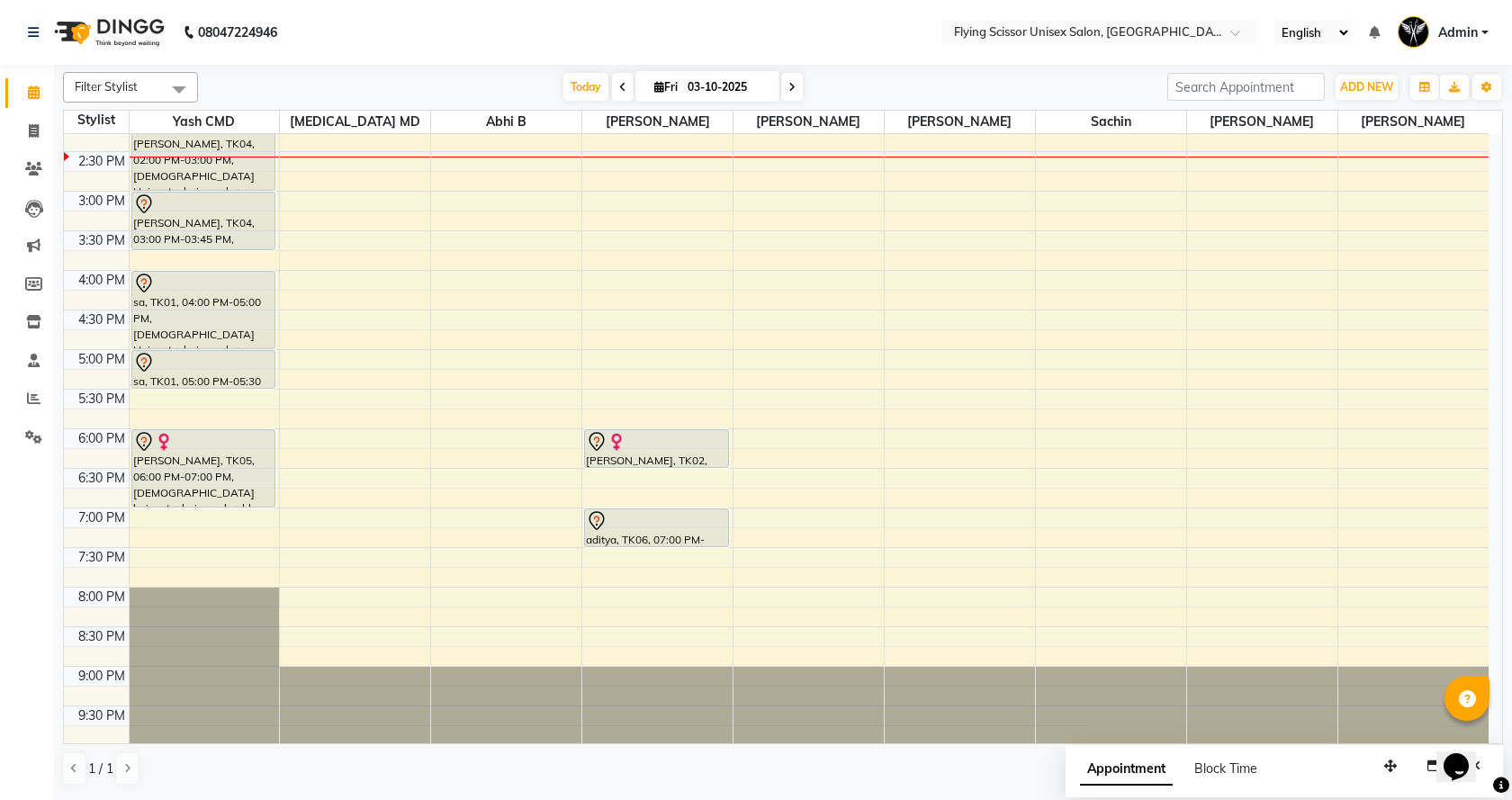
scroll to position [420, 0]
click at [1067, 200] on div "9:00 AM 9:30 AM 10:00 AM 10:30 AM 11:00 AM 11:30 AM 12:00 PM 12:30 PM 1:00 PM 1…" at bounding box center [776, 229] width 1424 height 1029
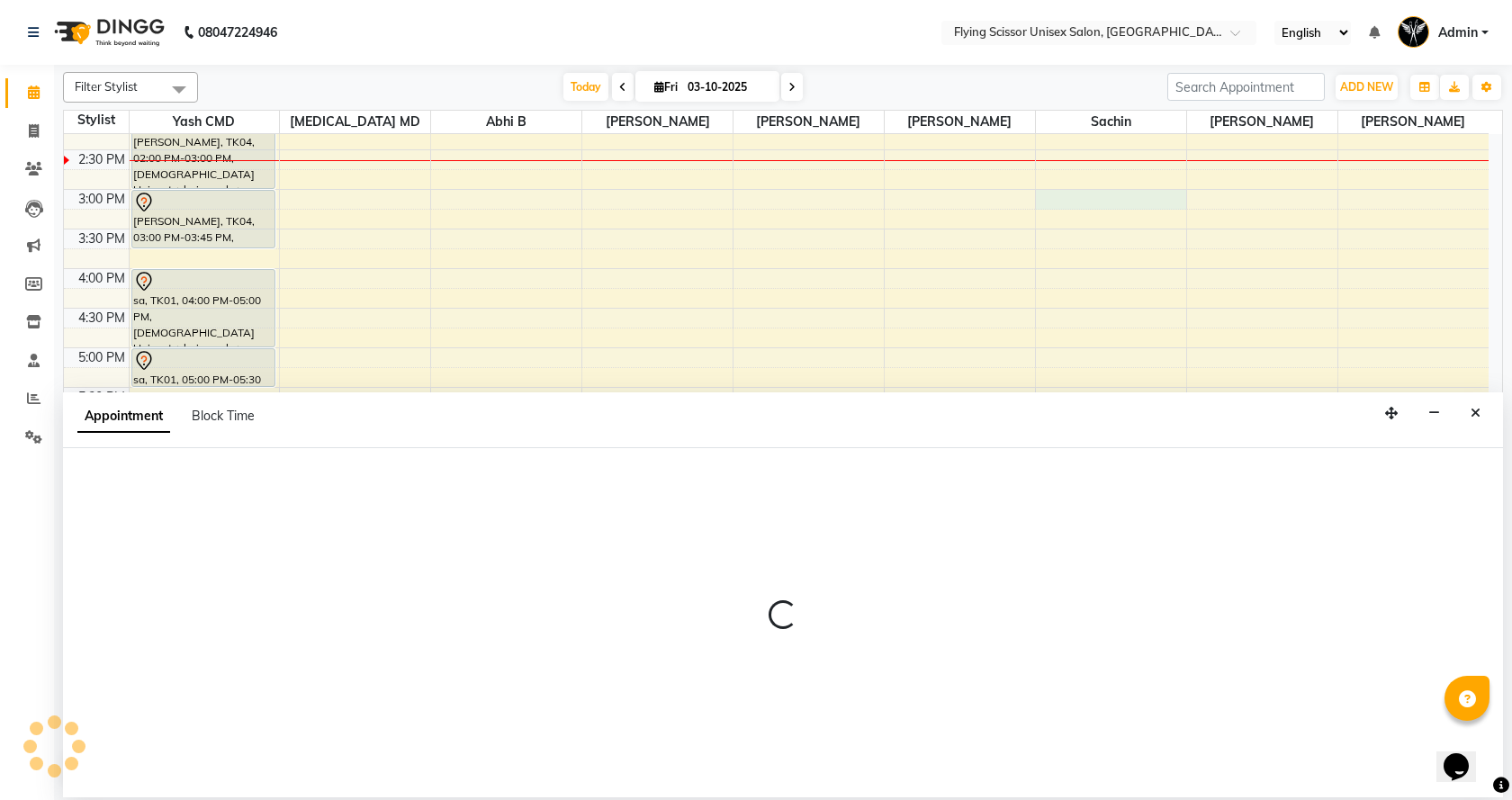
select select "67686"
select select "900"
select select "tentative"
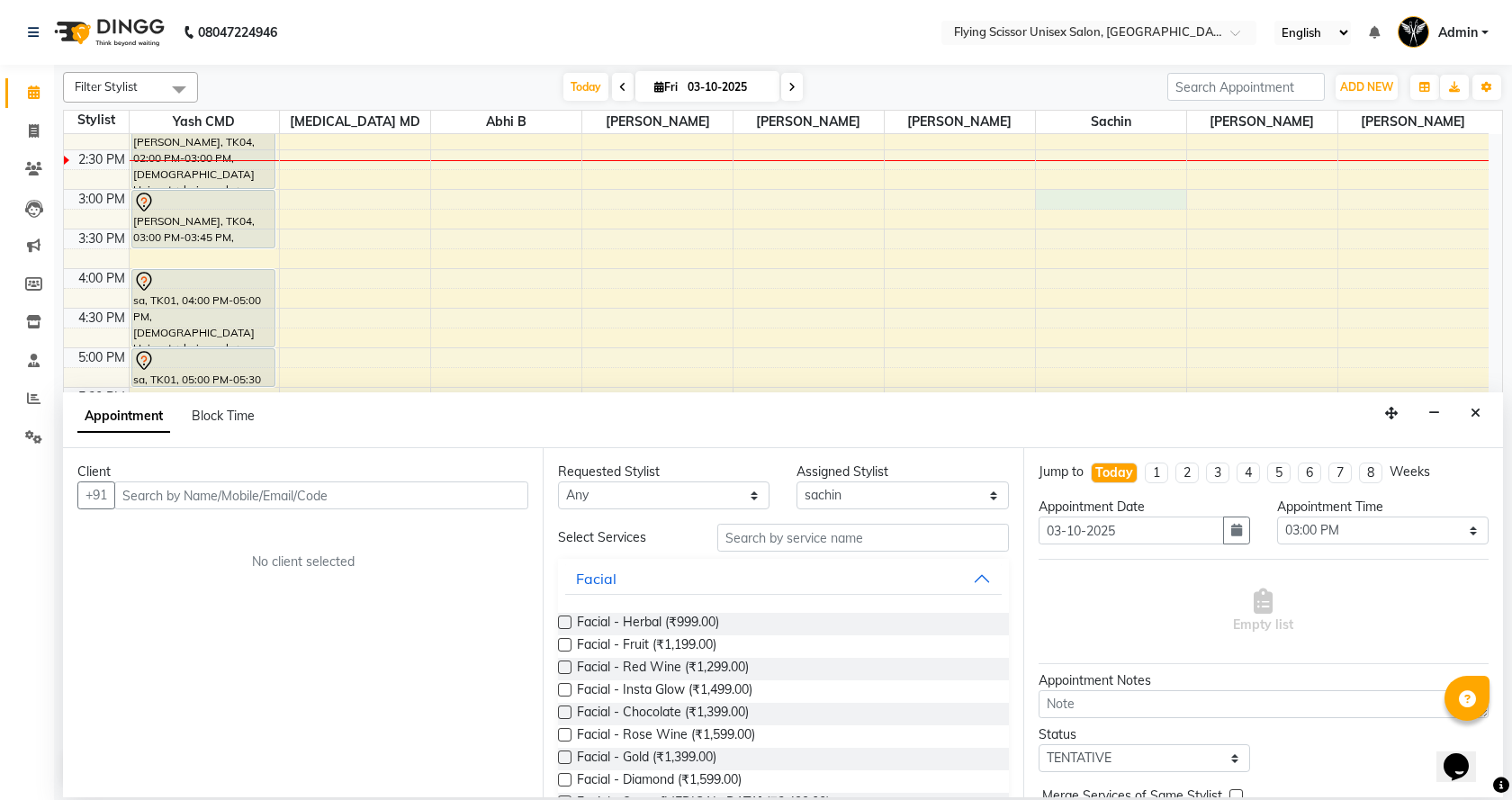
click at [1258, 192] on div "9:00 AM 9:30 AM 10:00 AM 10:30 AM 11:00 AM 11:30 AM 12:00 PM 12:30 PM 1:00 PM 1…" at bounding box center [776, 229] width 1424 height 1029
type input "9579168290"
click at [478, 517] on div "Client [PHONE_NUMBER] Add Client No client selected" at bounding box center [303, 622] width 480 height 349
click at [481, 504] on button "Add Client" at bounding box center [490, 496] width 74 height 28
select select "22"
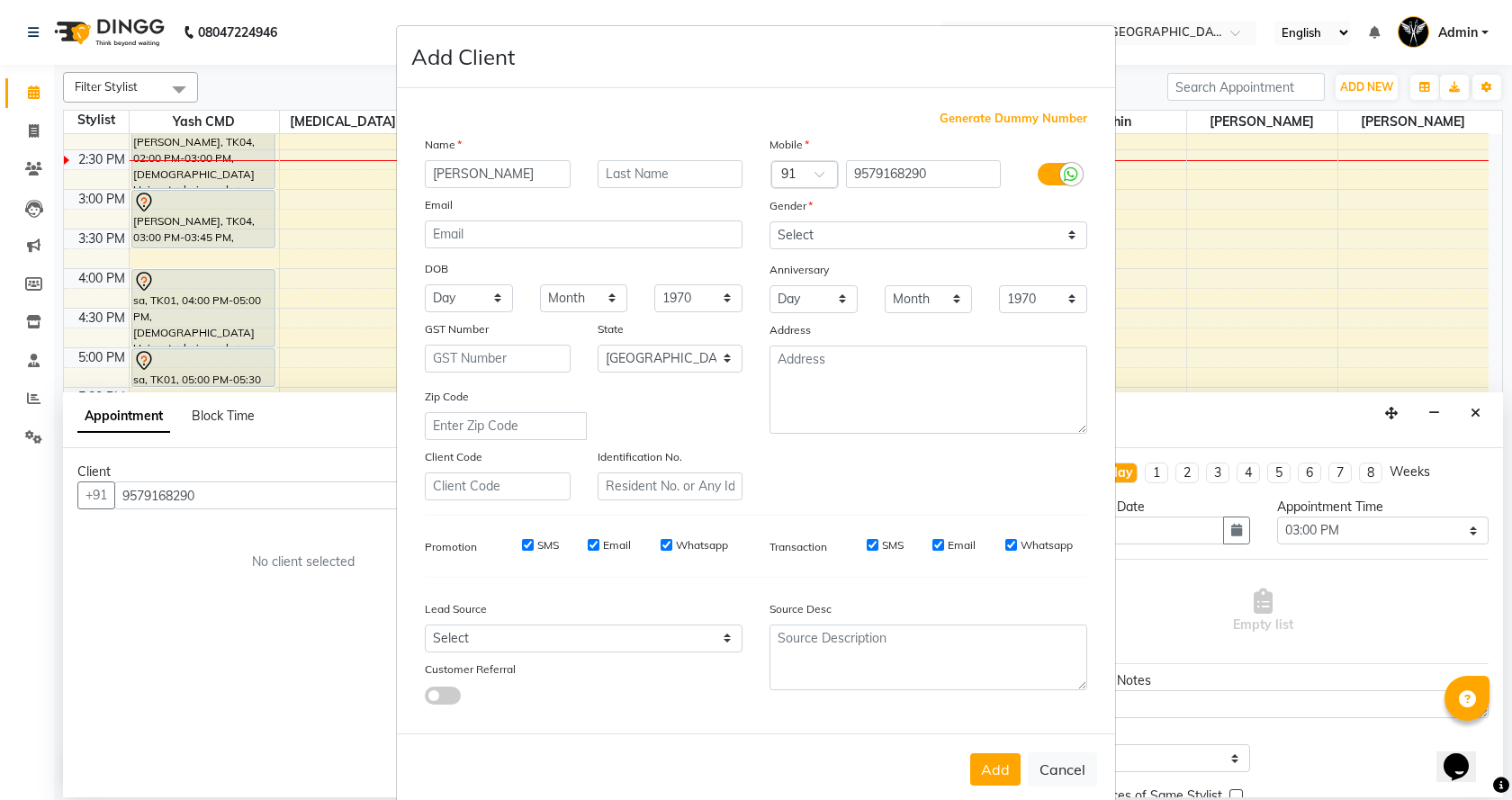
type input "[PERSON_NAME]"
click at [639, 176] on input "text" at bounding box center [670, 174] width 146 height 28
type input "kabir"
drag, startPoint x: 853, startPoint y: 237, endPoint x: 853, endPoint y: 248, distance: 11.0
click at [853, 237] on select "Select [DEMOGRAPHIC_DATA] [DEMOGRAPHIC_DATA] Other Prefer Not To Say" at bounding box center [929, 235] width 318 height 28
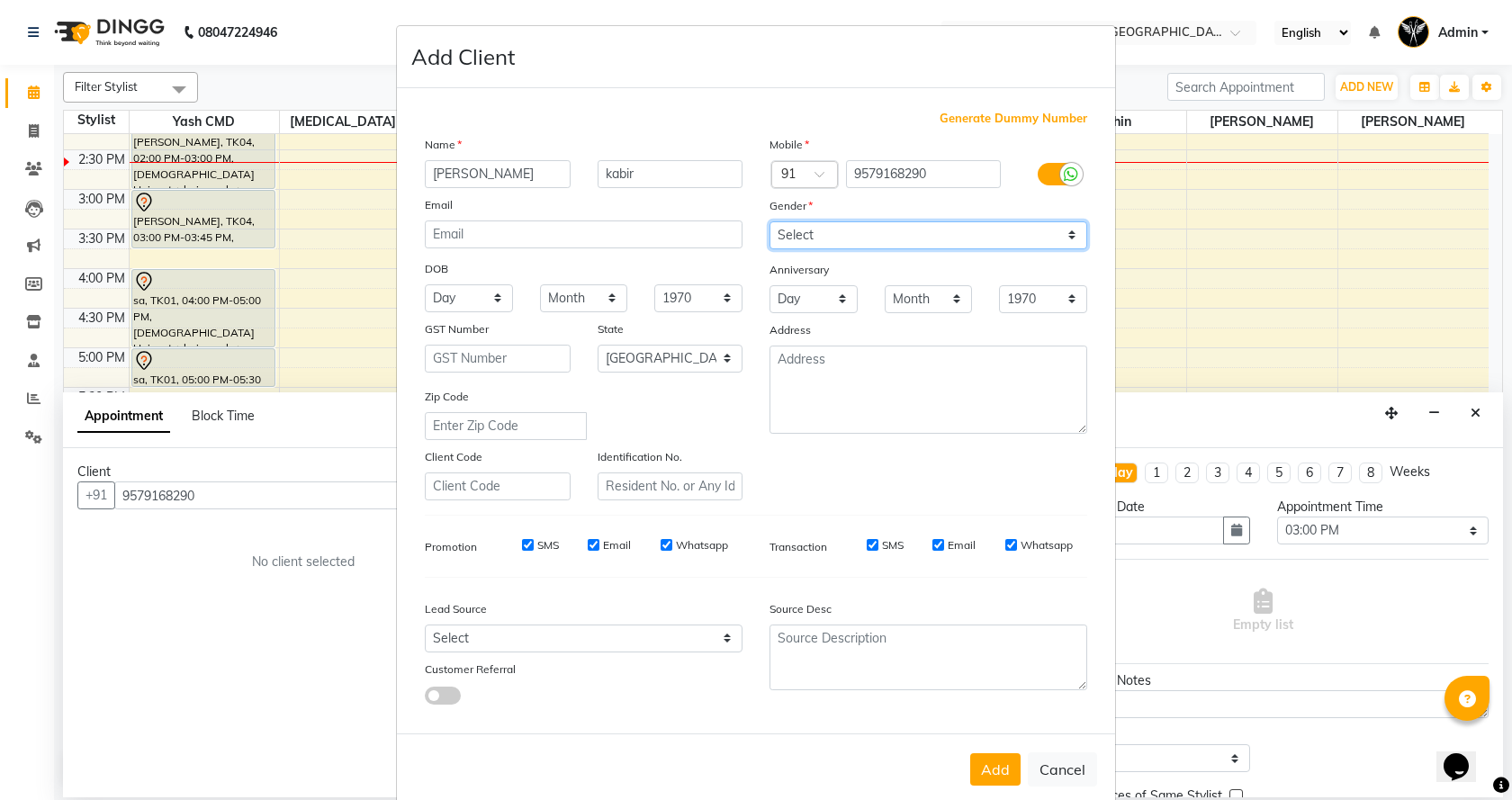
click at [770, 221] on select "Select [DEMOGRAPHIC_DATA] [DEMOGRAPHIC_DATA] Other Prefer Not To Say" at bounding box center [929, 235] width 318 height 28
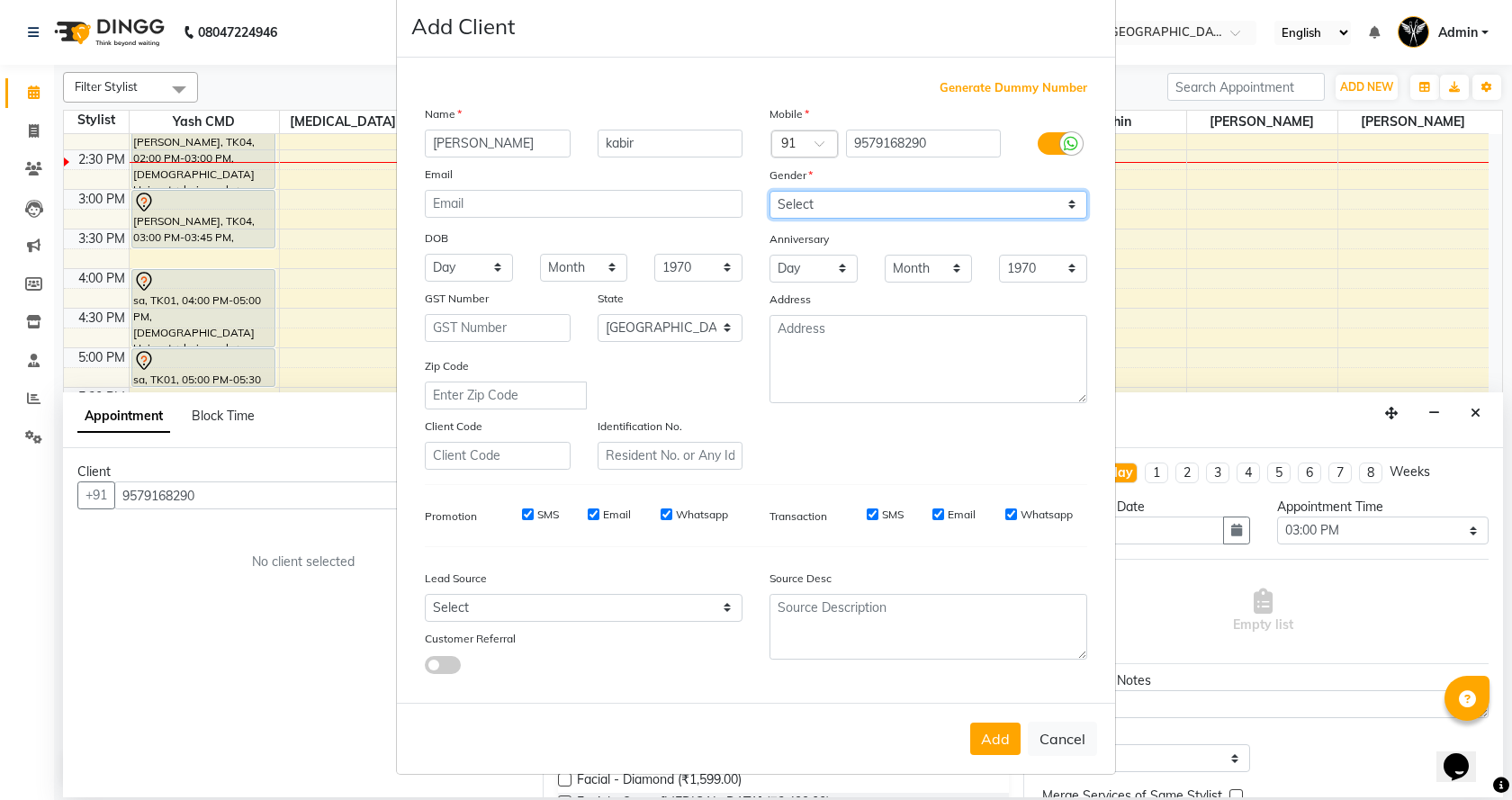
click at [922, 217] on select "Select [DEMOGRAPHIC_DATA] [DEMOGRAPHIC_DATA] Other Prefer Not To Say" at bounding box center [929, 205] width 318 height 28
select select "[DEMOGRAPHIC_DATA]"
click at [770, 191] on select "Select [DEMOGRAPHIC_DATA] [DEMOGRAPHIC_DATA] Other Prefer Not To Say" at bounding box center [929, 205] width 318 height 28
drag, startPoint x: 970, startPoint y: 713, endPoint x: 981, endPoint y: 737, distance: 26.4
click at [970, 714] on div "Add Cancel" at bounding box center [756, 739] width 718 height 72
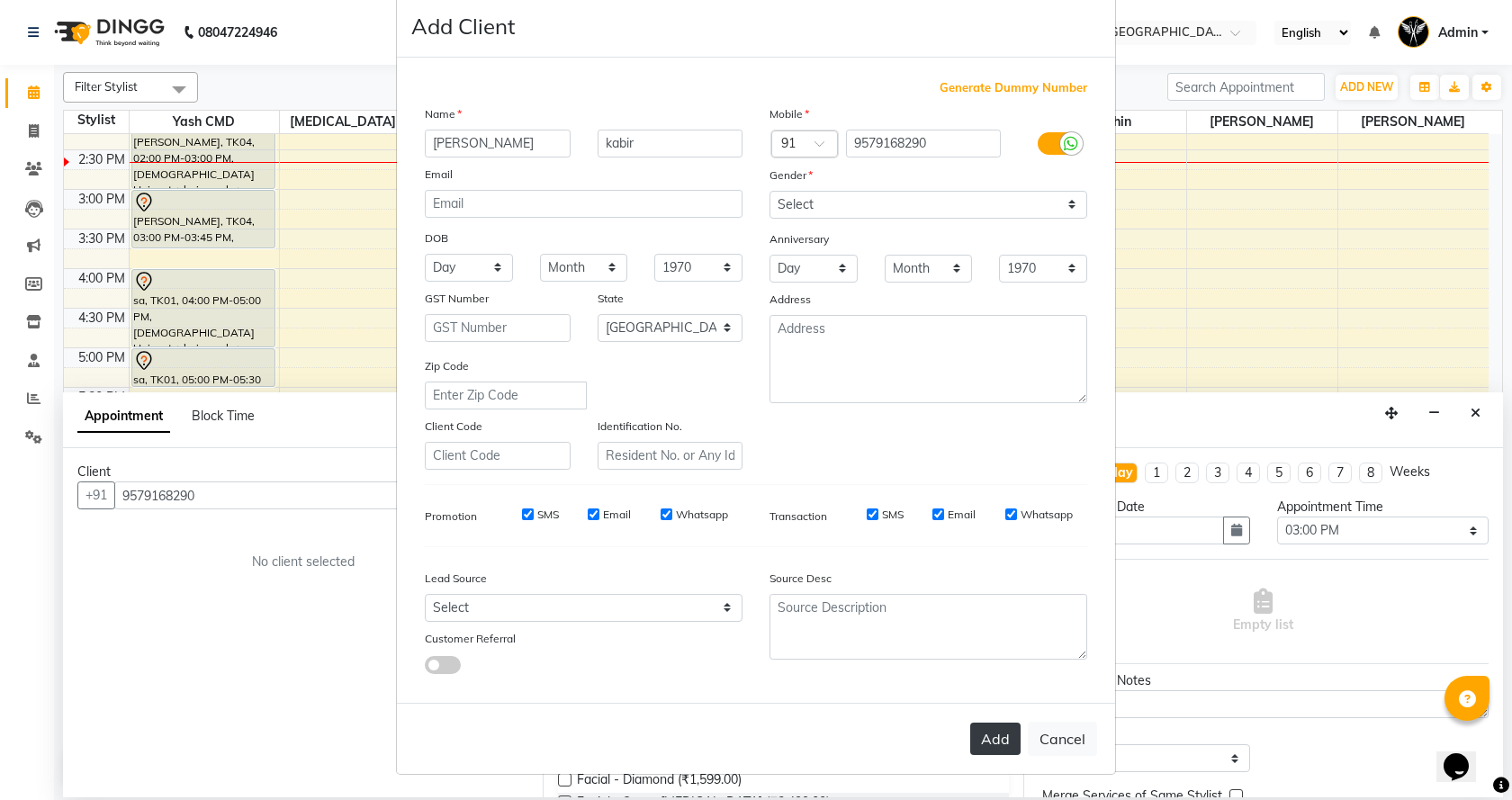
click at [991, 750] on button "Add" at bounding box center [995, 739] width 51 height 32
select select
select select "null"
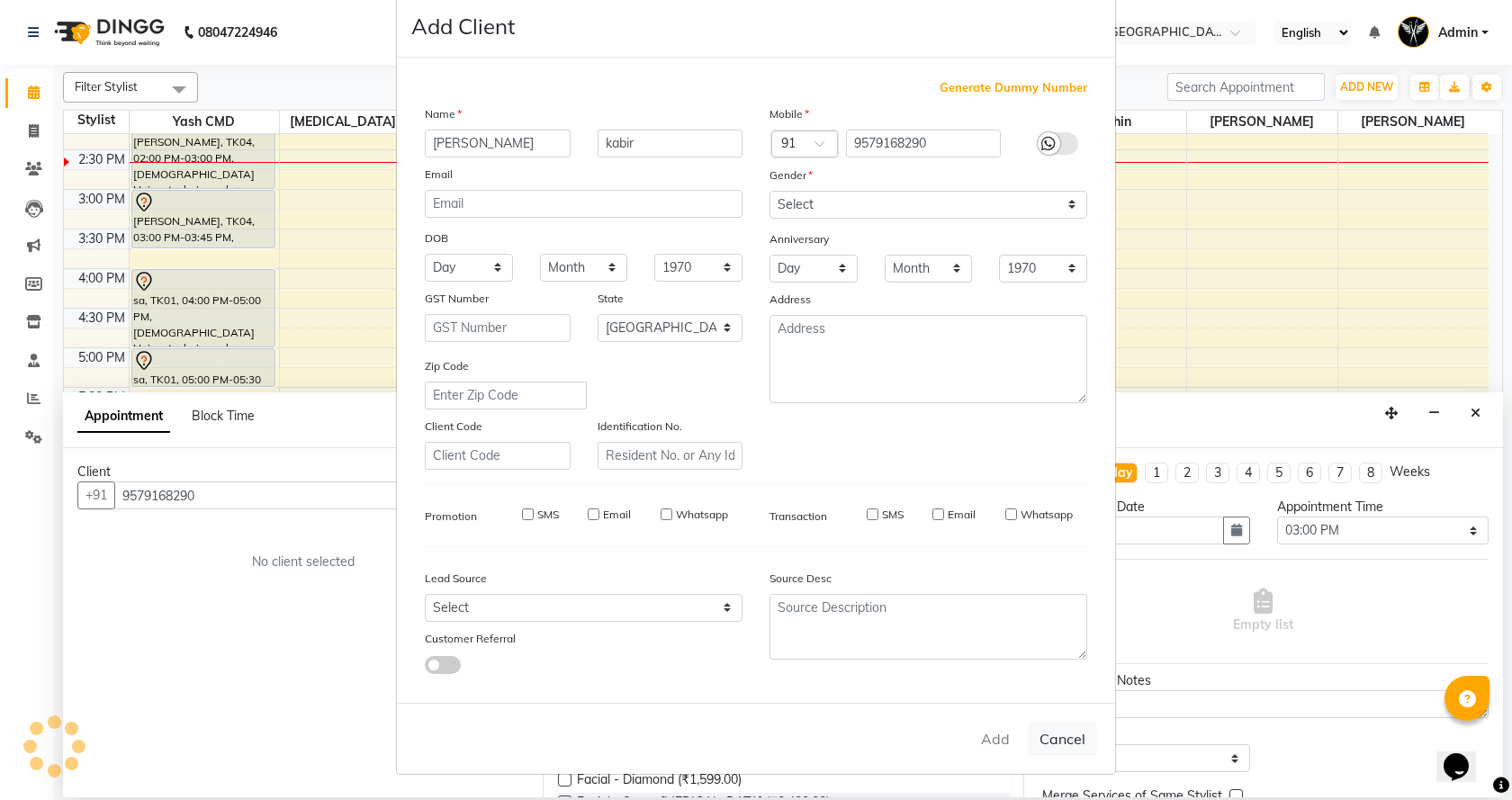
select select
checkbox input "false"
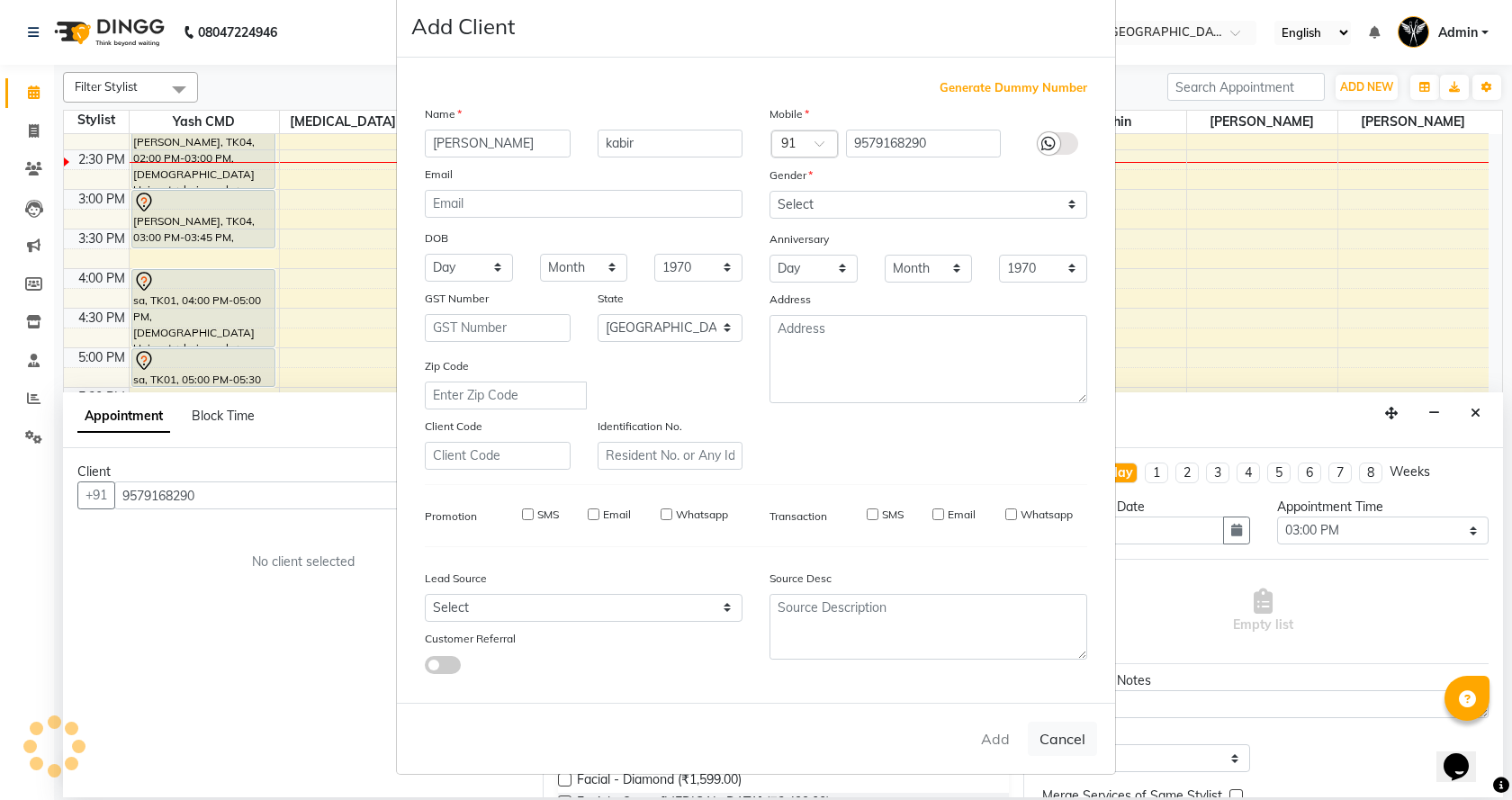
checkbox input "false"
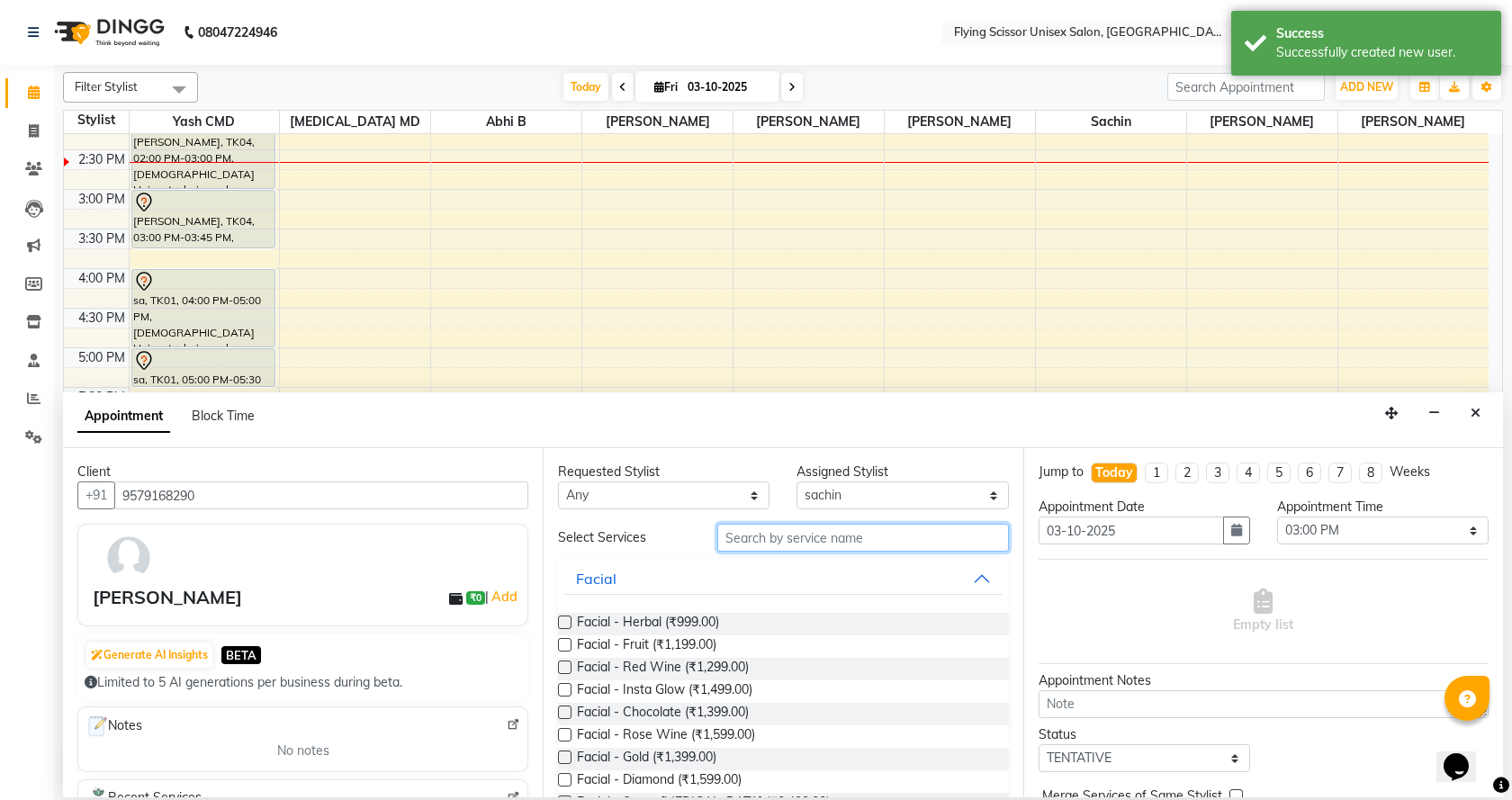
click at [810, 530] on input "text" at bounding box center [863, 538] width 292 height 28
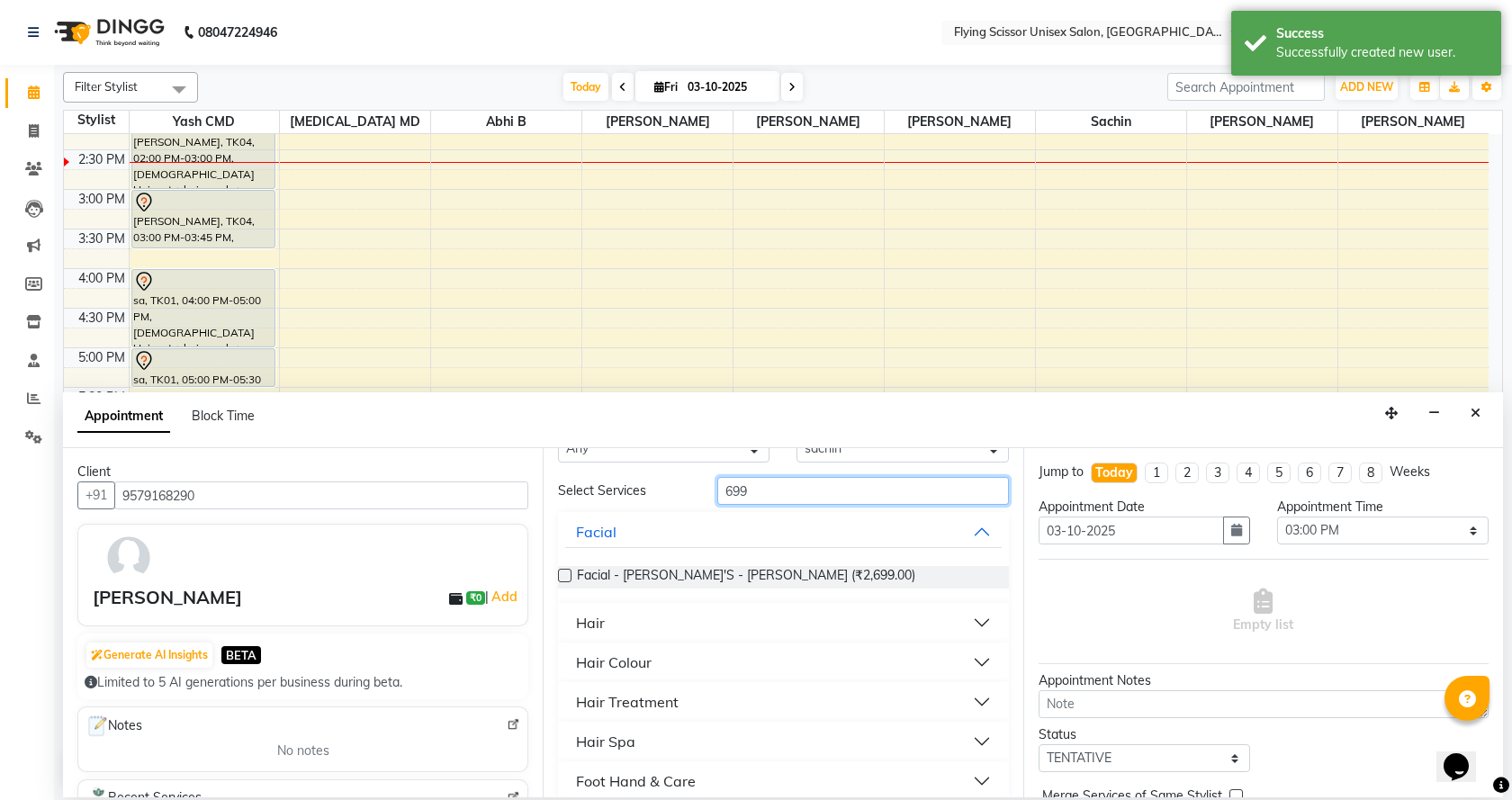
scroll to position [90, 0]
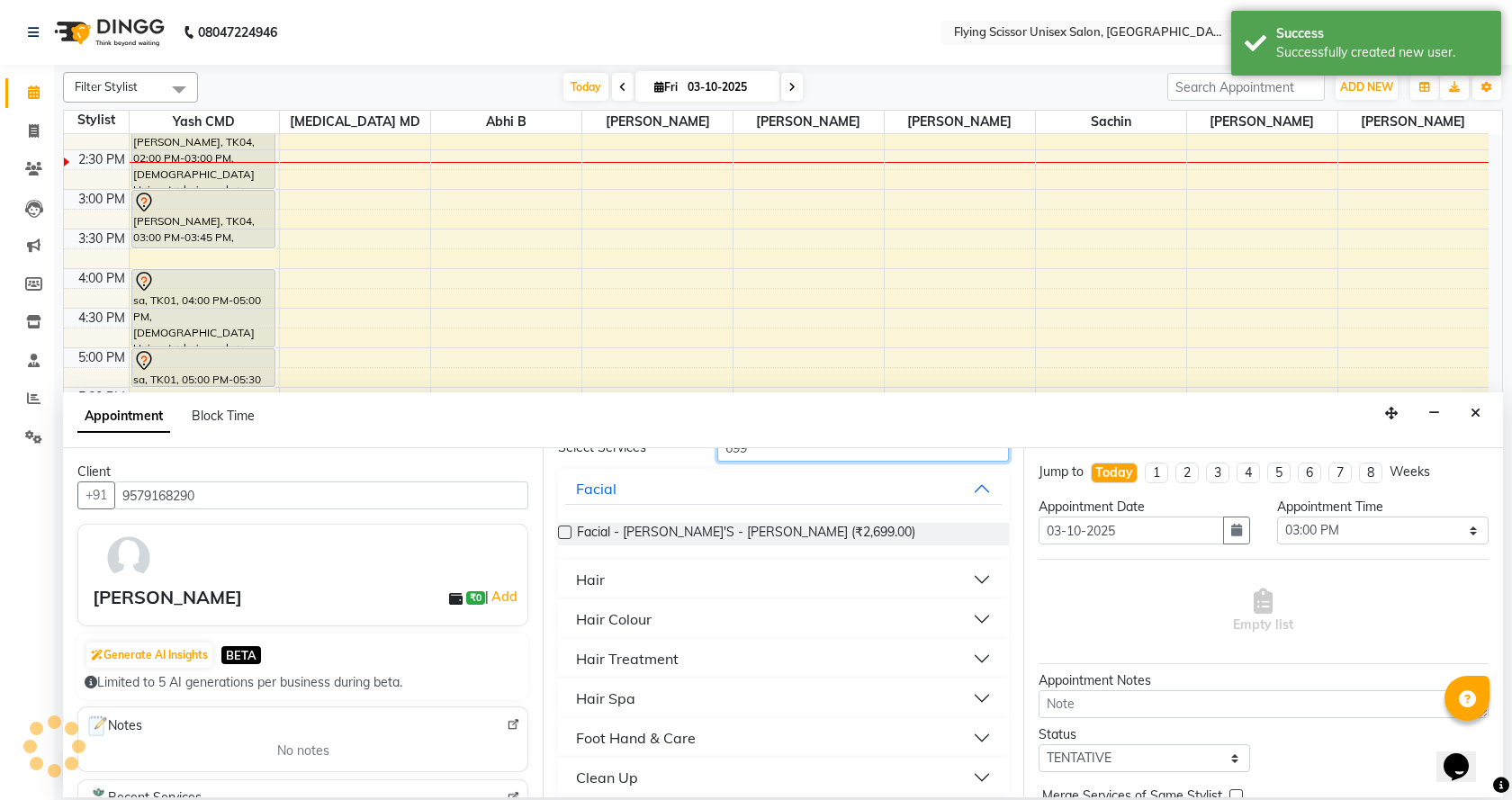
type input "699"
drag, startPoint x: 615, startPoint y: 576, endPoint x: 616, endPoint y: 590, distance: 14.0
click at [615, 578] on button "Hair" at bounding box center [783, 580] width 436 height 32
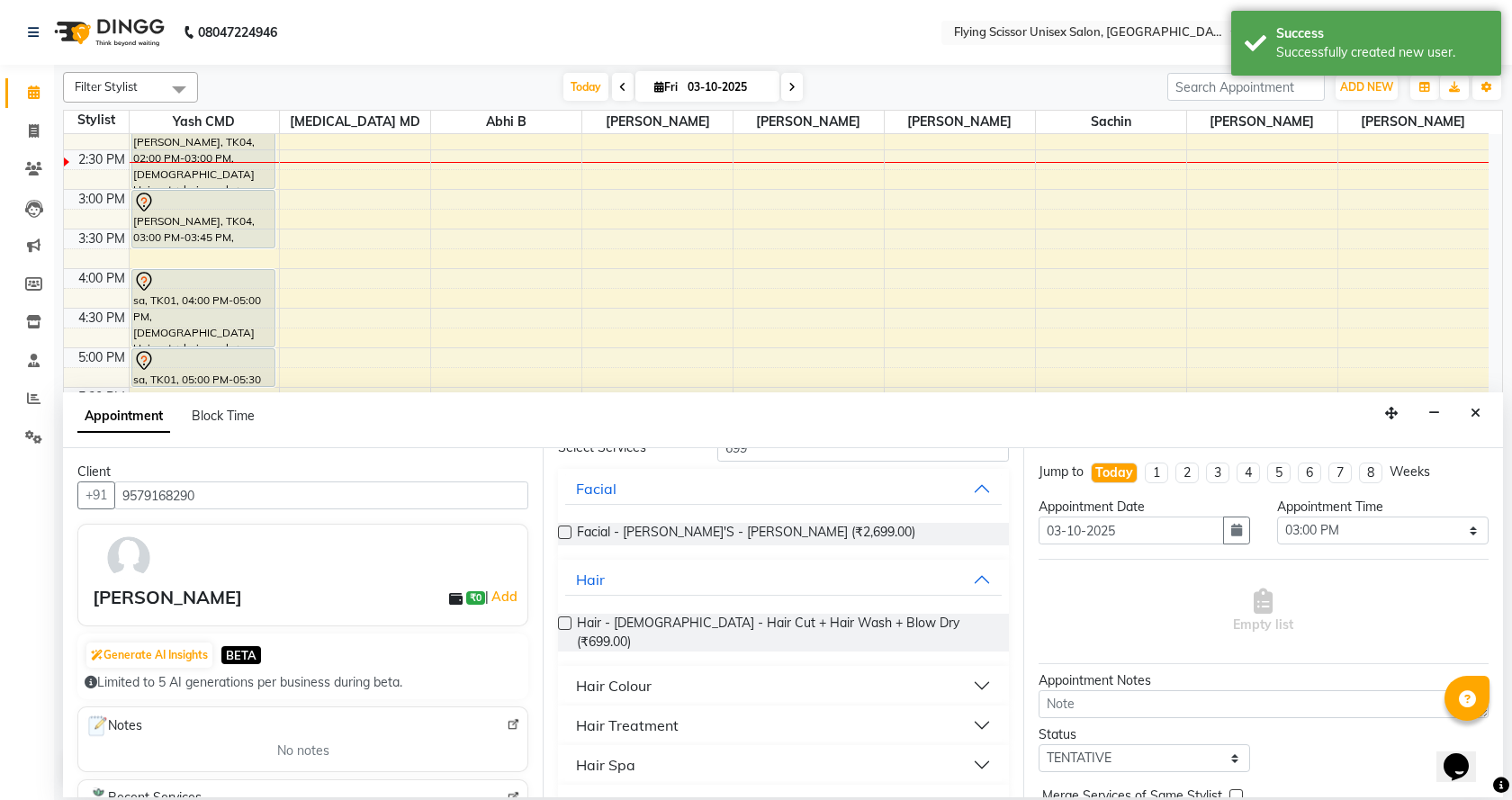
drag, startPoint x: 713, startPoint y: 632, endPoint x: 916, endPoint y: 659, distance: 204.8
click at [715, 632] on span "Hair - [DEMOGRAPHIC_DATA] - Hair Cut + Hair Wash + Blow Dry (₹699.00)" at bounding box center [785, 632] width 417 height 38
checkbox input "false"
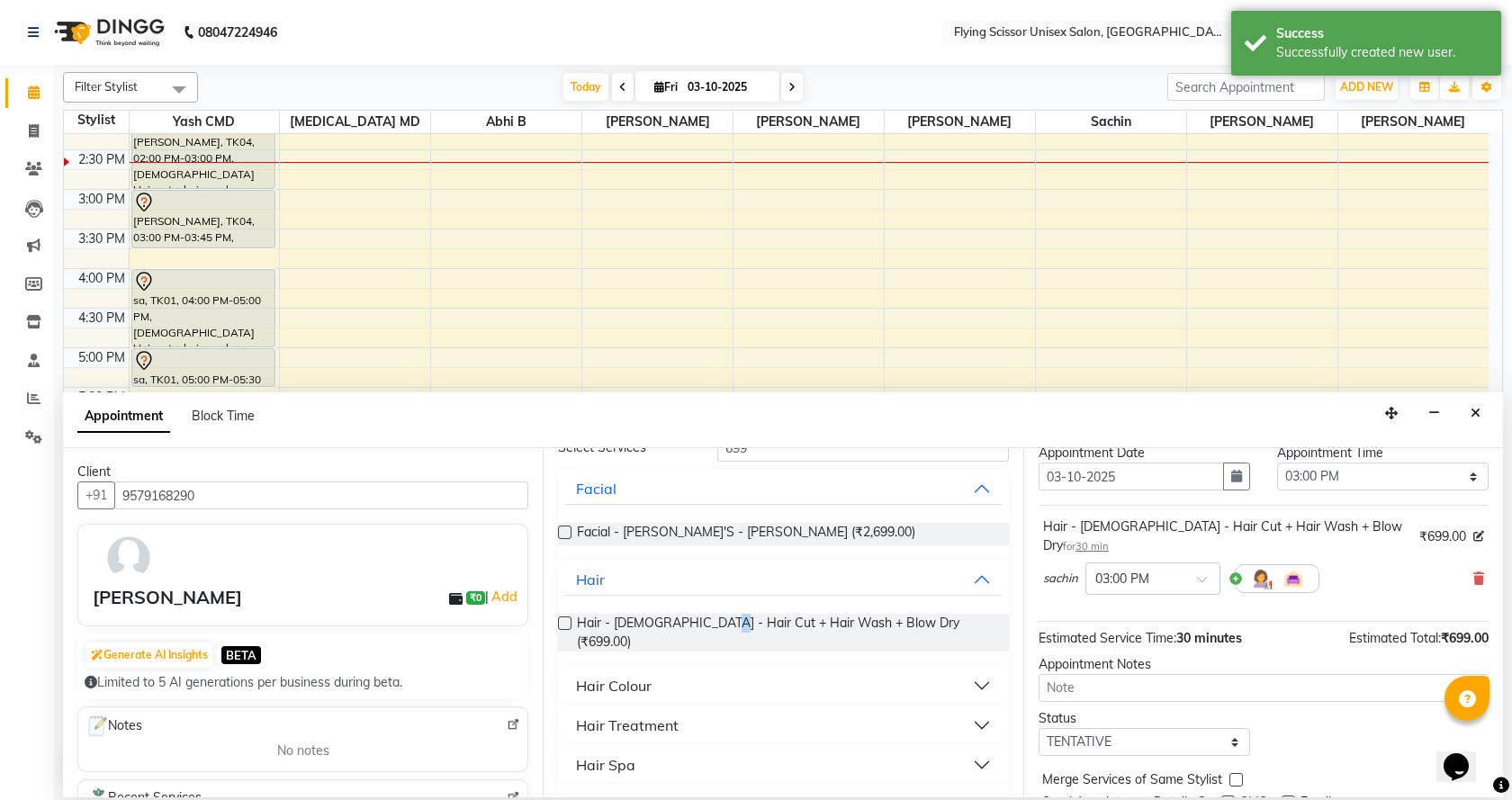
scroll to position [107, 0]
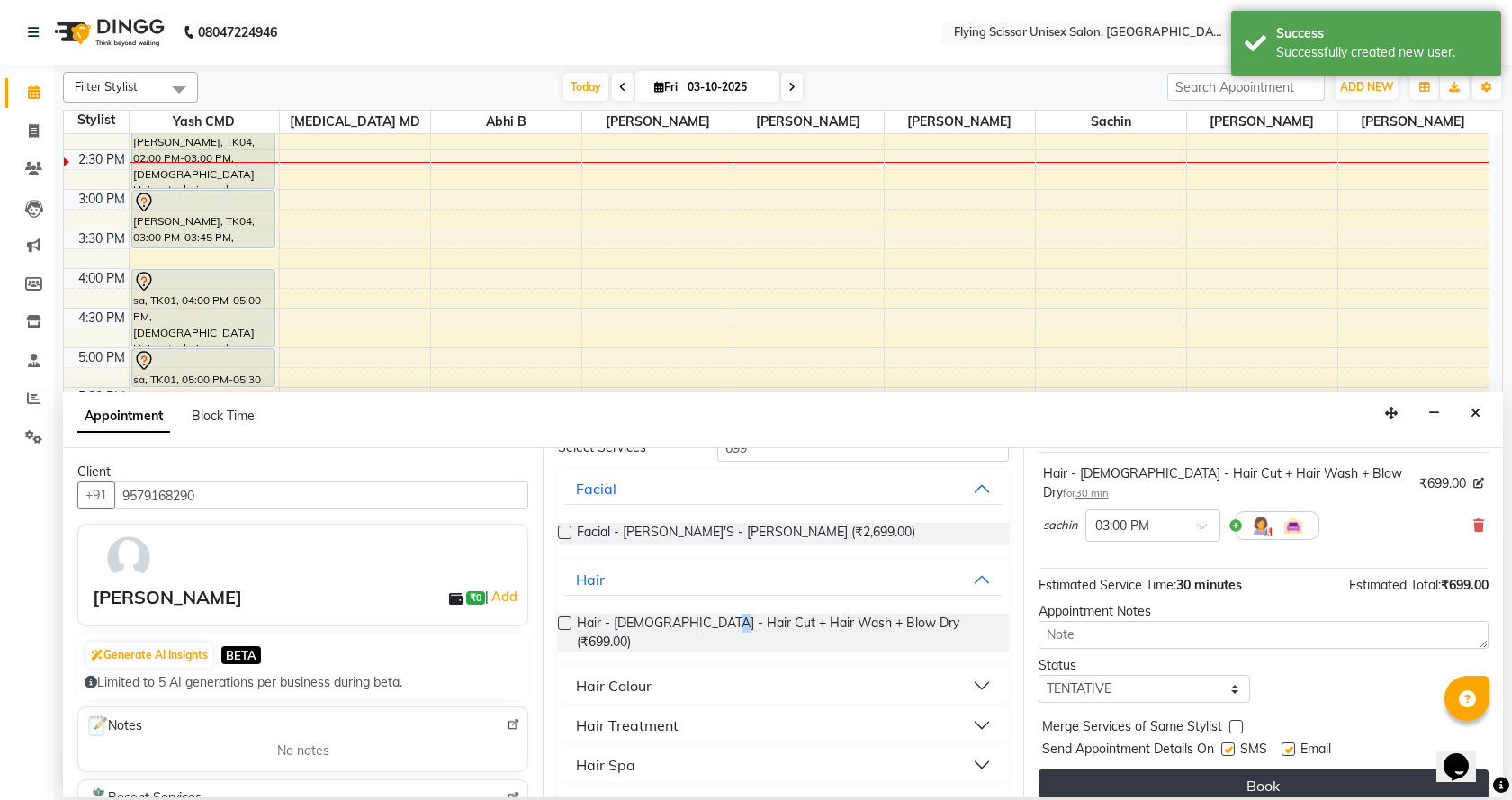
click at [1344, 770] on button "Book" at bounding box center [1264, 786] width 450 height 32
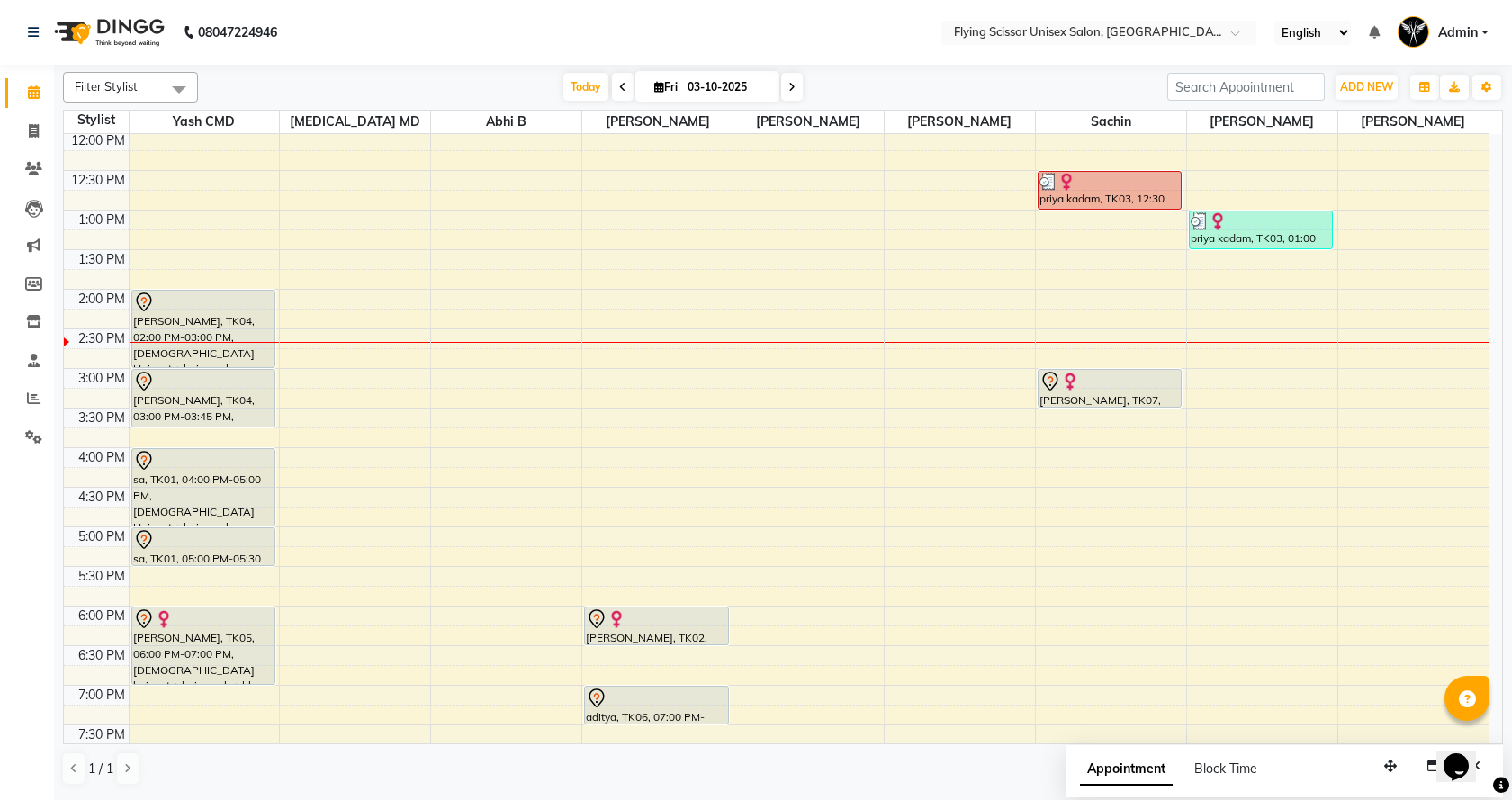
scroll to position [239, 0]
